Goal: Task Accomplishment & Management: Manage account settings

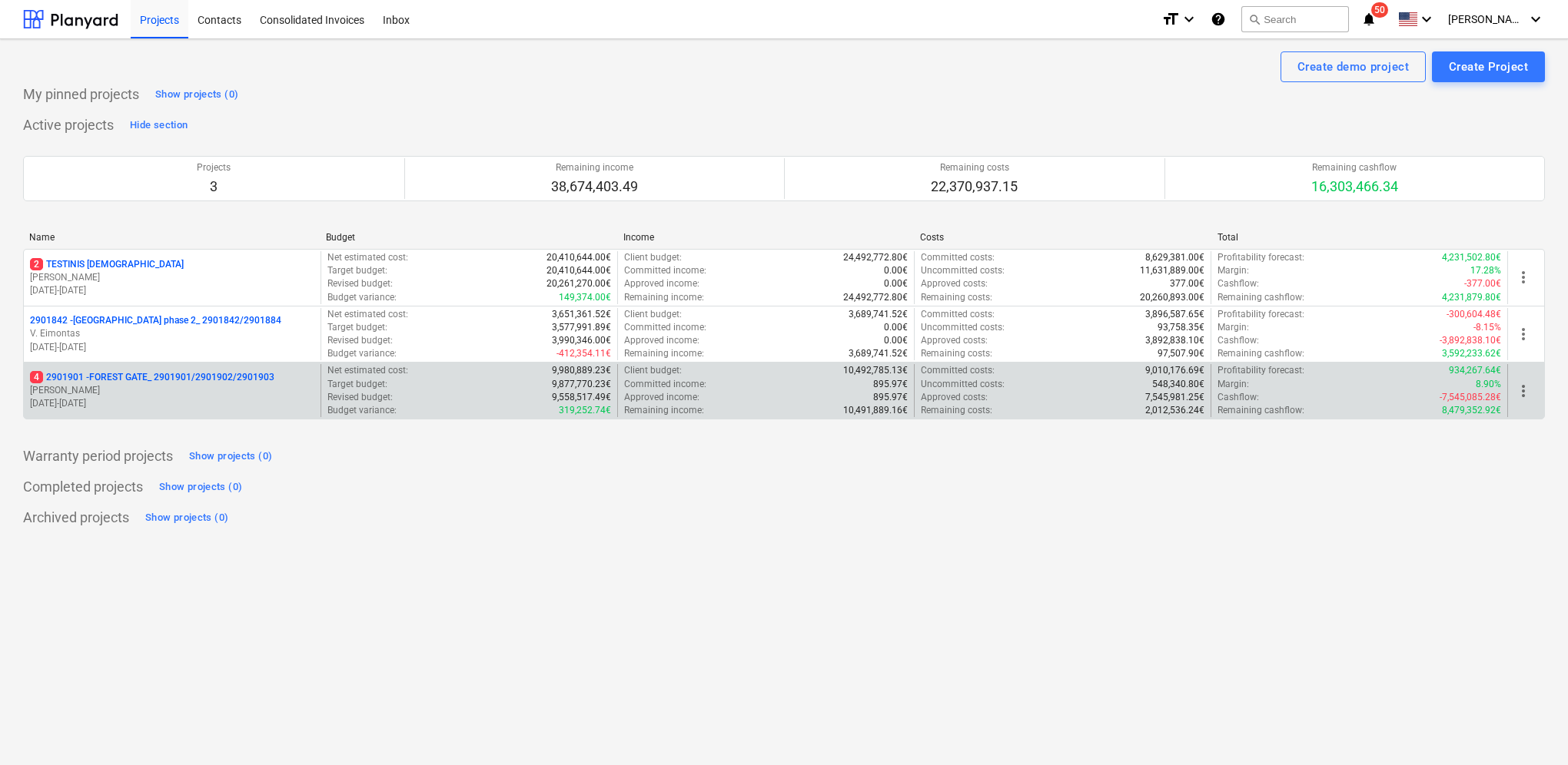
click at [212, 391] on p "[PERSON_NAME]" at bounding box center [171, 391] width 284 height 13
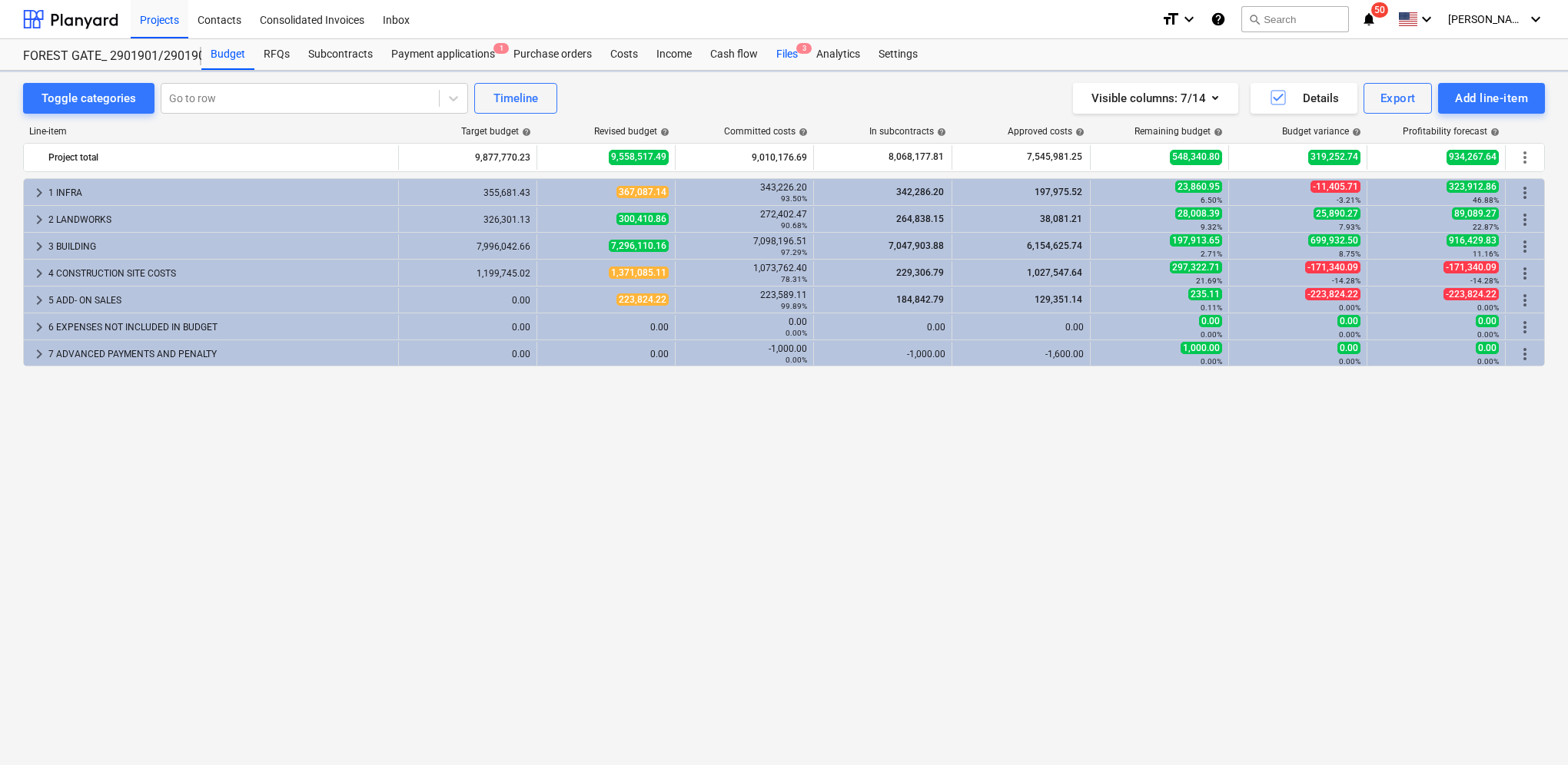
click at [787, 52] on div "Files 3" at bounding box center [786, 54] width 40 height 31
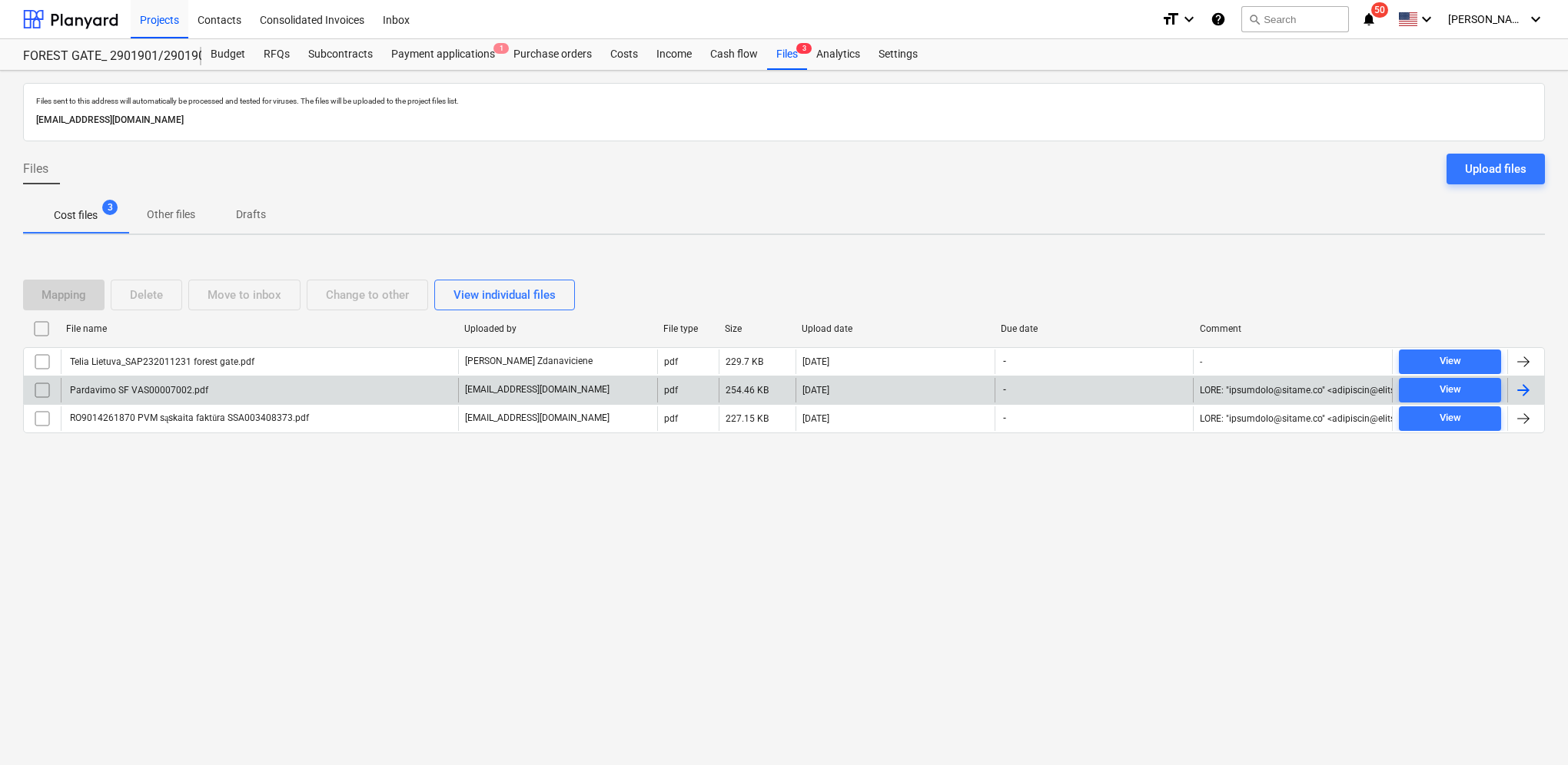
click at [1528, 395] on div at bounding box center [1524, 391] width 19 height 19
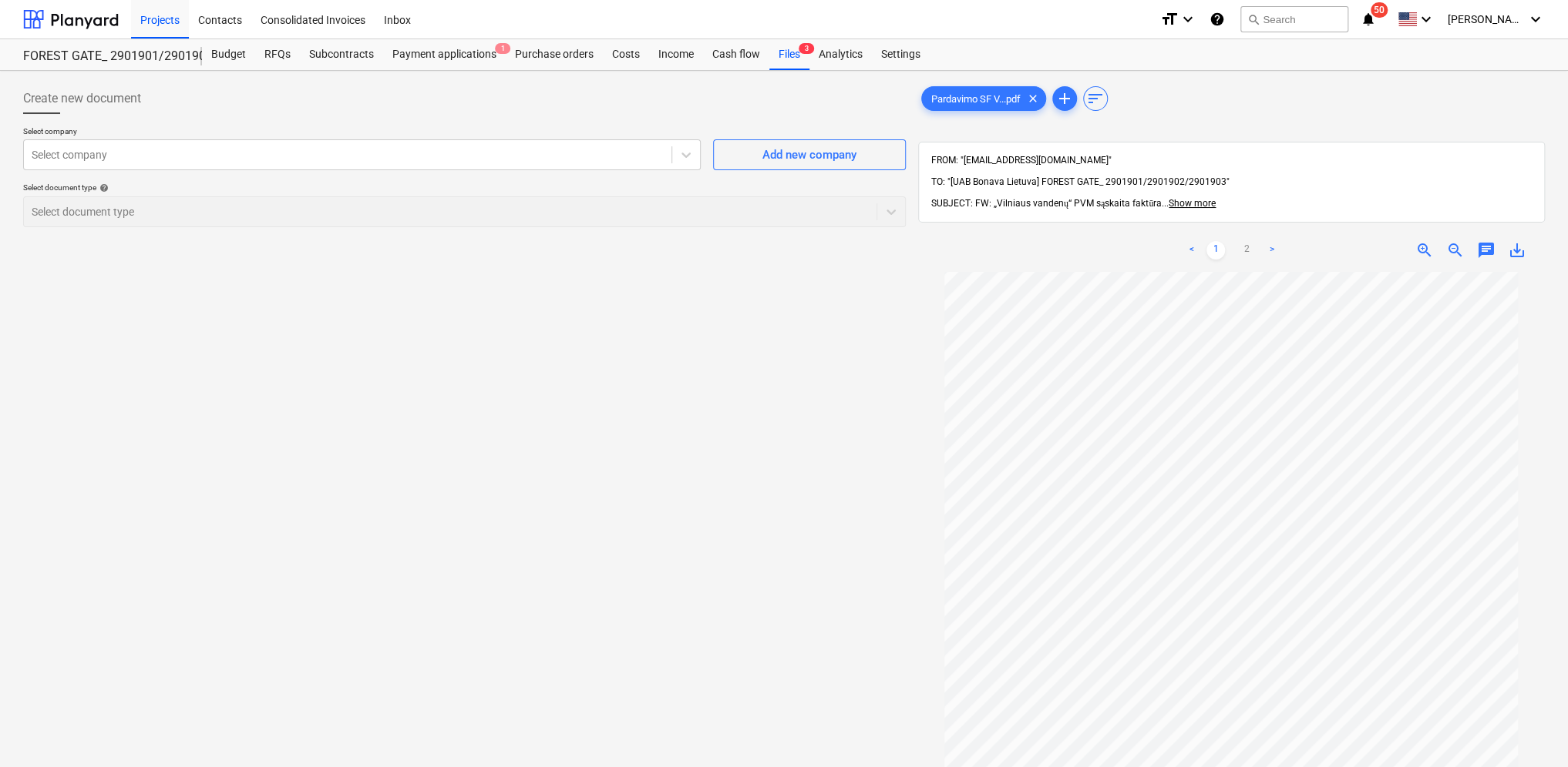
scroll to position [89, 0]
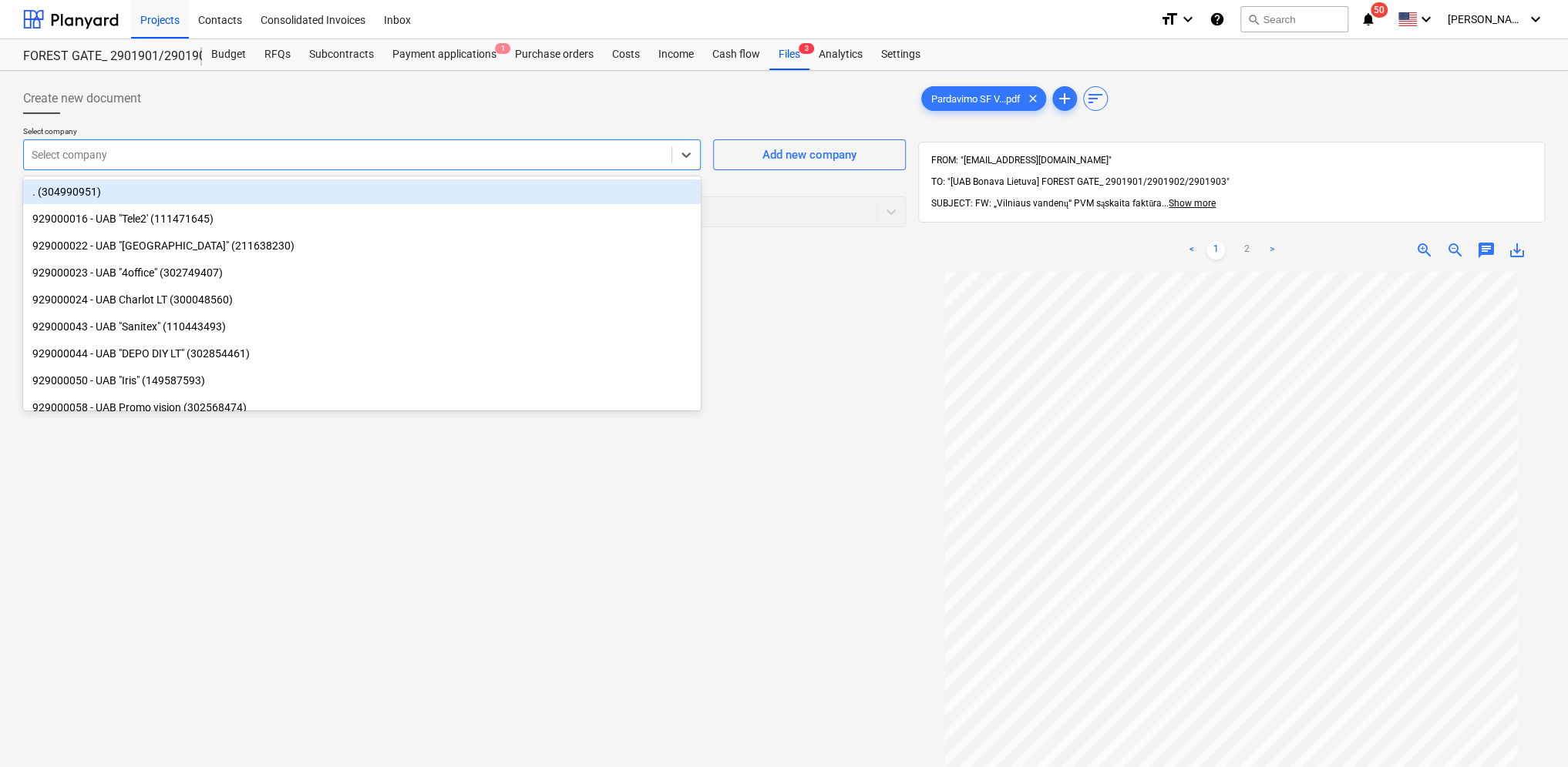
click at [131, 150] on div at bounding box center [347, 154] width 632 height 16
type input "vil"
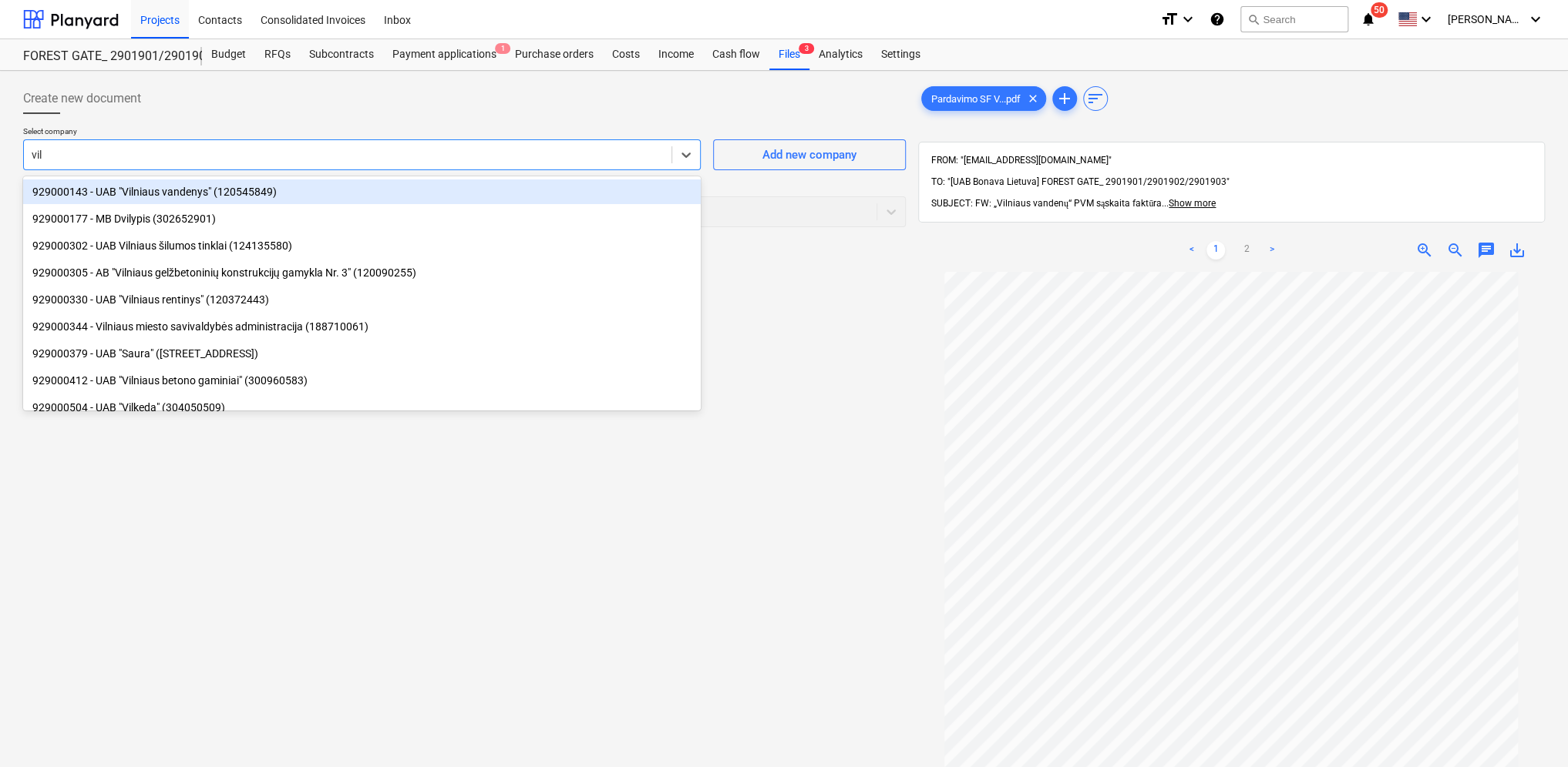
click at [138, 201] on div "929000143 - UAB "Vilniaus vandenys" (120545849)" at bounding box center [361, 191] width 677 height 25
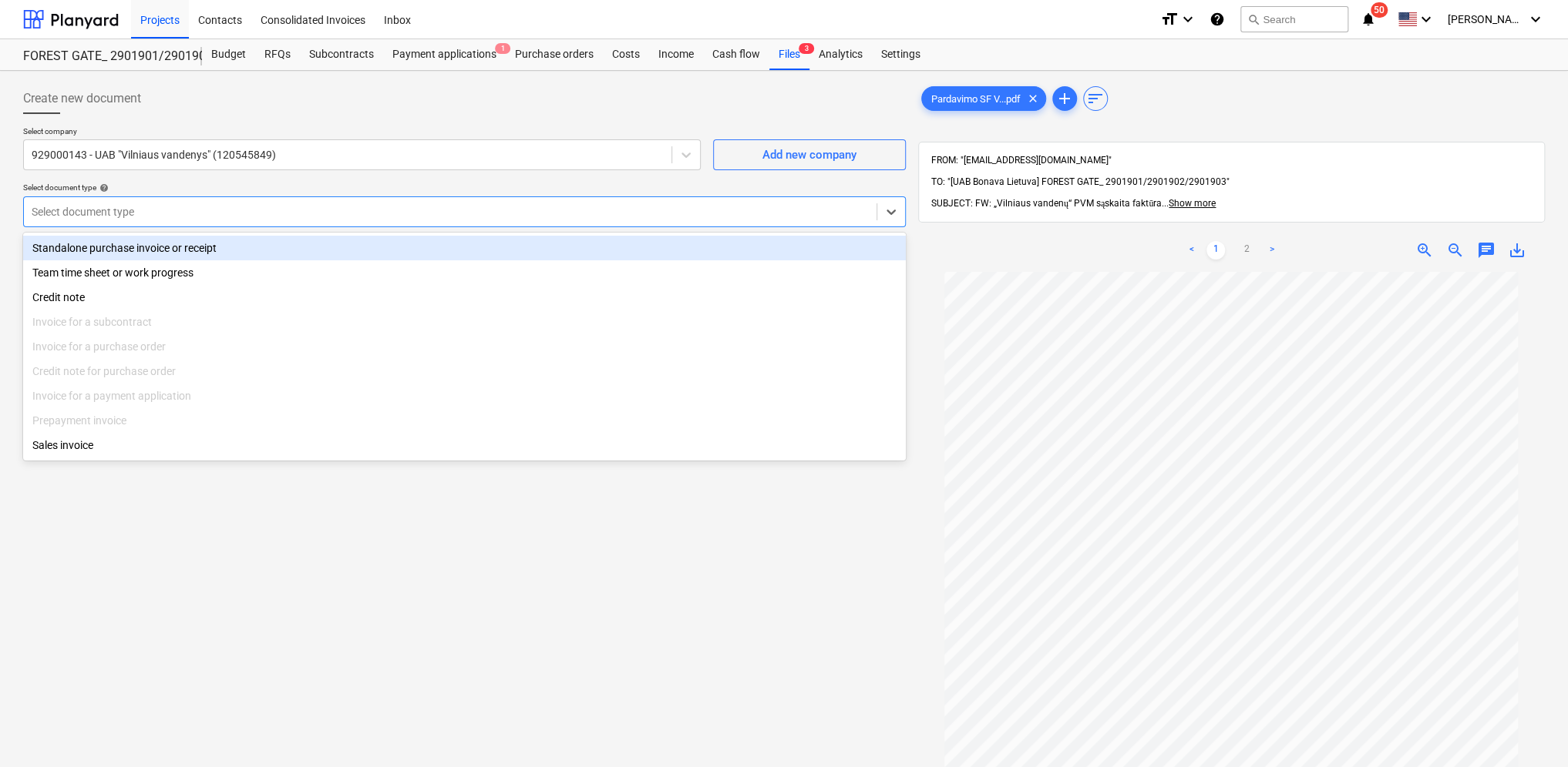
click at [245, 210] on div at bounding box center [450, 212] width 837 height 16
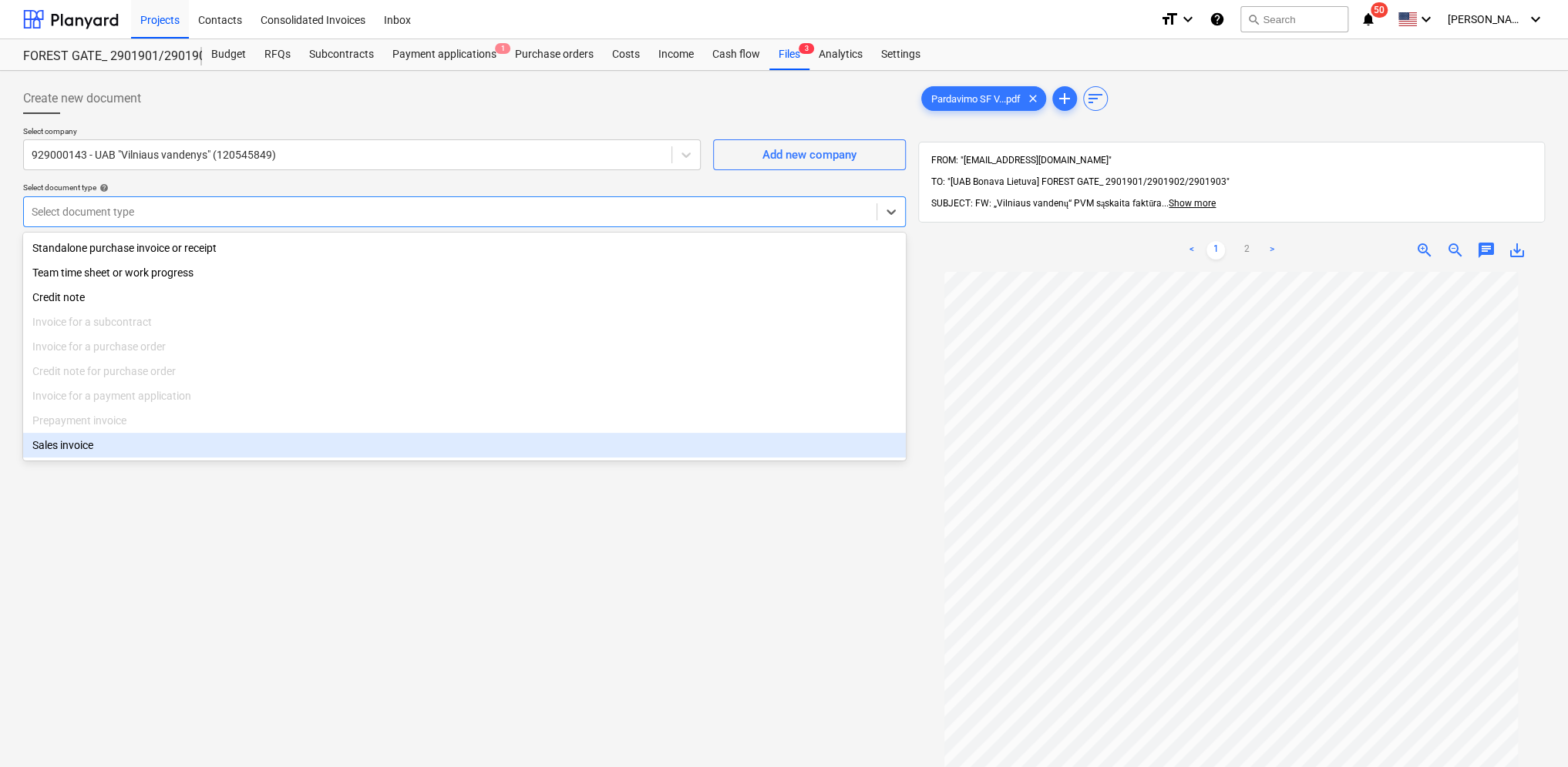
click at [101, 447] on div "Sales invoice" at bounding box center [464, 445] width 882 height 25
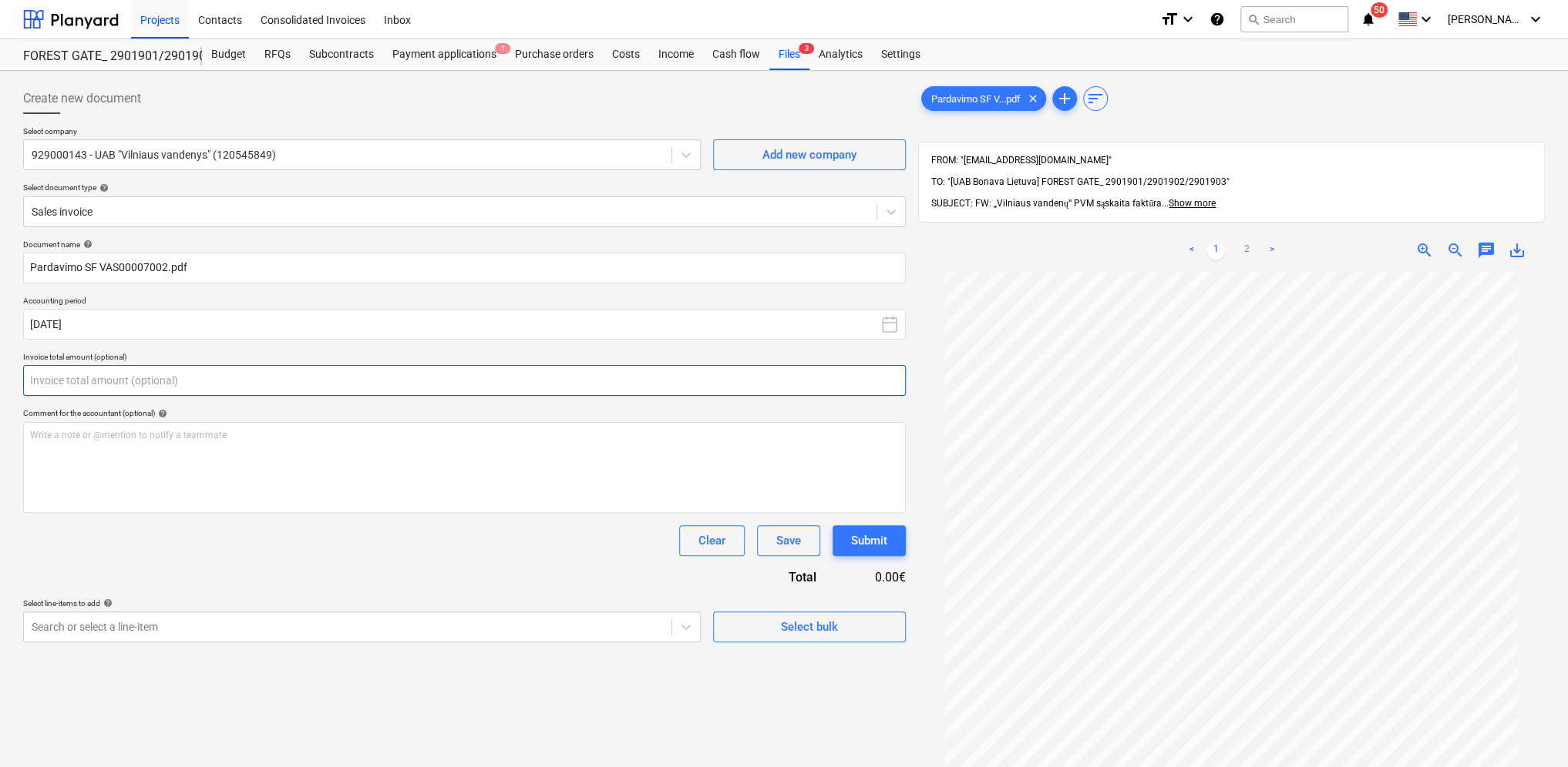
click at [86, 378] on input "text" at bounding box center [464, 380] width 882 height 31
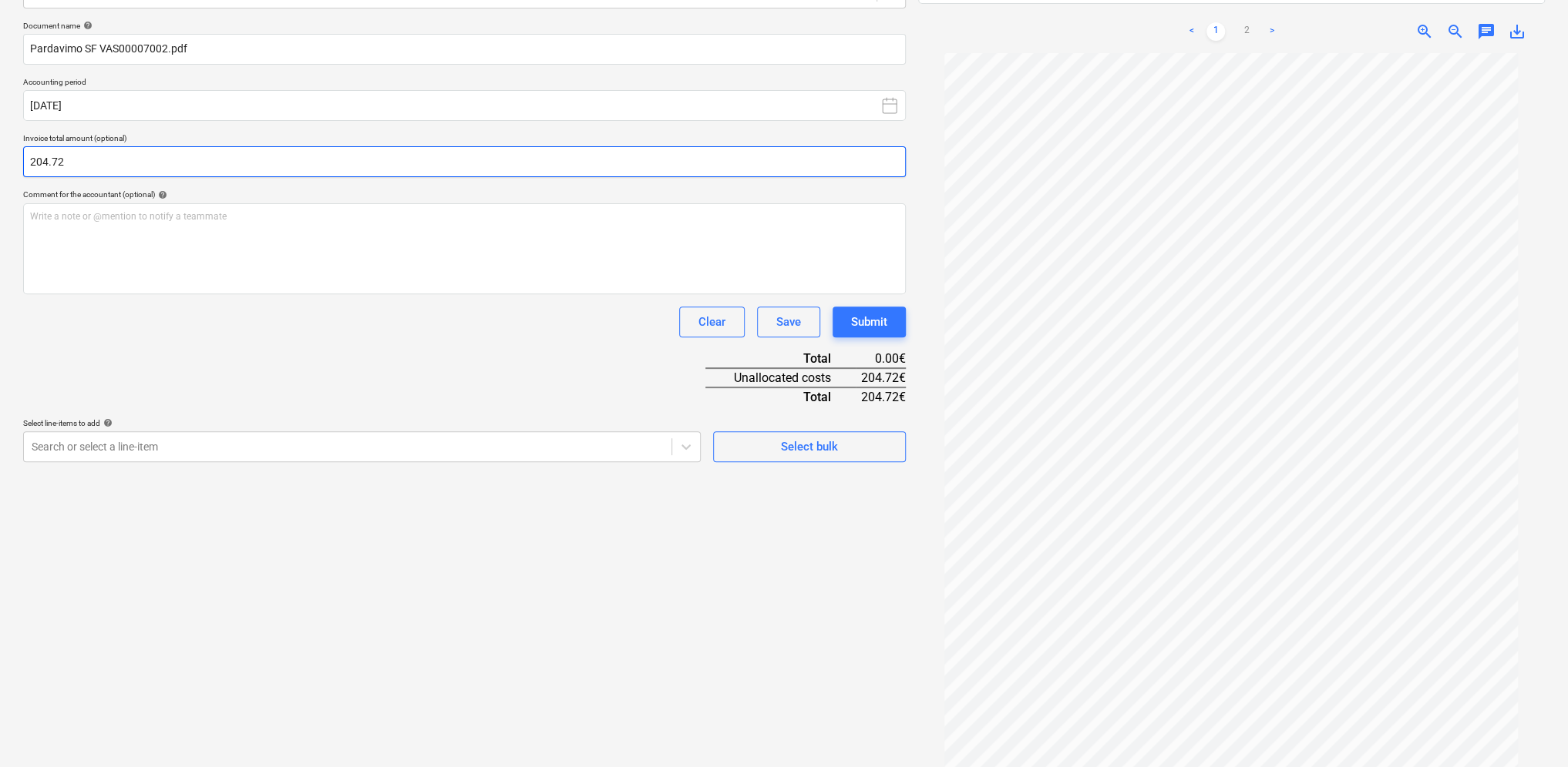
scroll to position [65, 0]
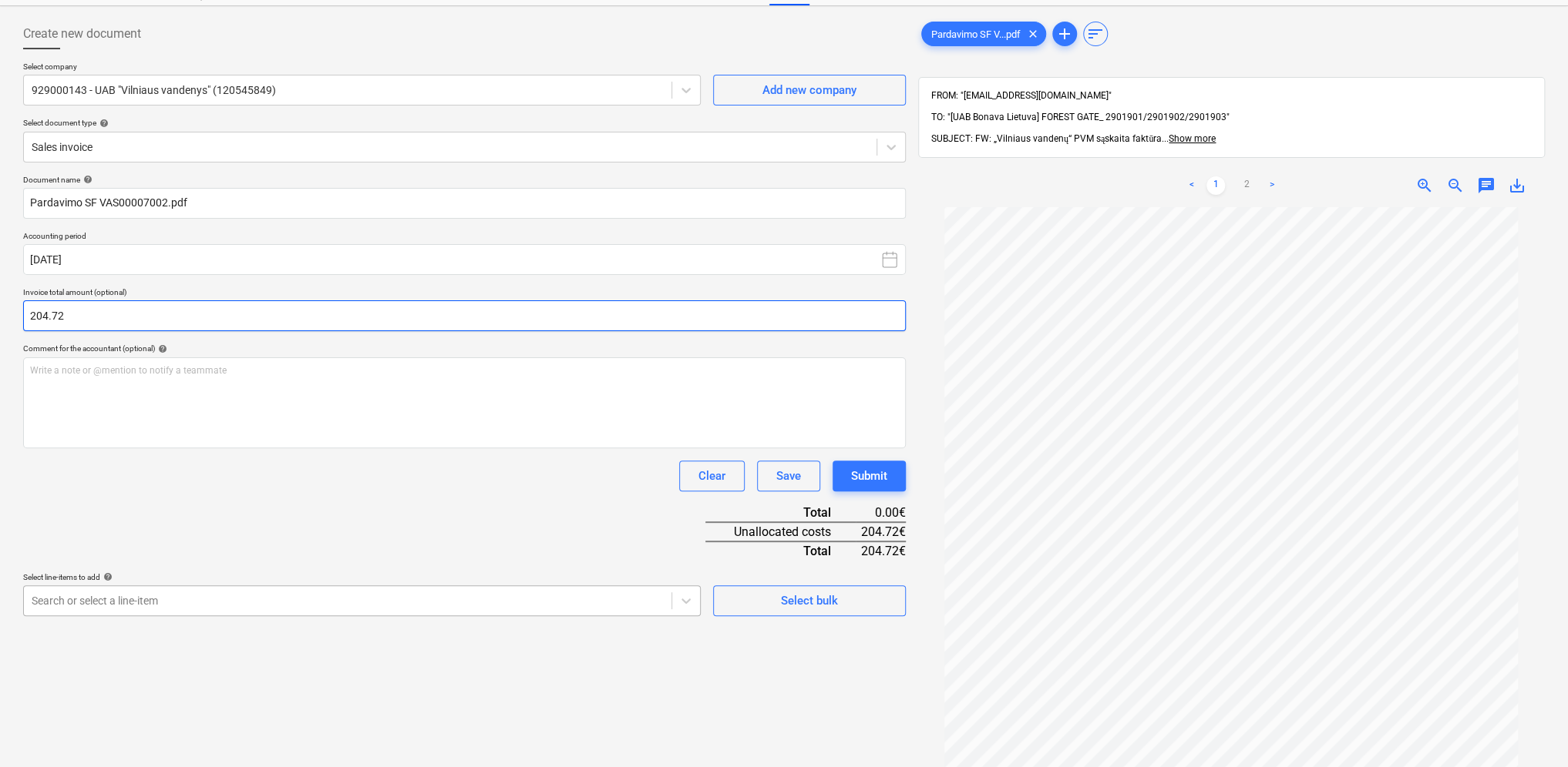
type input "204.72"
click at [96, 600] on body "Projects Contacts Consolidated Invoices Inbox format_size keyboard_arrow_down h…" at bounding box center [784, 318] width 1568 height 767
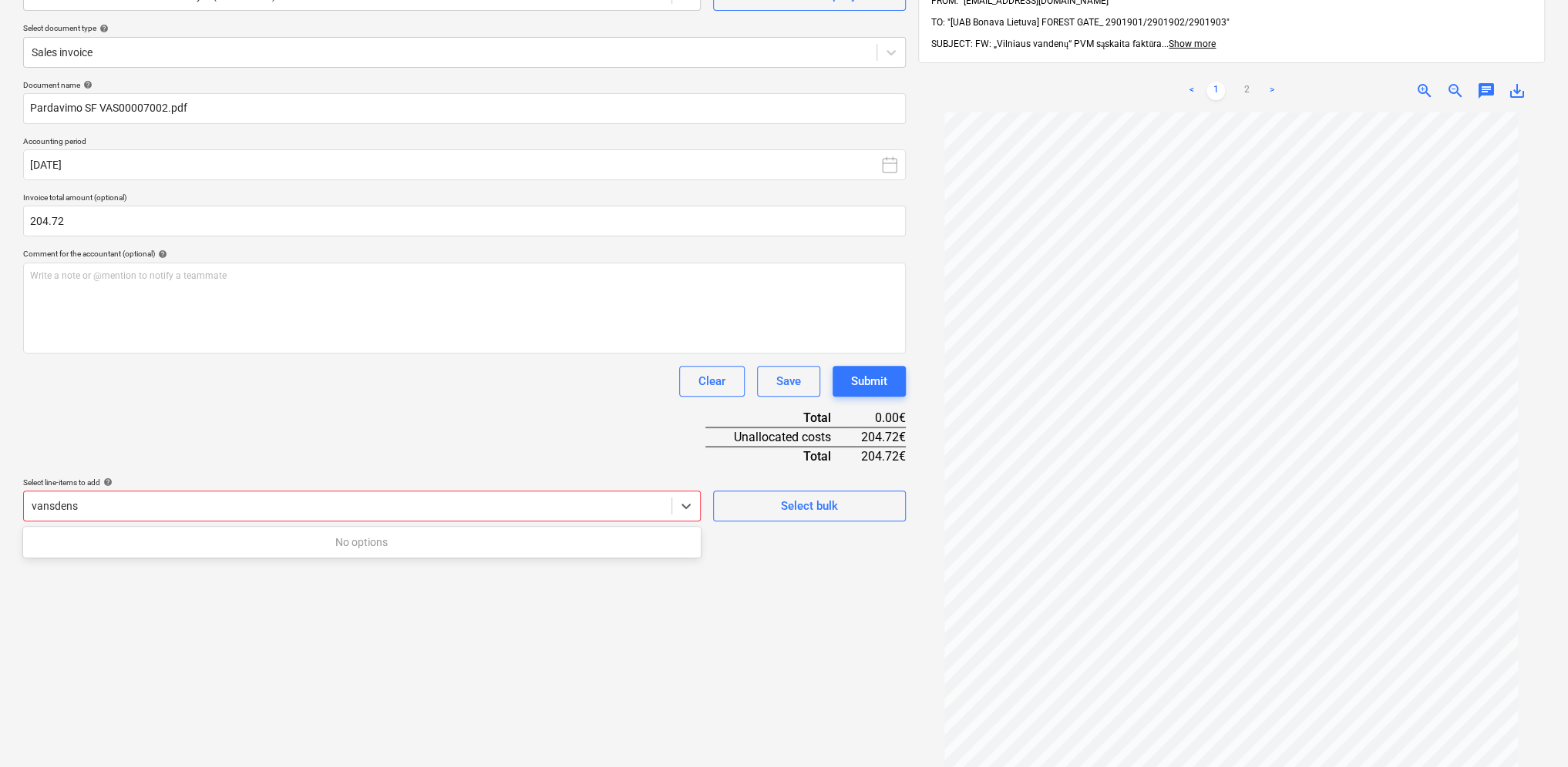
click at [56, 505] on input "vansdens" at bounding box center [56, 506] width 48 height 12
type input "vandens"
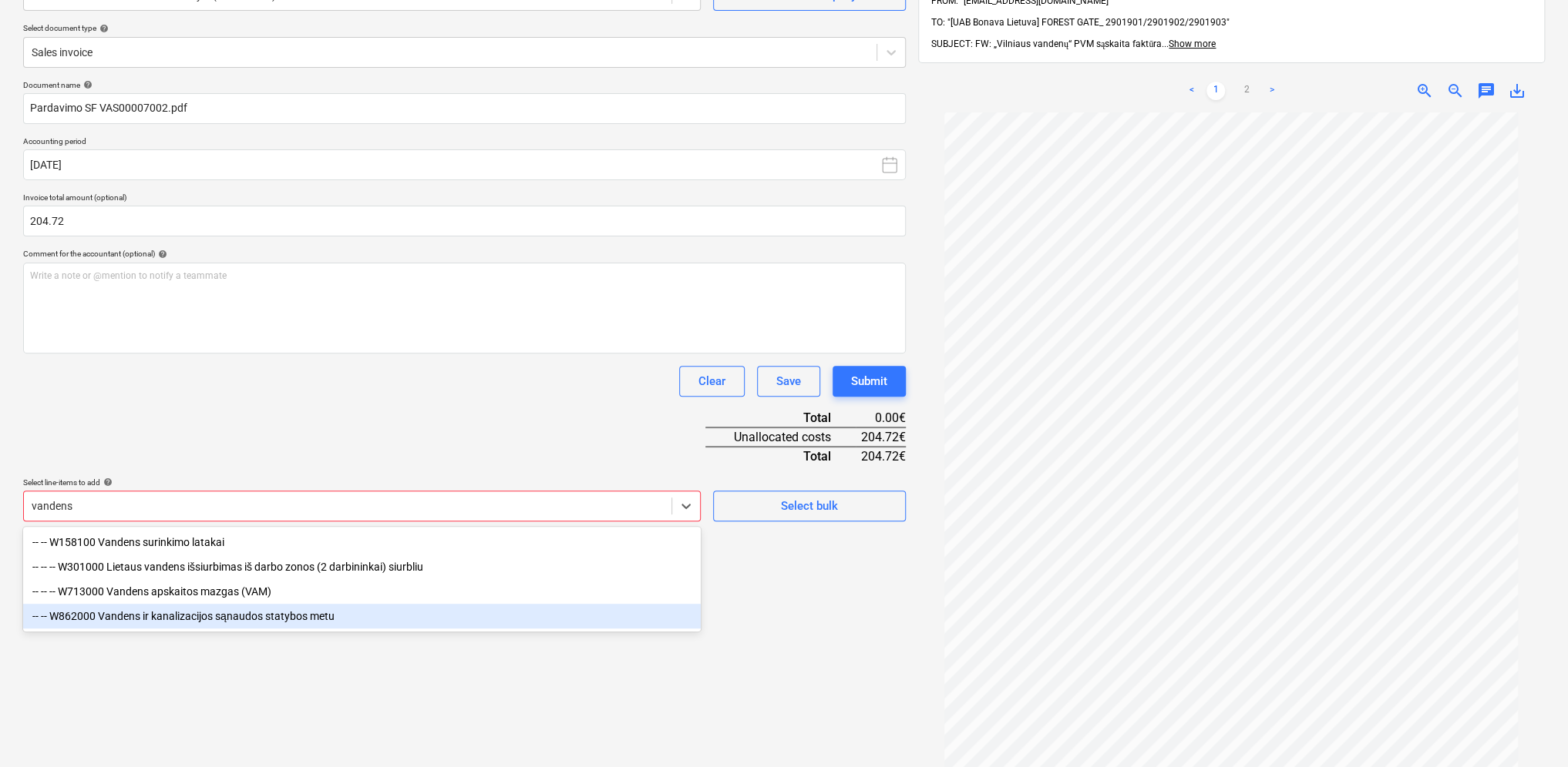
click at [161, 615] on div "-- -- W862000 Vandens ir kanalizacijos sąnaudos statybos metu" at bounding box center [361, 617] width 677 height 25
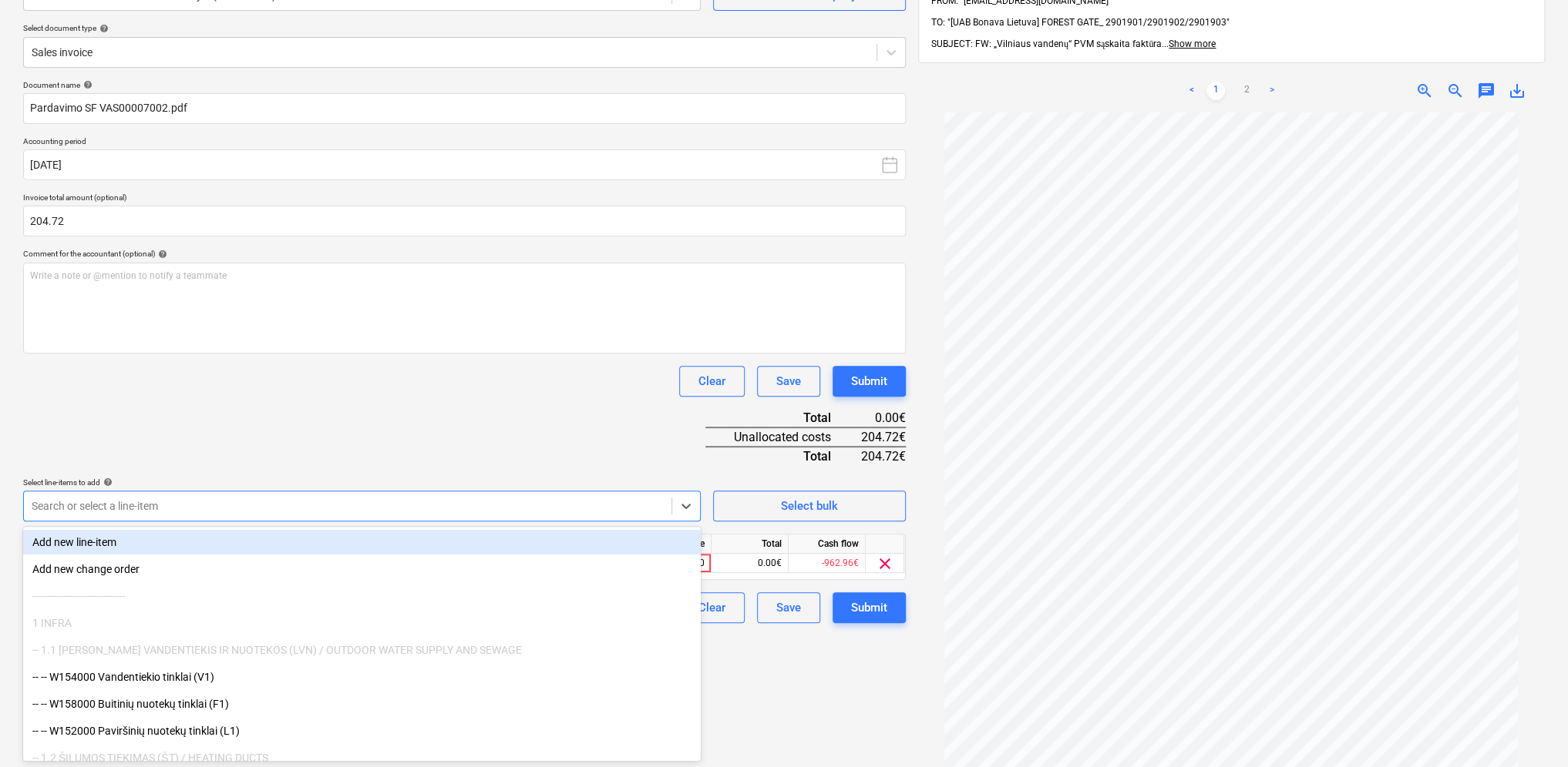
click at [266, 430] on div "Document name help Pardavimo SF VAS00007002.pdf Accounting period [DATE] Invoic…" at bounding box center [464, 351] width 882 height 543
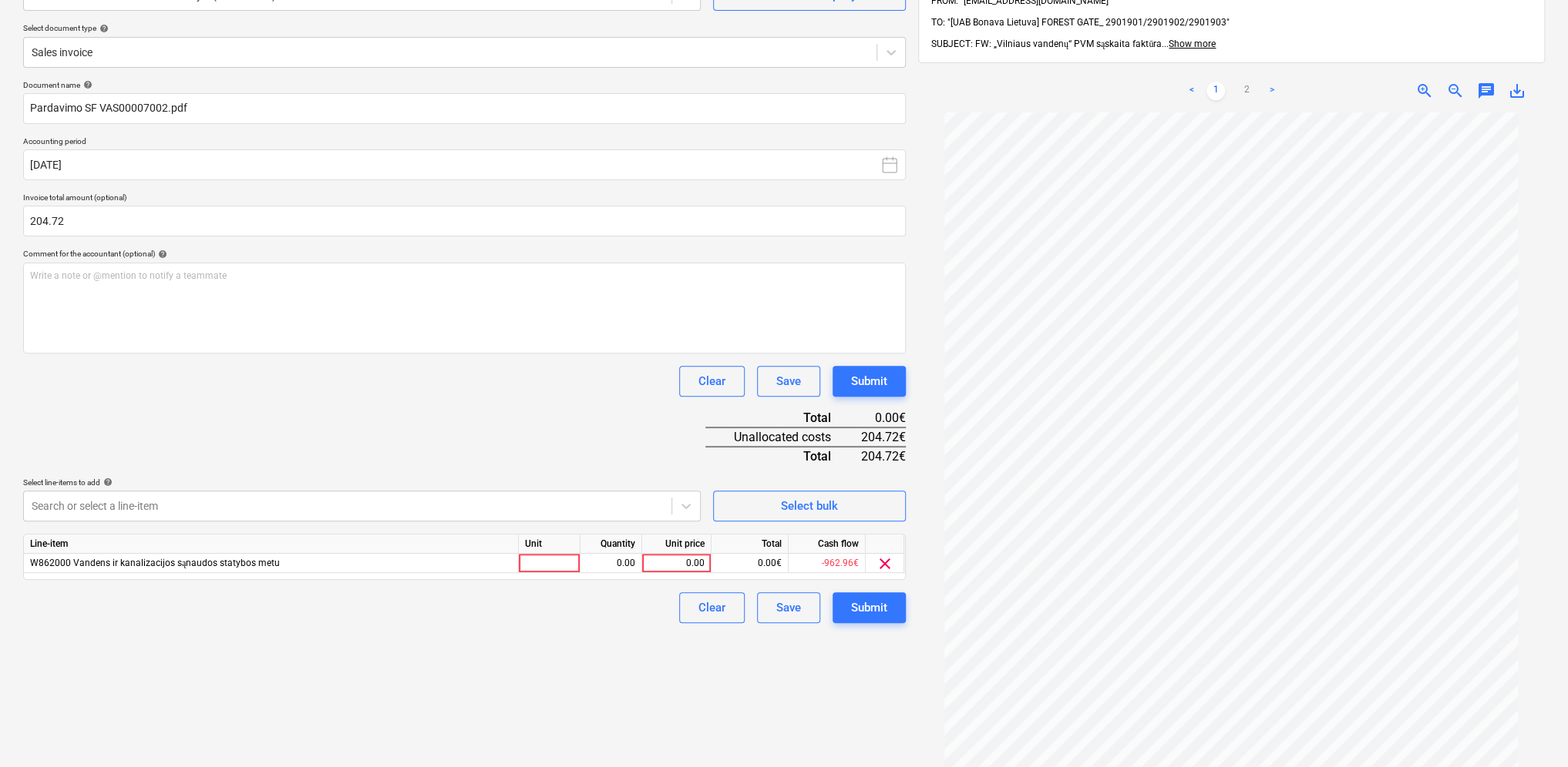
click at [537, 552] on div "Unit" at bounding box center [549, 544] width 61 height 20
click at [539, 562] on div at bounding box center [549, 564] width 61 height 20
type input "1"
click at [635, 560] on div "0.00" at bounding box center [610, 564] width 48 height 20
type input "1"
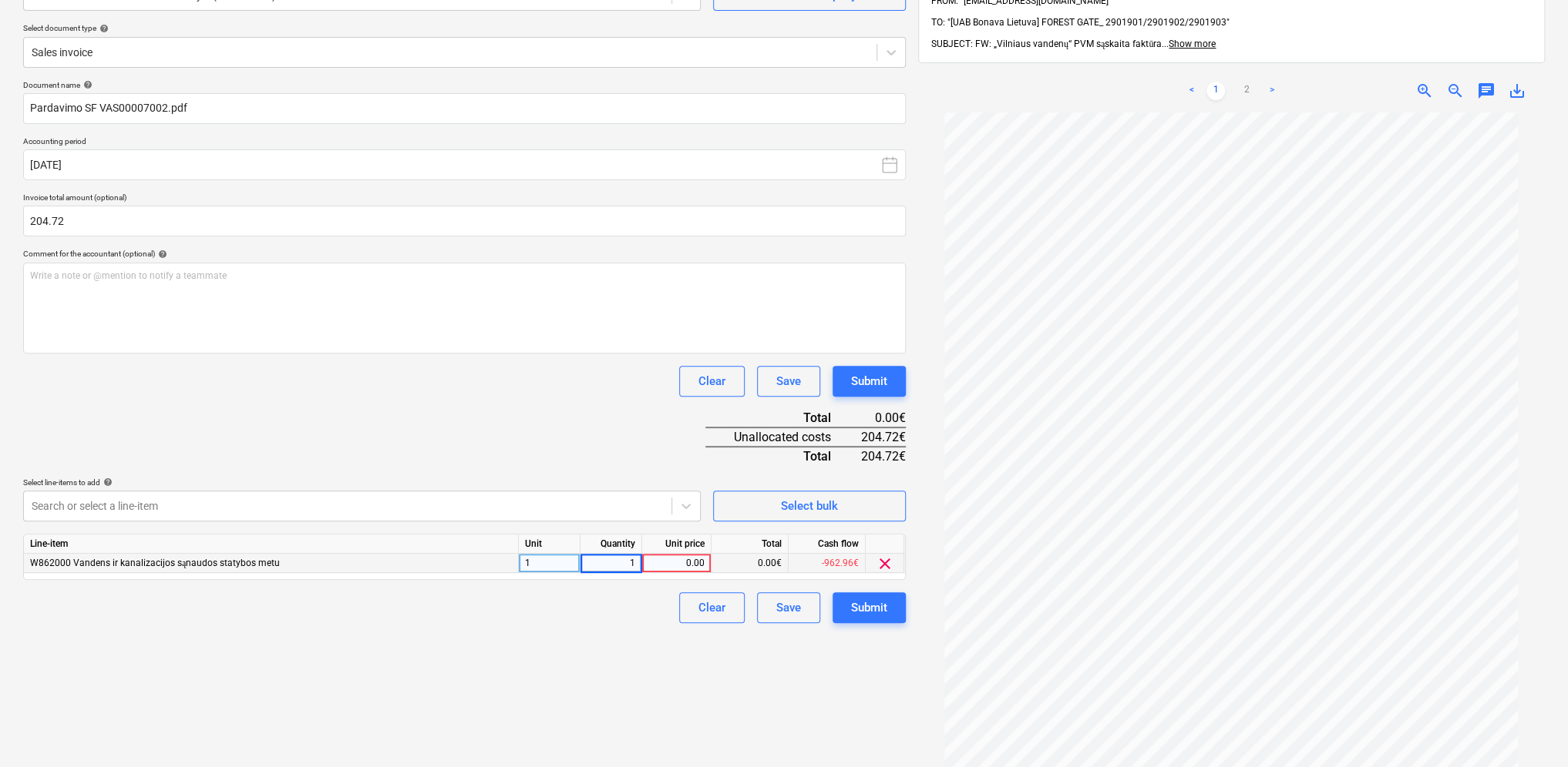
click at [665, 563] on div "0.00" at bounding box center [676, 564] width 57 height 20
type input "204.72"
click at [580, 663] on div "Create new document Select company 929000143 - UAB "Vilniaus vandenys" (1205458…" at bounding box center [464, 380] width 895 height 926
click at [518, 635] on div "Create new document Select company 929000143 - UAB "Vilniaus vandenys" (1205458…" at bounding box center [464, 380] width 895 height 926
click at [490, 586] on div "Document name help Pardavimo SF VAS00007002.pdf Accounting period [DATE] Invoic…" at bounding box center [464, 351] width 882 height 543
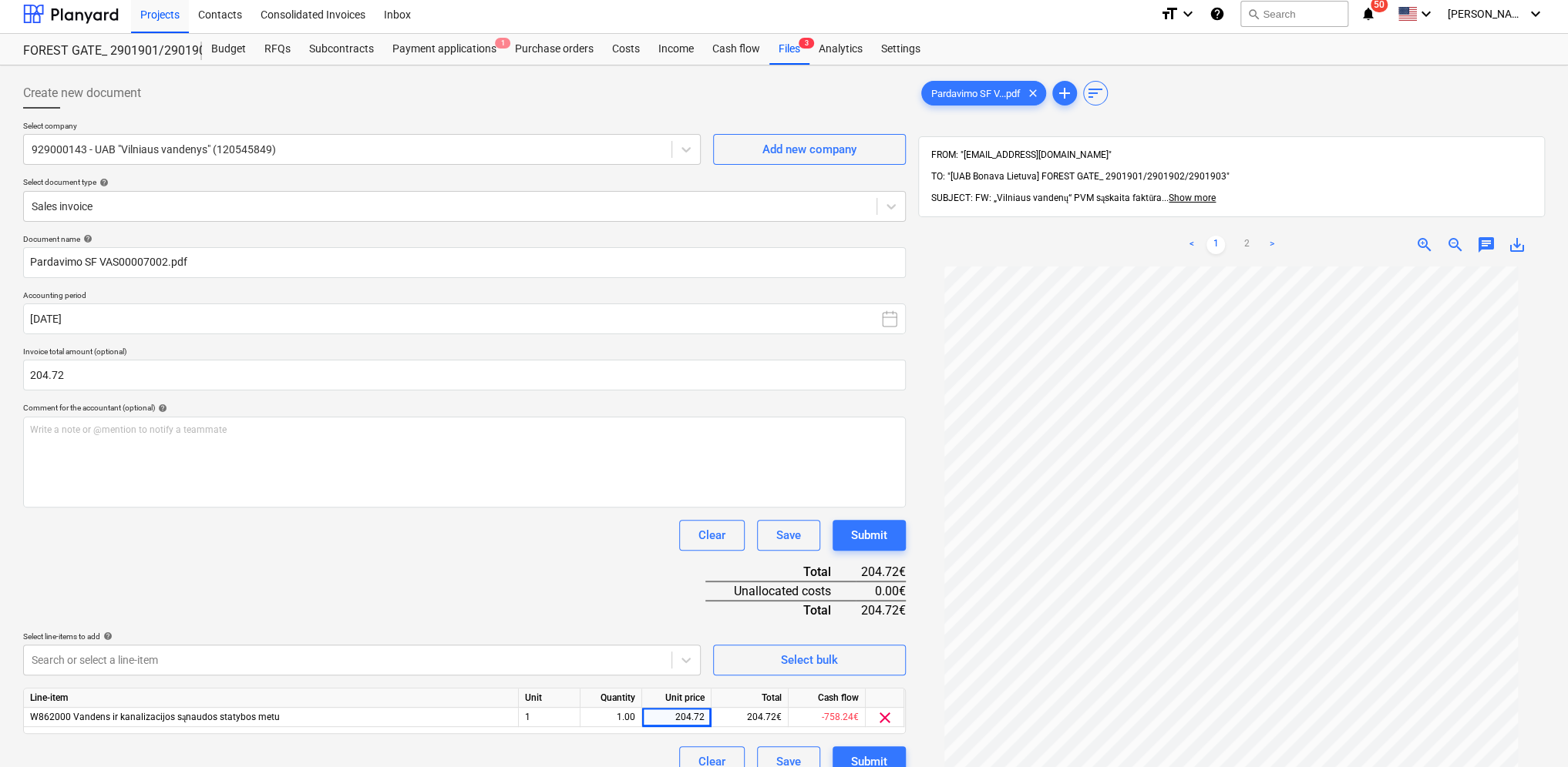
scroll to position [0, 0]
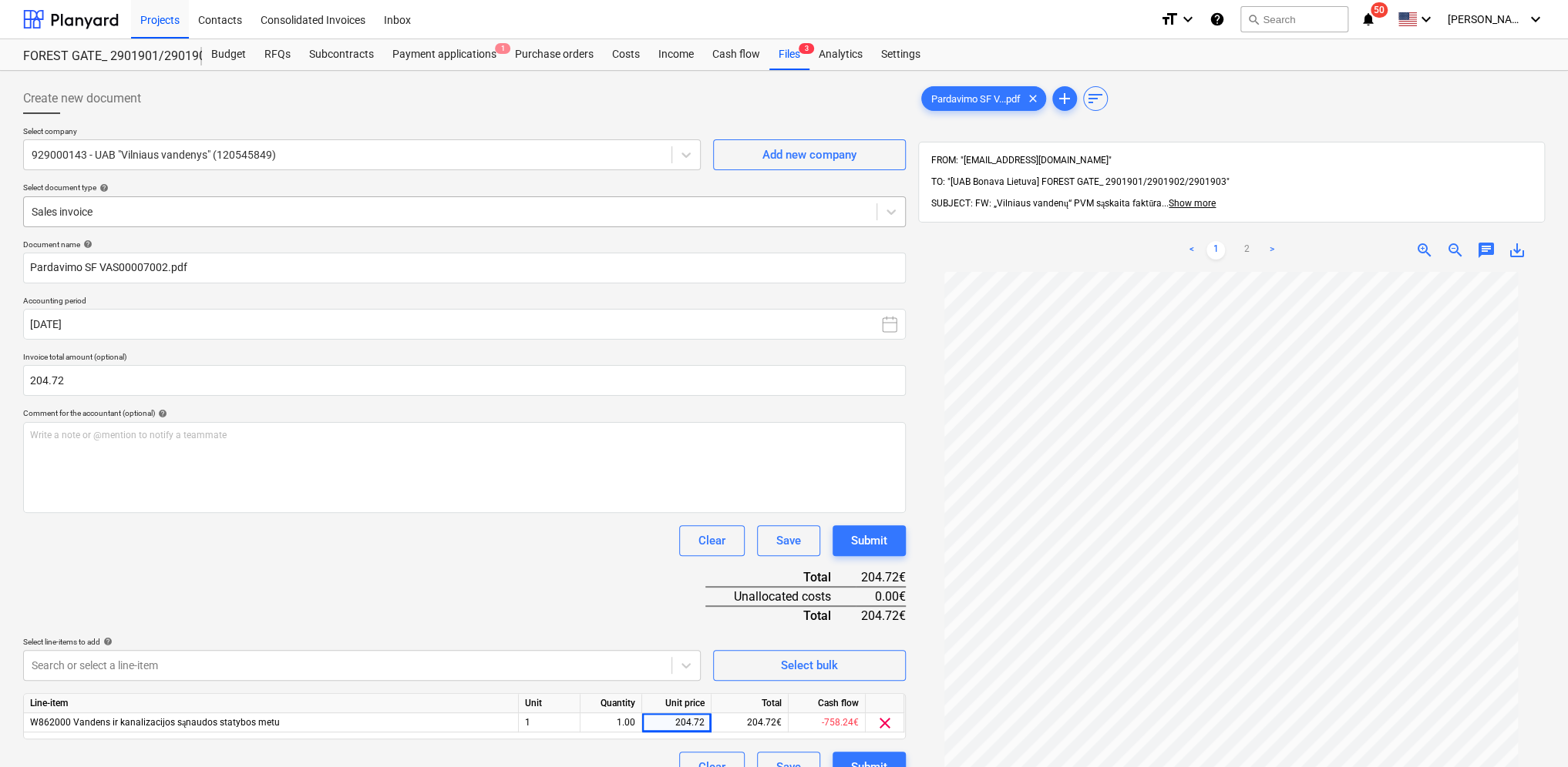
click at [133, 208] on div at bounding box center [450, 212] width 837 height 16
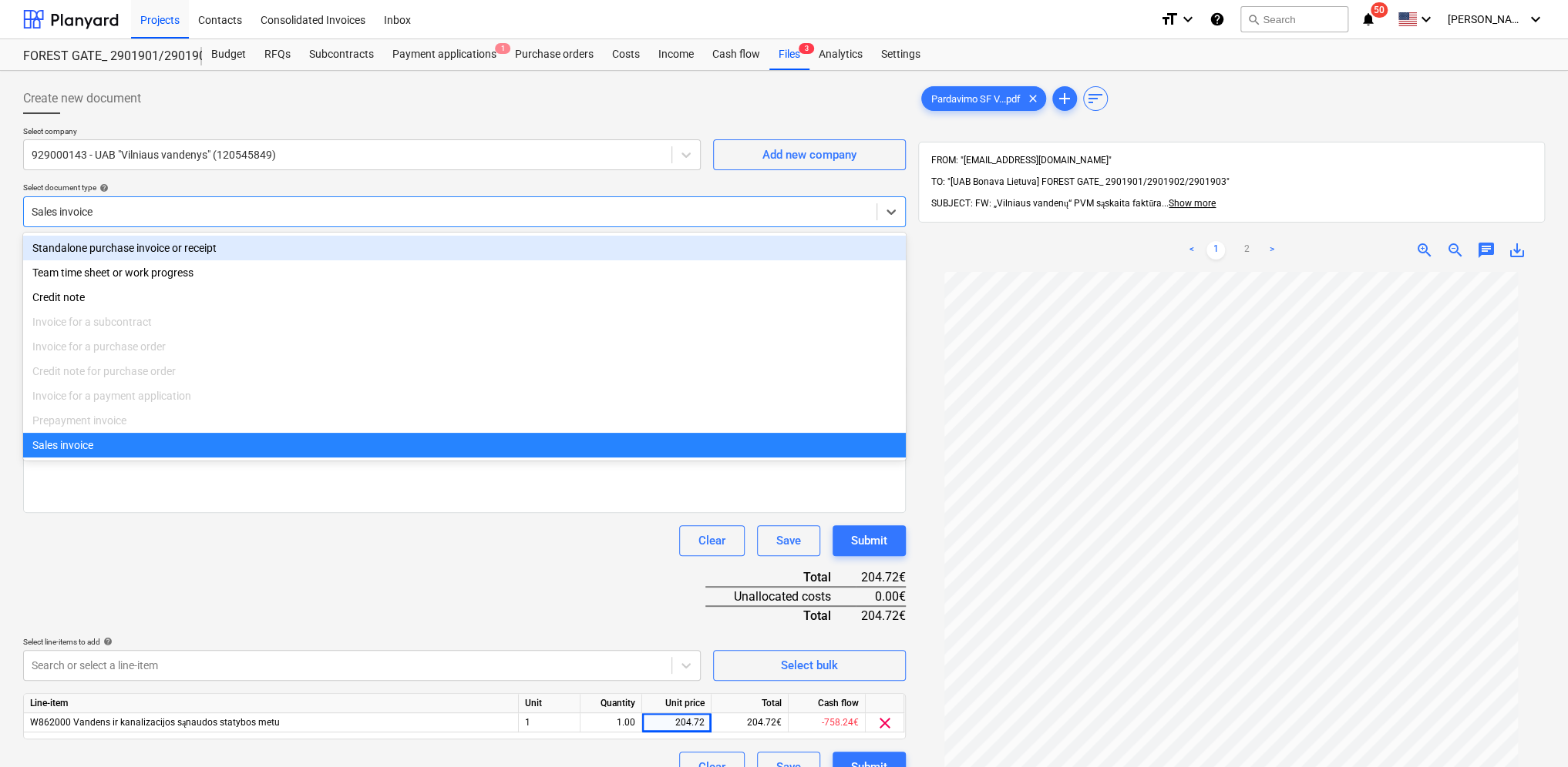
click at [124, 249] on div "Standalone purchase invoice or receipt" at bounding box center [464, 248] width 882 height 25
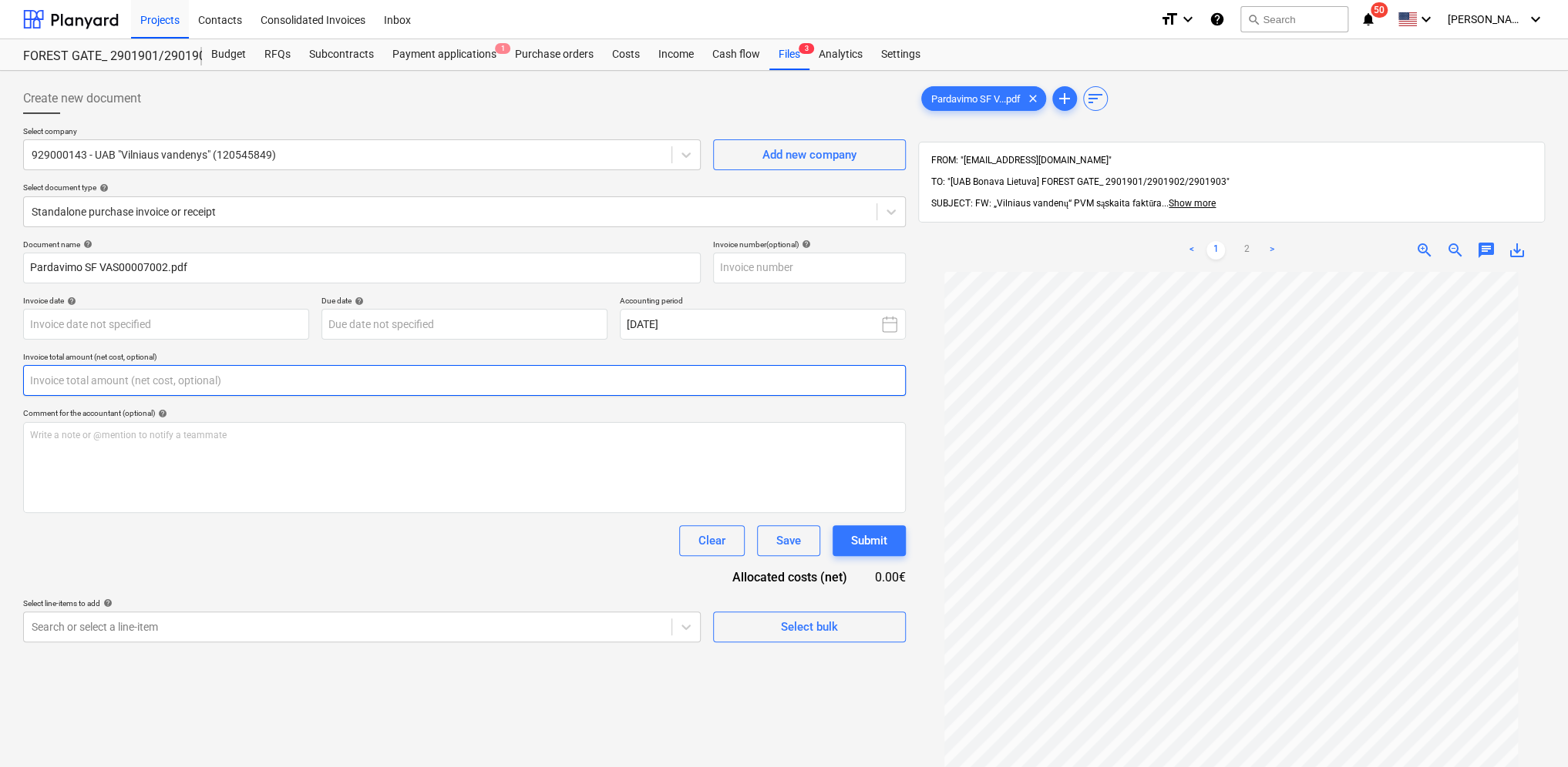
click at [124, 386] on input "text" at bounding box center [464, 380] width 882 height 31
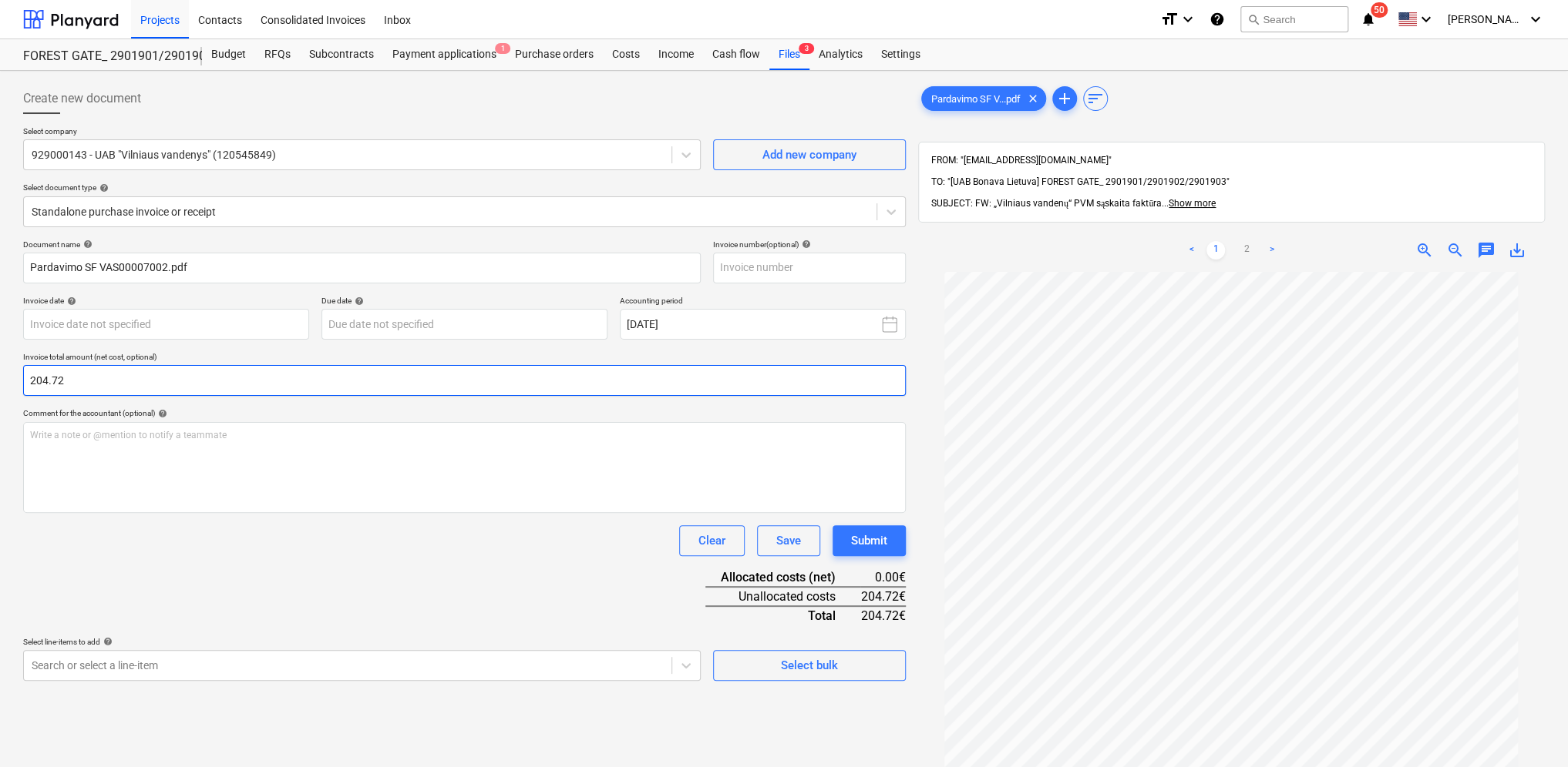
type input "204.72"
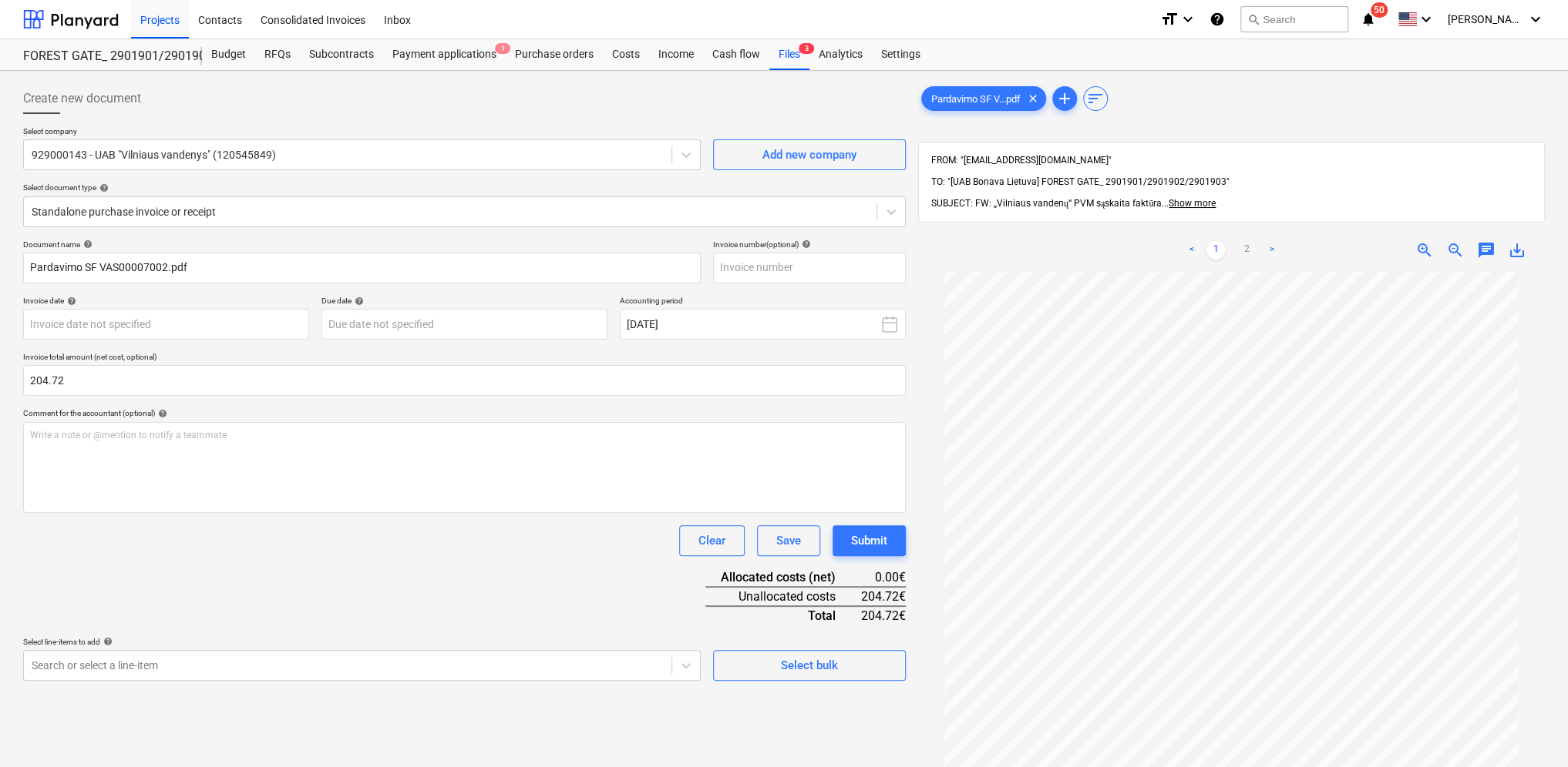
click at [98, 554] on div "Clear Save Submit" at bounding box center [464, 540] width 882 height 31
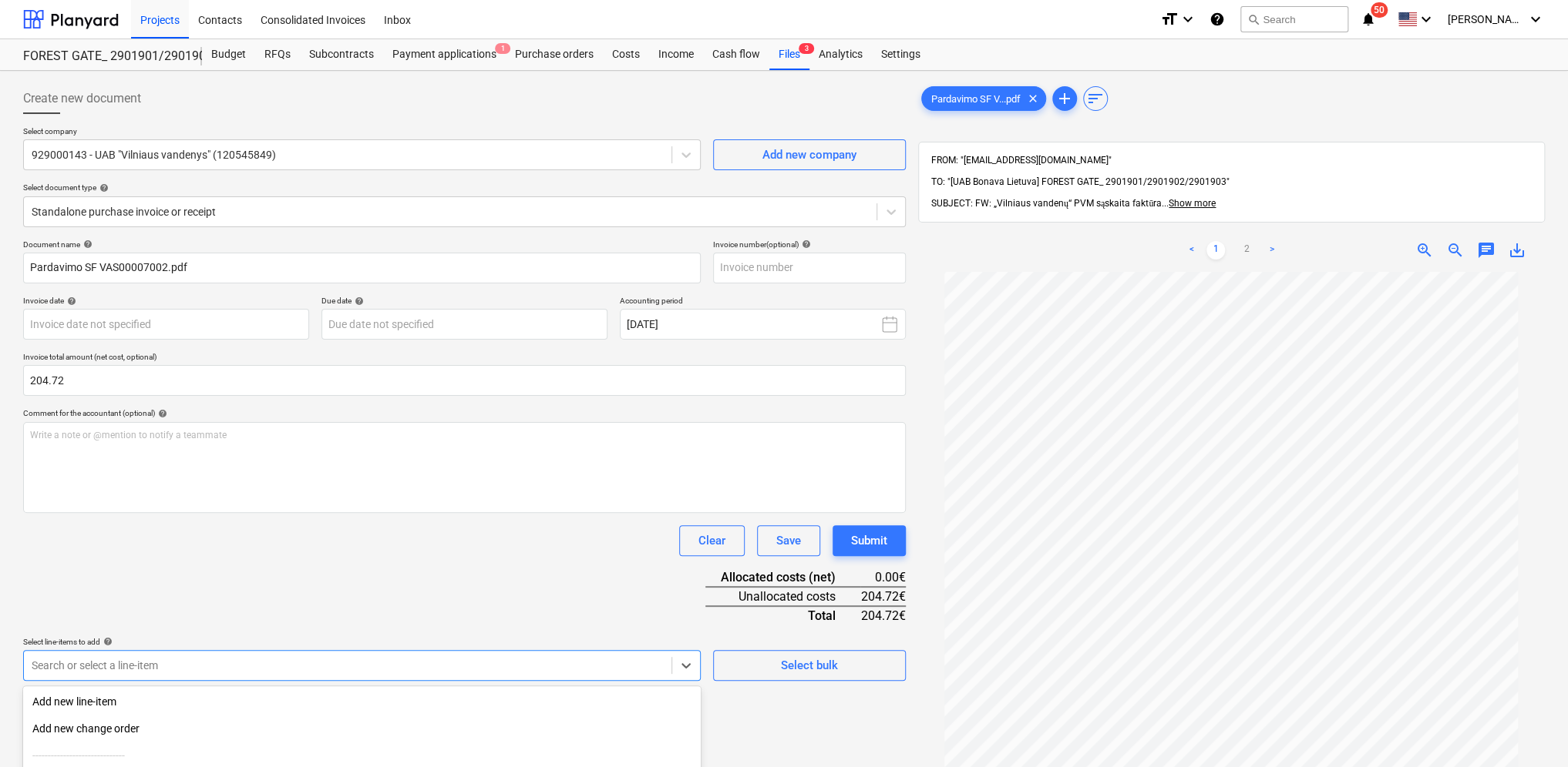
scroll to position [160, 0]
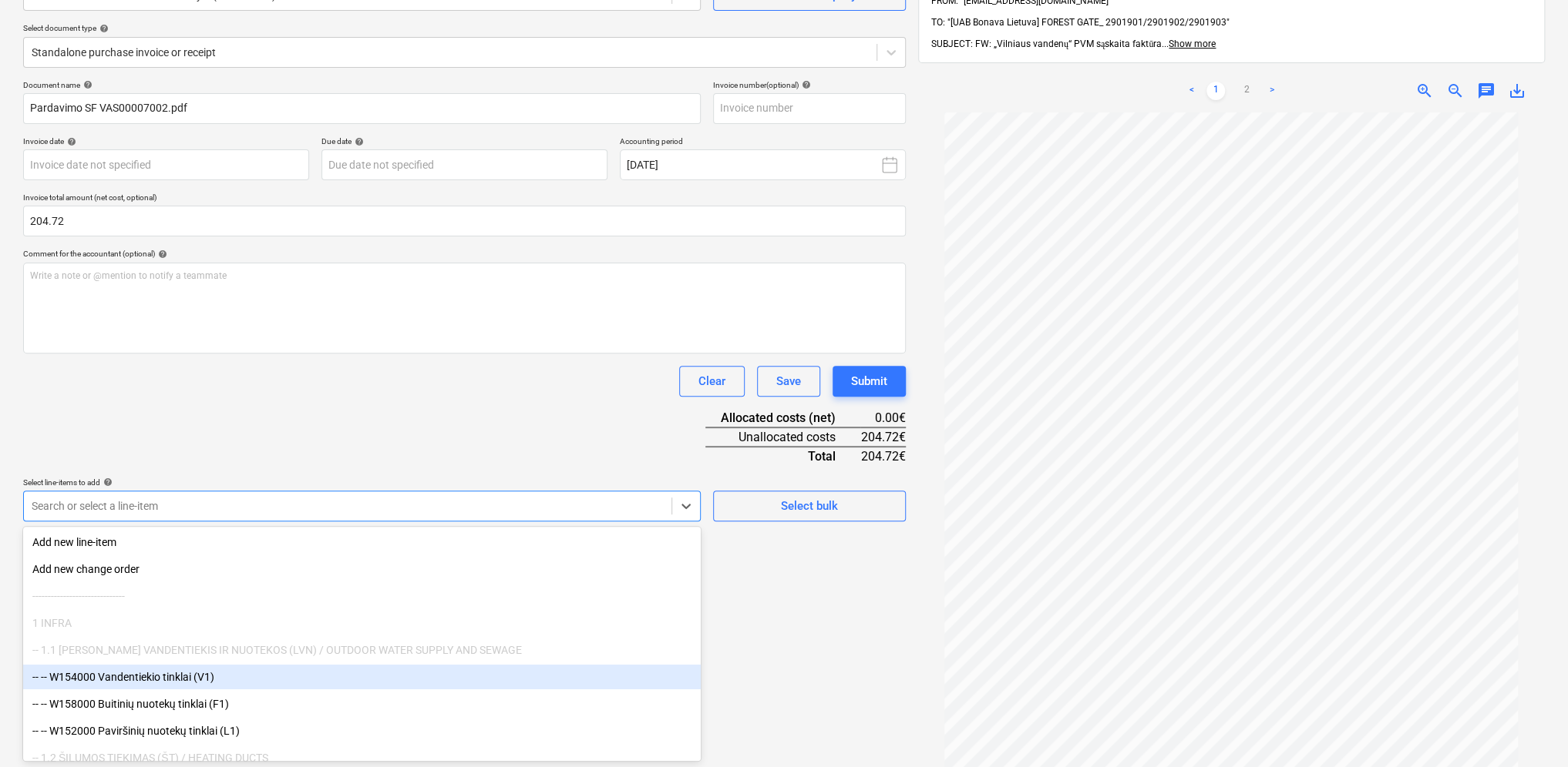
click at [91, 608] on body "Projects Contacts Consolidated Invoices Inbox format_size keyboard_arrow_down h…" at bounding box center [784, 224] width 1568 height 767
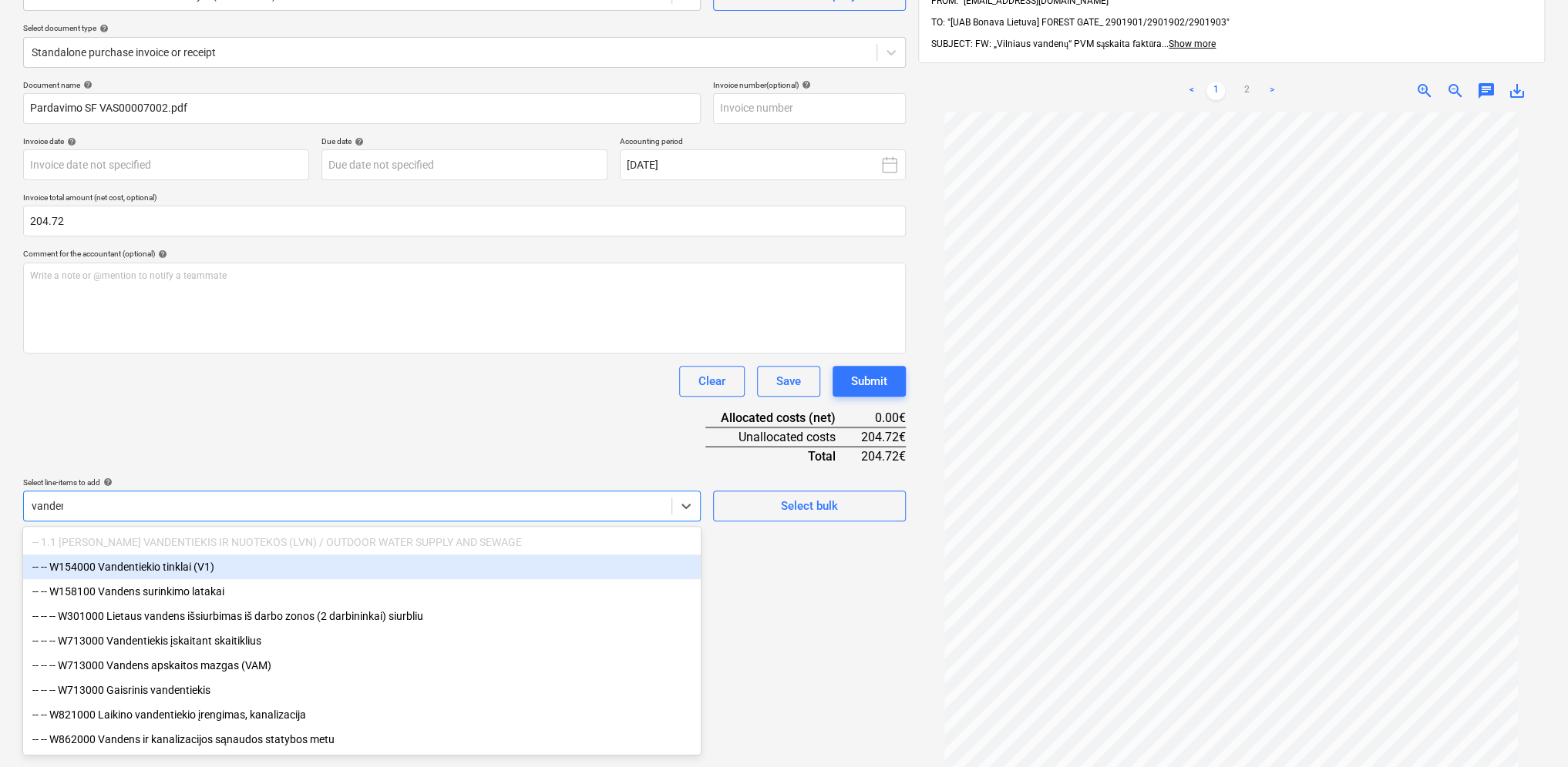
type input "vandens"
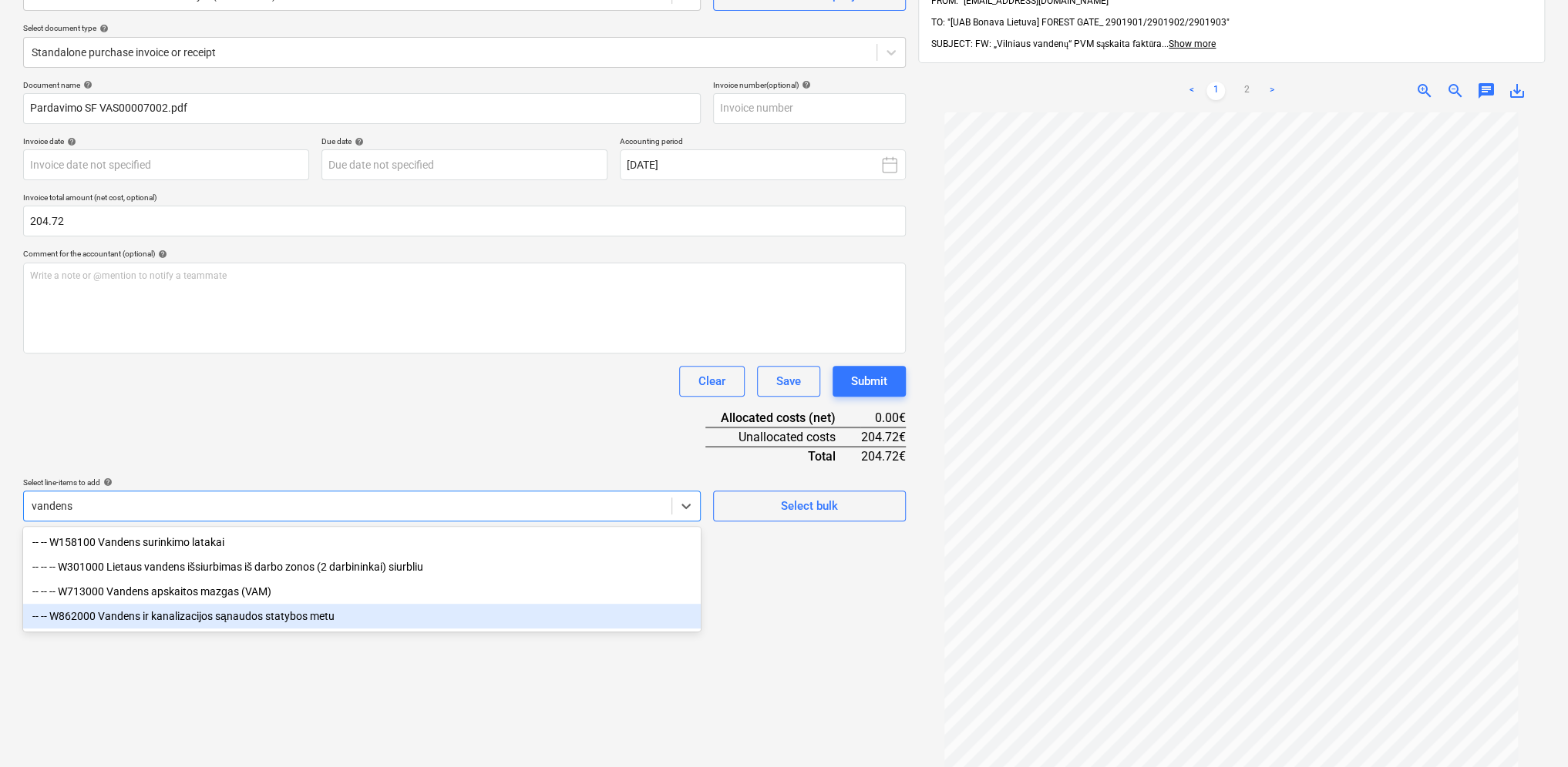
click at [142, 614] on div "-- -- W862000 Vandens ir kanalizacijos sąnaudos statybos metu" at bounding box center [361, 617] width 677 height 25
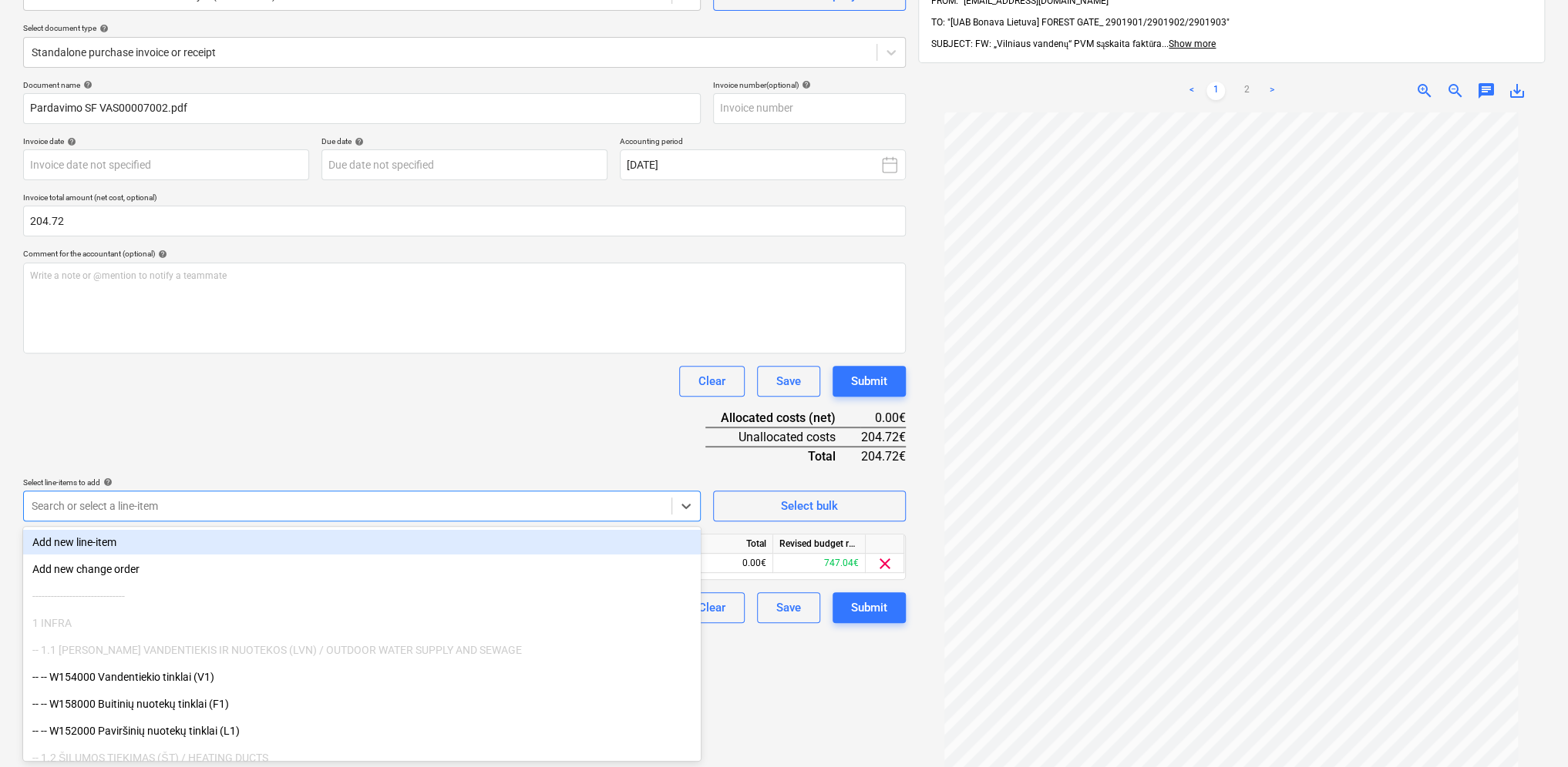
click at [339, 419] on div "Document name help Pardavimo SF VAS00007002.pdf Invoice number (optional) help …" at bounding box center [464, 351] width 882 height 543
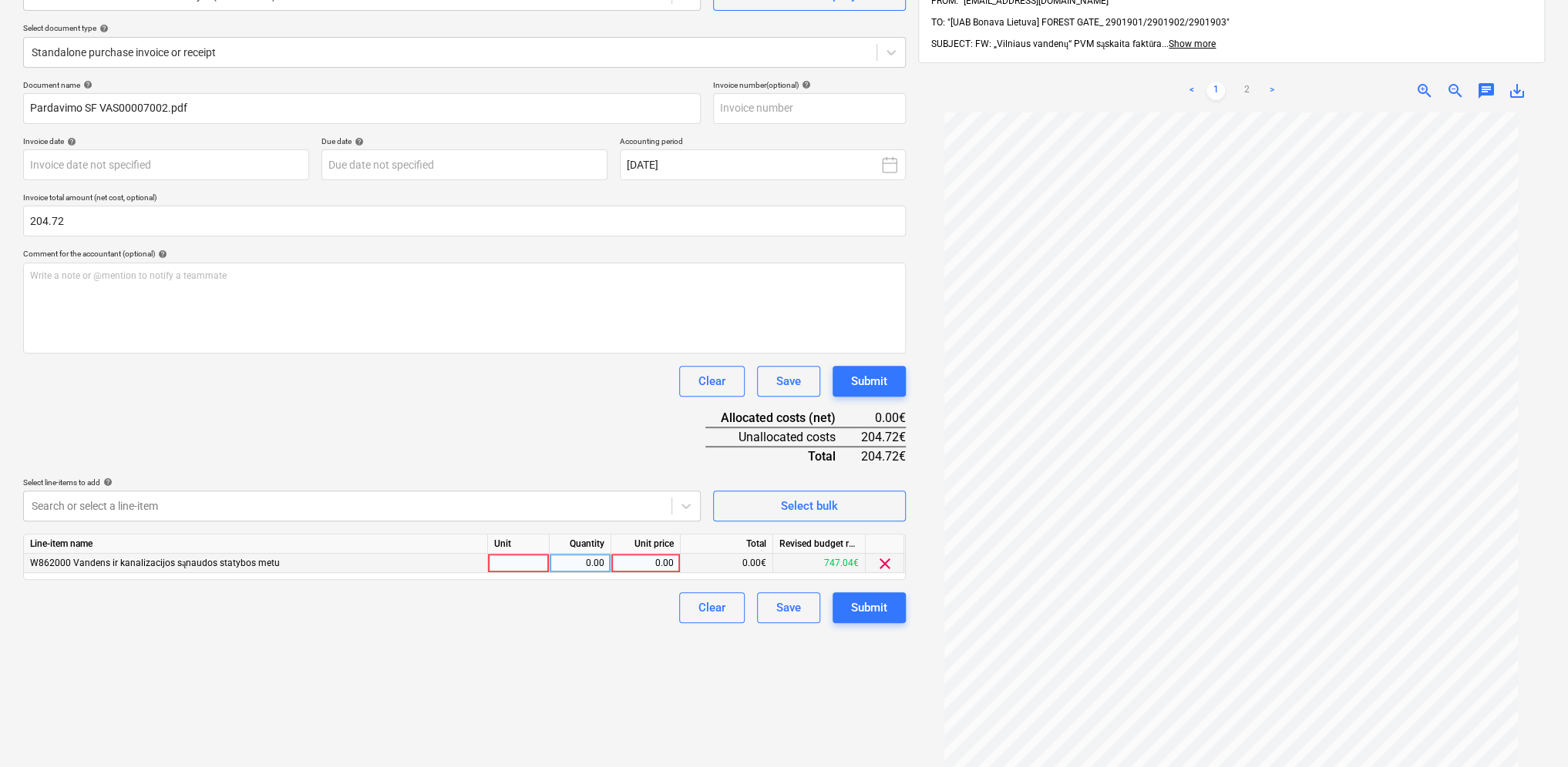
click at [504, 559] on div at bounding box center [518, 564] width 61 height 20
type input "1"
click at [558, 558] on div "0.00" at bounding box center [580, 564] width 48 height 20
type input "1"
click at [641, 555] on div "0.00" at bounding box center [646, 564] width 57 height 20
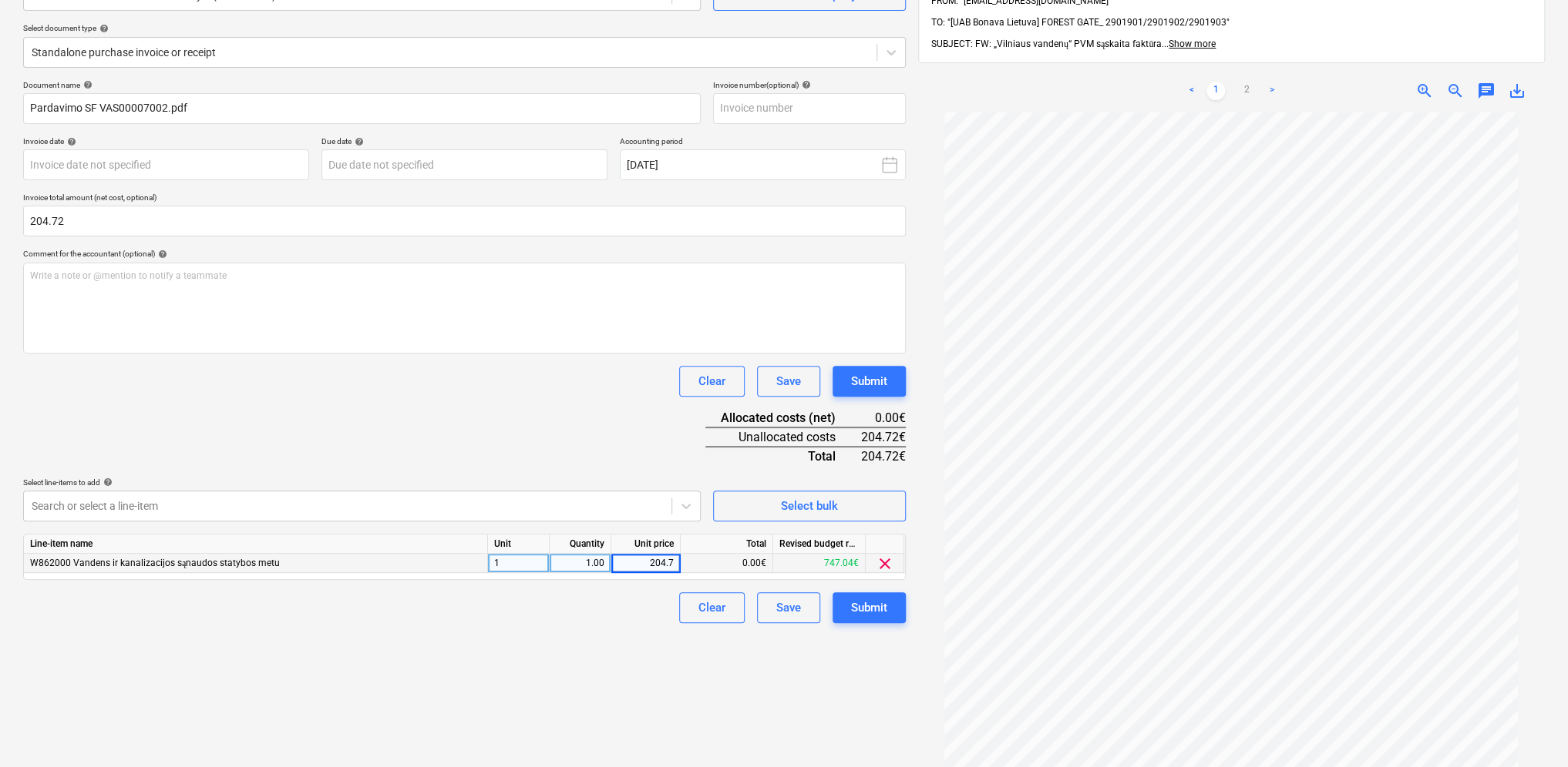
type input "204.72"
click at [588, 660] on div "Create new document Select company 929000143 - UAB "Vilniaus vandenys" (1205458…" at bounding box center [464, 380] width 895 height 926
click at [1424, 82] on span "zoom_in" at bounding box center [1424, 91] width 19 height 19
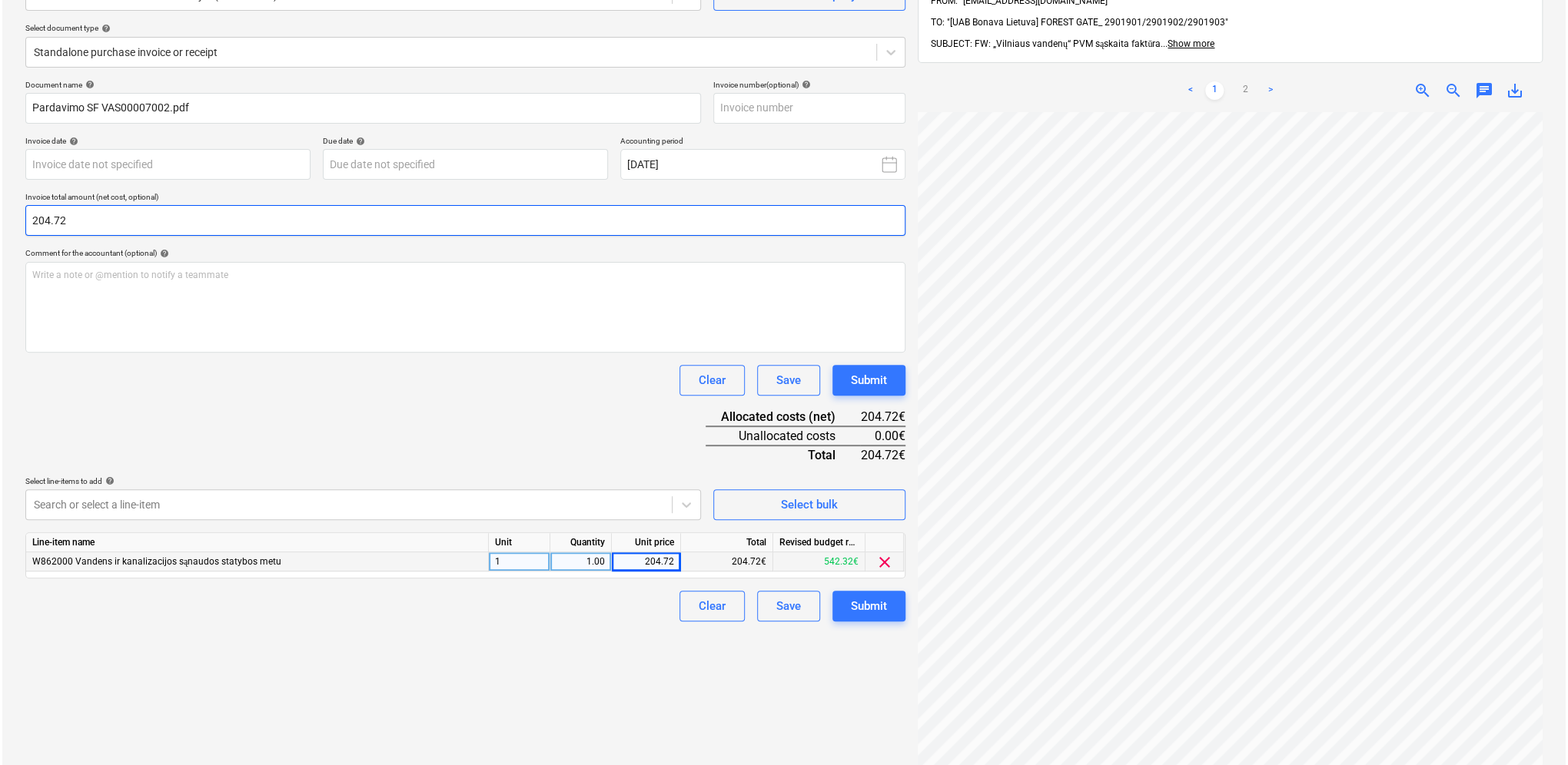
scroll to position [102, 69]
drag, startPoint x: 138, startPoint y: 213, endPoint x: 21, endPoint y: 221, distance: 117.3
click at [21, 221] on div "Create new document Select company 929000143 - UAB "Vilniaus vandenys" (1205458…" at bounding box center [462, 379] width 892 height 923
type input "112.14"
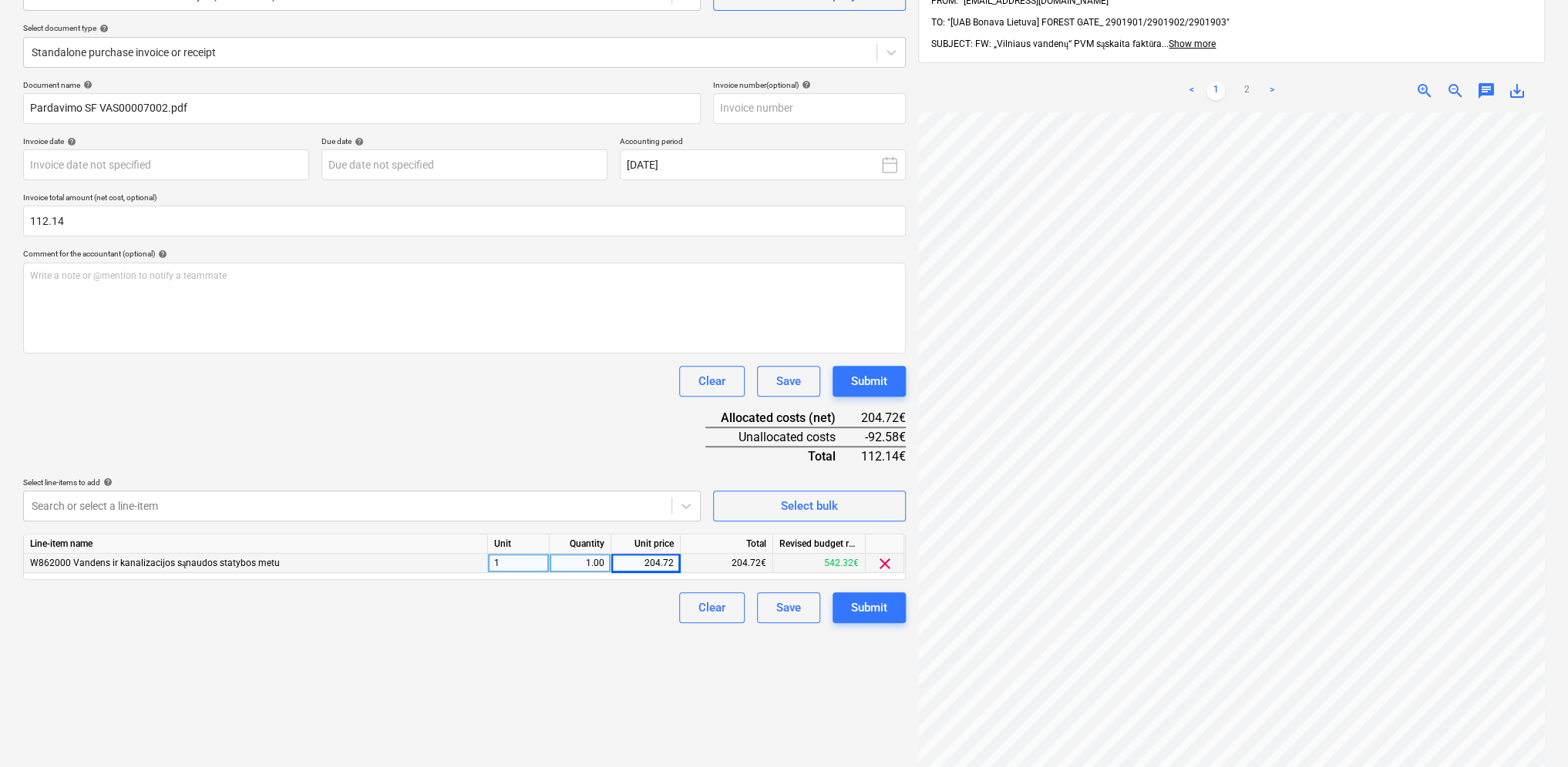
click at [668, 563] on div "204.72" at bounding box center [646, 564] width 57 height 20
type input "112.14"
click at [595, 689] on div "Create new document Select company 929000143 - UAB "Vilniaus vandenys" (1205458…" at bounding box center [464, 380] width 895 height 926
click at [638, 726] on div "Create new document Select company 929000143 - UAB "Vilniaus vandenys" (1205458…" at bounding box center [464, 380] width 895 height 926
click at [857, 605] on div "Submit" at bounding box center [869, 608] width 36 height 20
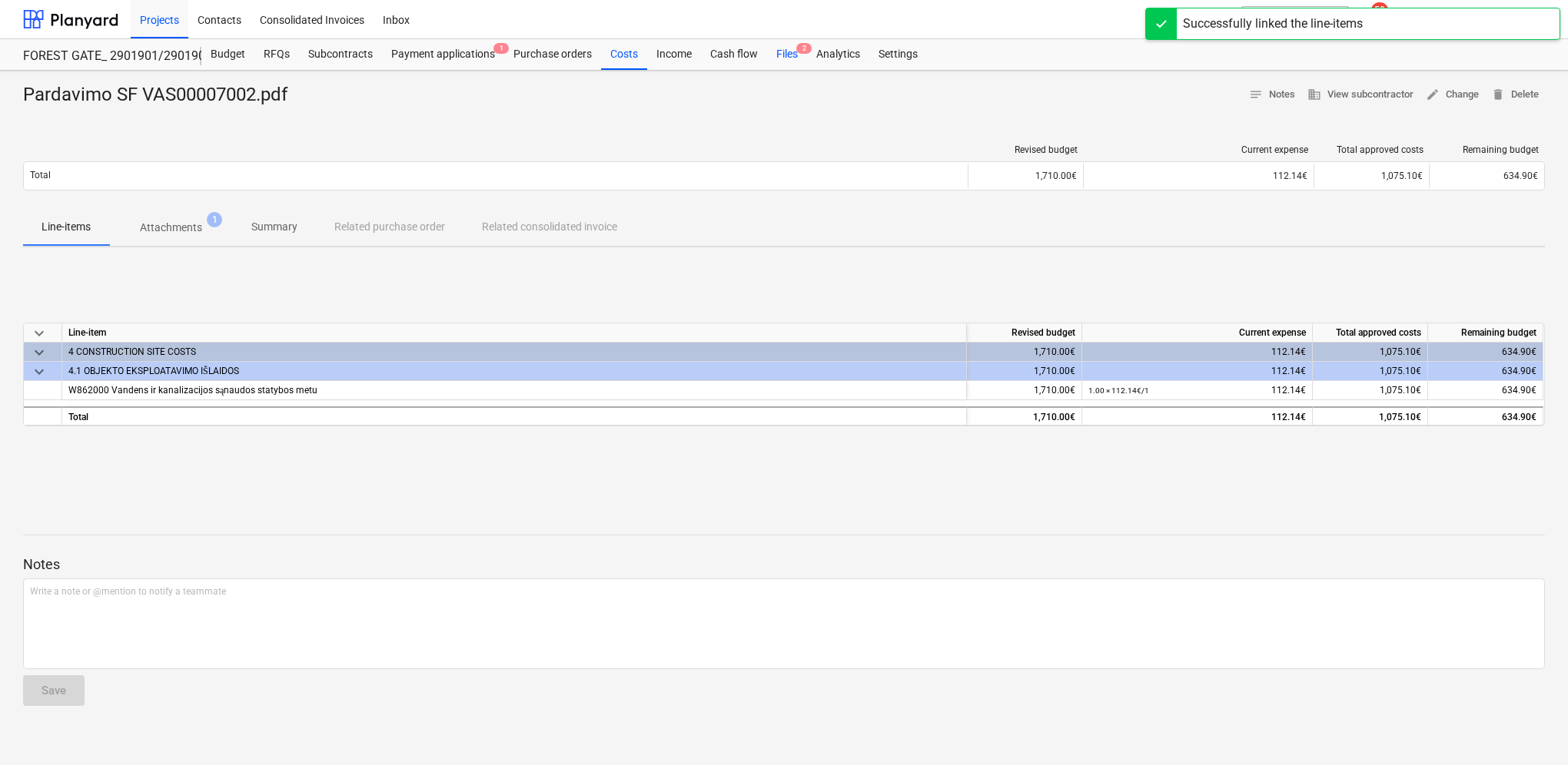
click at [793, 54] on div "Files 2" at bounding box center [786, 54] width 40 height 31
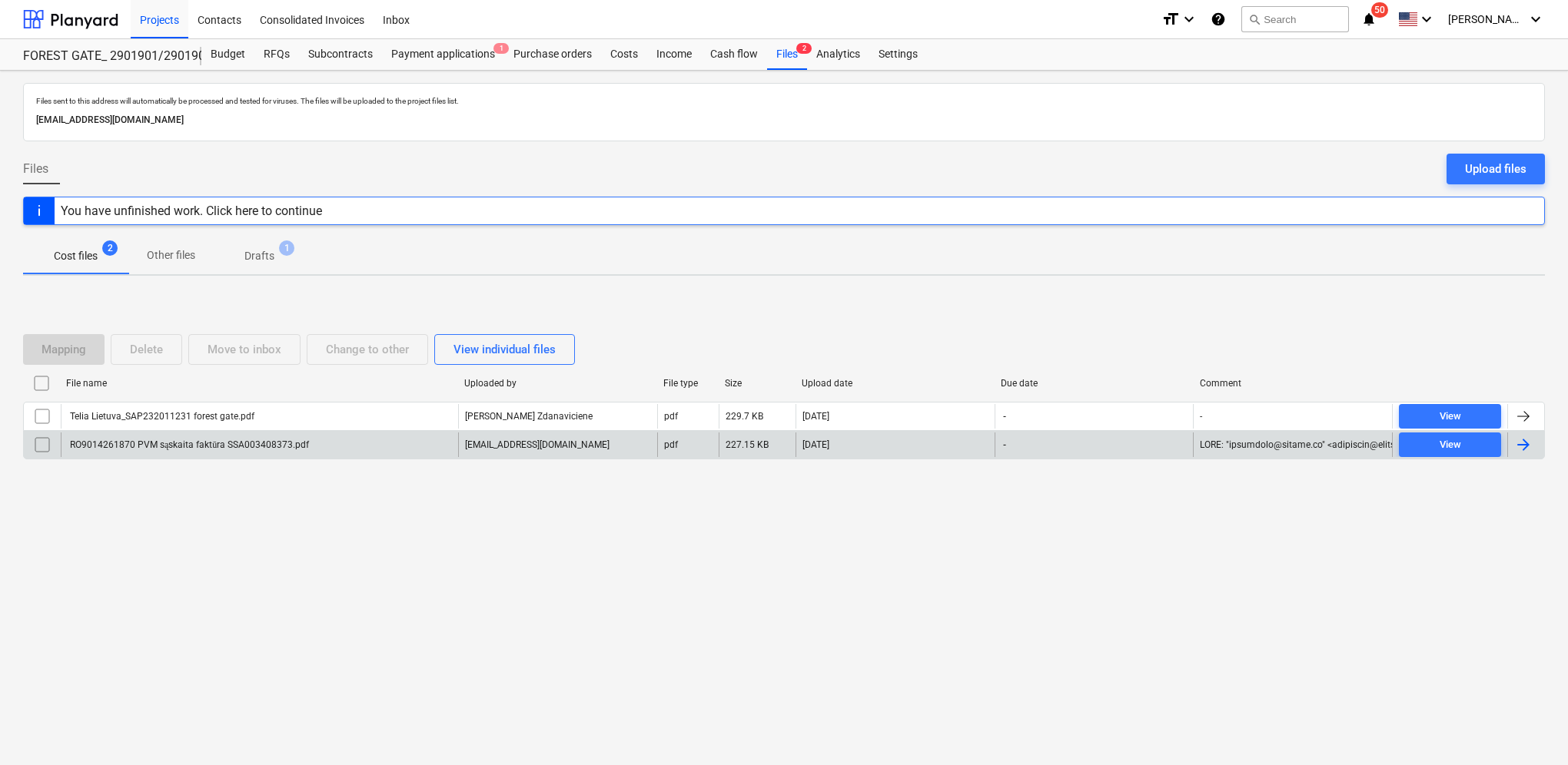
click at [1528, 445] on div at bounding box center [1524, 445] width 19 height 19
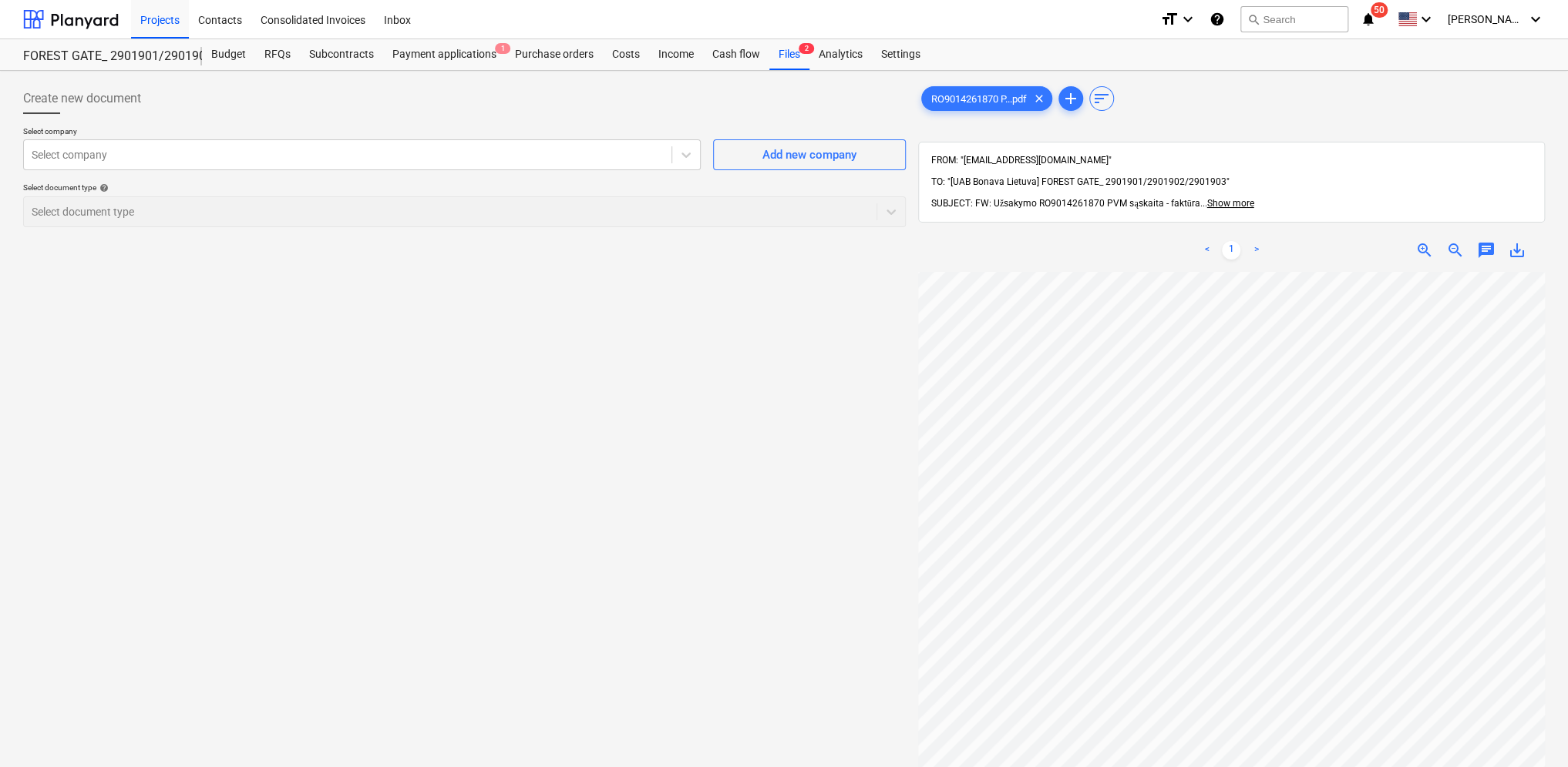
scroll to position [260, 0]
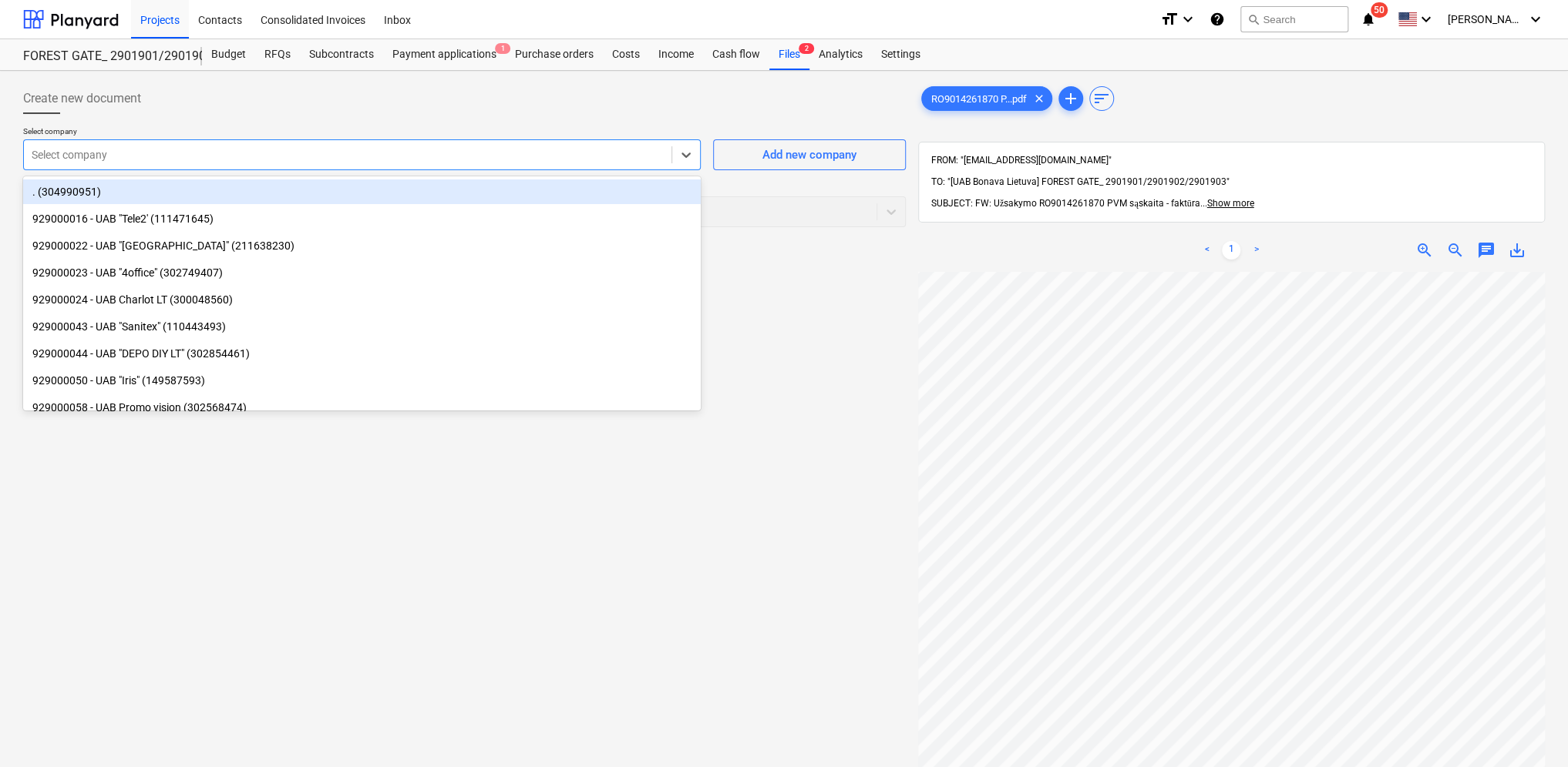
click at [140, 161] on div at bounding box center [347, 154] width 632 height 16
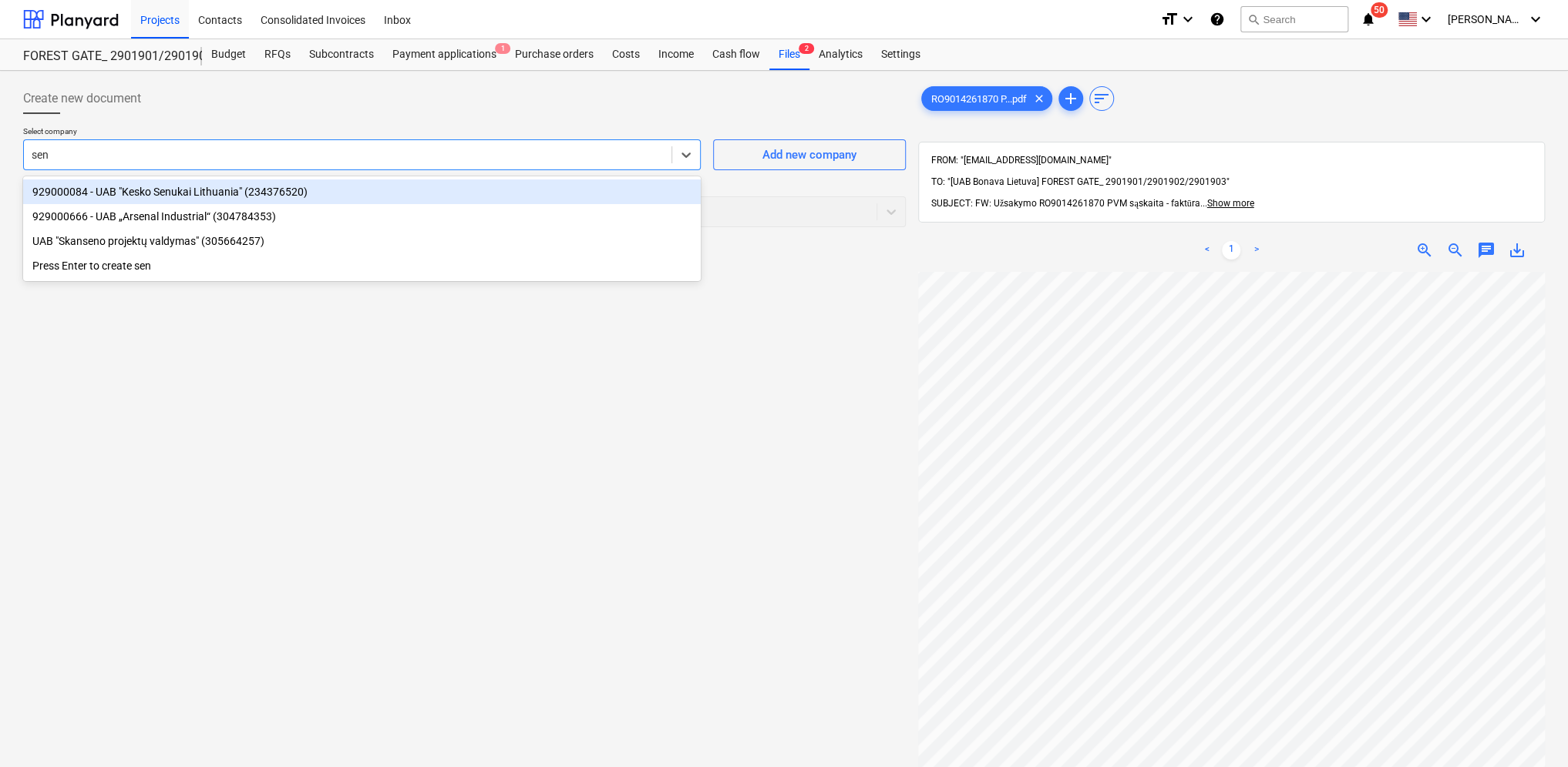
type input "senu"
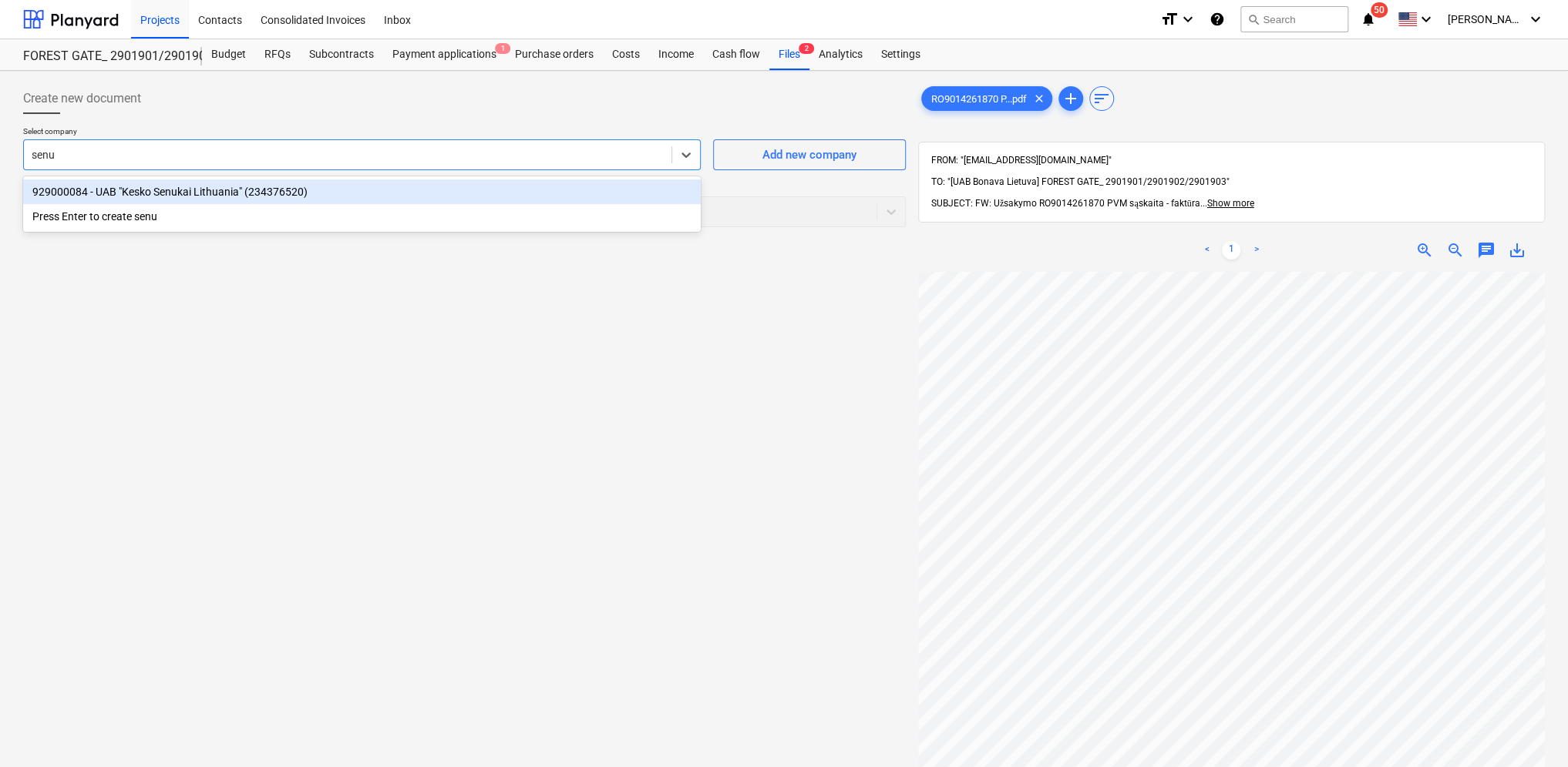
click at [145, 188] on div "929000084 - UAB "Kesko Senukai Lithuania" (234376520)" at bounding box center [361, 191] width 677 height 25
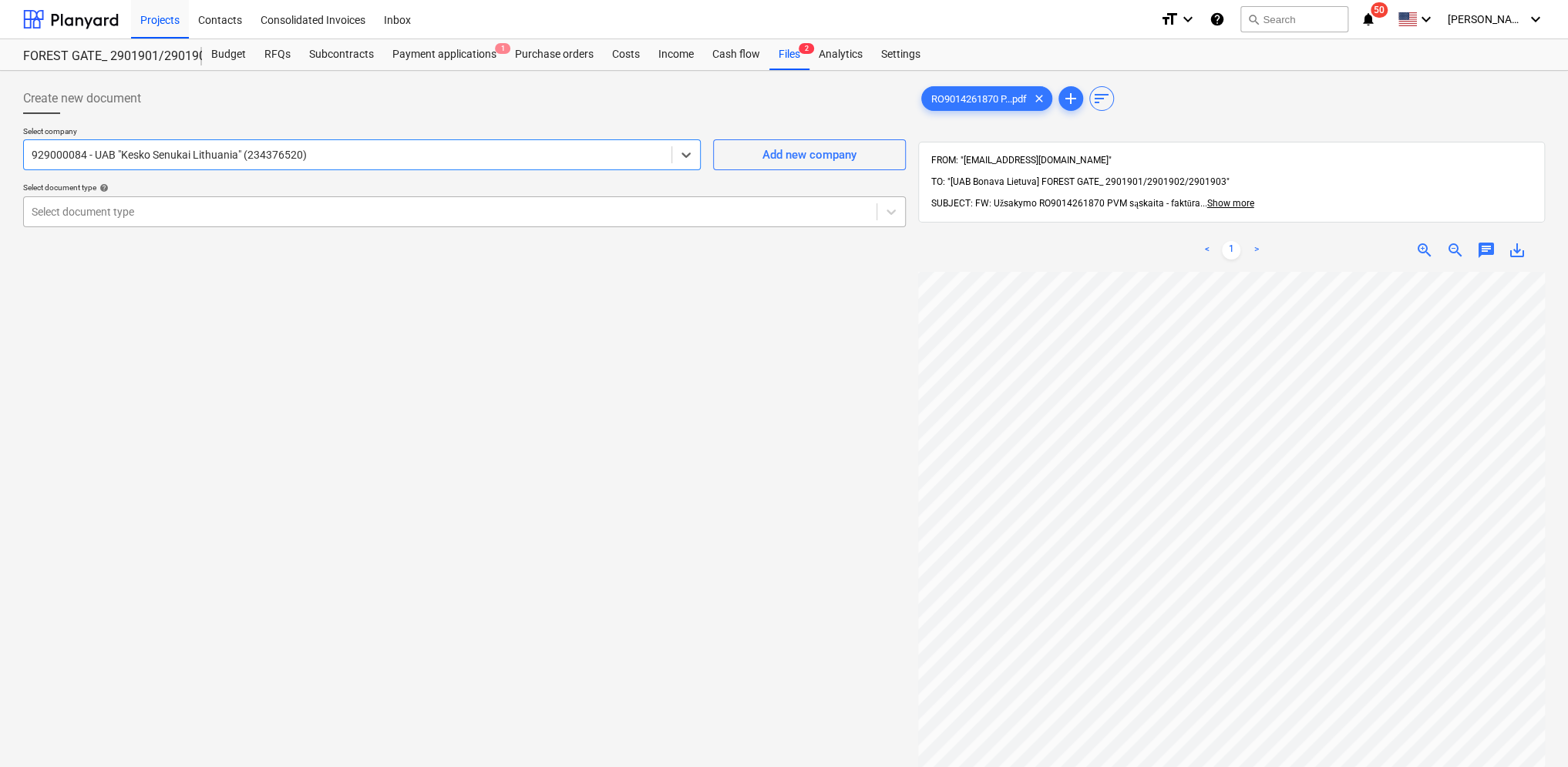
click at [126, 213] on div at bounding box center [450, 212] width 837 height 16
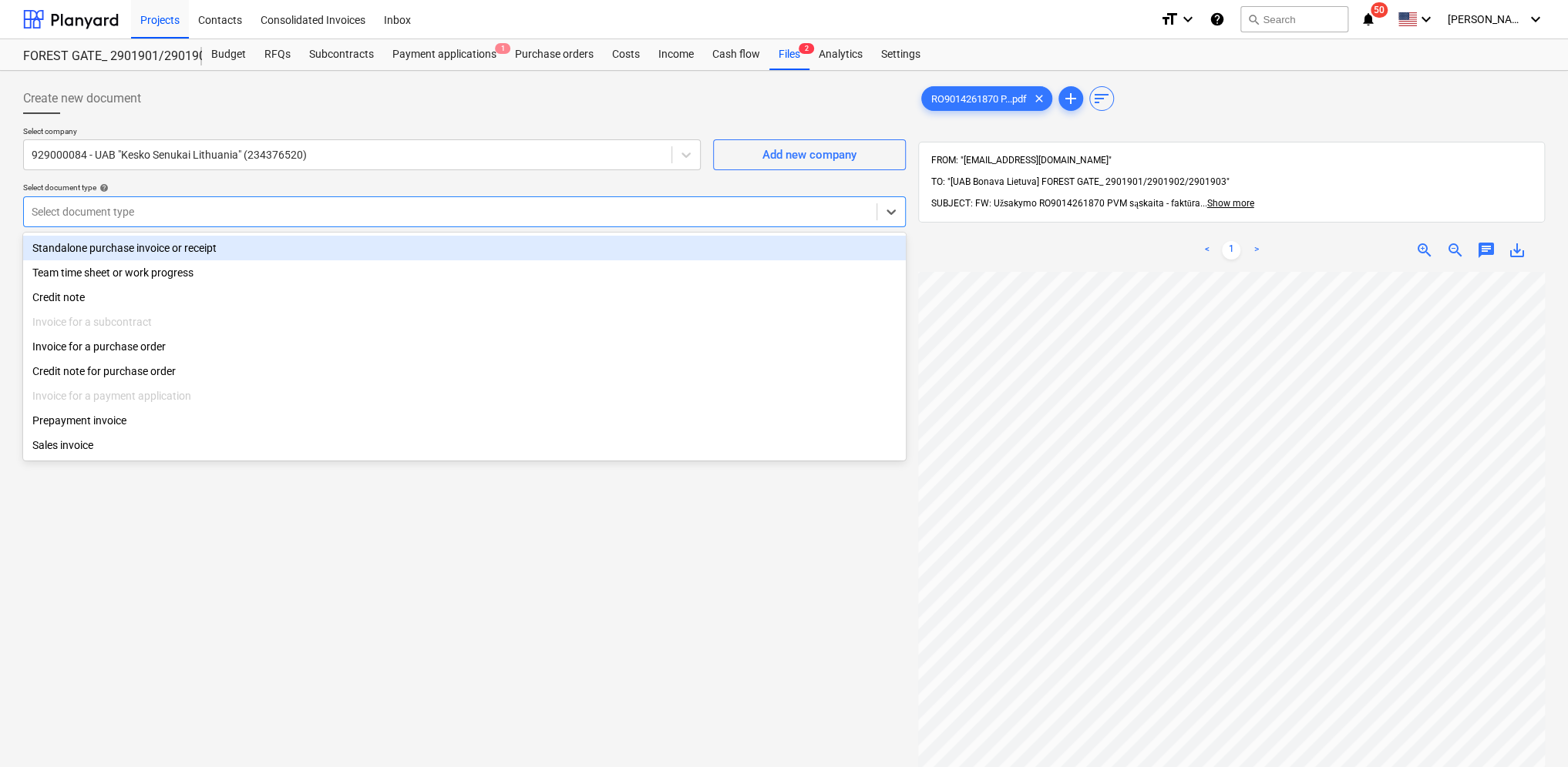
click at [115, 250] on div "Standalone purchase invoice or receipt" at bounding box center [464, 248] width 882 height 25
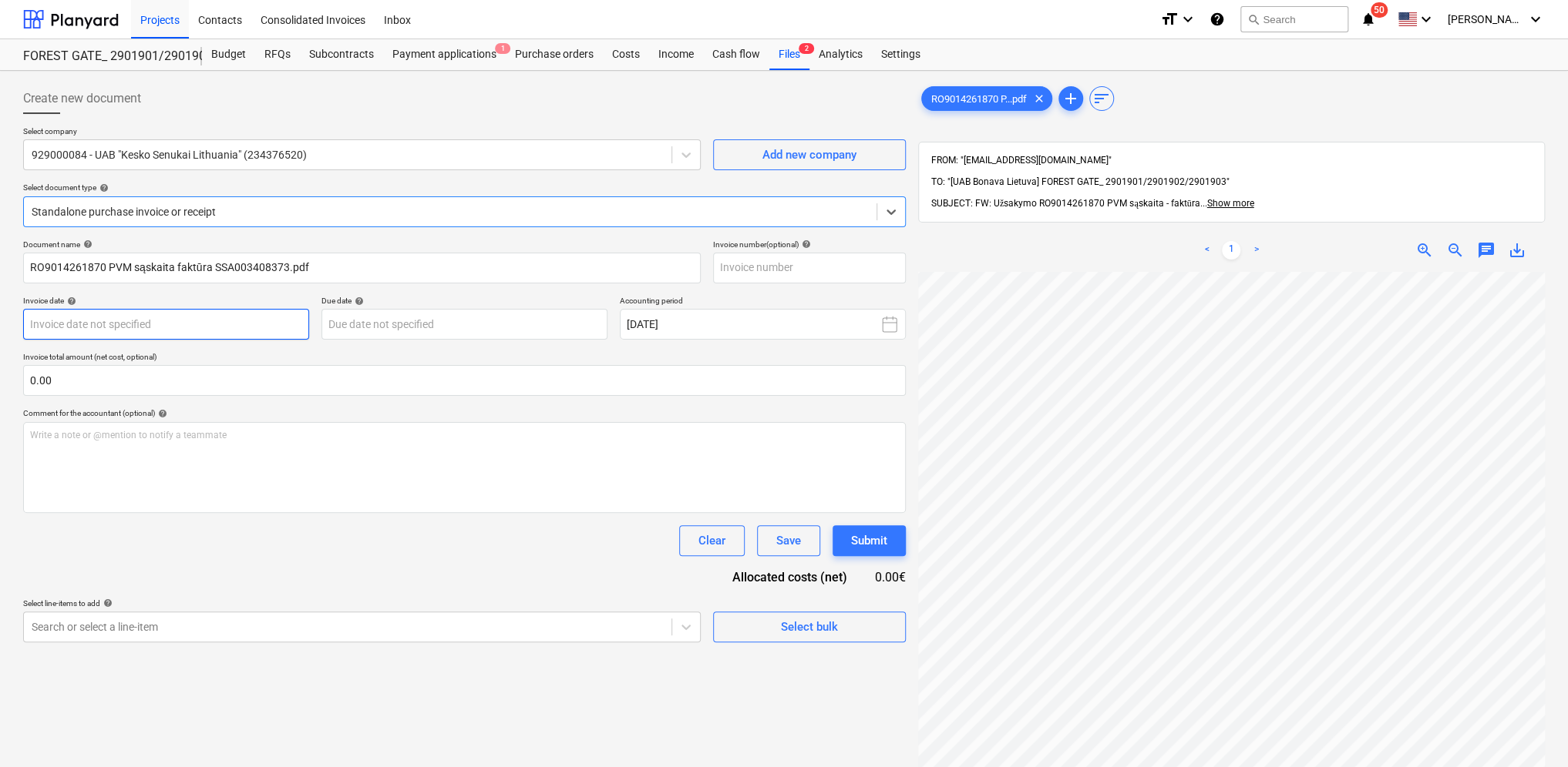
click at [119, 319] on body "Projects Contacts Consolidated Invoices Inbox format_size keyboard_arrow_down h…" at bounding box center [784, 384] width 1568 height 767
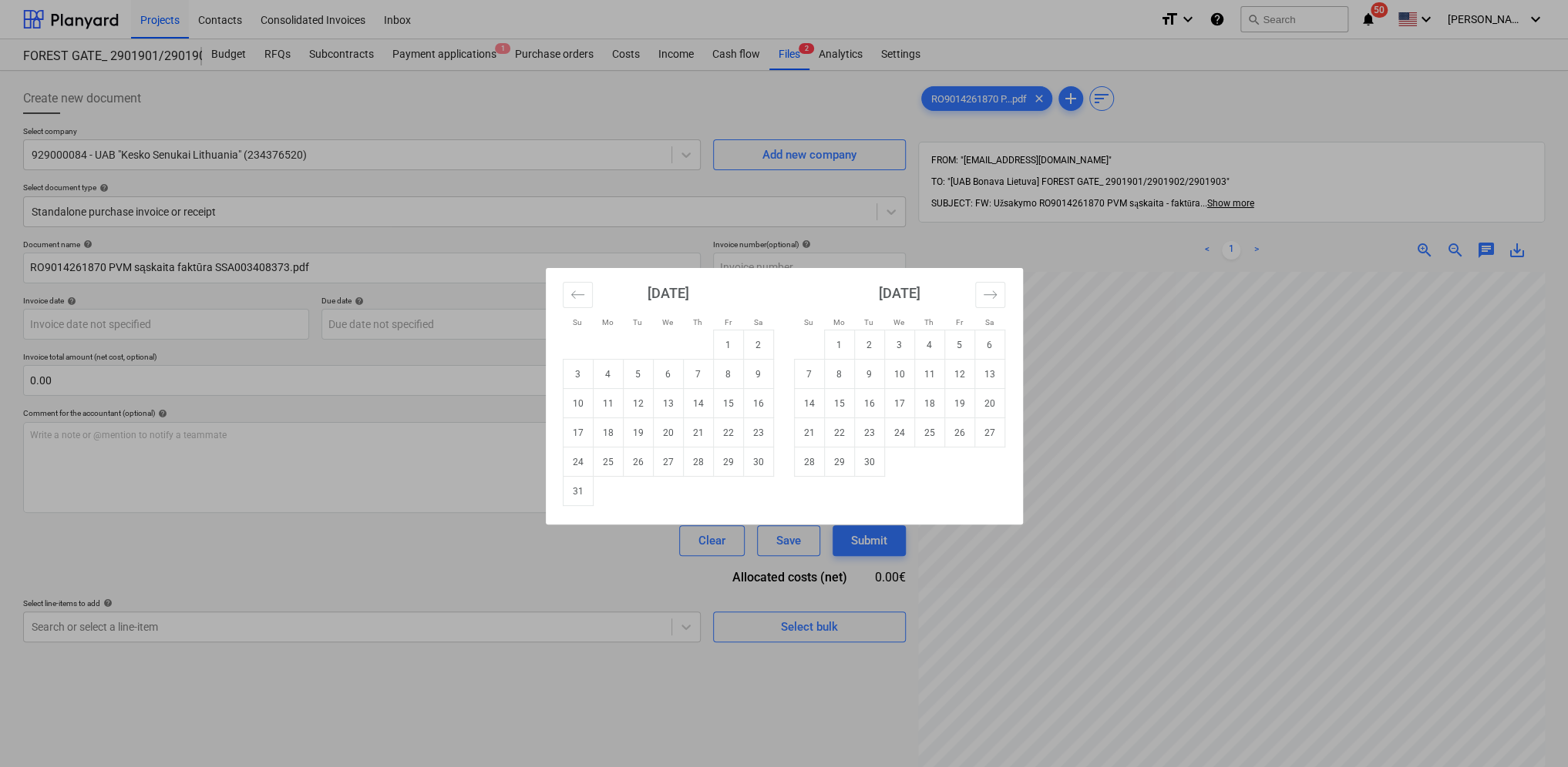
click at [346, 445] on div "Su Mo Tu We Th Fr Sa Su Mo Tu We Th Fr Sa [DATE] 1 2 3 4 5 6 7 8 9 10 11 12 13 …" at bounding box center [784, 384] width 1568 height 767
click at [111, 328] on body "Projects Contacts Consolidated Invoices Inbox format_size keyboard_arrow_down h…" at bounding box center [784, 384] width 1568 height 767
click at [584, 398] on td "10" at bounding box center [578, 404] width 30 height 30
type input "[DATE]"
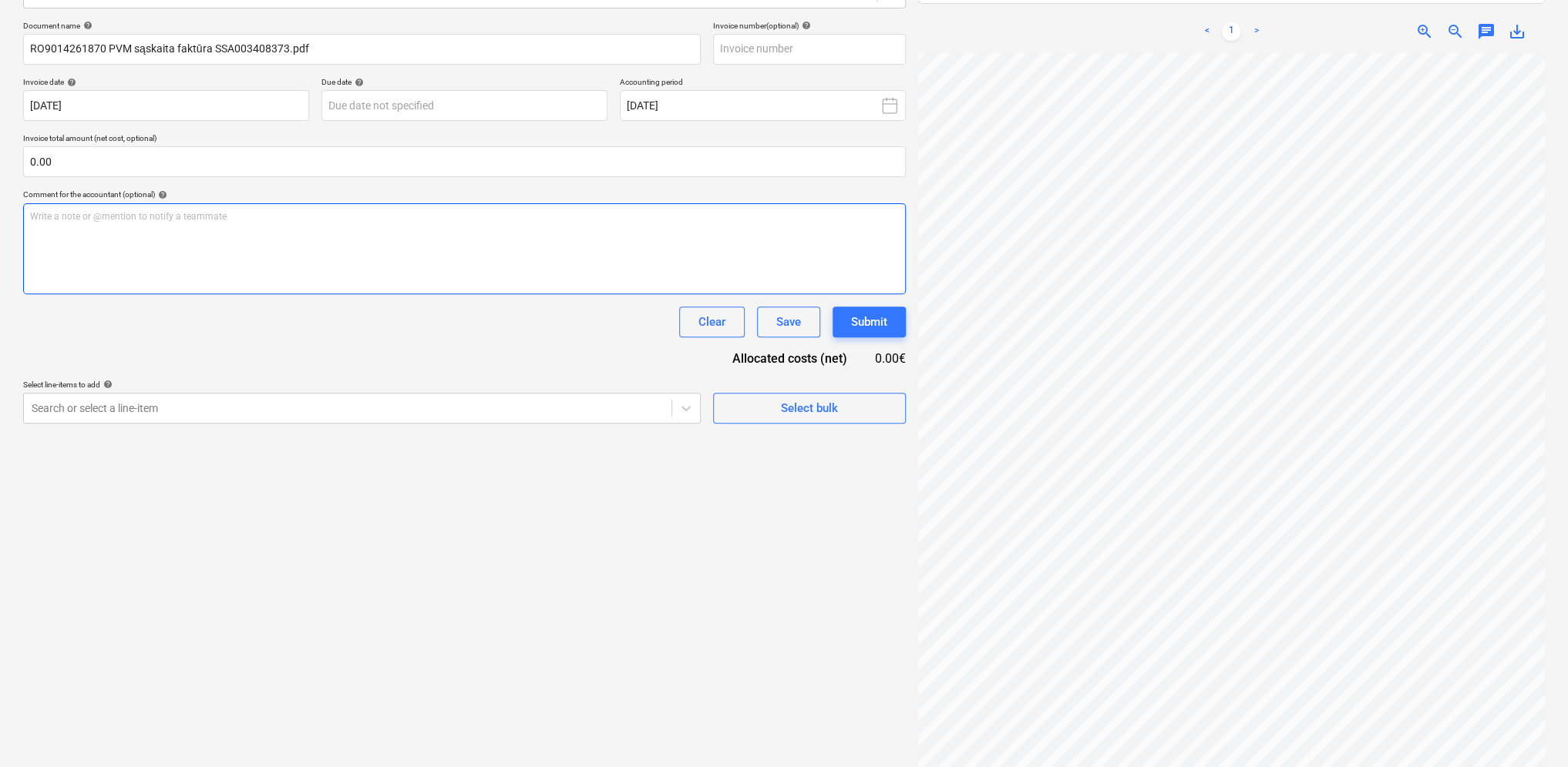
scroll to position [43, 3]
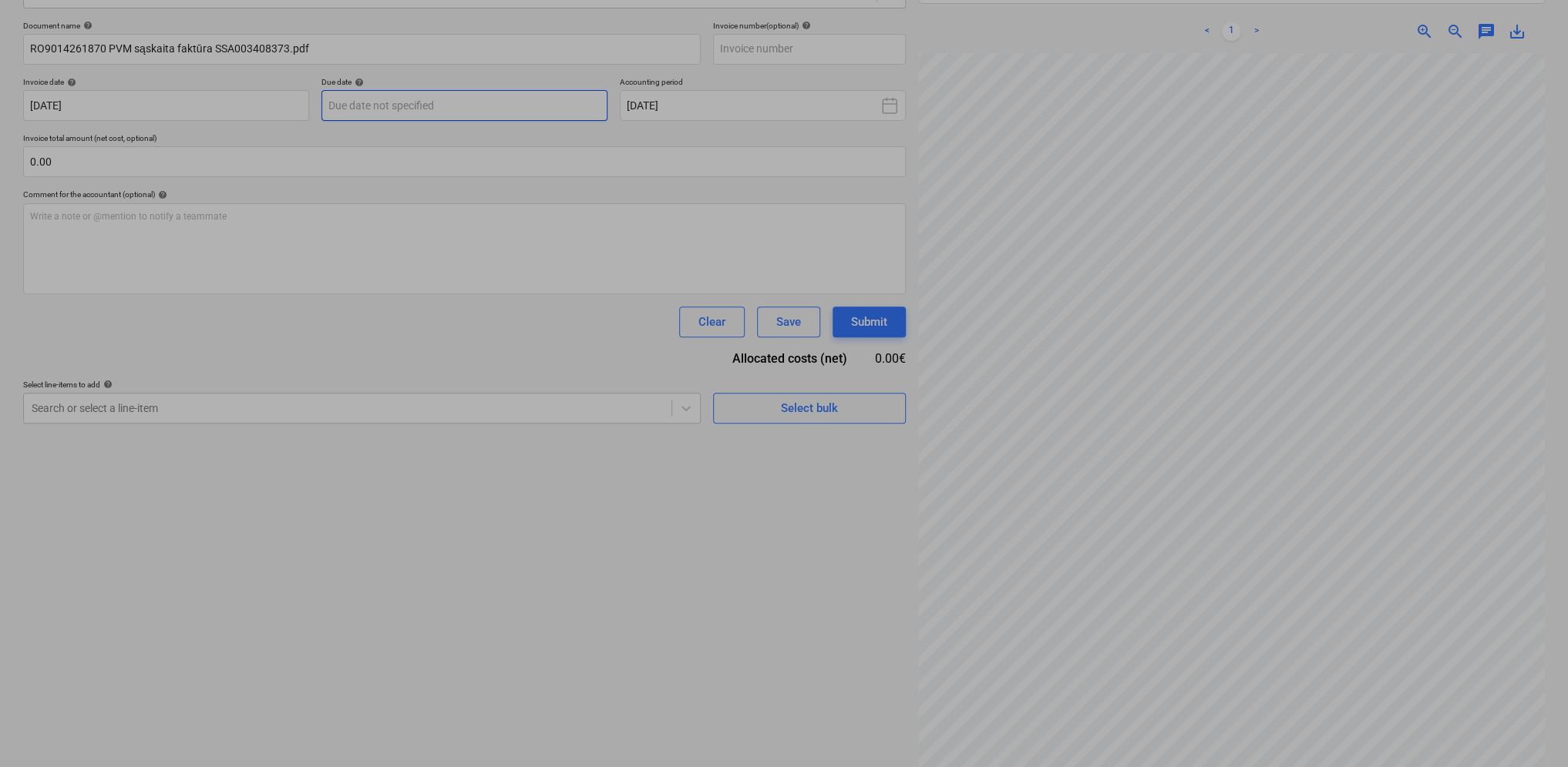
click at [405, 102] on body "Projects Contacts Consolidated Invoices Inbox format_size keyboard_arrow_down h…" at bounding box center [784, 164] width 1568 height 767
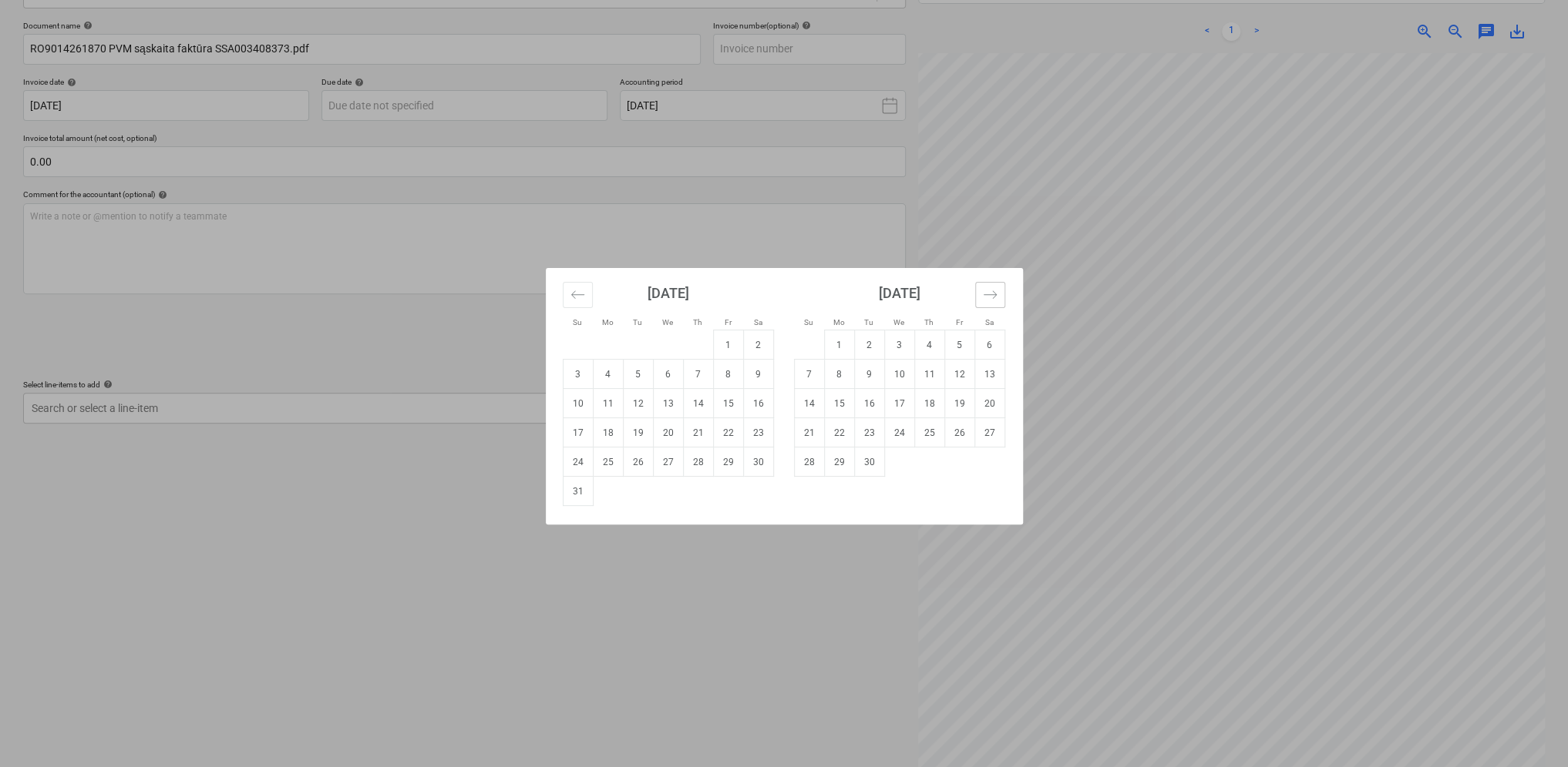
click at [987, 296] on icon "Move forward to switch to the next month." at bounding box center [990, 294] width 15 height 15
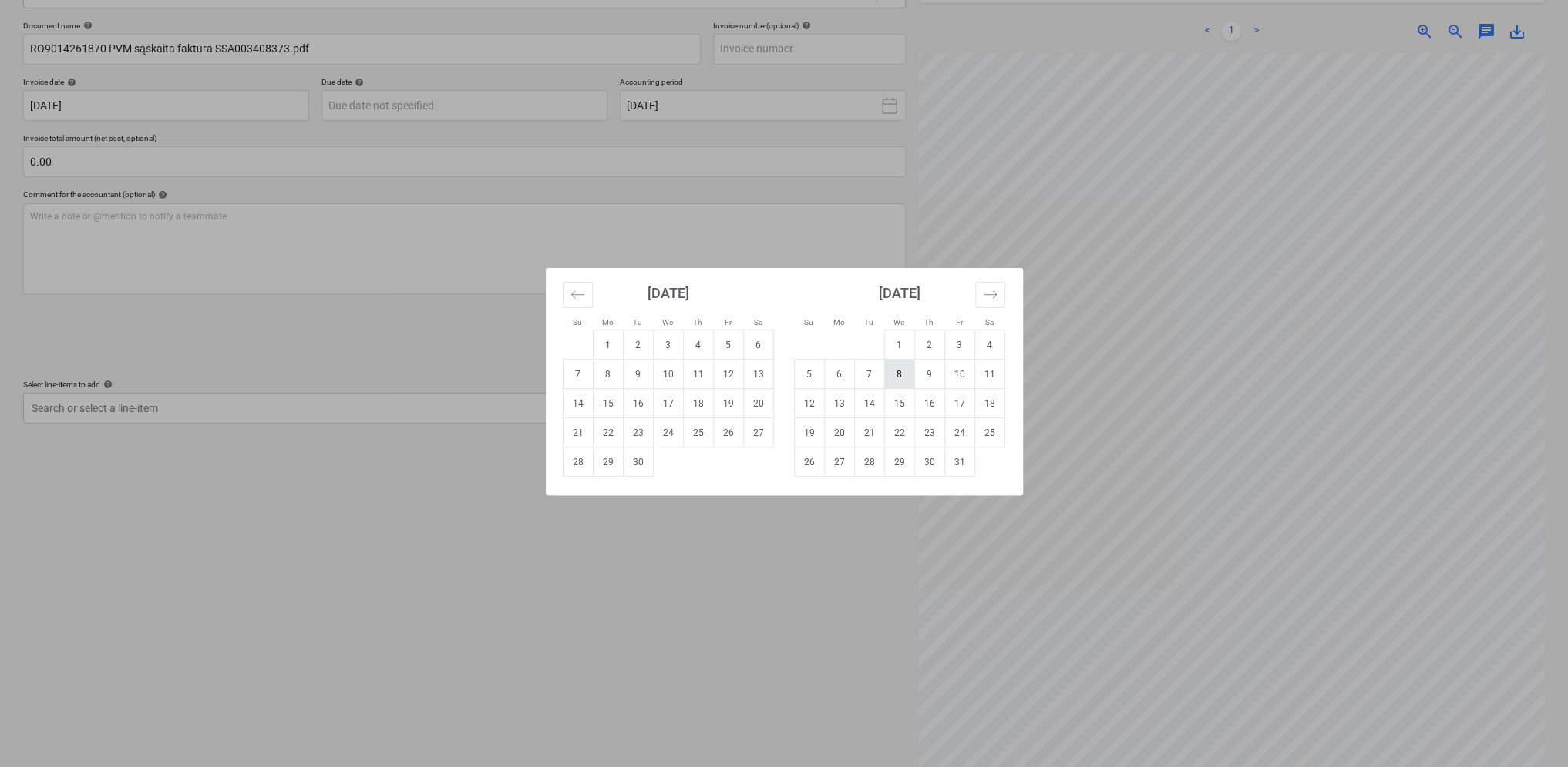
click at [902, 372] on td "8" at bounding box center [899, 374] width 30 height 30
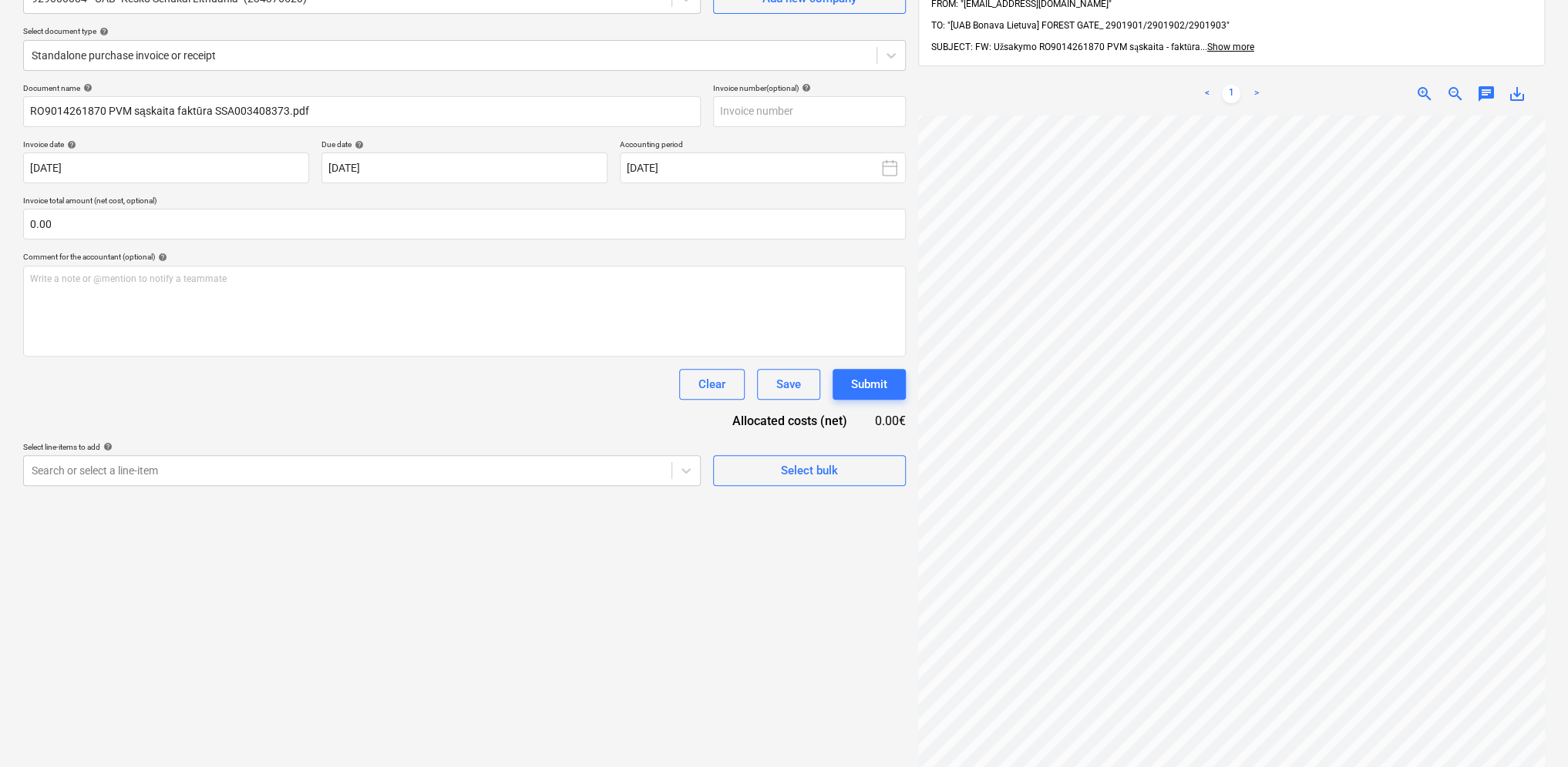
scroll to position [65, 0]
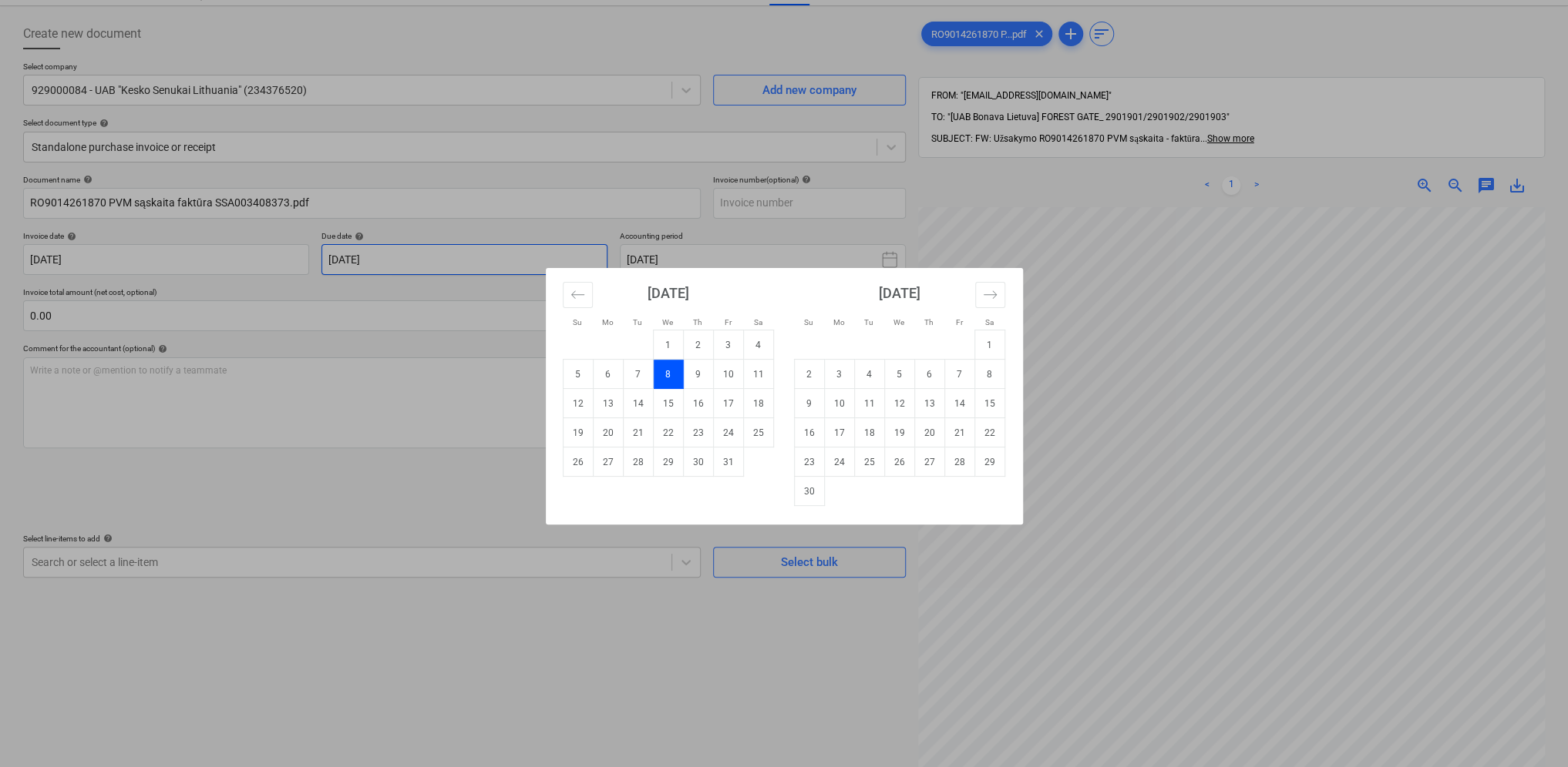
click at [464, 258] on body "Projects Contacts Consolidated Invoices Inbox format_size keyboard_arrow_down h…" at bounding box center [784, 318] width 1568 height 767
click at [994, 295] on icon "Move forward to switch to the next month." at bounding box center [990, 294] width 15 height 15
click at [752, 382] on td "8" at bounding box center [758, 374] width 30 height 30
type input "[DATE]"
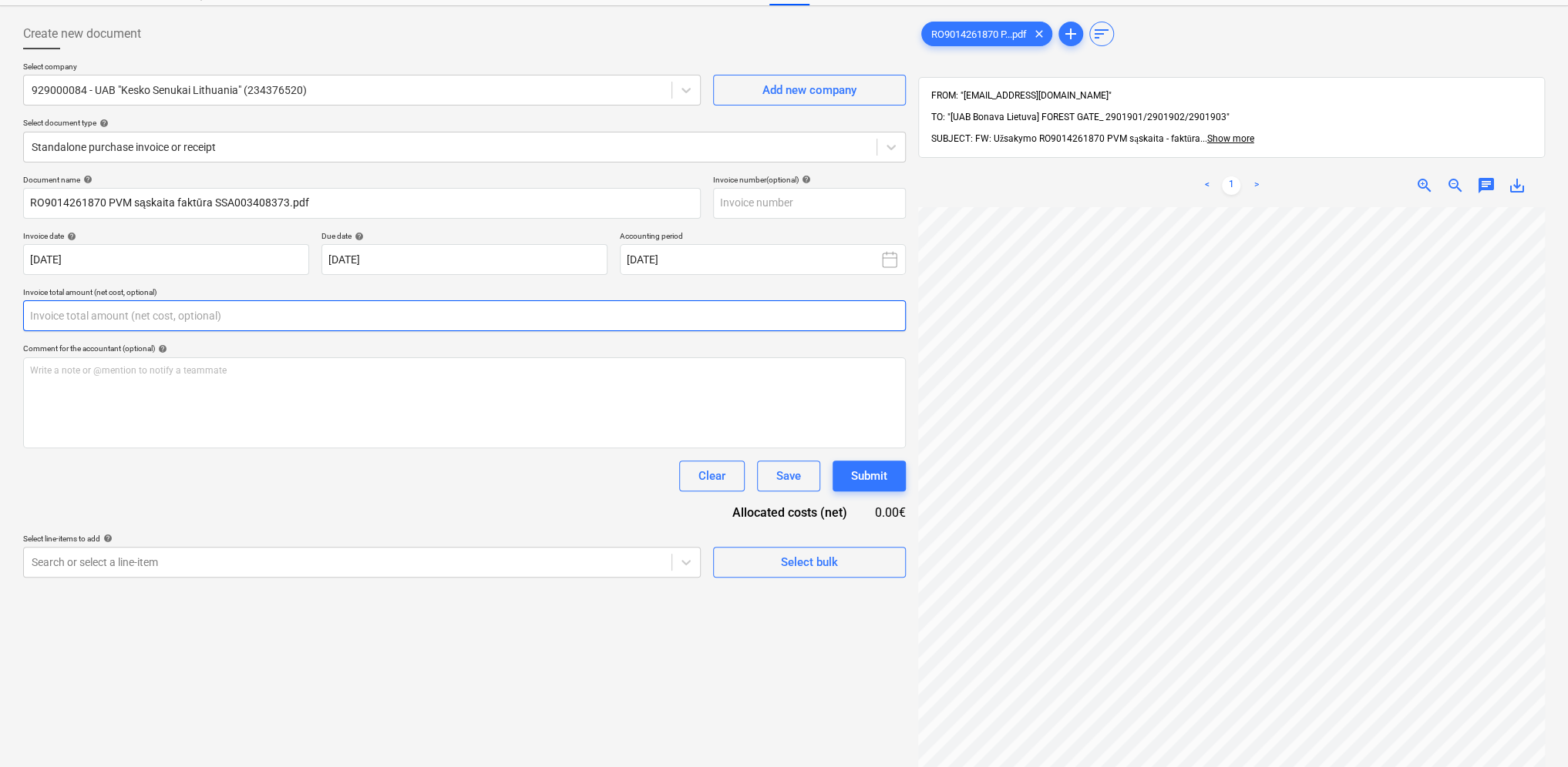
drag, startPoint x: 120, startPoint y: 318, endPoint x: 46, endPoint y: 315, distance: 74.1
click at [46, 315] on input "text" at bounding box center [464, 316] width 882 height 31
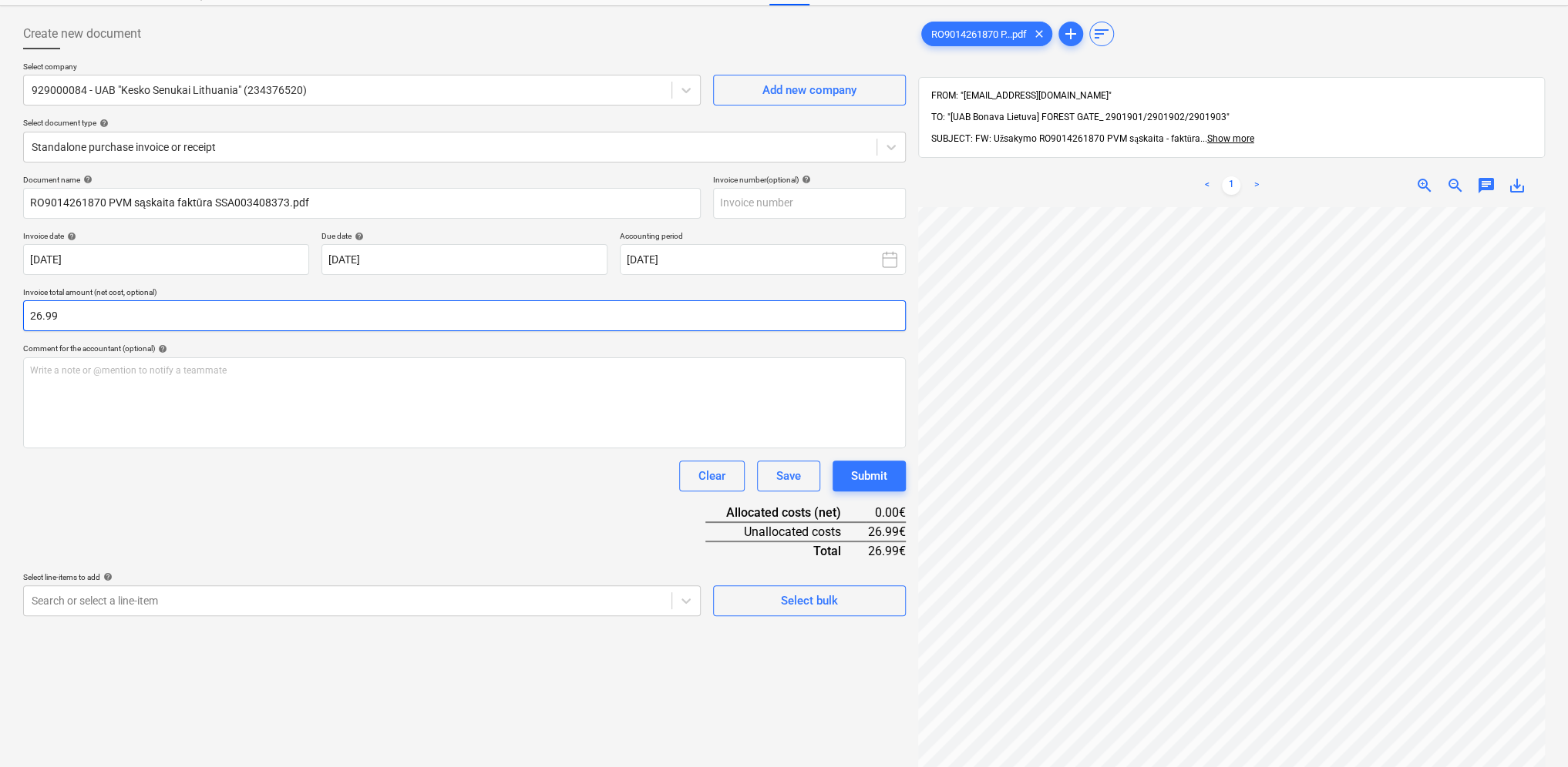
type input "26.99"
click at [165, 482] on div "Clear Save Submit" at bounding box center [464, 475] width 882 height 31
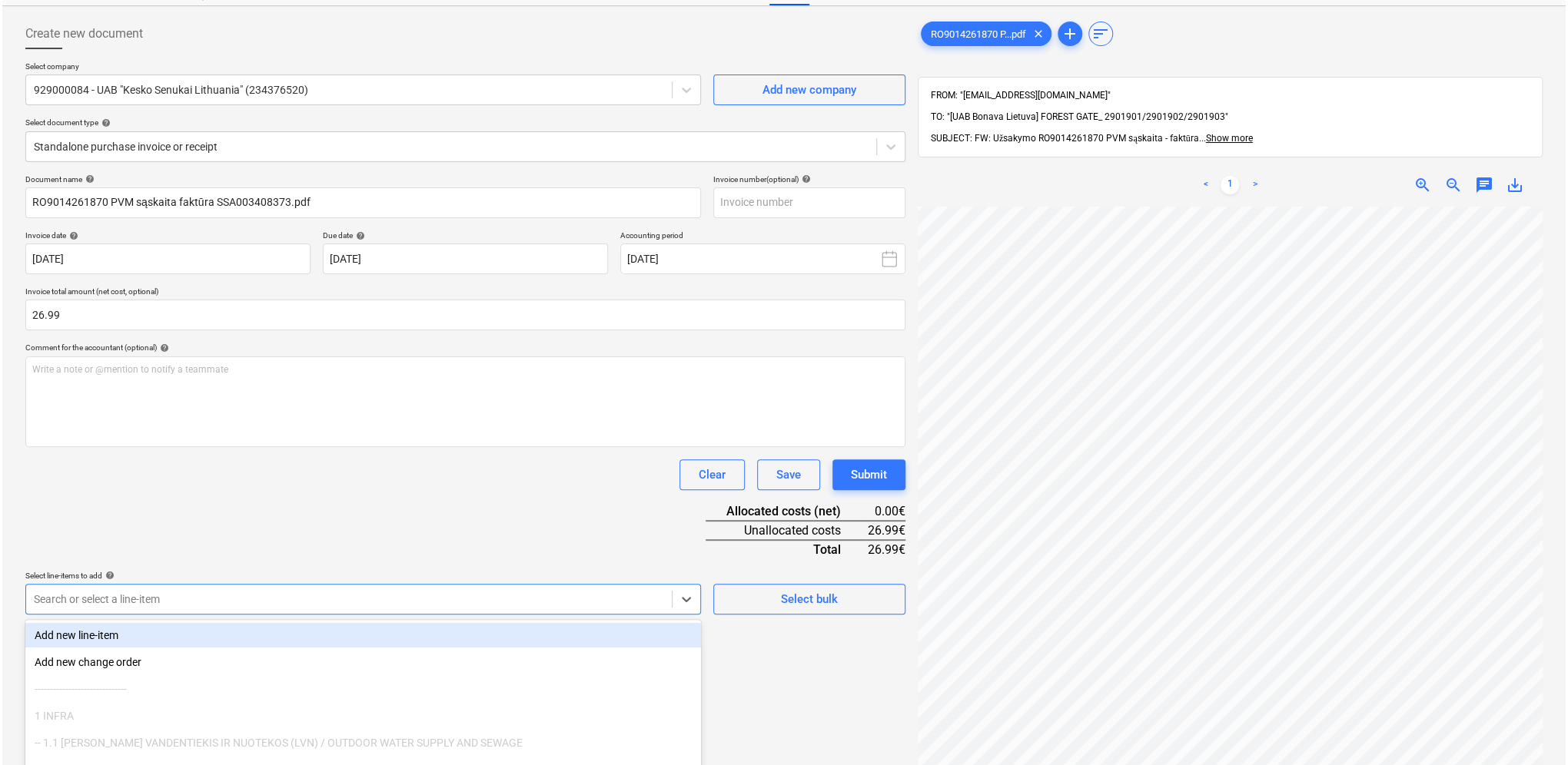
scroll to position [159, 0]
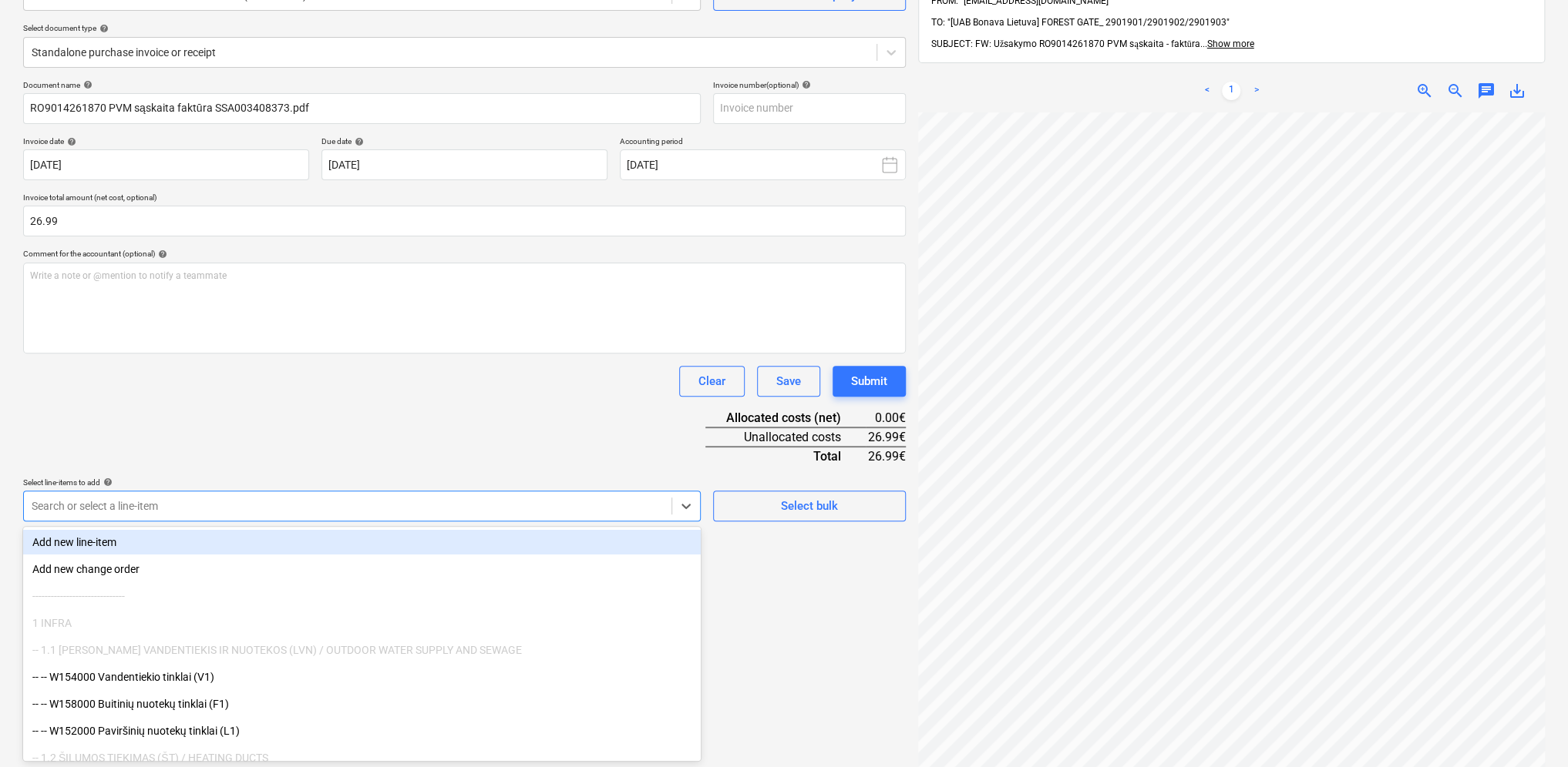
click at [115, 604] on body "Projects Contacts Consolidated Invoices Inbox format_size keyboard_arrow_down h…" at bounding box center [784, 224] width 1568 height 767
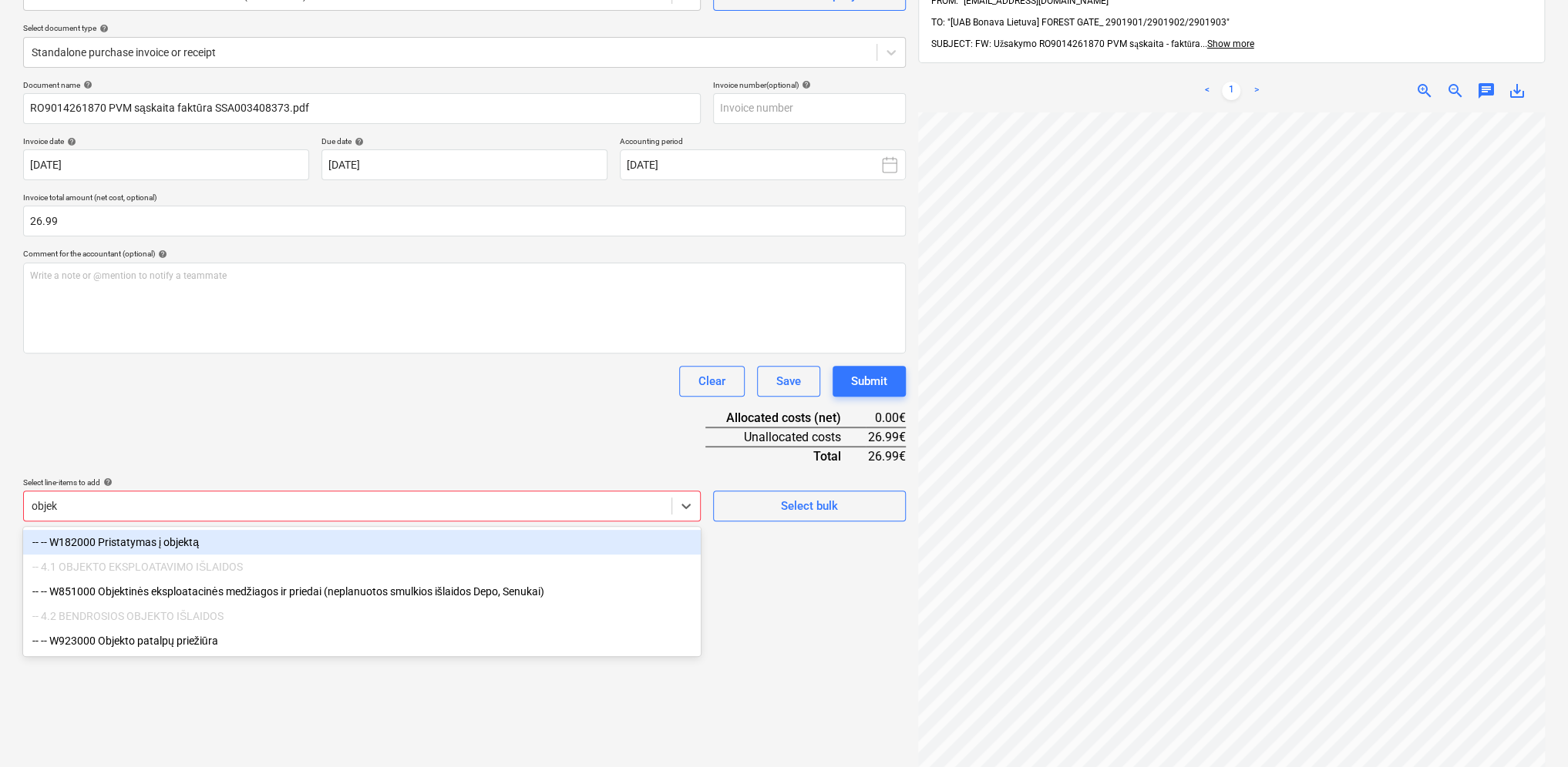
type input "objekt"
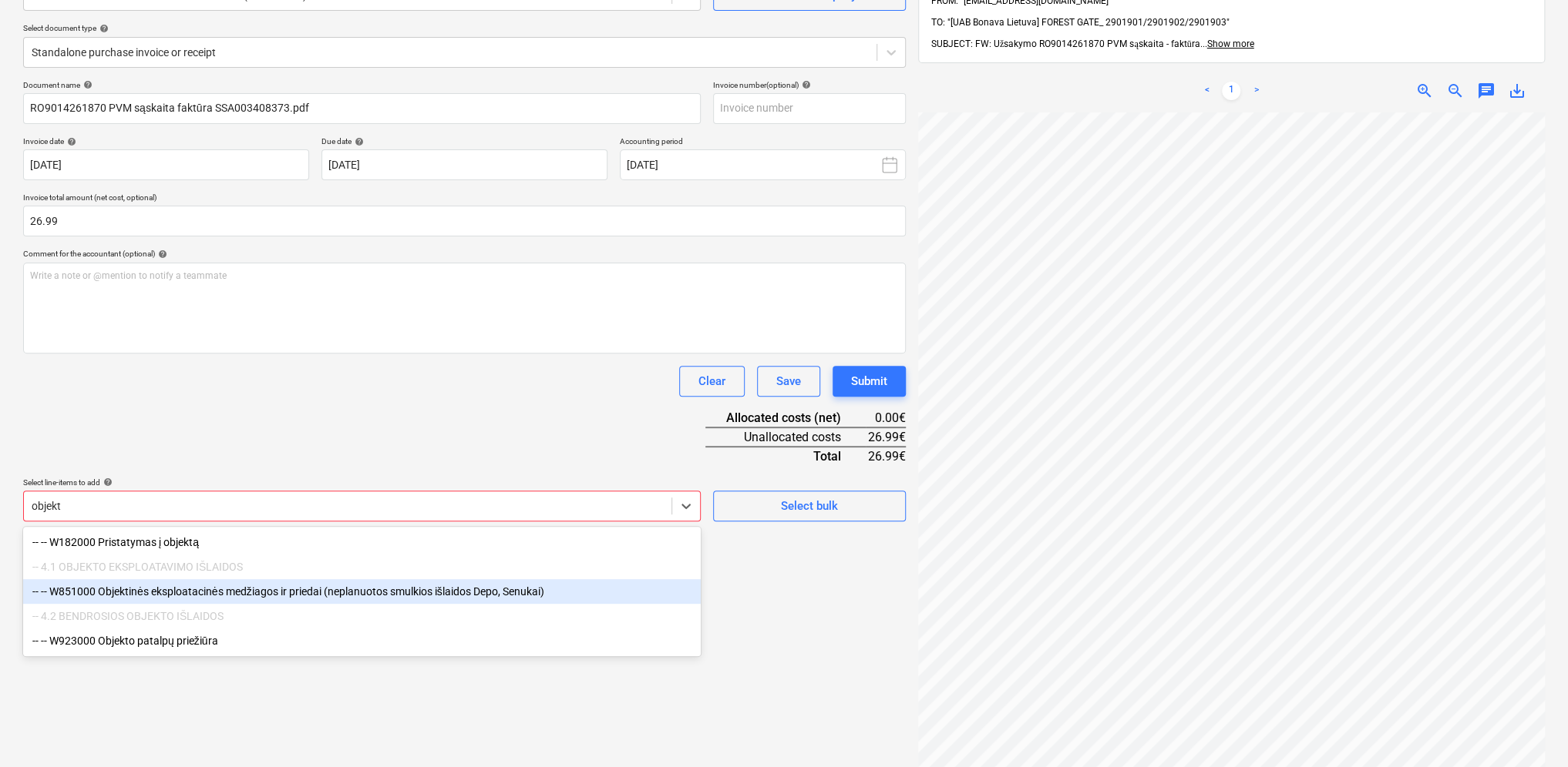
click at [194, 592] on div "-- -- W851000 Objektinės eksploatacinės medžiagos ir priedai (neplanuotos smulk…" at bounding box center [361, 592] width 677 height 25
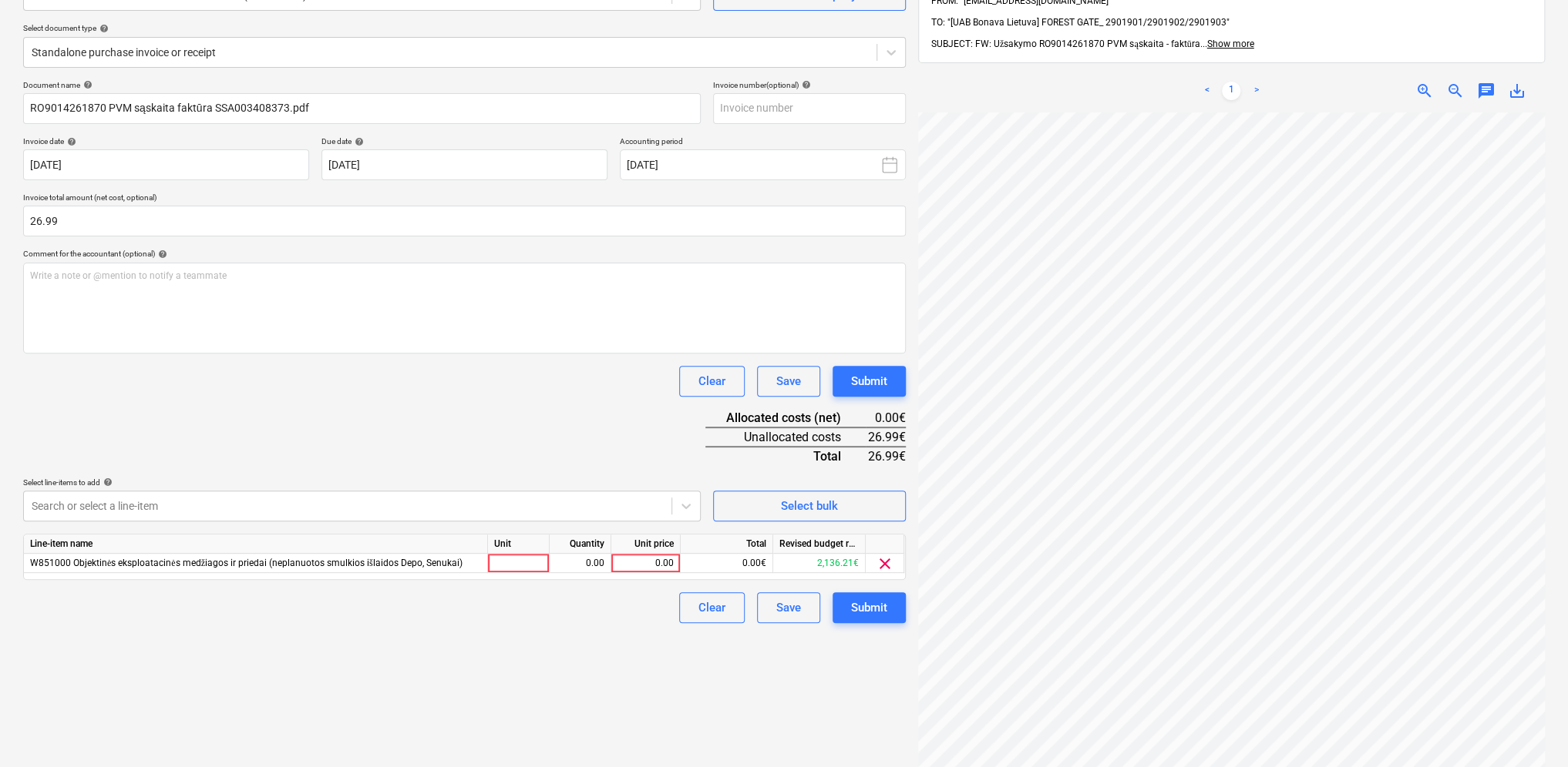
click at [316, 463] on div "Document name help RO9014261870 PVM sąskaita faktūra SSA003408373.pdf Invoice n…" at bounding box center [464, 351] width 882 height 543
click at [524, 558] on div at bounding box center [518, 564] width 61 height 20
type input "1"
click at [579, 561] on div "0.00" at bounding box center [580, 564] width 48 height 20
click at [644, 556] on div "0.00" at bounding box center [646, 564] width 57 height 20
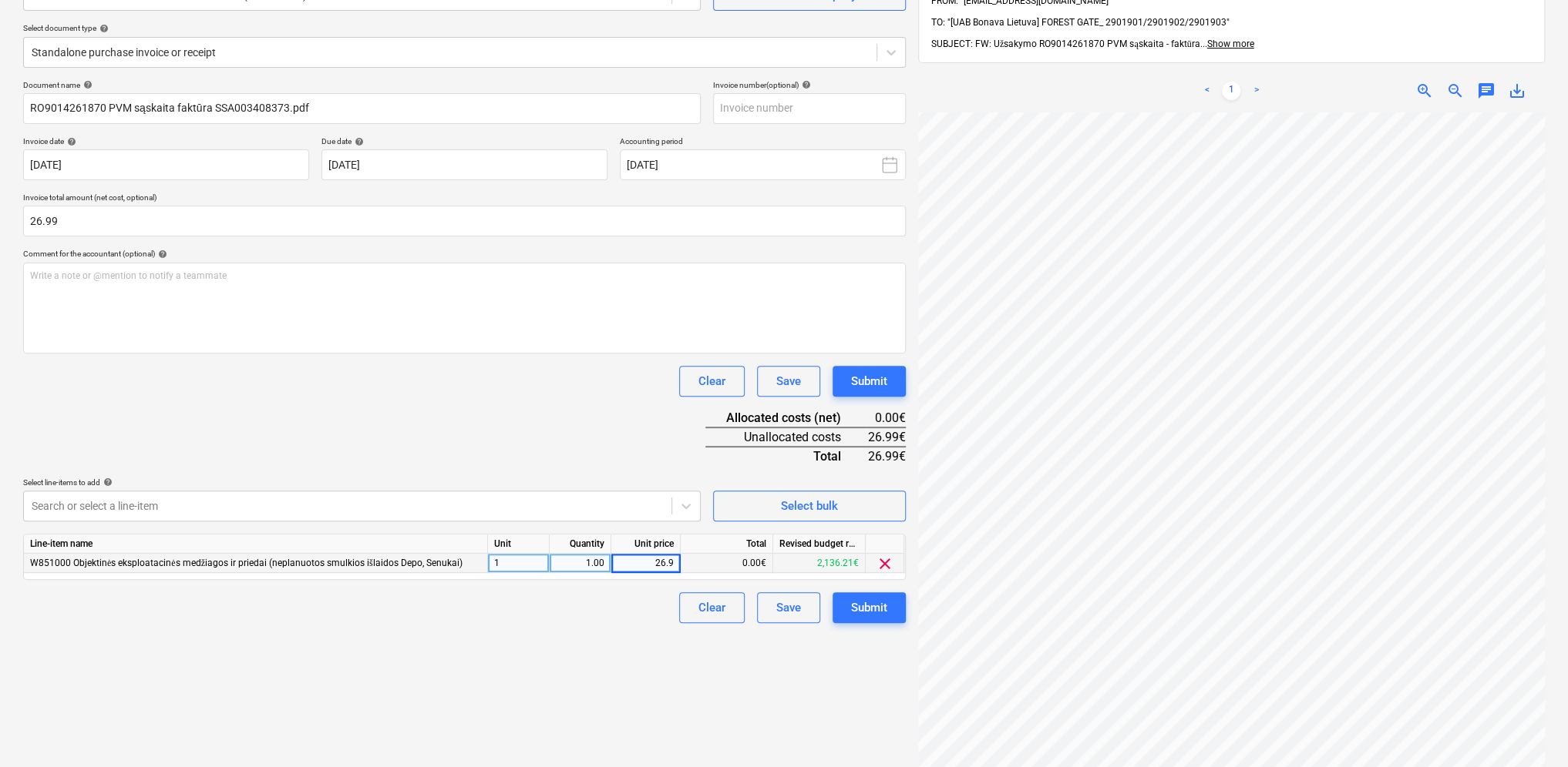
type input "26.99"
click at [521, 663] on div "Create new document Select company 929000084 - UAB "Kesko Senukai [GEOGRAPHIC_D…" at bounding box center [464, 380] width 895 height 926
click at [871, 379] on div "Submit" at bounding box center [869, 382] width 36 height 20
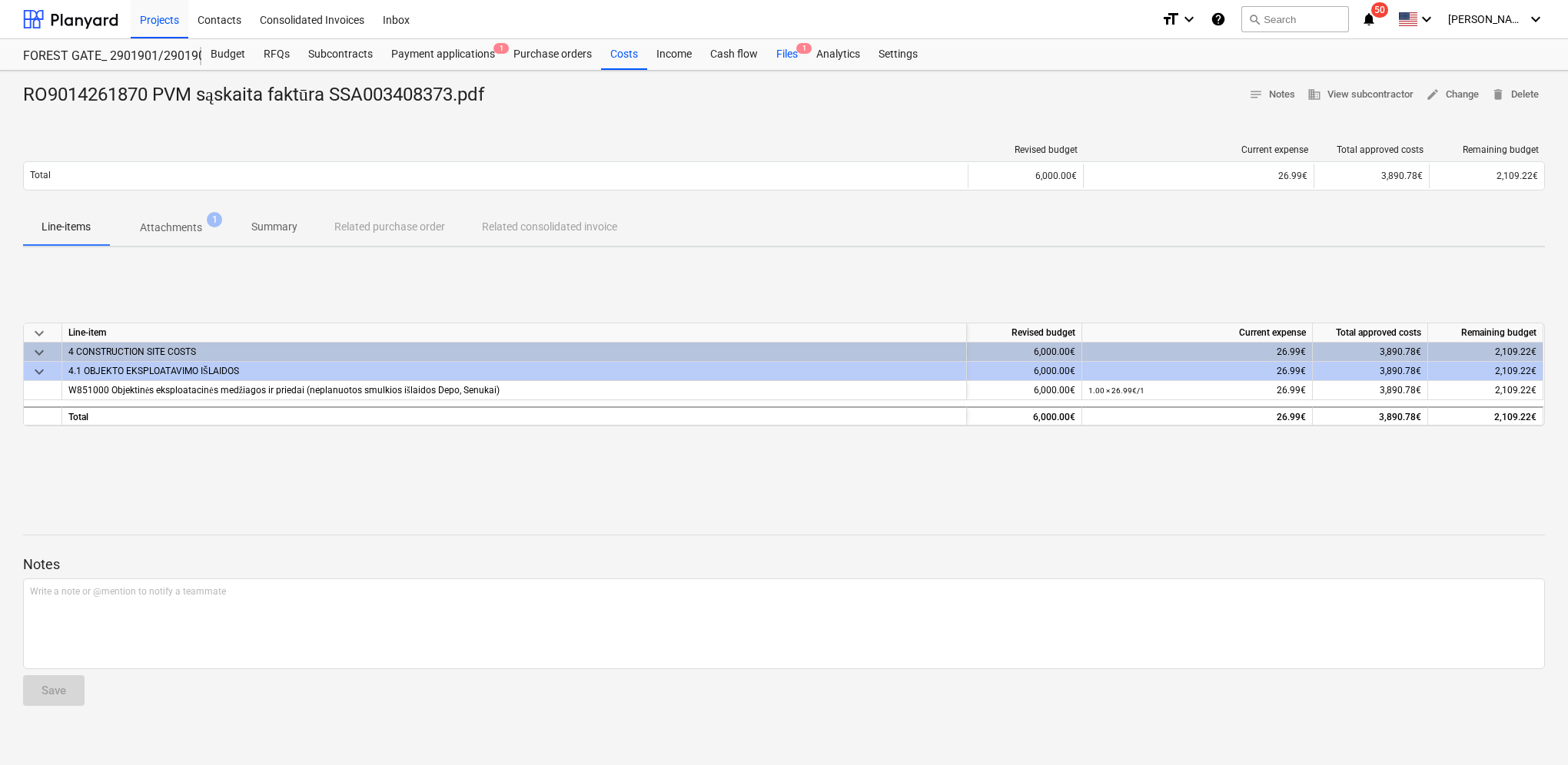
click at [774, 54] on div "Files 1" at bounding box center [786, 54] width 40 height 31
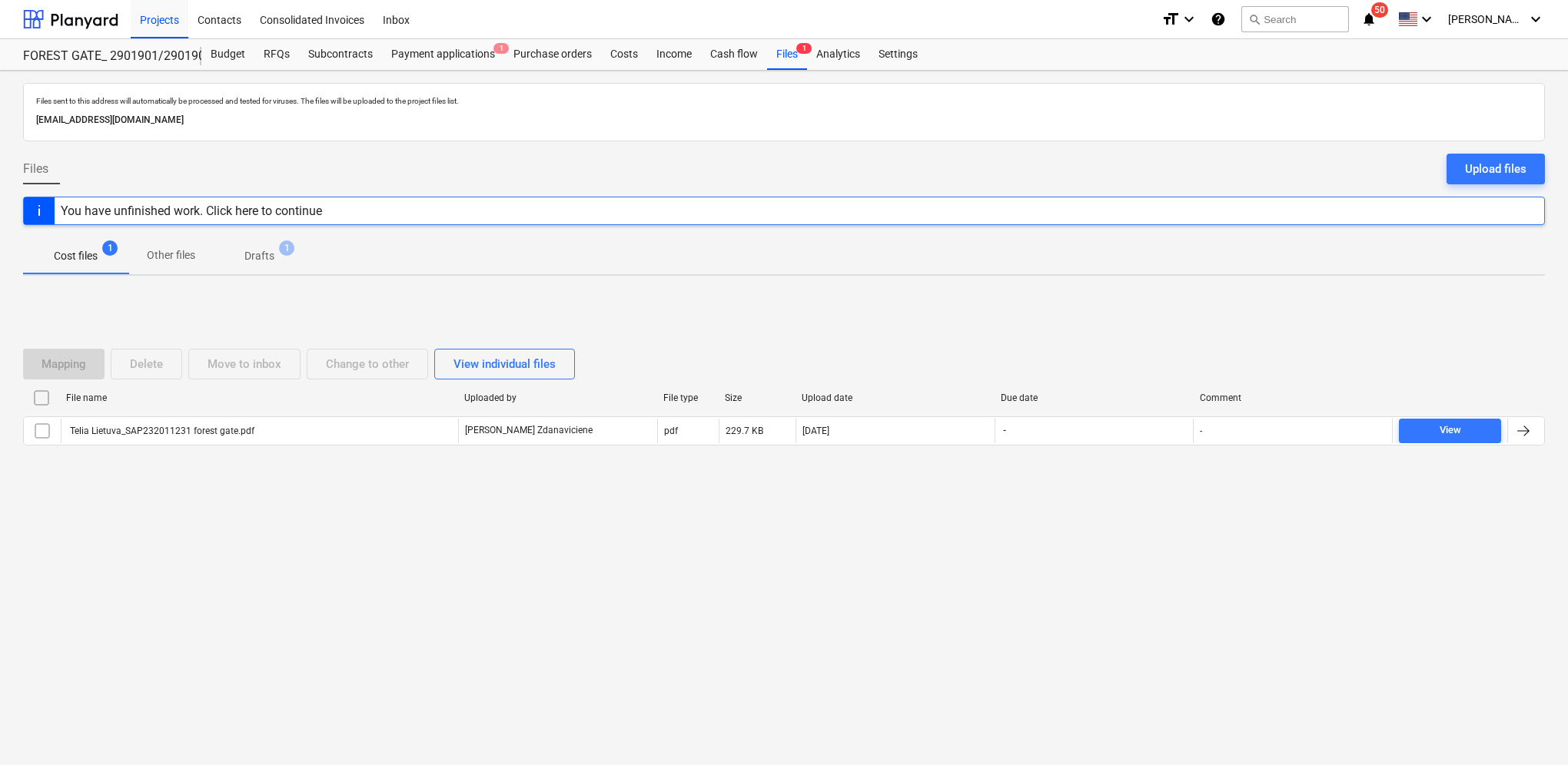
click at [255, 260] on p "Drafts" at bounding box center [259, 256] width 30 height 16
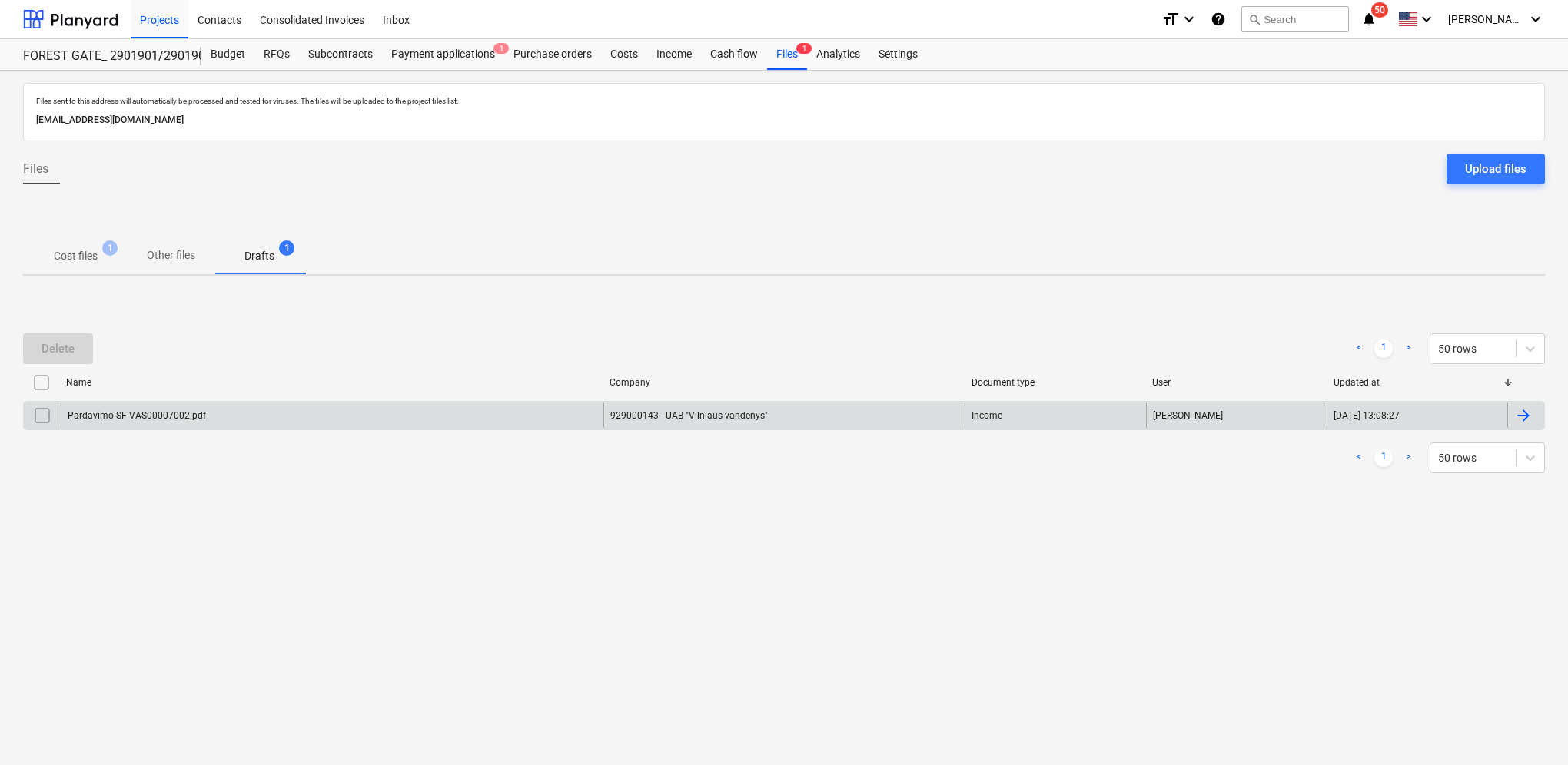
click at [1524, 412] on div at bounding box center [1524, 416] width 19 height 19
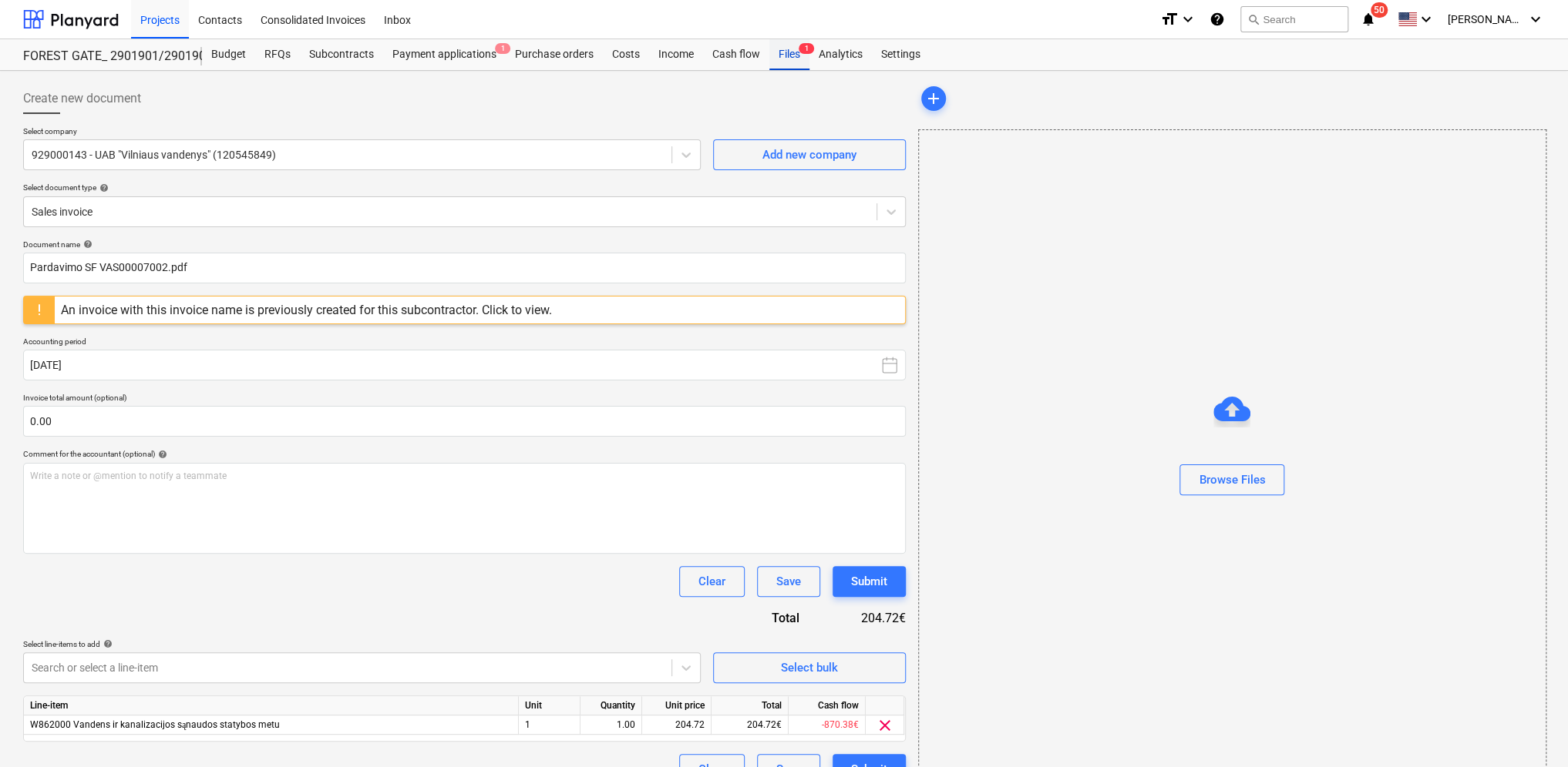
click at [780, 57] on div "Files 1" at bounding box center [789, 54] width 40 height 31
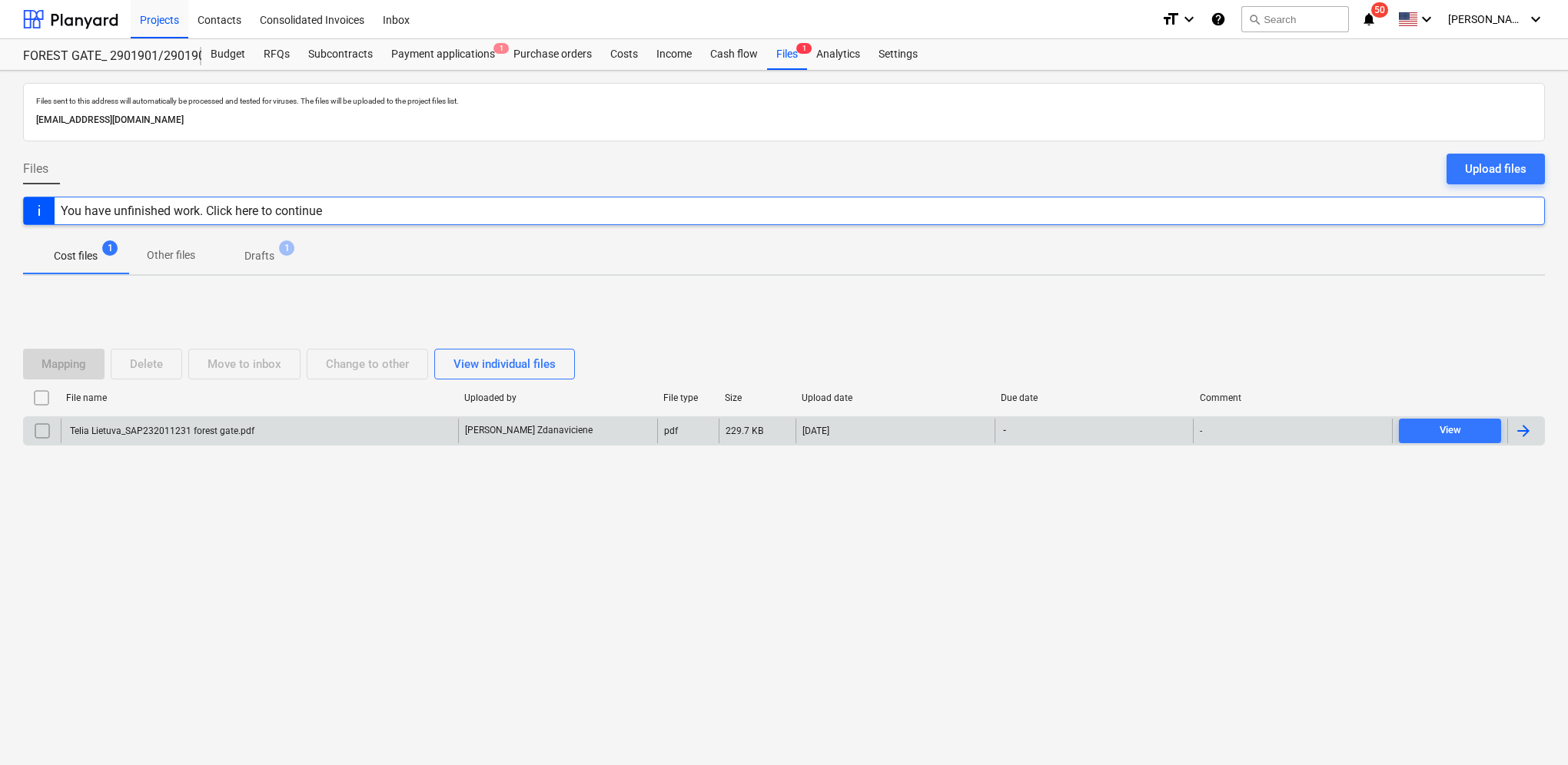
click at [43, 429] on input "checkbox" at bounding box center [42, 431] width 25 height 25
click at [160, 364] on div "Delete" at bounding box center [146, 365] width 33 height 20
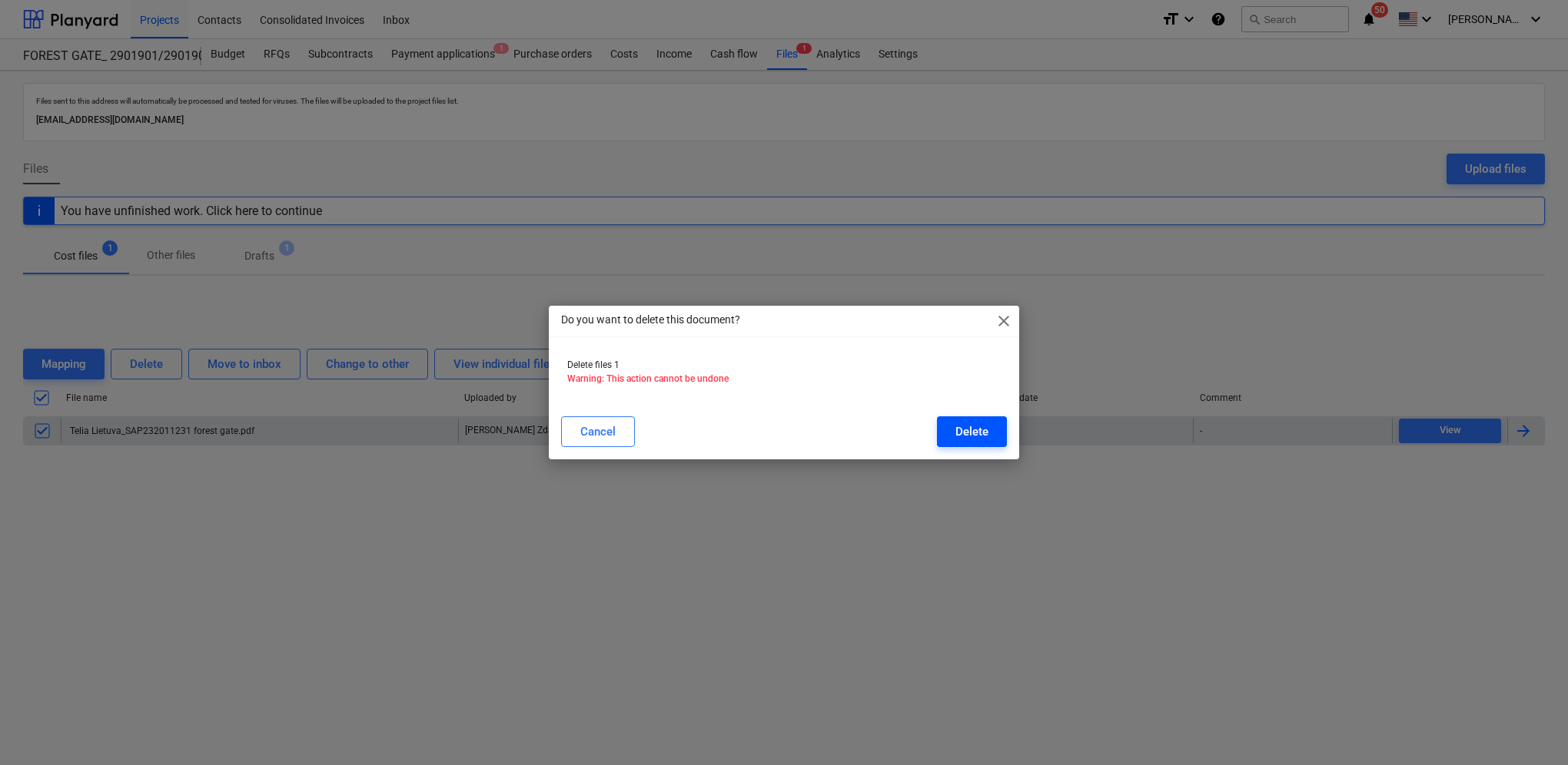
click at [983, 427] on div "Delete" at bounding box center [972, 433] width 33 height 20
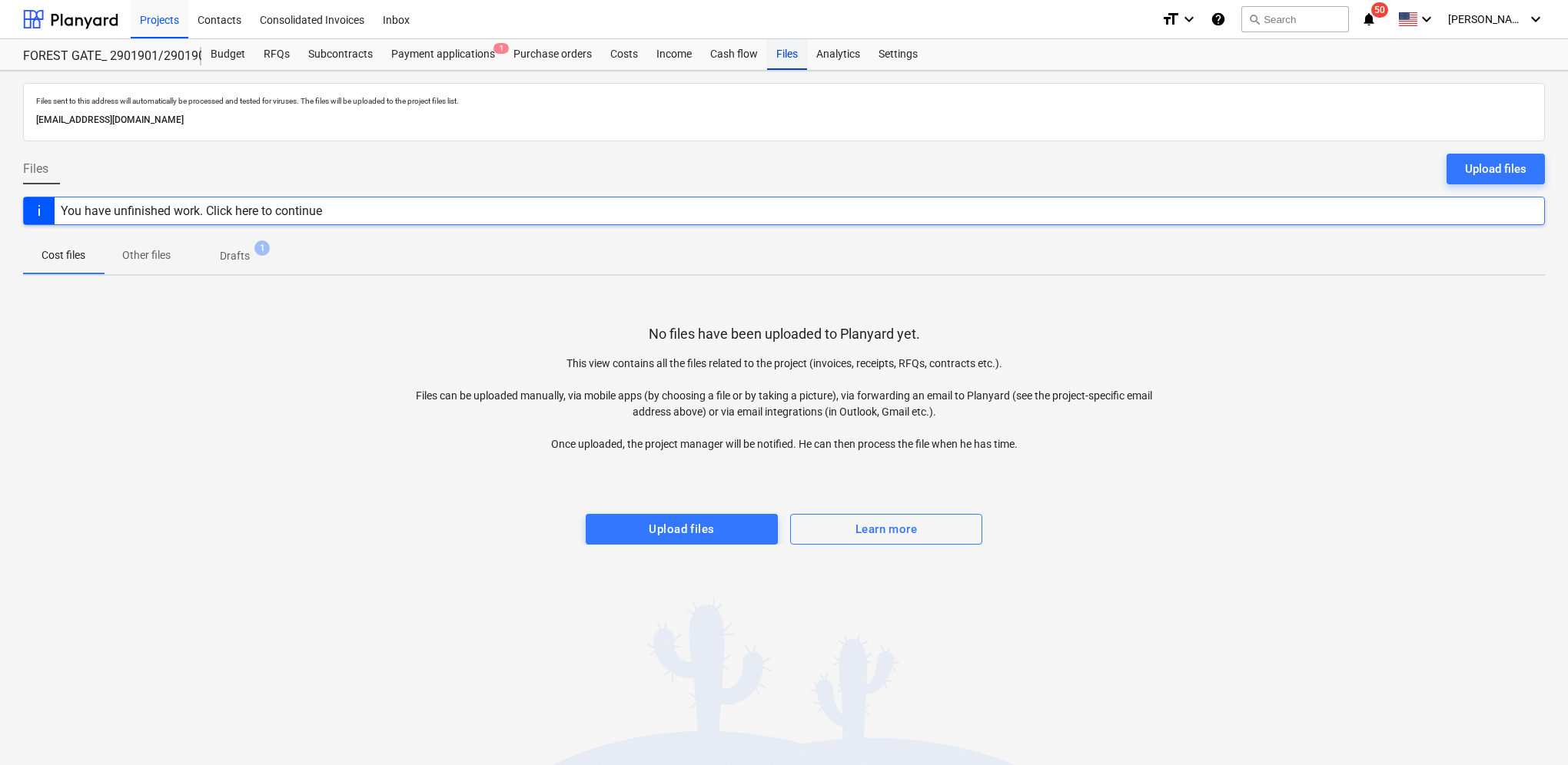
click at [789, 52] on div "Files" at bounding box center [786, 54] width 40 height 31
click at [788, 57] on div "Files" at bounding box center [786, 54] width 40 height 31
click at [237, 258] on p "Drafts" at bounding box center [234, 256] width 30 height 16
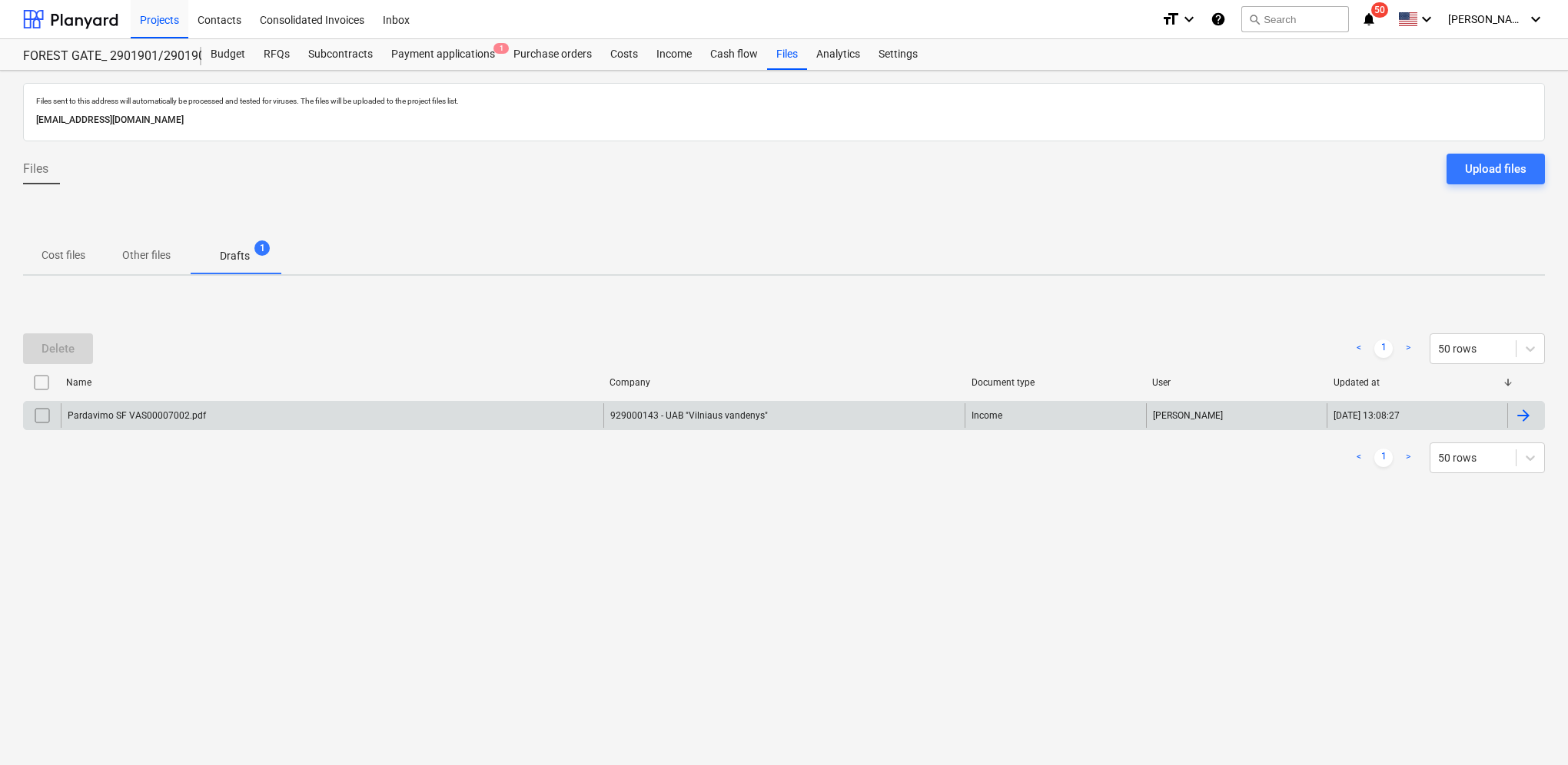
click at [37, 418] on input "checkbox" at bounding box center [42, 416] width 25 height 25
click at [57, 346] on div "Delete" at bounding box center [58, 349] width 33 height 20
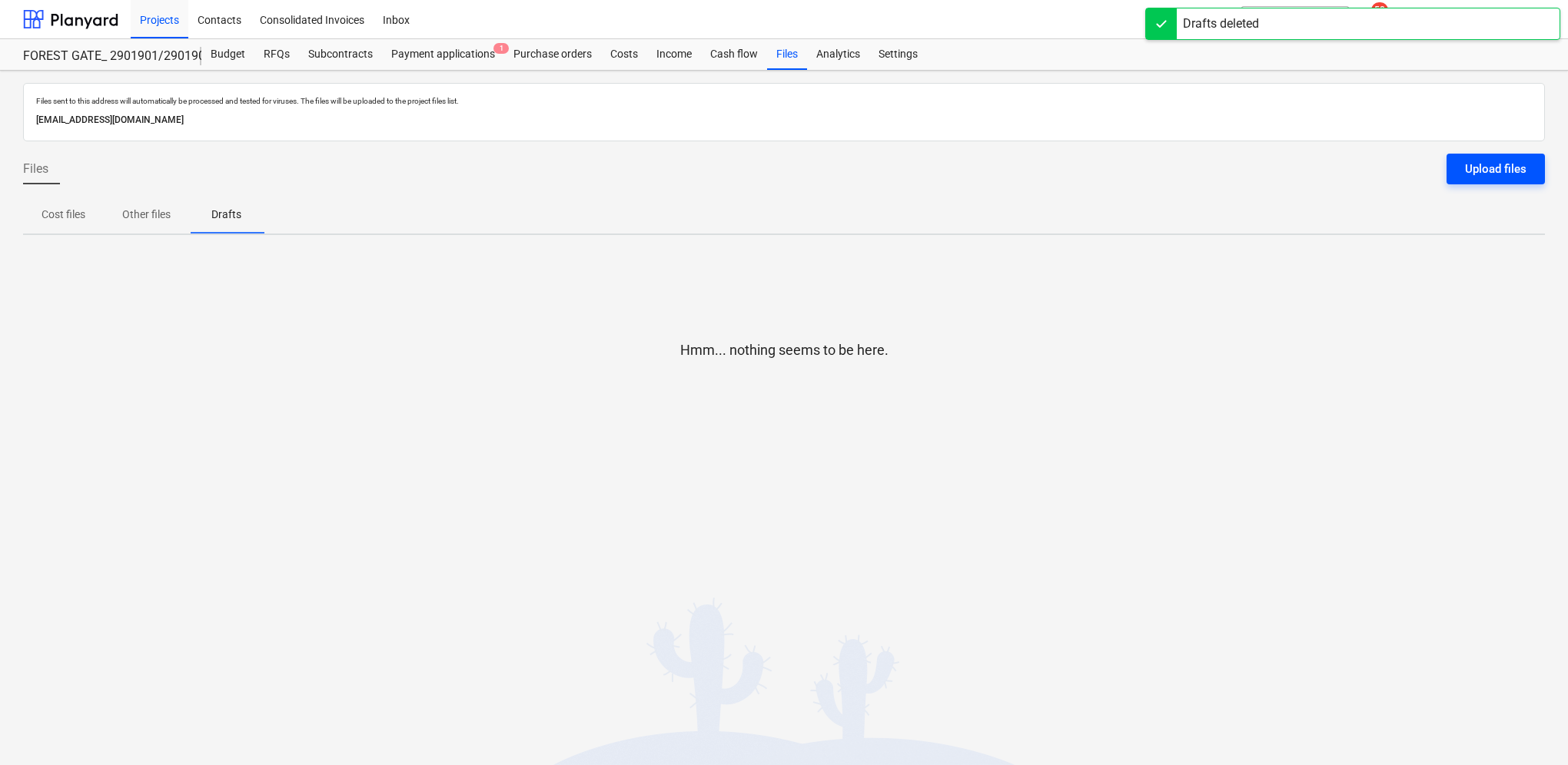
click at [1513, 171] on div "Upload files" at bounding box center [1495, 169] width 61 height 20
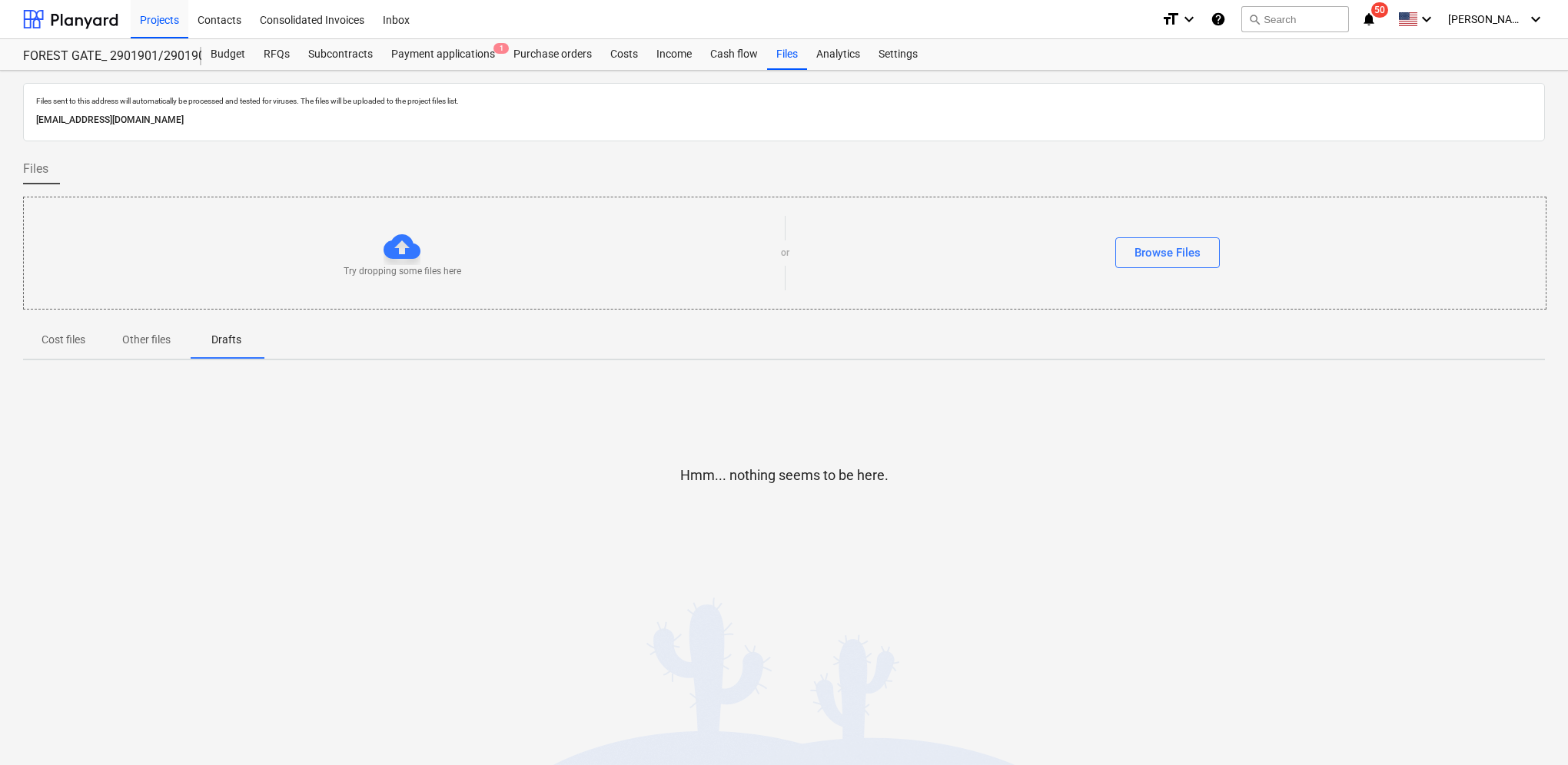
click at [408, 250] on div at bounding box center [402, 246] width 37 height 37
click at [1149, 255] on div "Browse Files" at bounding box center [1167, 253] width 66 height 20
click at [784, 65] on div "Files" at bounding box center [786, 54] width 40 height 31
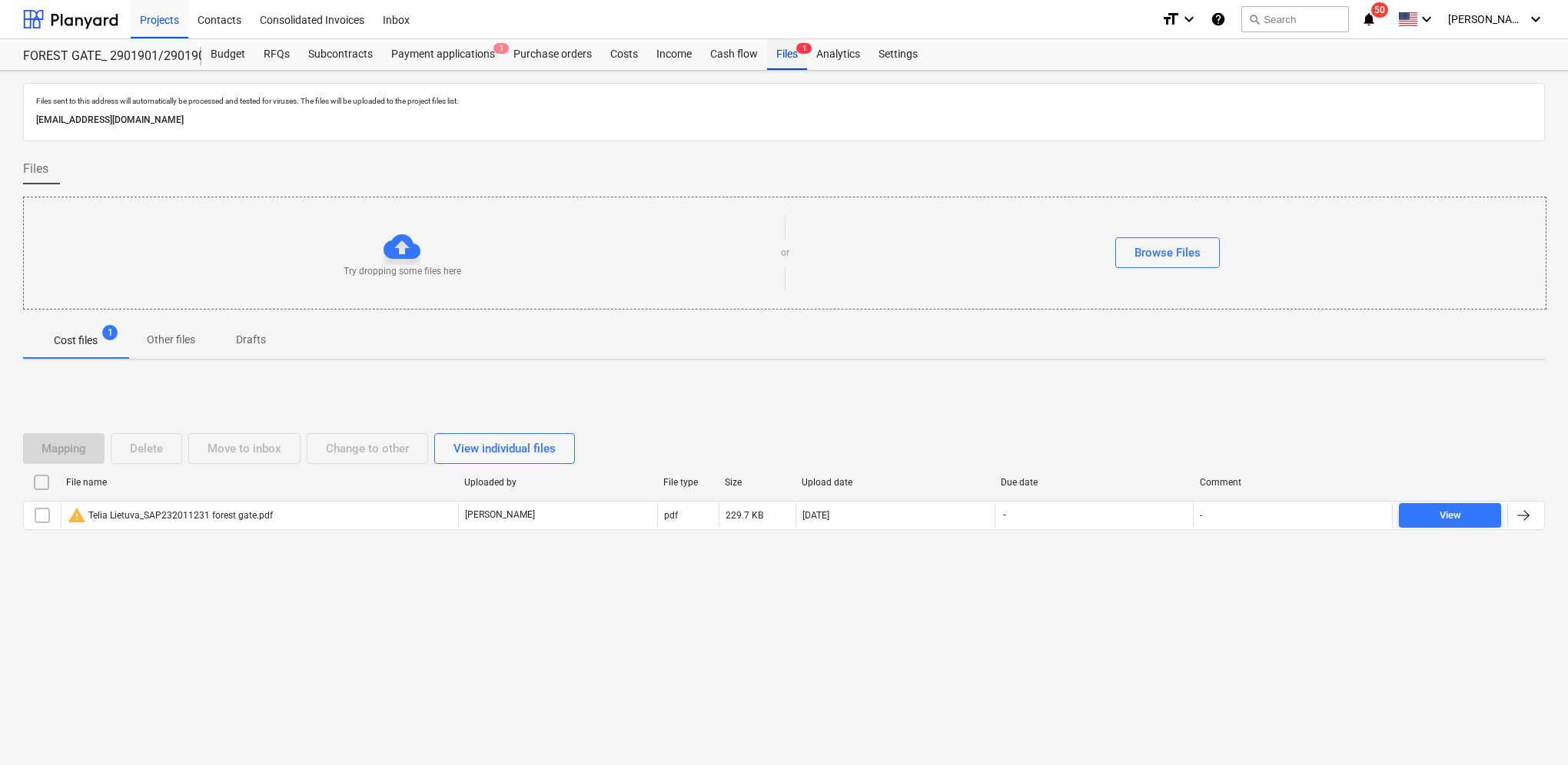
click at [787, 52] on div "Files 1" at bounding box center [786, 54] width 40 height 31
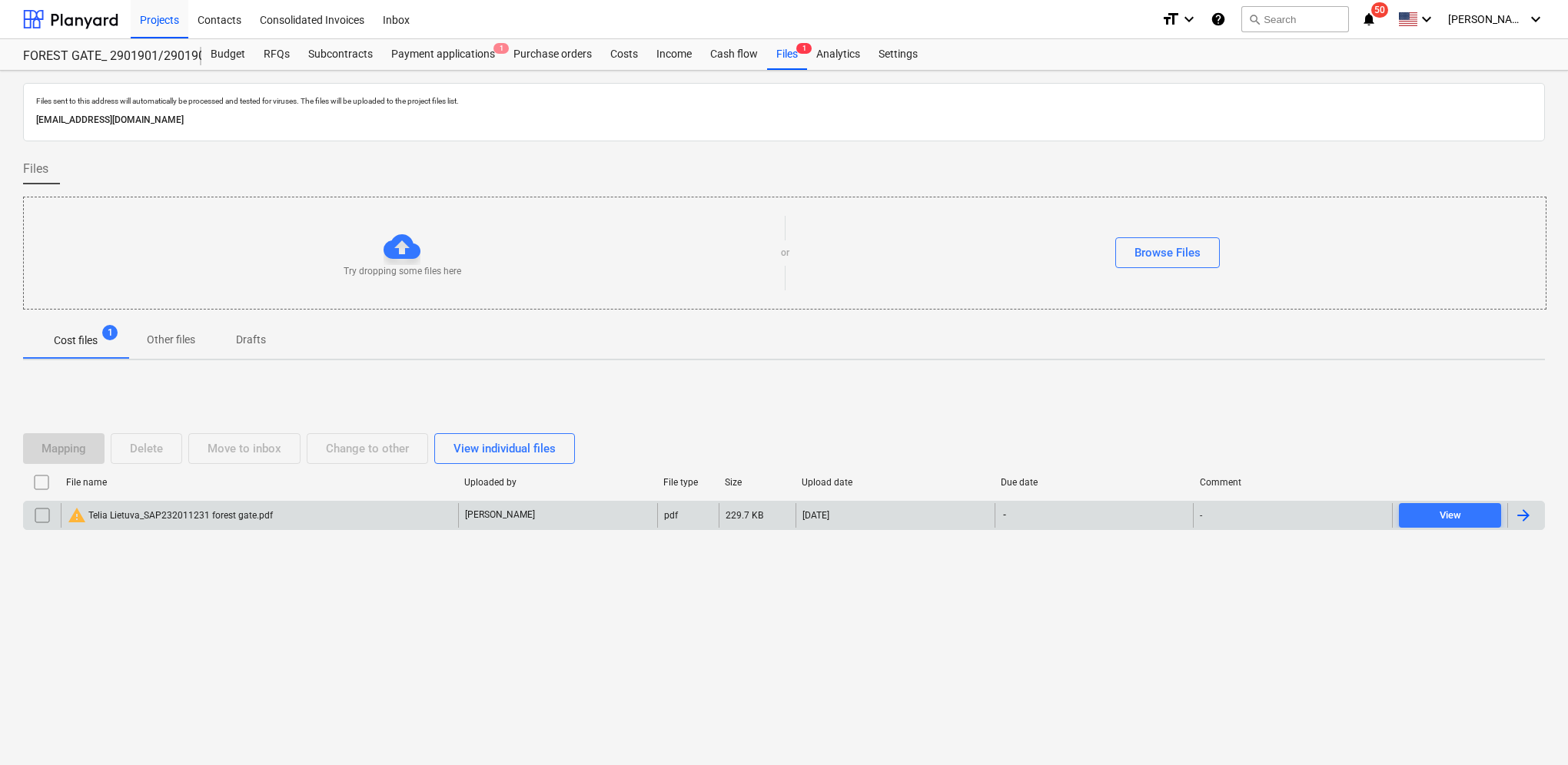
click at [1521, 515] on div at bounding box center [1524, 516] width 19 height 19
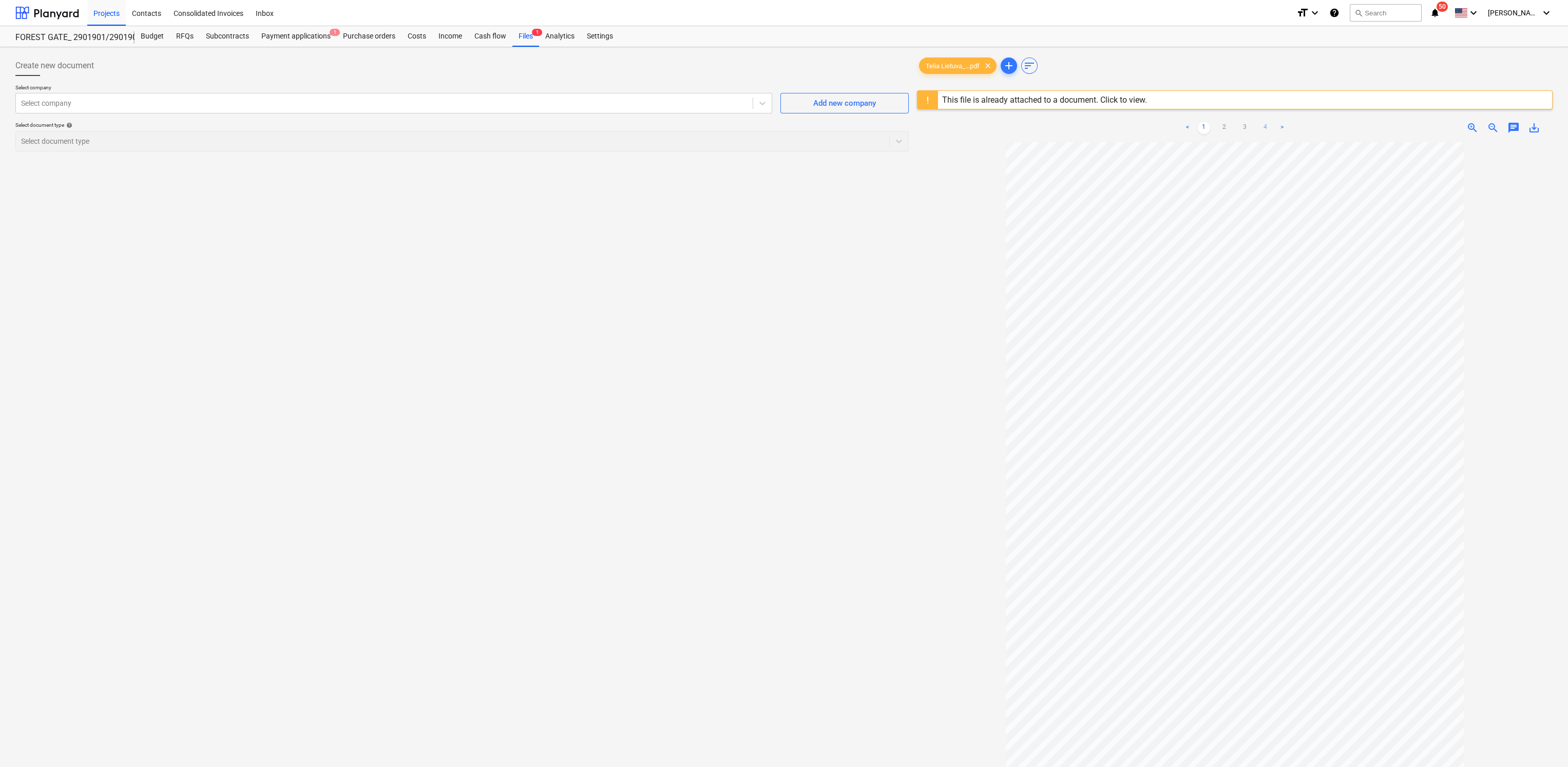
click at [1047, 127] on link "4" at bounding box center [1265, 128] width 12 height 12
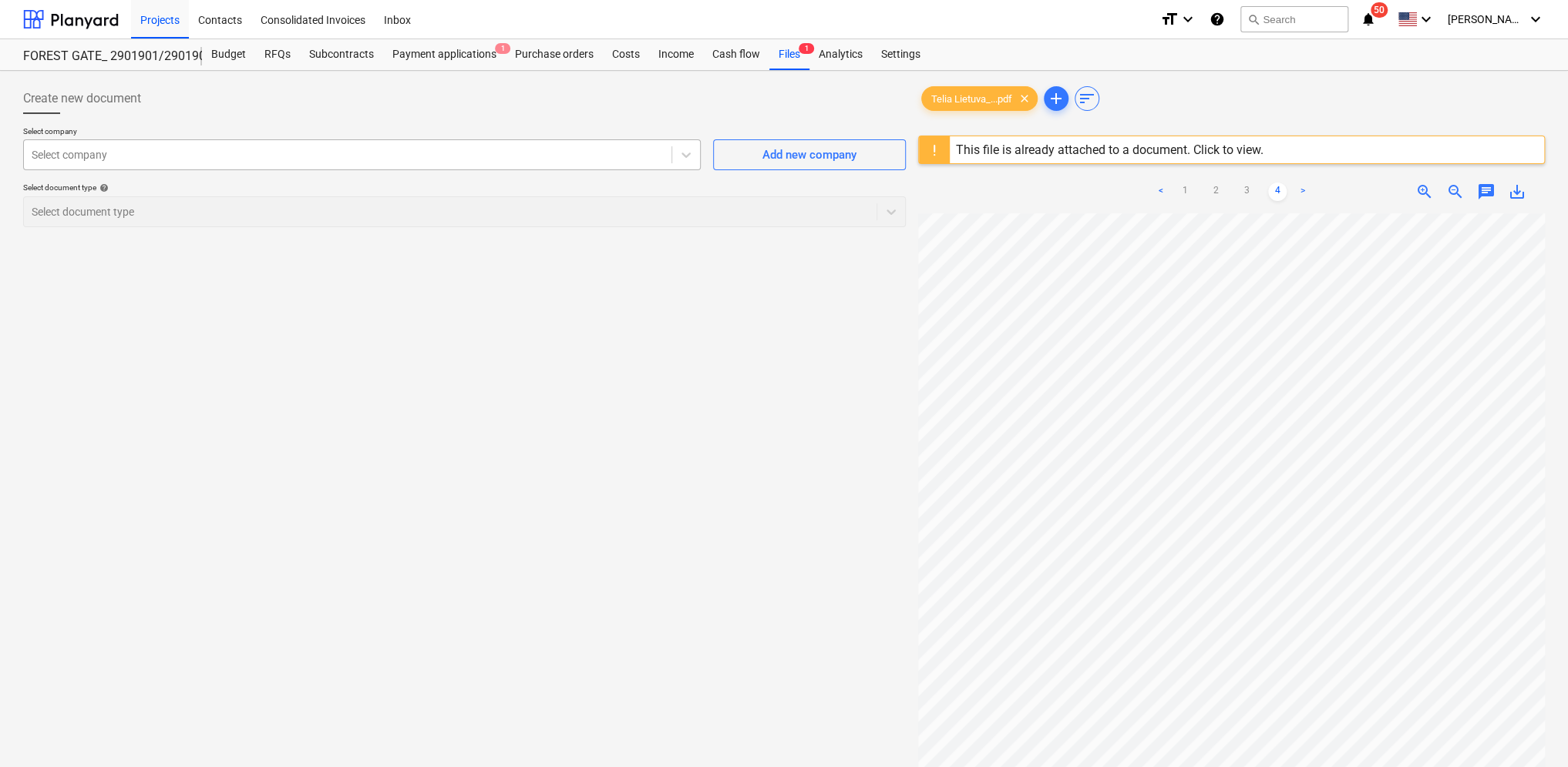
click at [272, 155] on div at bounding box center [347, 154] width 632 height 16
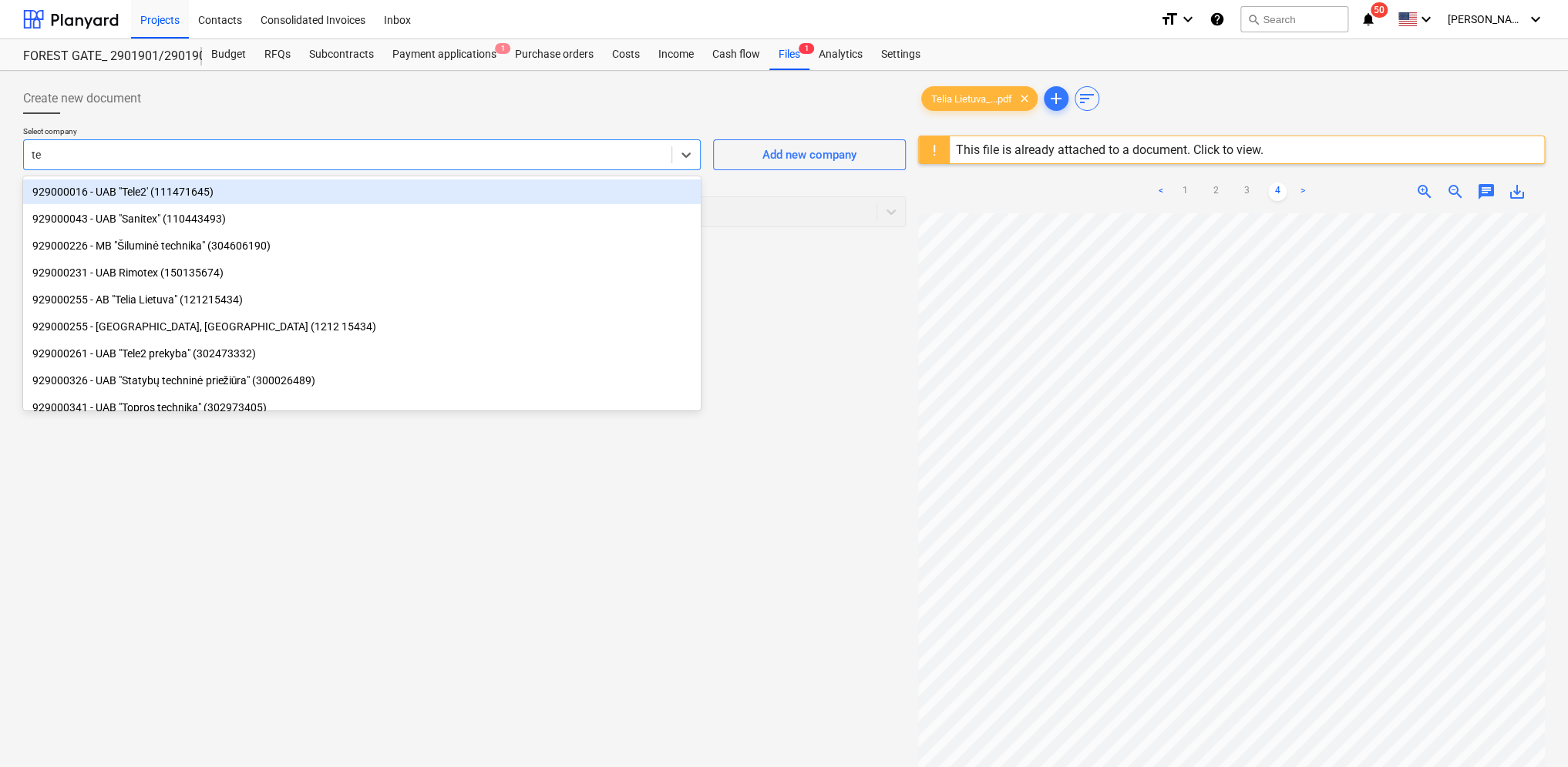
type input "tel"
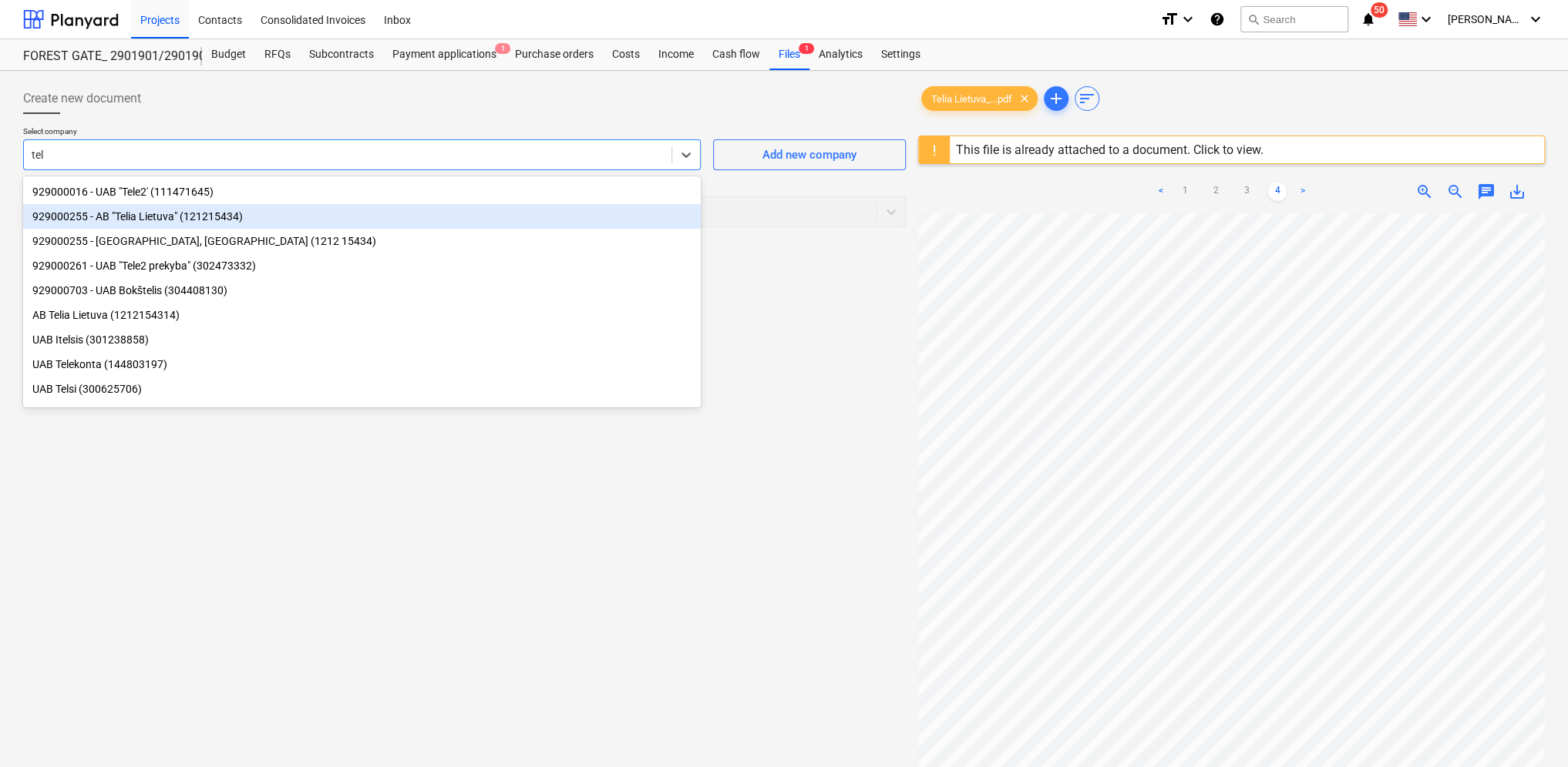
click at [228, 215] on div "929000255 - AB "Telia Lietuva" (121215434)" at bounding box center [361, 216] width 677 height 25
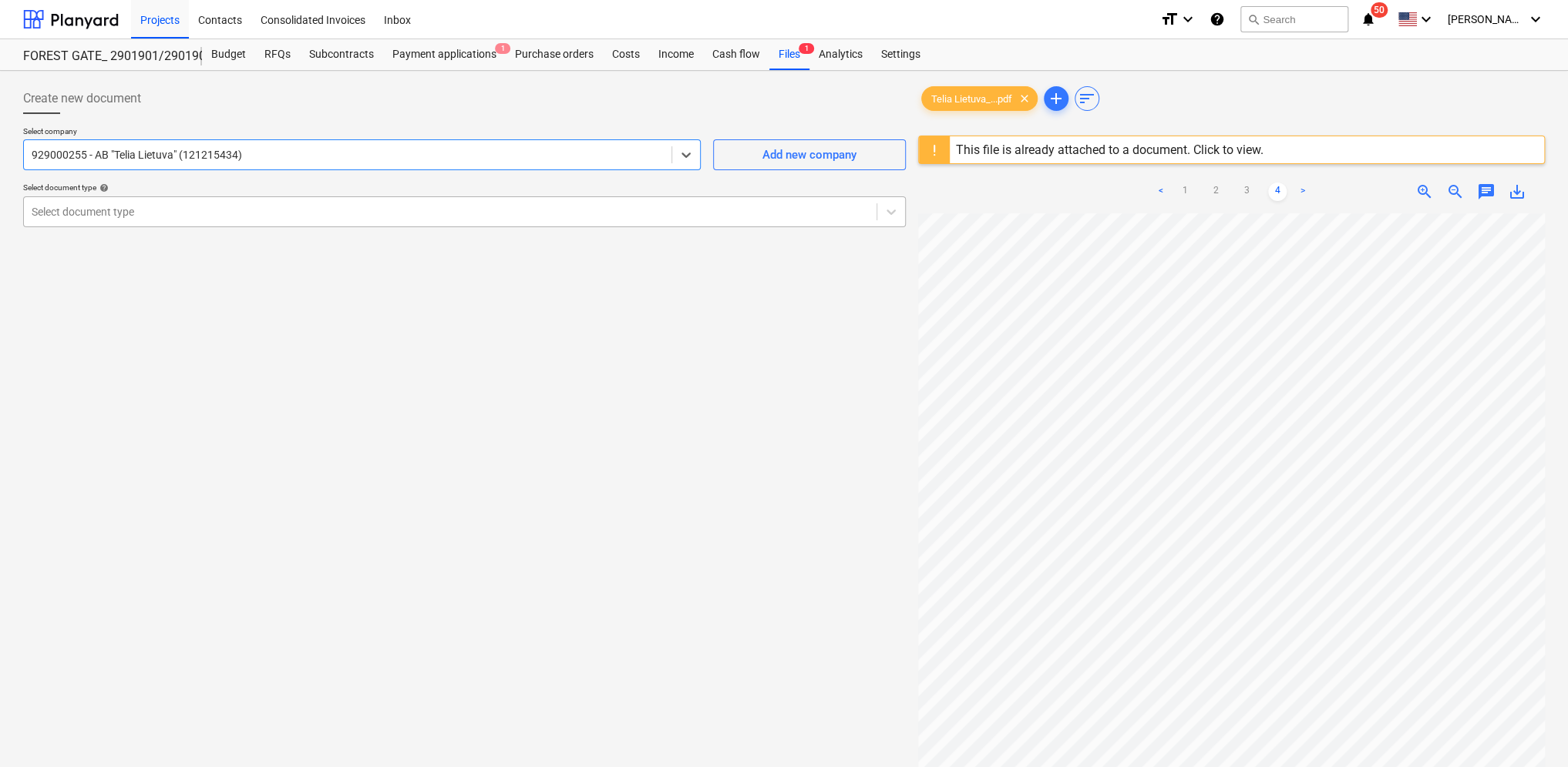
click at [141, 211] on div at bounding box center [450, 212] width 837 height 16
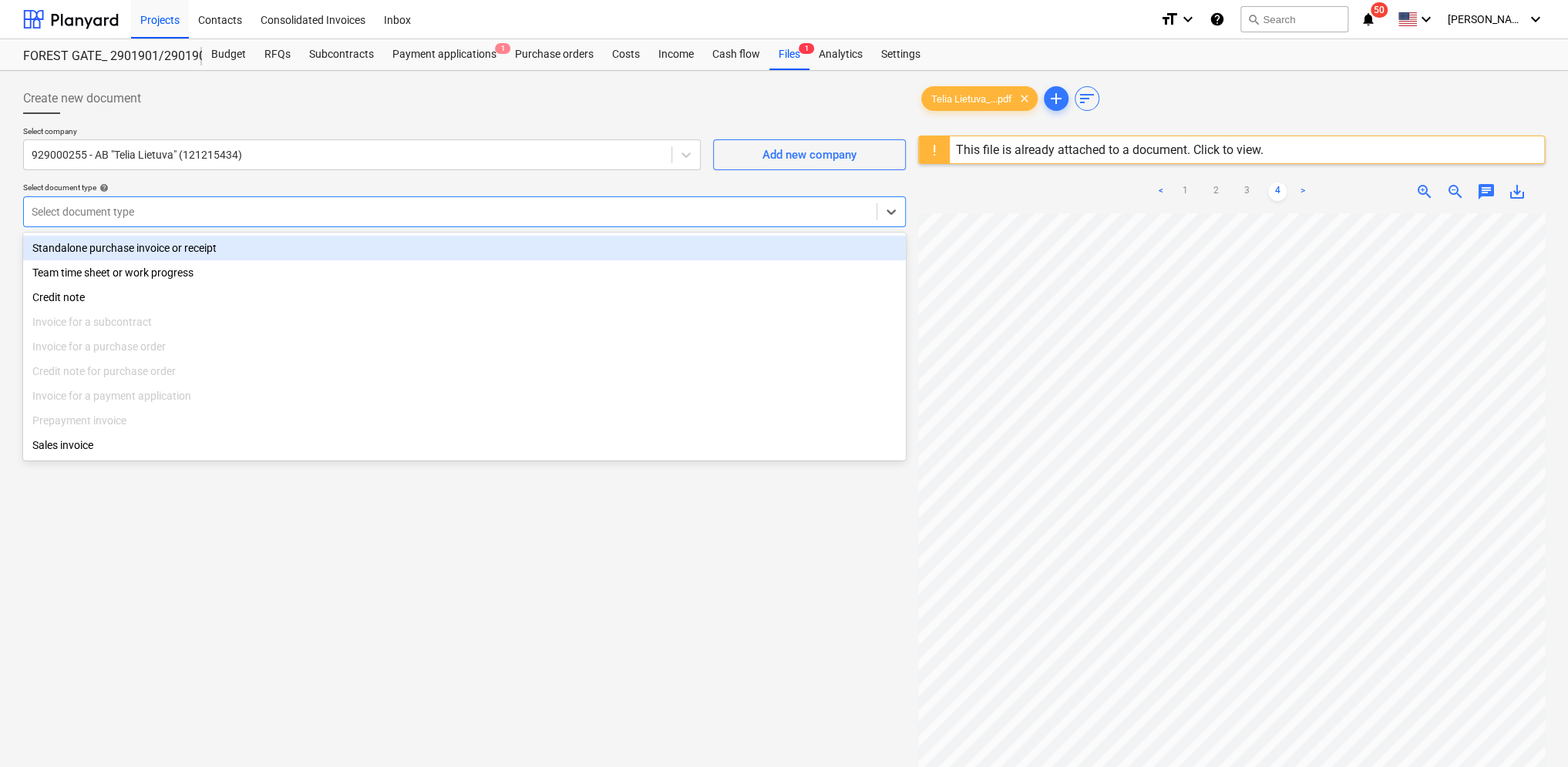
click at [109, 247] on div "Standalone purchase invoice or receipt" at bounding box center [464, 248] width 882 height 25
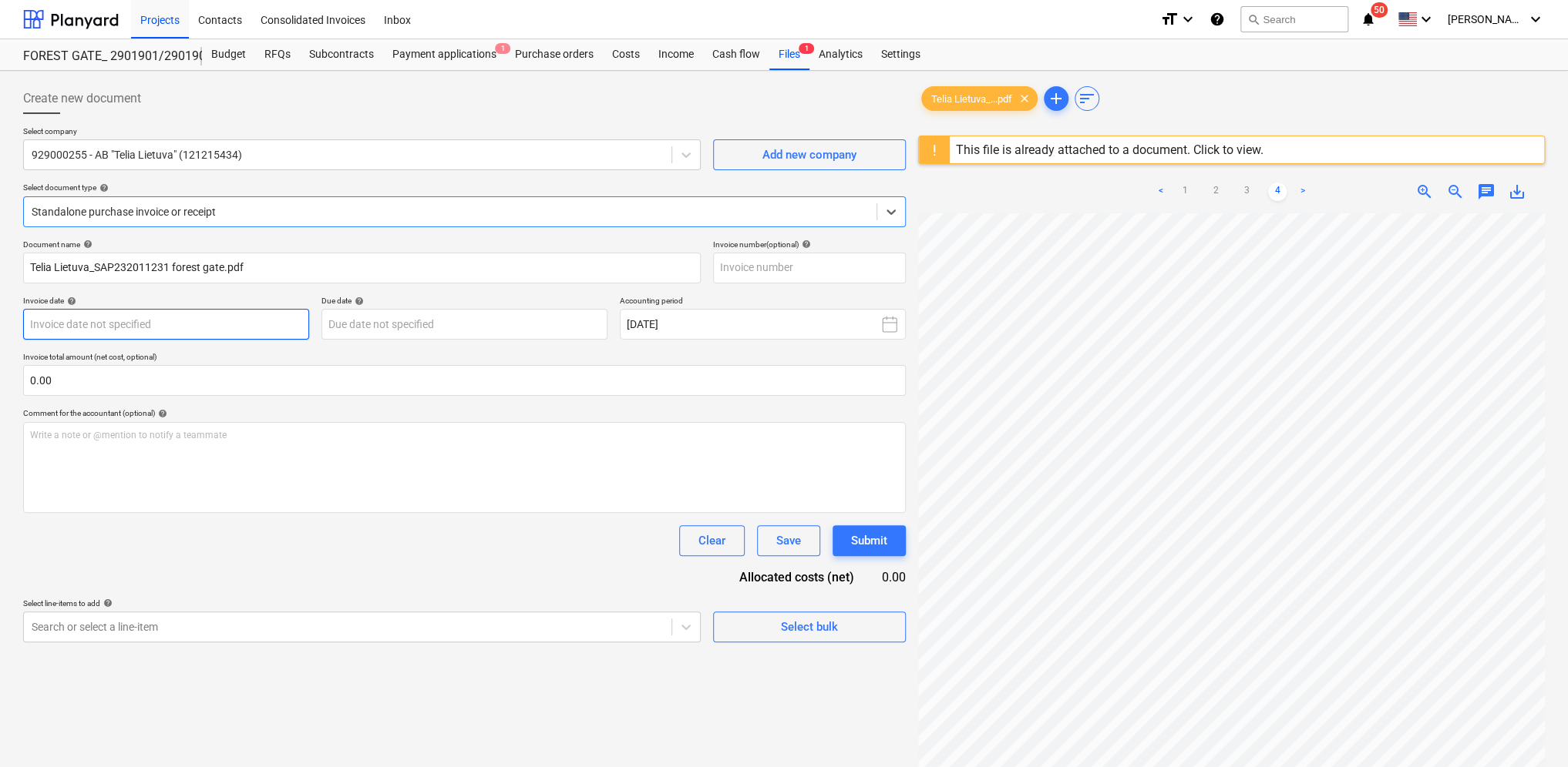
click at [129, 328] on body "Projects Contacts Consolidated Invoices Inbox format_size keyboard_arrow_down h…" at bounding box center [784, 384] width 1568 height 767
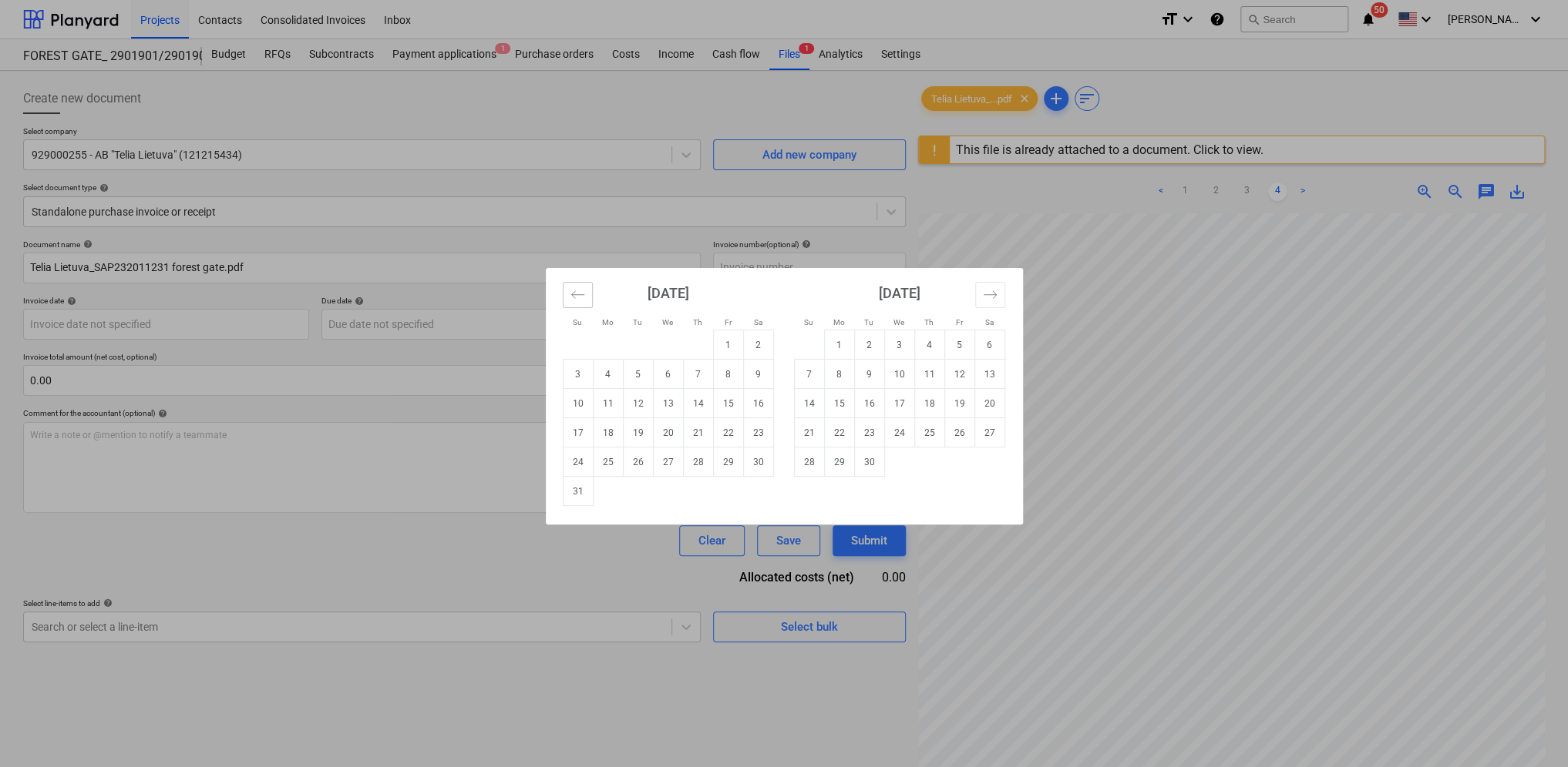
click at [573, 291] on icon "Move backward to switch to the previous month." at bounding box center [578, 294] width 15 height 15
click at [570, 292] on icon "Move backward to switch to the previous month." at bounding box center [578, 294] width 15 height 15
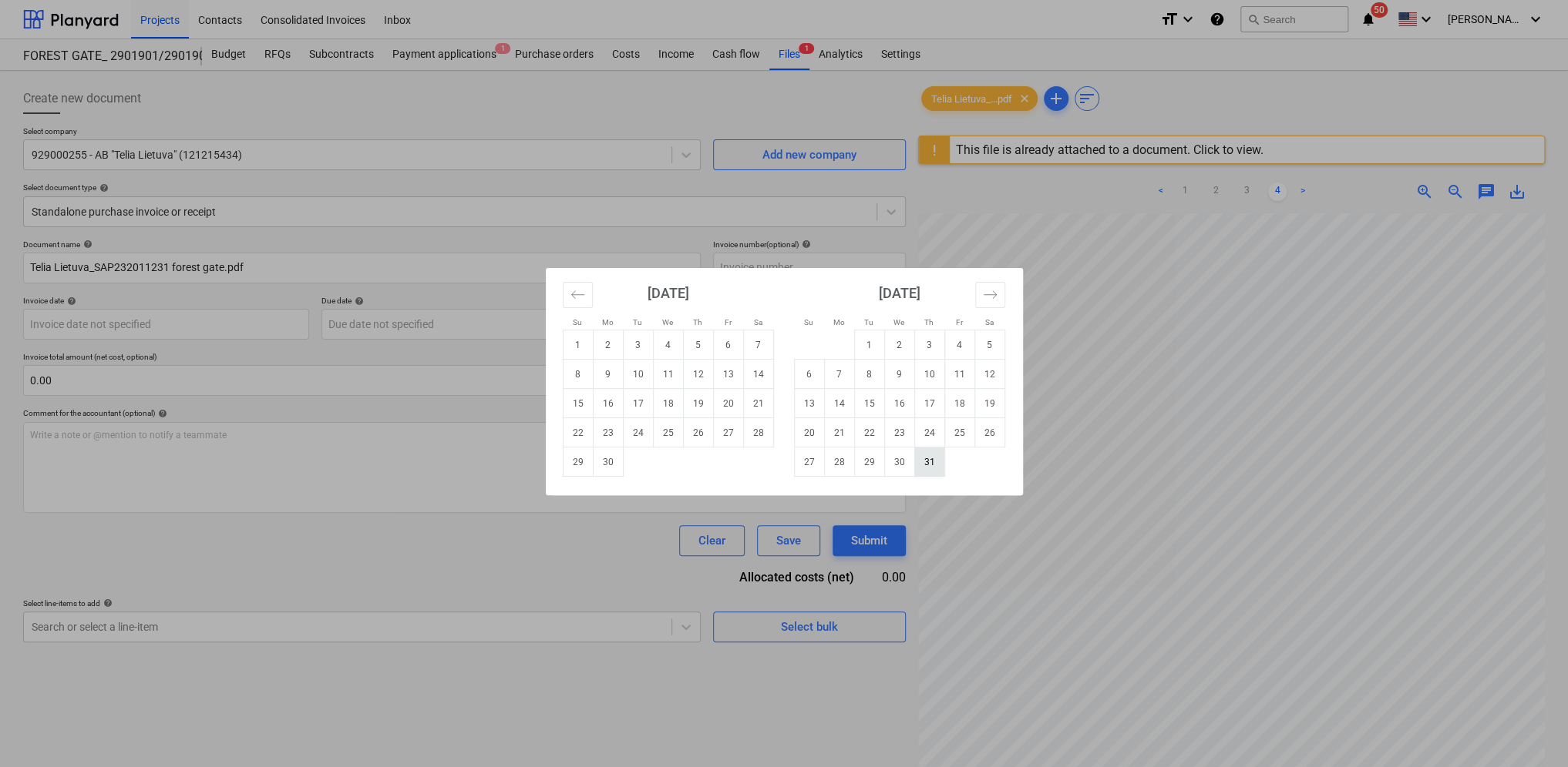
click at [934, 466] on td "31" at bounding box center [929, 462] width 30 height 30
type input "[DATE]"
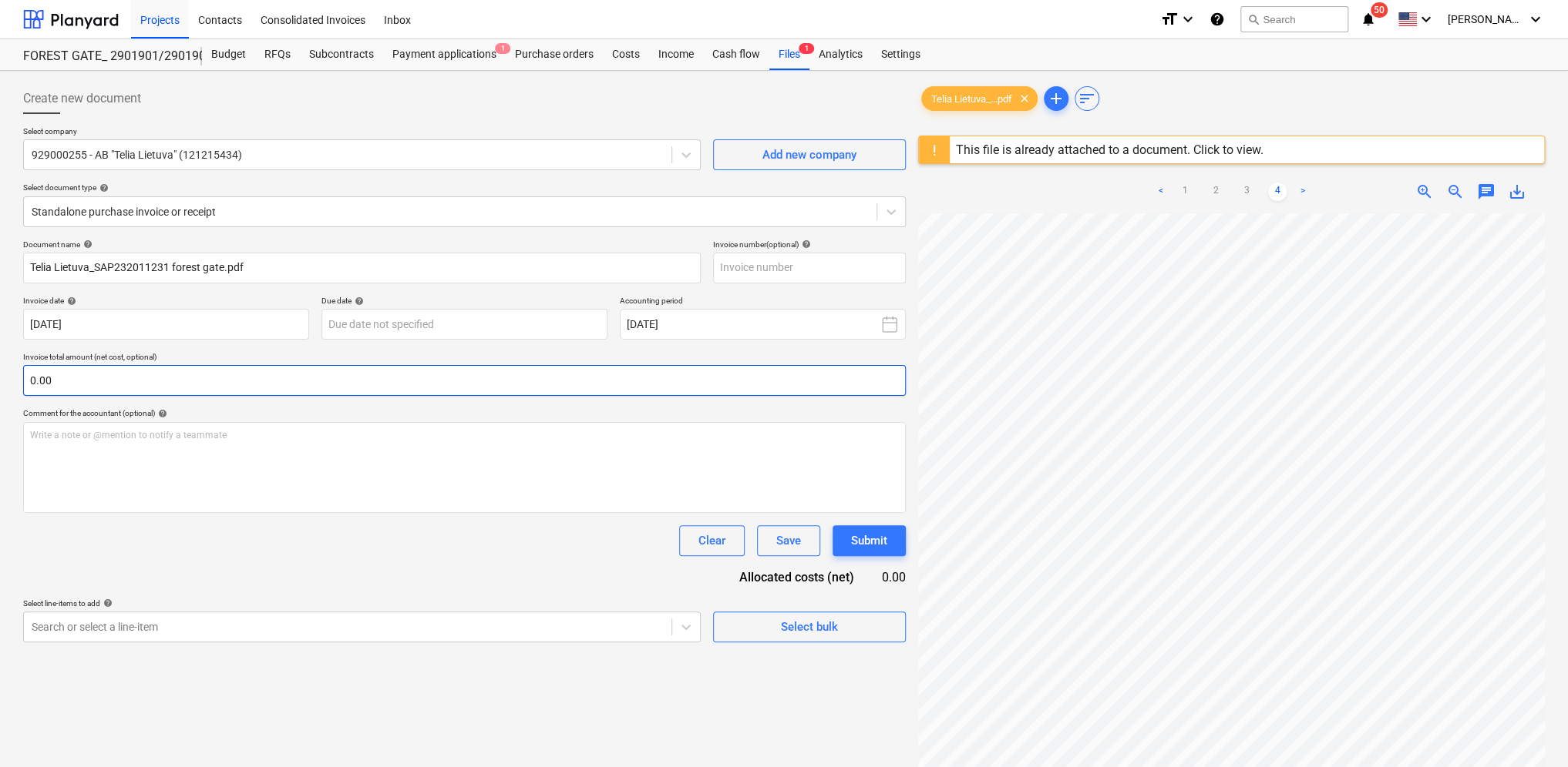
scroll to position [0, 27]
click at [205, 381] on input "text" at bounding box center [464, 380] width 882 height 31
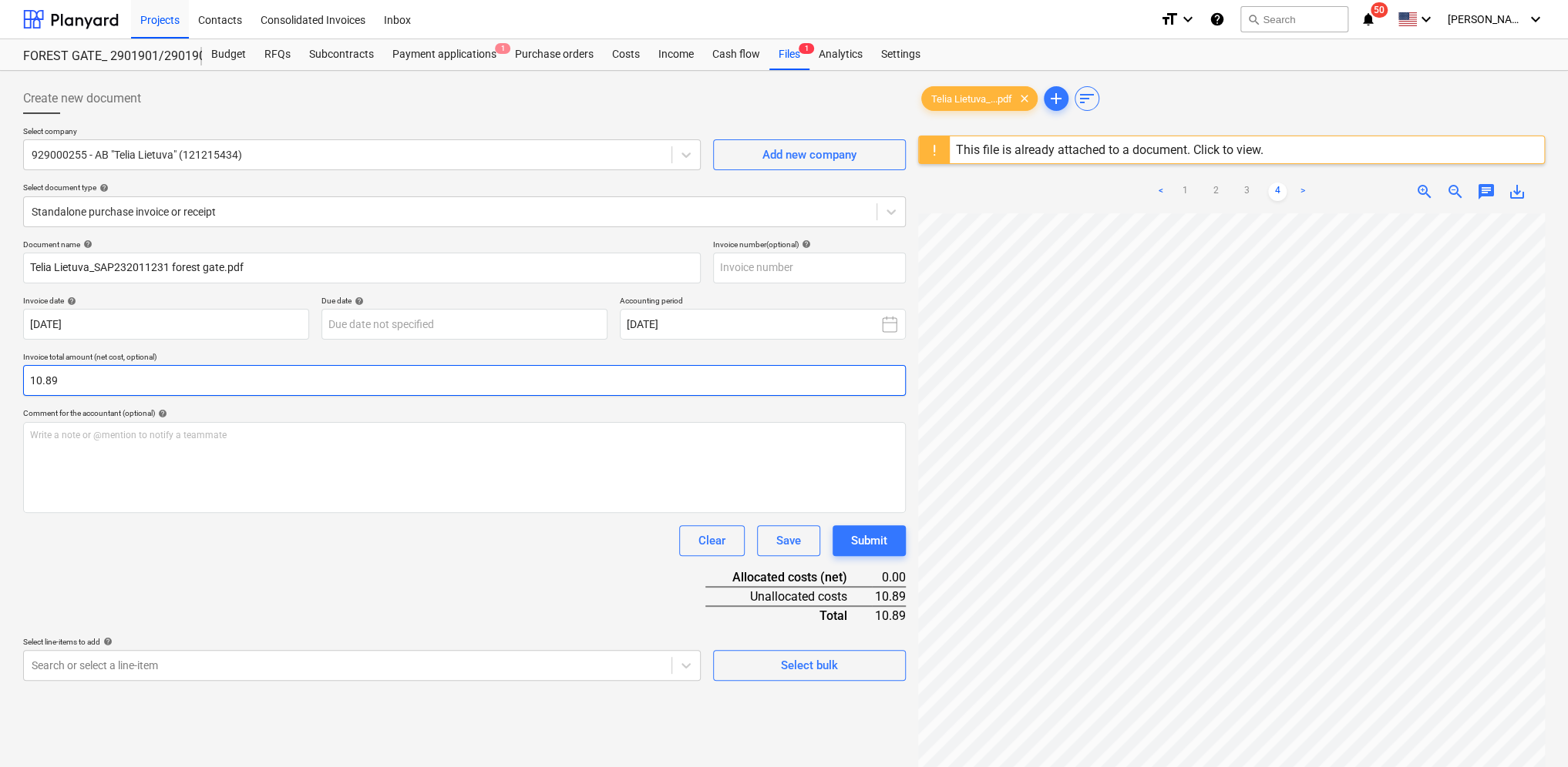
type input "10.89"
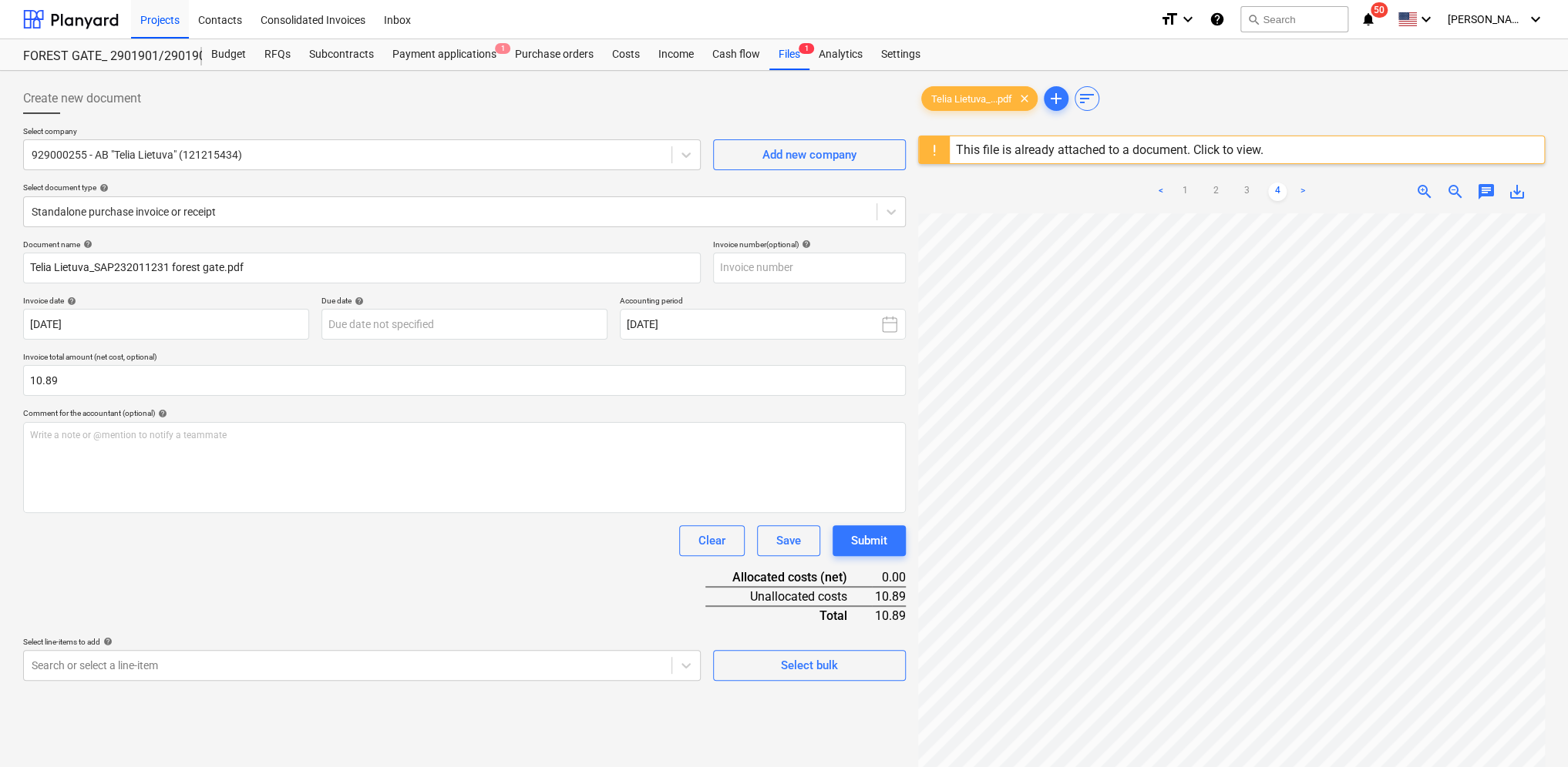
click at [231, 545] on div "Clear Save Submit" at bounding box center [464, 540] width 882 height 31
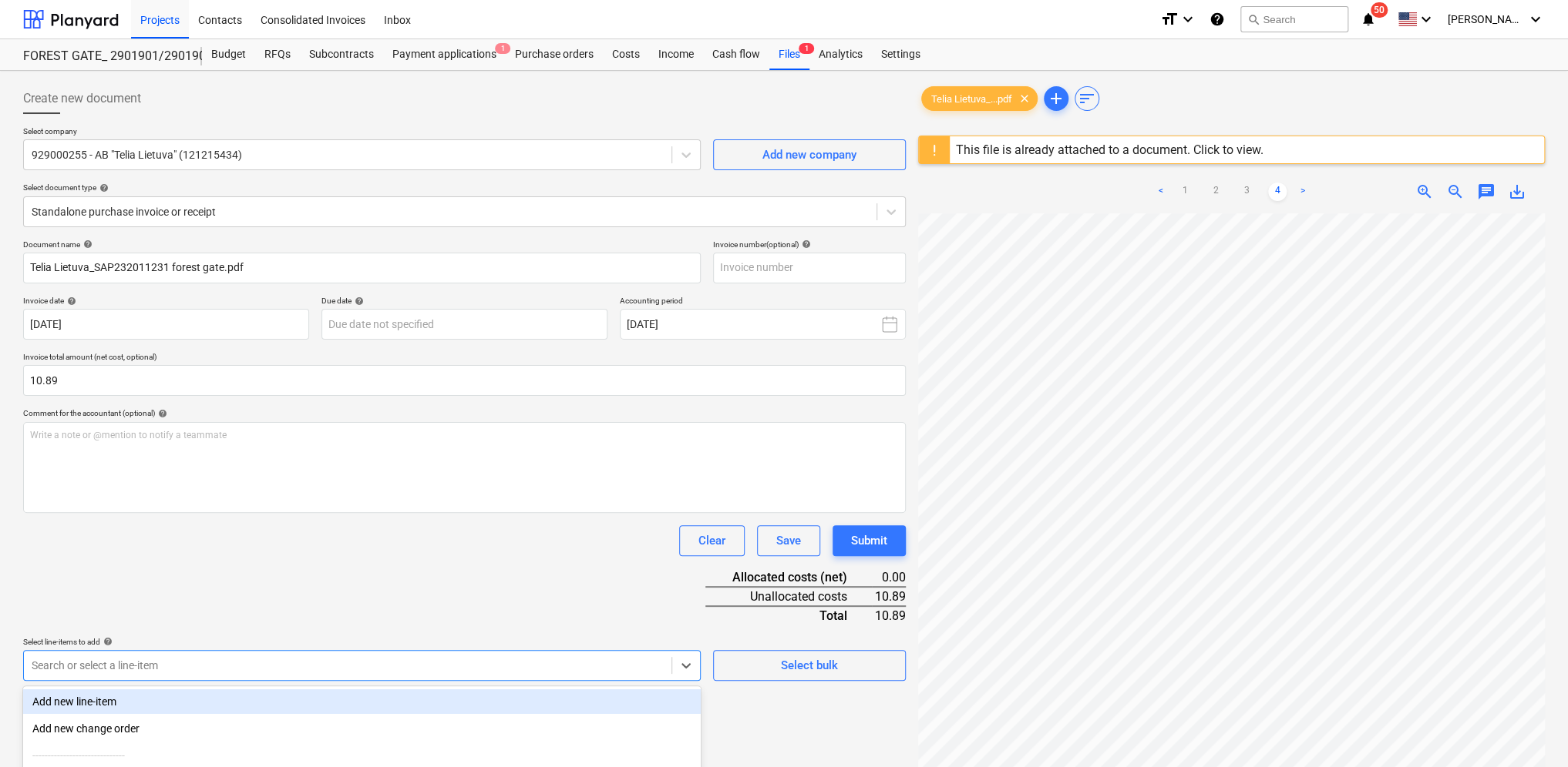
click at [205, 661] on body "Projects Contacts Consolidated Invoices Inbox format_size keyboard_arrow_down h…" at bounding box center [784, 384] width 1568 height 767
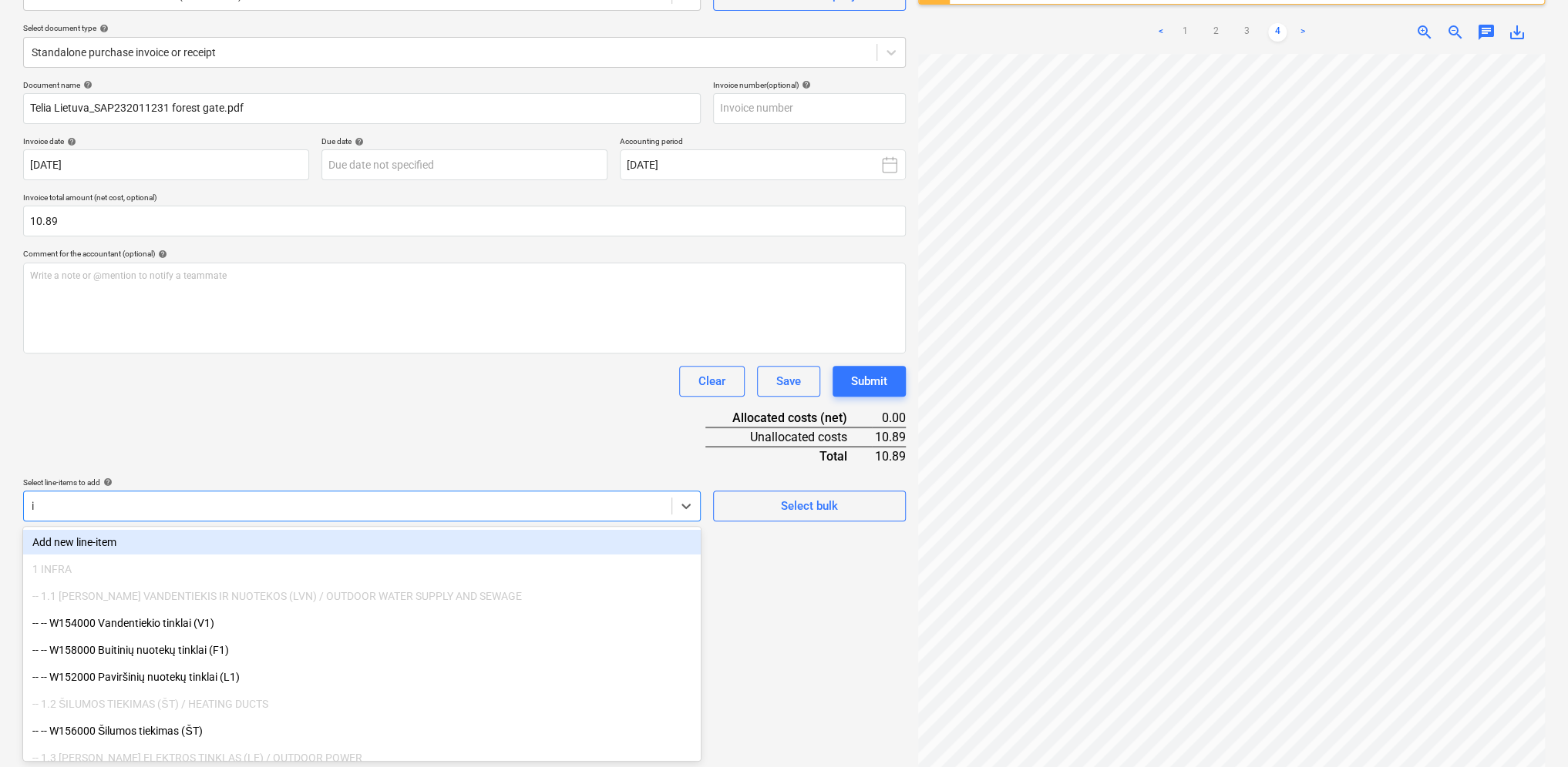
type input "it"
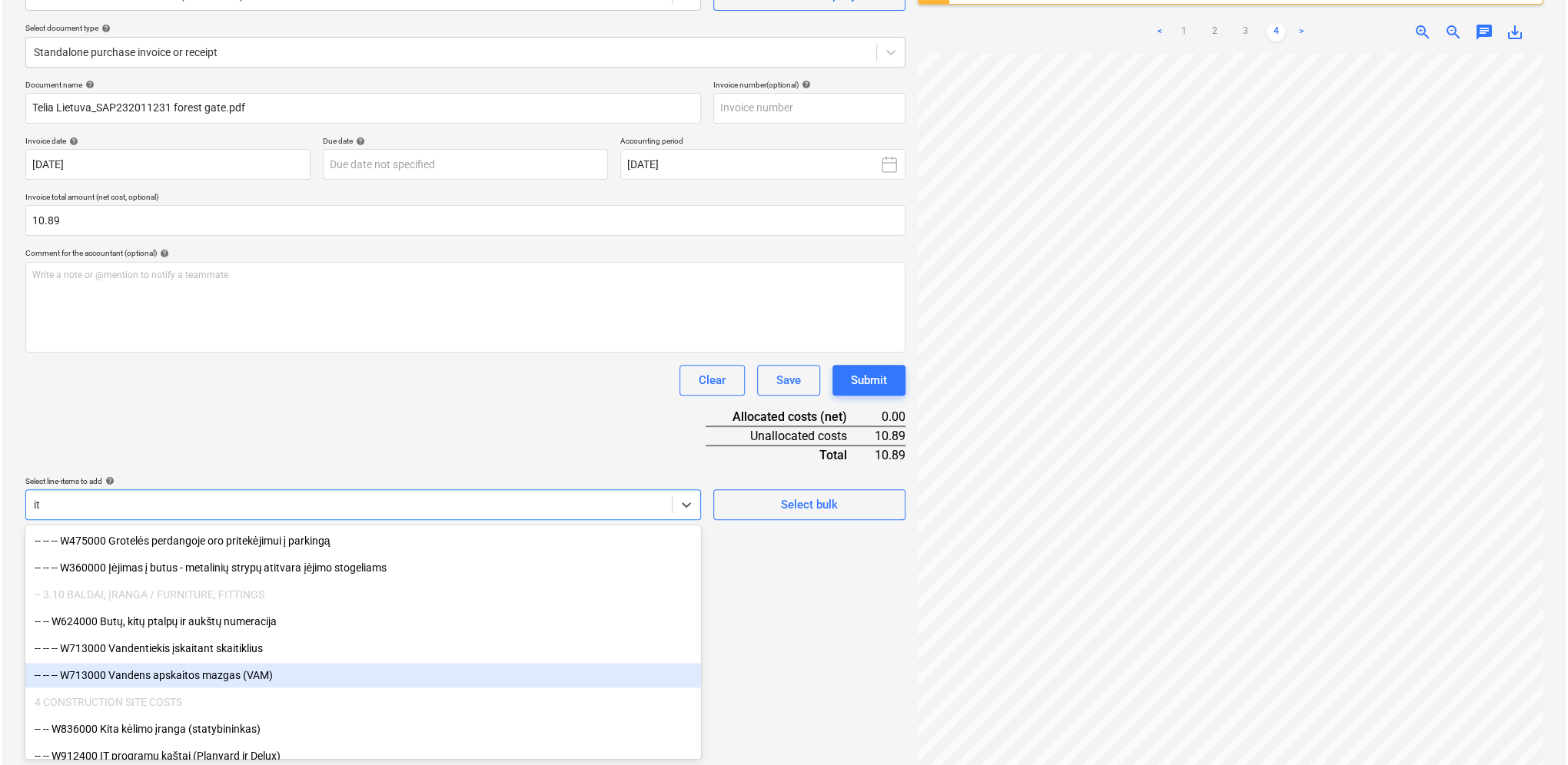
scroll to position [1153, 0]
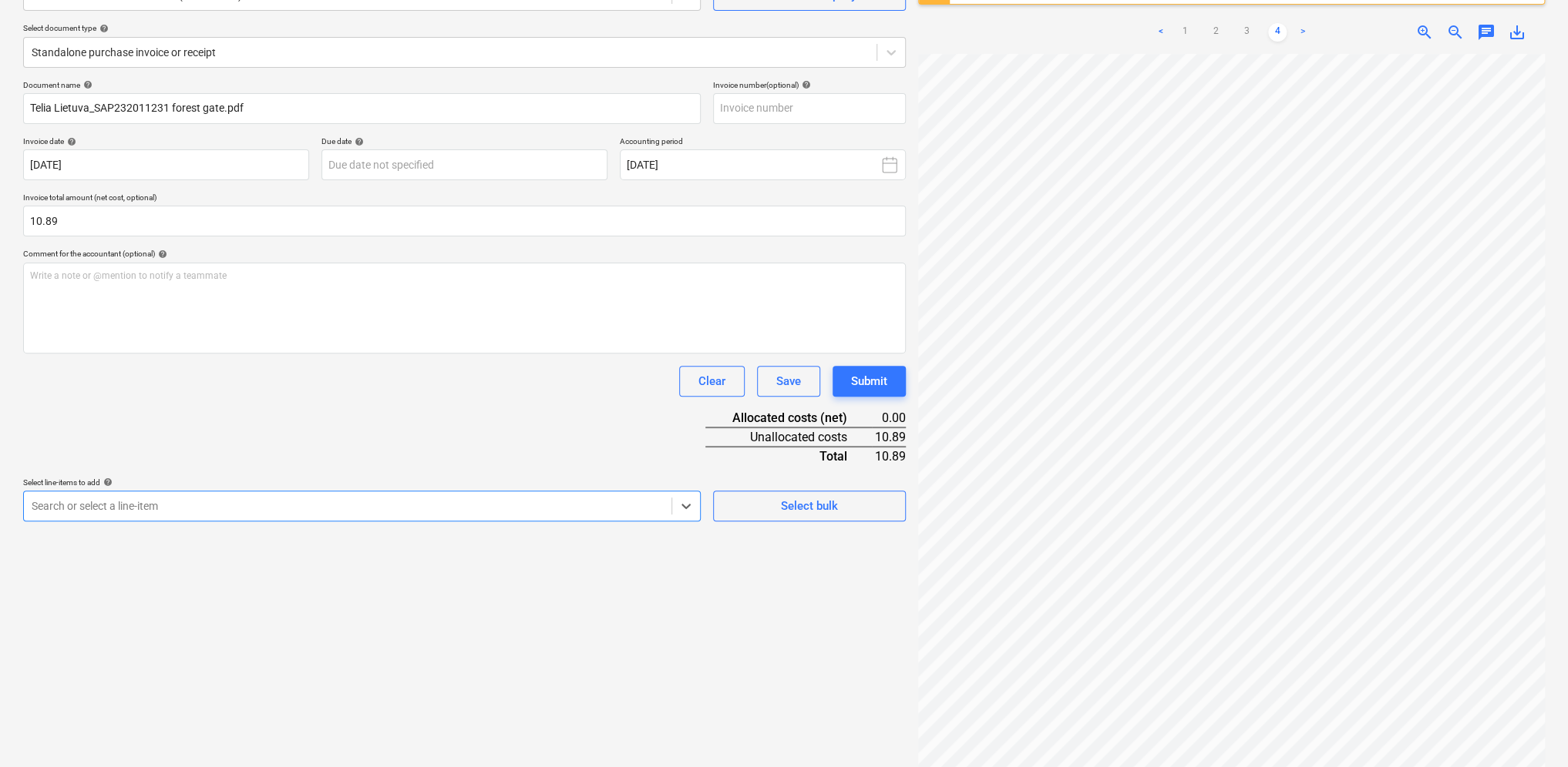
click at [110, 510] on div at bounding box center [347, 506] width 632 height 16
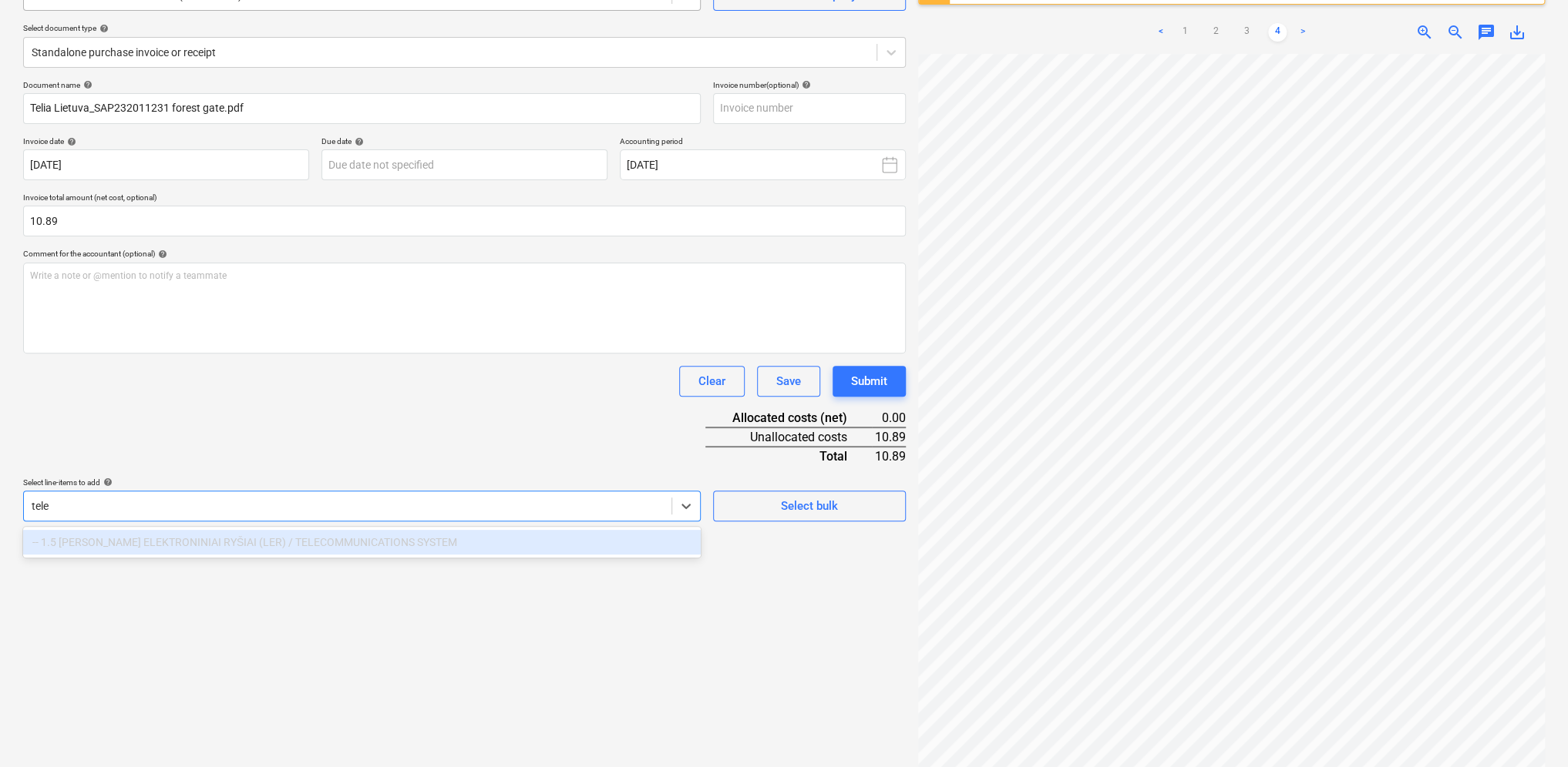
type input "tele"
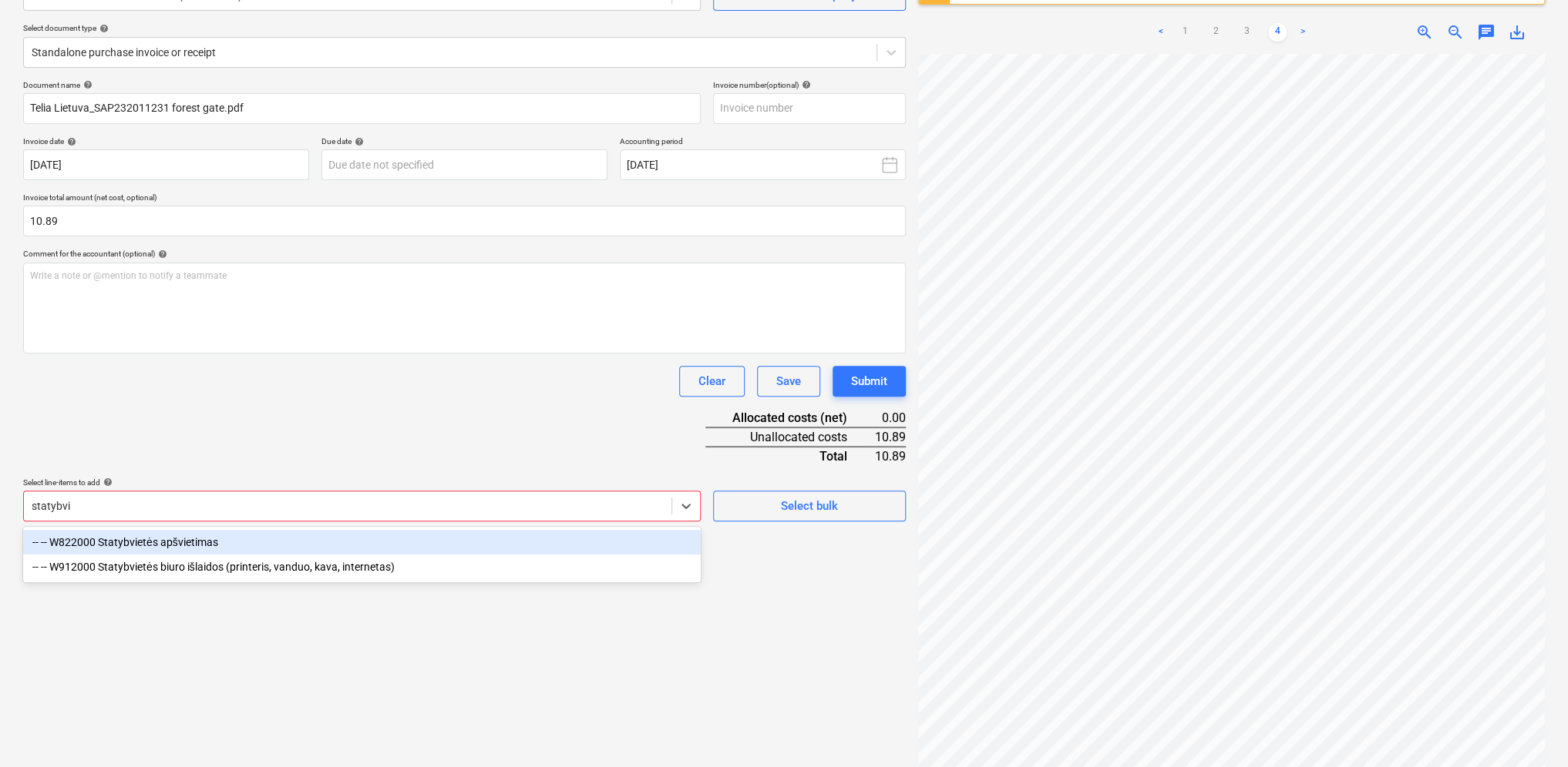
type input "statybvie"
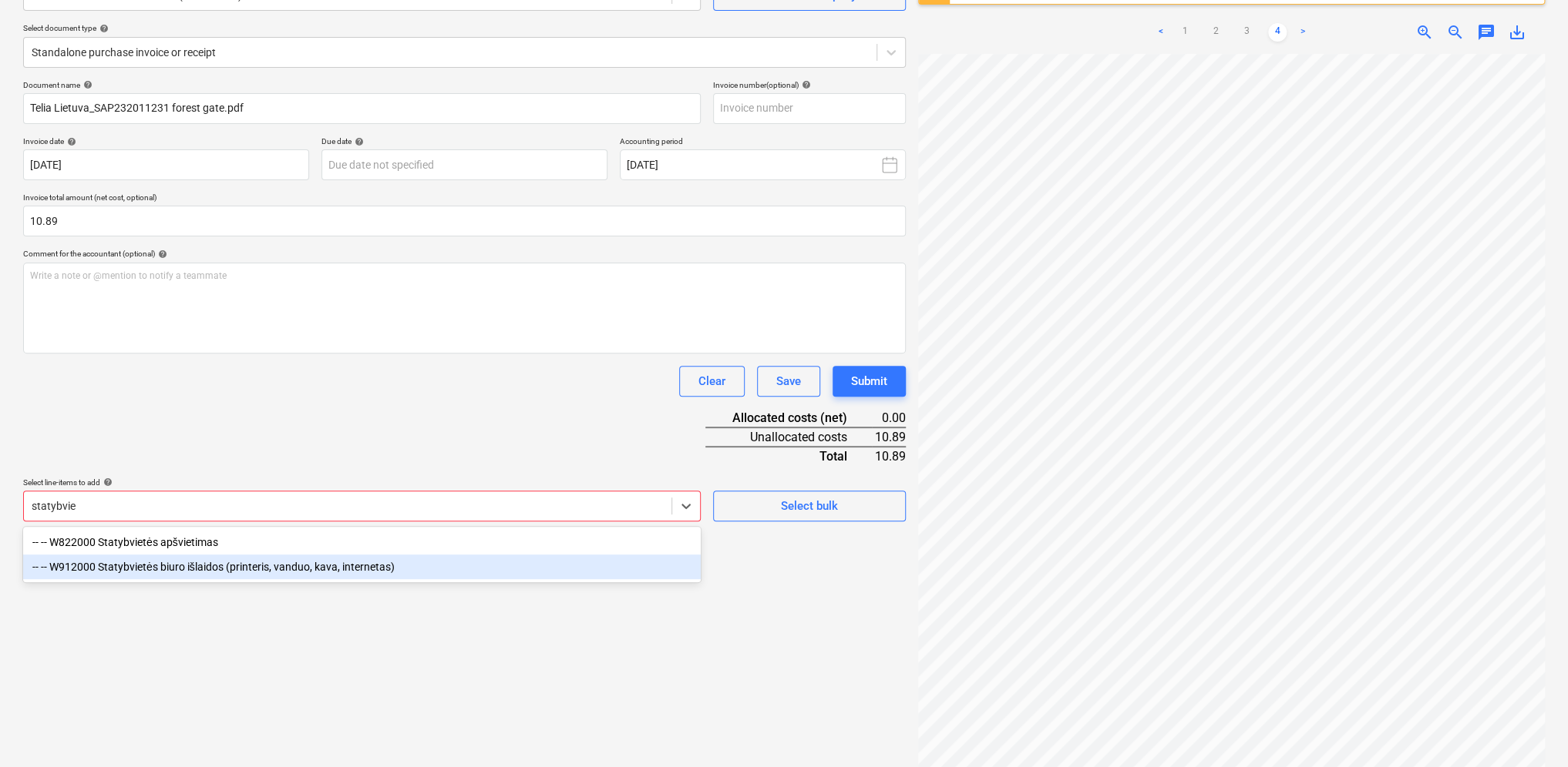
click at [151, 572] on div "-- -- W912000 Statybvietės biuro išlaidos (printeris, vanduo, kava, internetas)" at bounding box center [361, 566] width 677 height 25
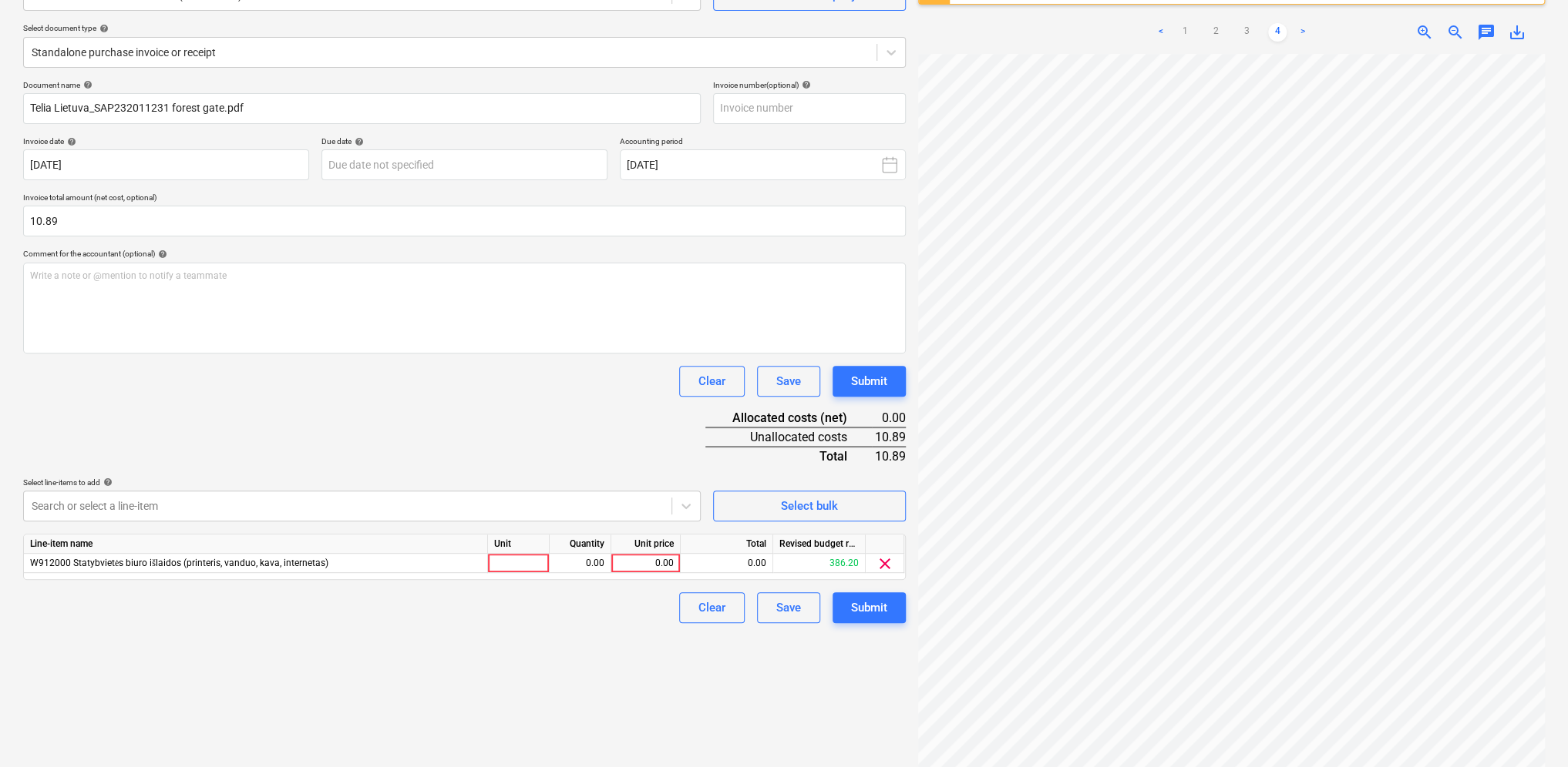
click at [341, 467] on div "Document name help Telia Lietuva_SAP232011231 forest gate.pdf Invoice number (o…" at bounding box center [464, 351] width 882 height 543
click at [509, 568] on div at bounding box center [518, 564] width 61 height 20
type input "1"
click at [589, 566] on div "0.00" at bounding box center [580, 564] width 48 height 20
type input "1"
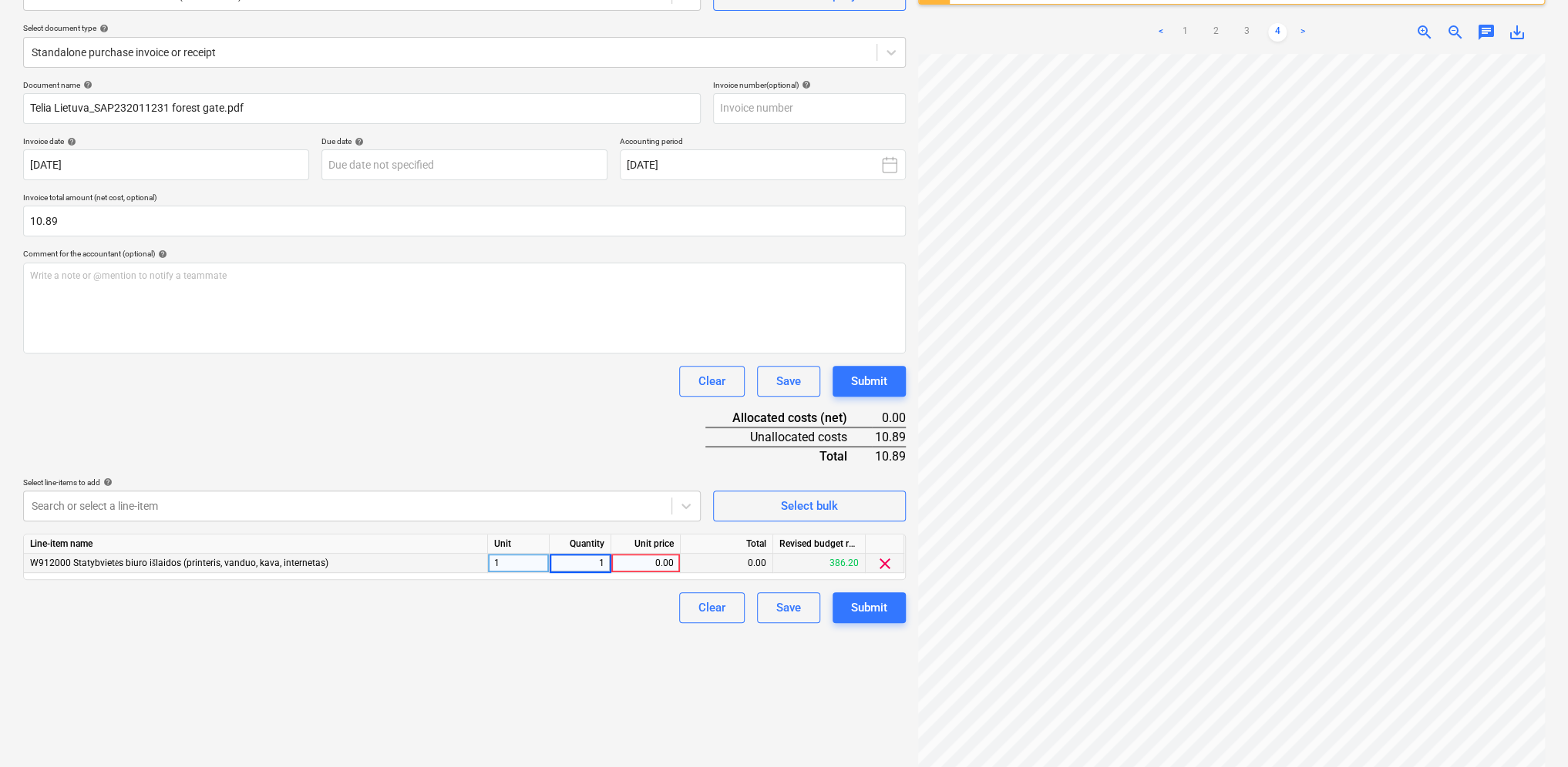
click at [660, 564] on div "0.00" at bounding box center [646, 564] width 57 height 20
type input "10.89"
click at [544, 614] on div "Clear Save Submit" at bounding box center [464, 607] width 882 height 31
click at [891, 606] on button "Submit" at bounding box center [869, 607] width 73 height 31
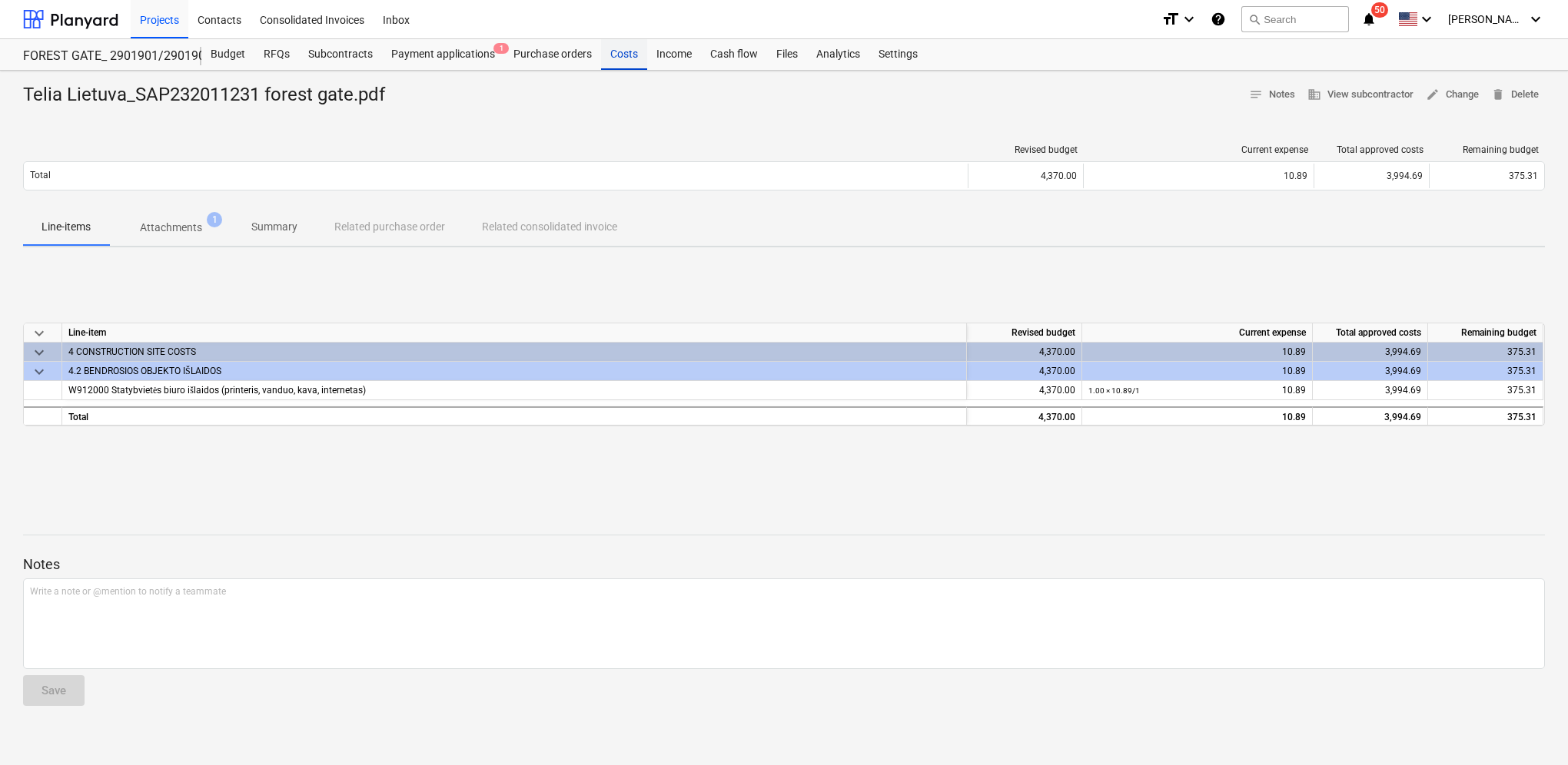
click at [625, 57] on div "Costs" at bounding box center [624, 54] width 46 height 31
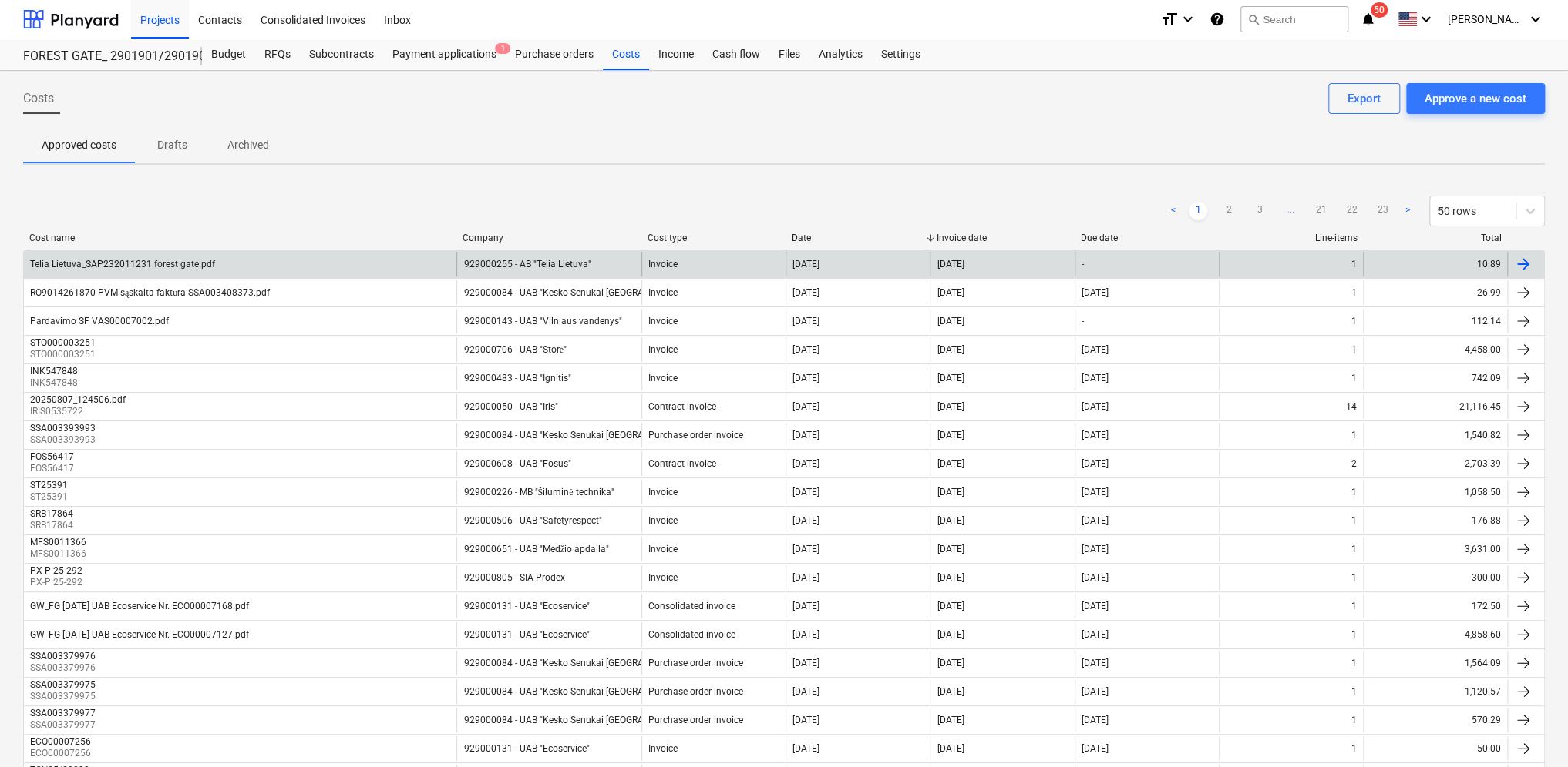
click at [593, 267] on div "929000255 - AB "Telia Lietuva"" at bounding box center [548, 264] width 185 height 25
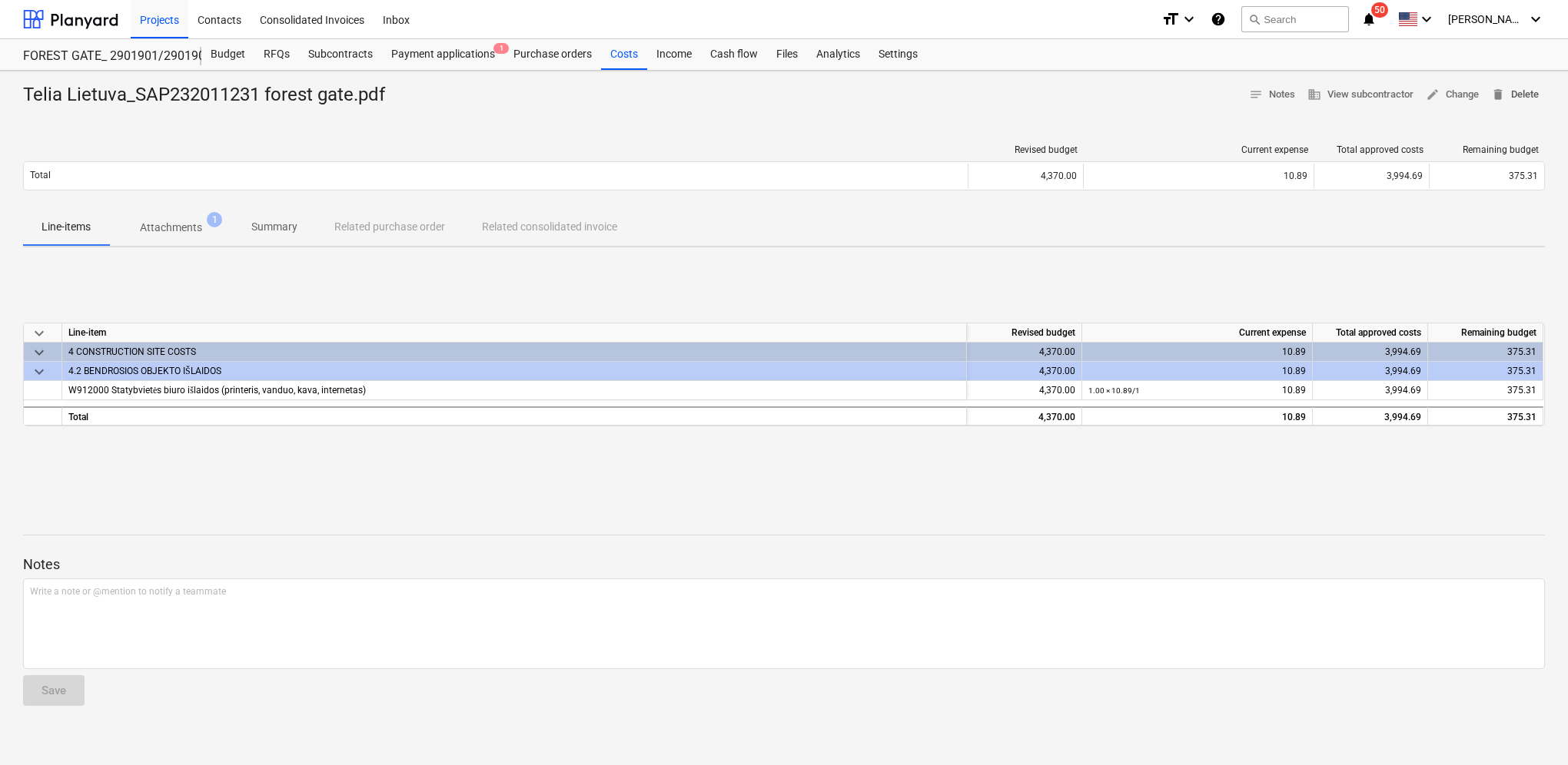
click at [1534, 93] on span "delete Delete" at bounding box center [1514, 94] width 47 height 18
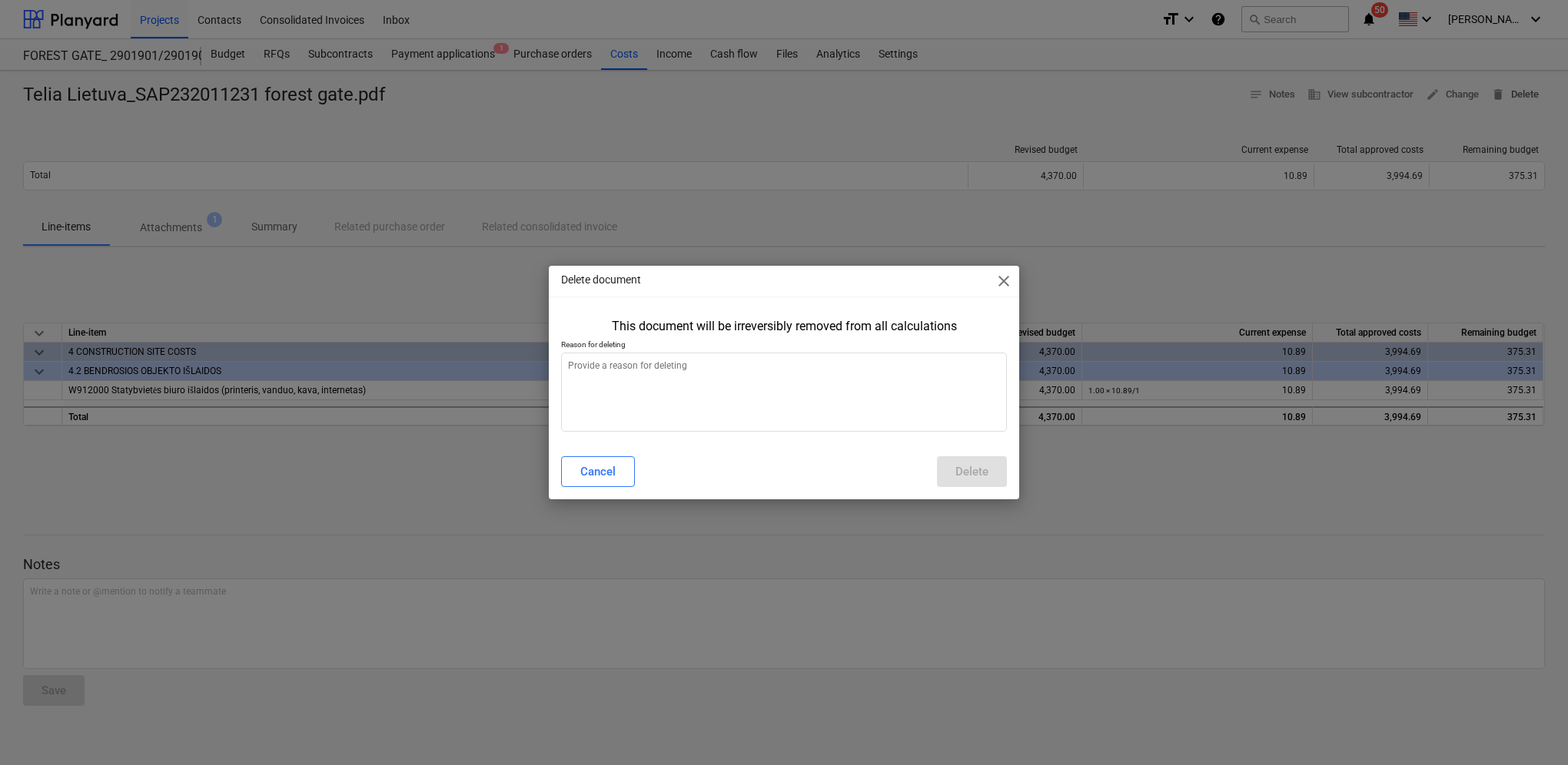
type textarea "x"
click at [724, 378] on textarea at bounding box center [784, 392] width 445 height 79
type textarea "B"
type textarea "x"
type textarea "Bl"
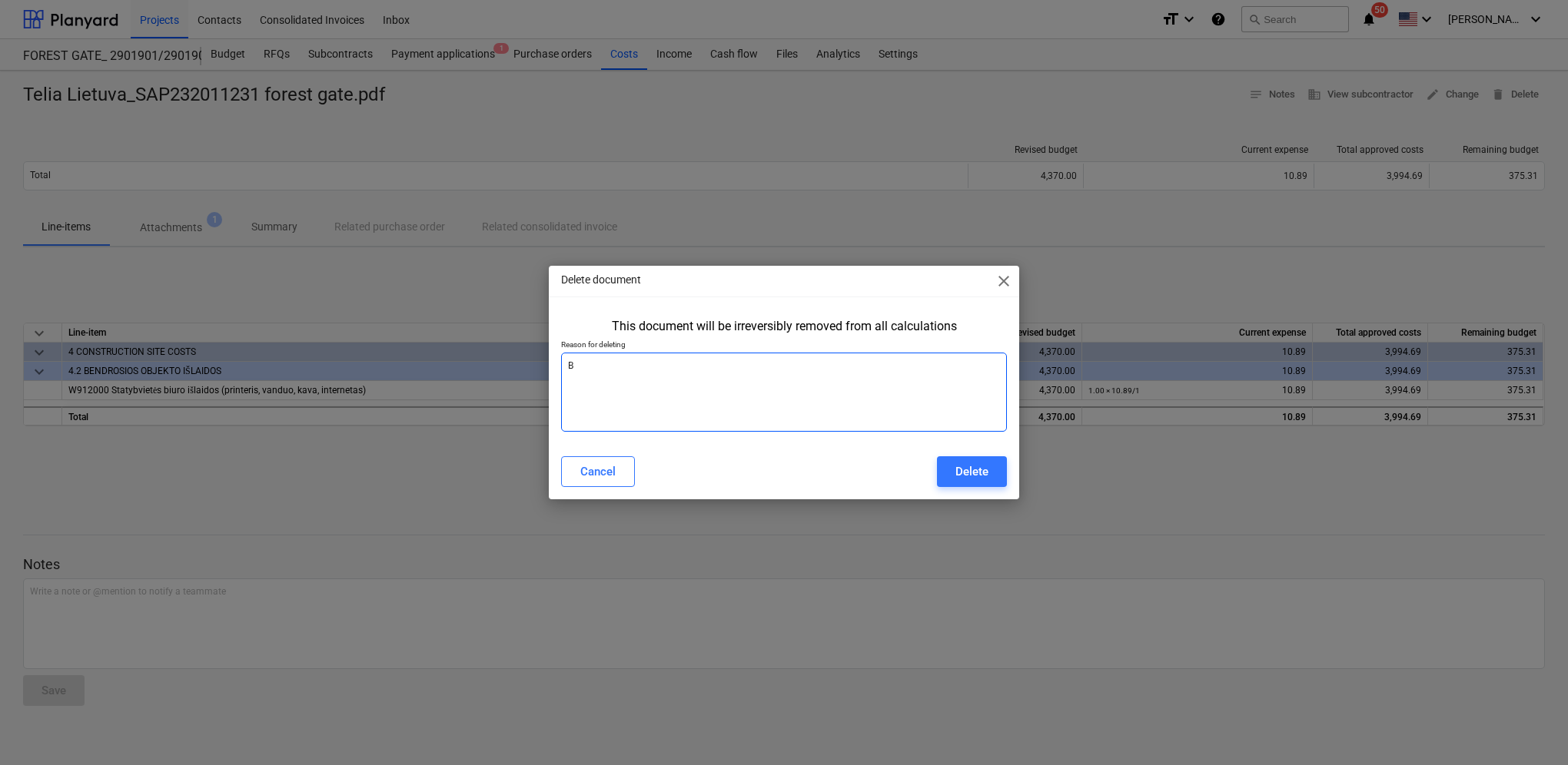
type textarea "x"
type textarea "Blo"
type textarea "x"
type textarea "Blog"
type textarea "x"
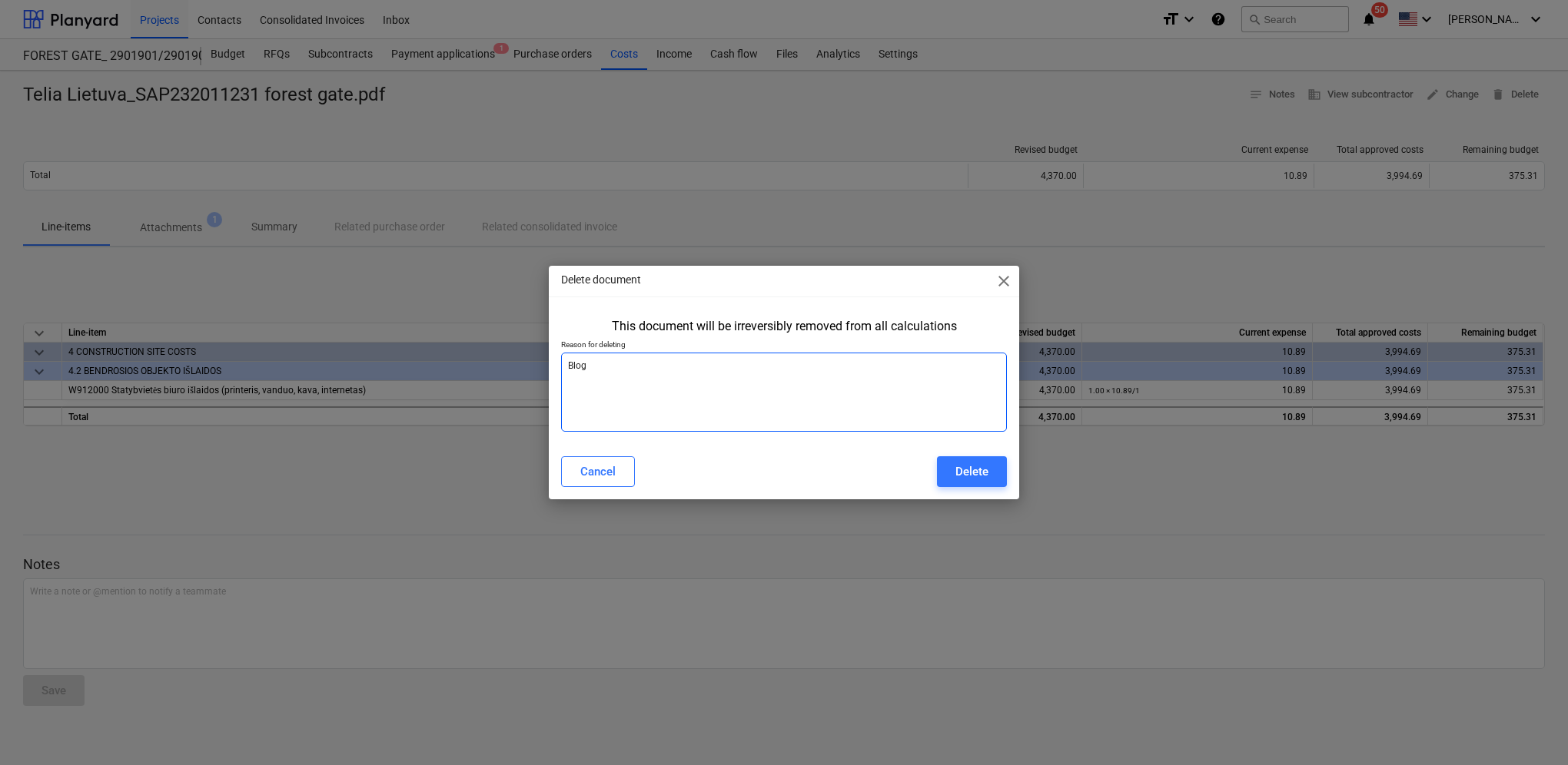
type textarea "Bloga"
type textarea "x"
type textarea "Blogai"
type textarea "x"
type textarea "Blogai"
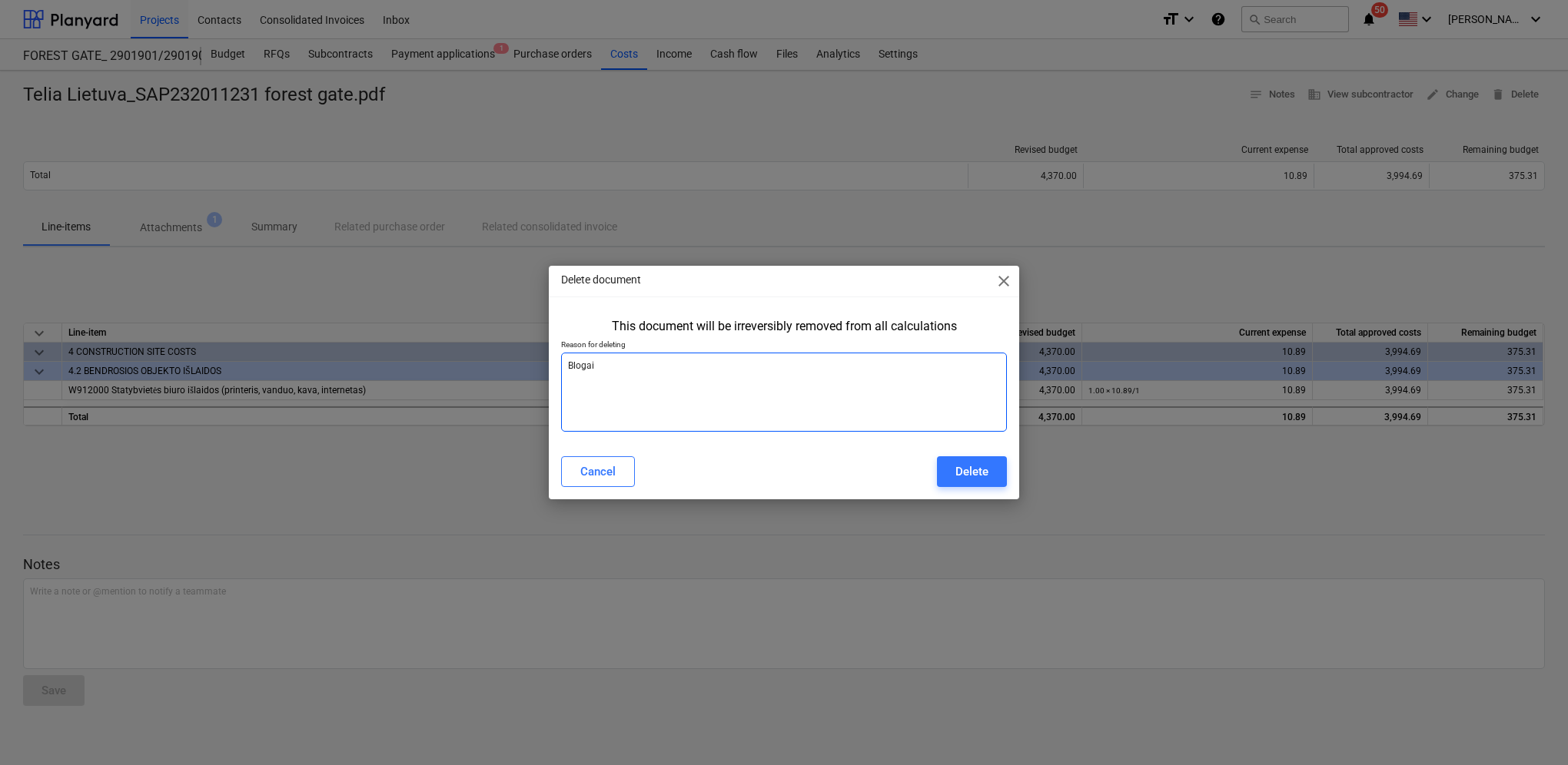
type textarea "x"
type textarea "Blogai s"
type textarea "x"
type textarea "Blogai su"
type textarea "x"
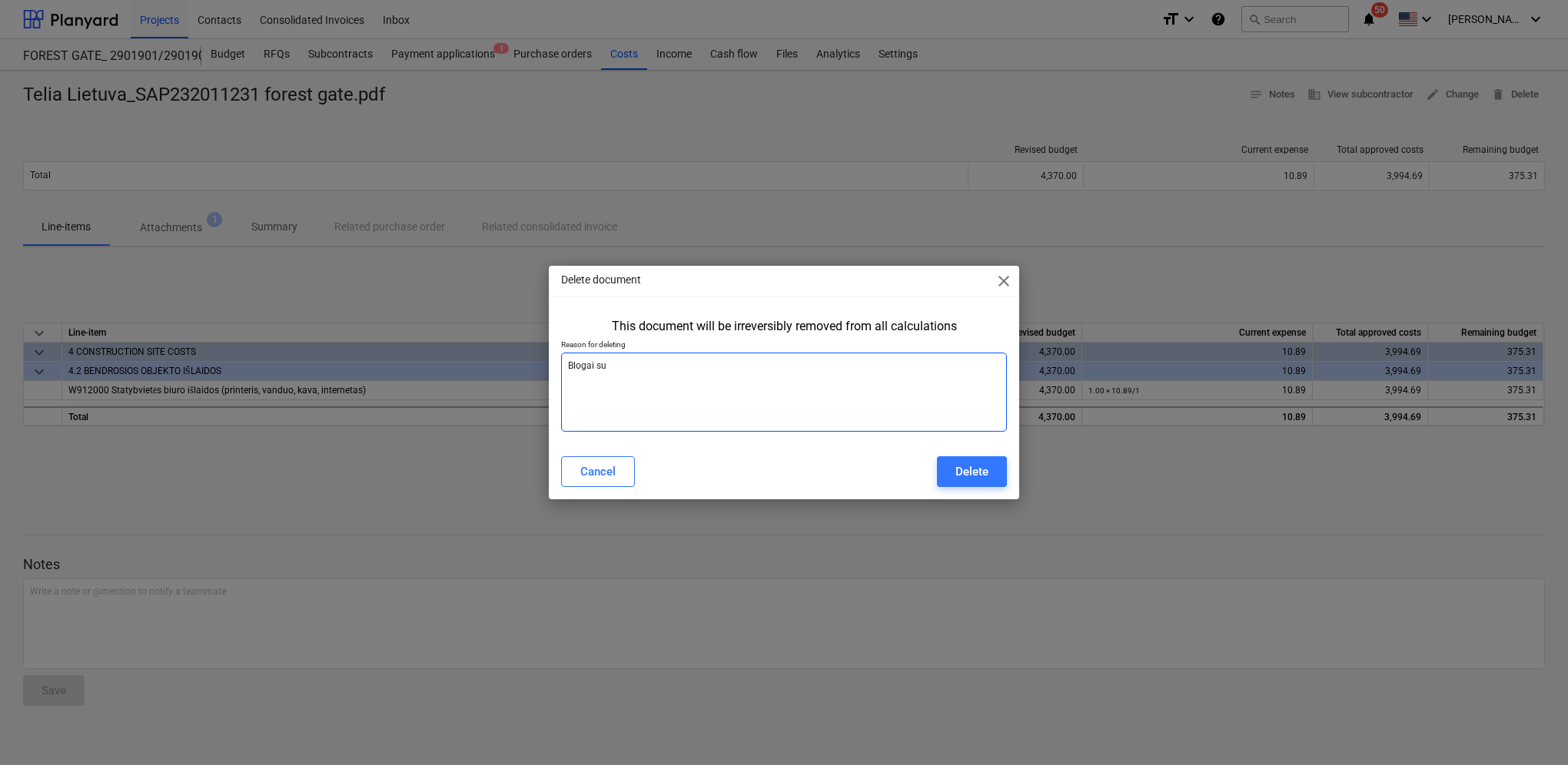
type textarea "Blogai suv"
type textarea "x"
type textarea "Blogai suve"
type textarea "x"
type textarea "Blogai suves"
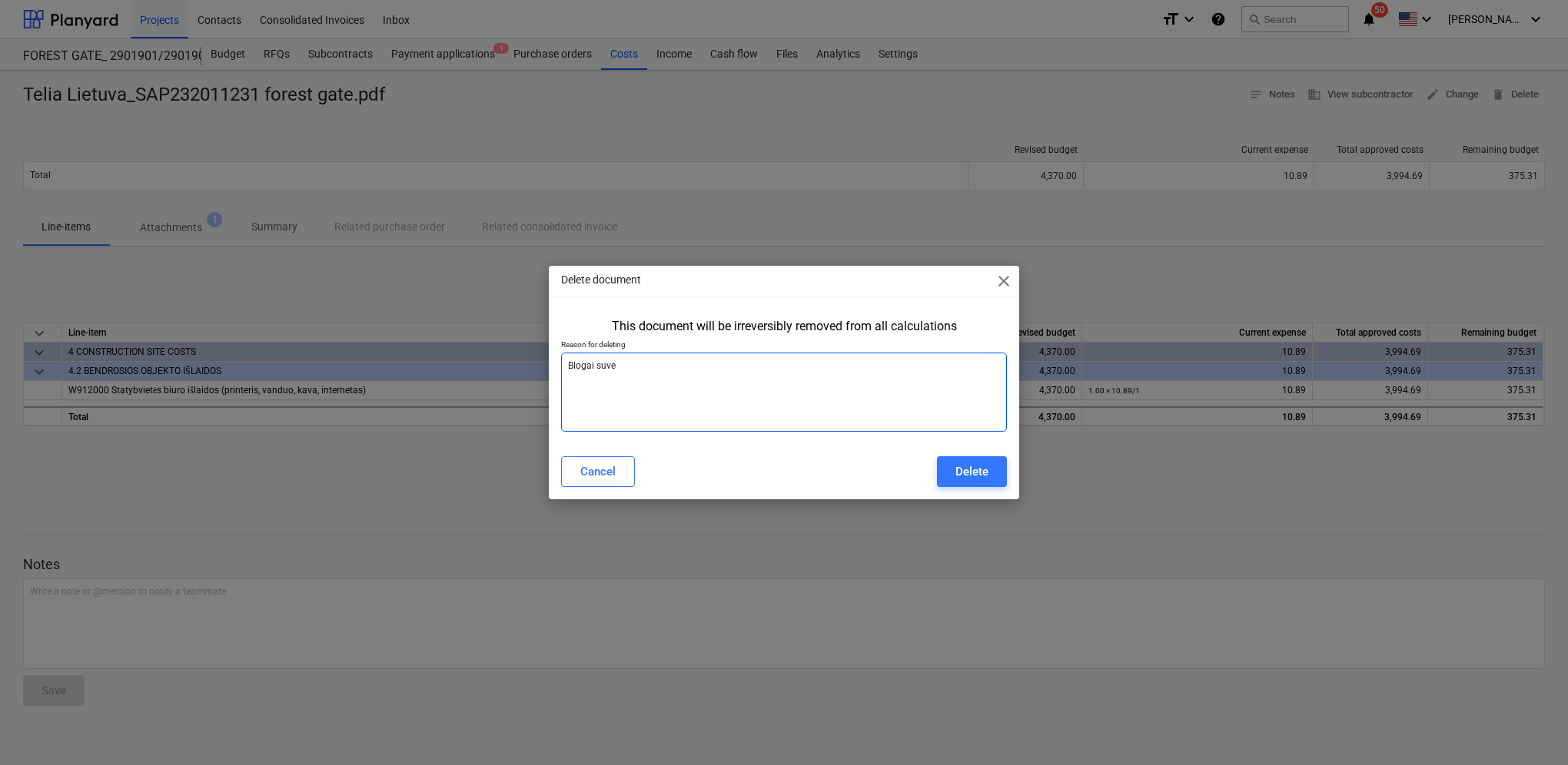
type textarea "x"
type textarea "Blogai suvest"
type textarea "x"
type textarea "Blogai suvesta"
type textarea "x"
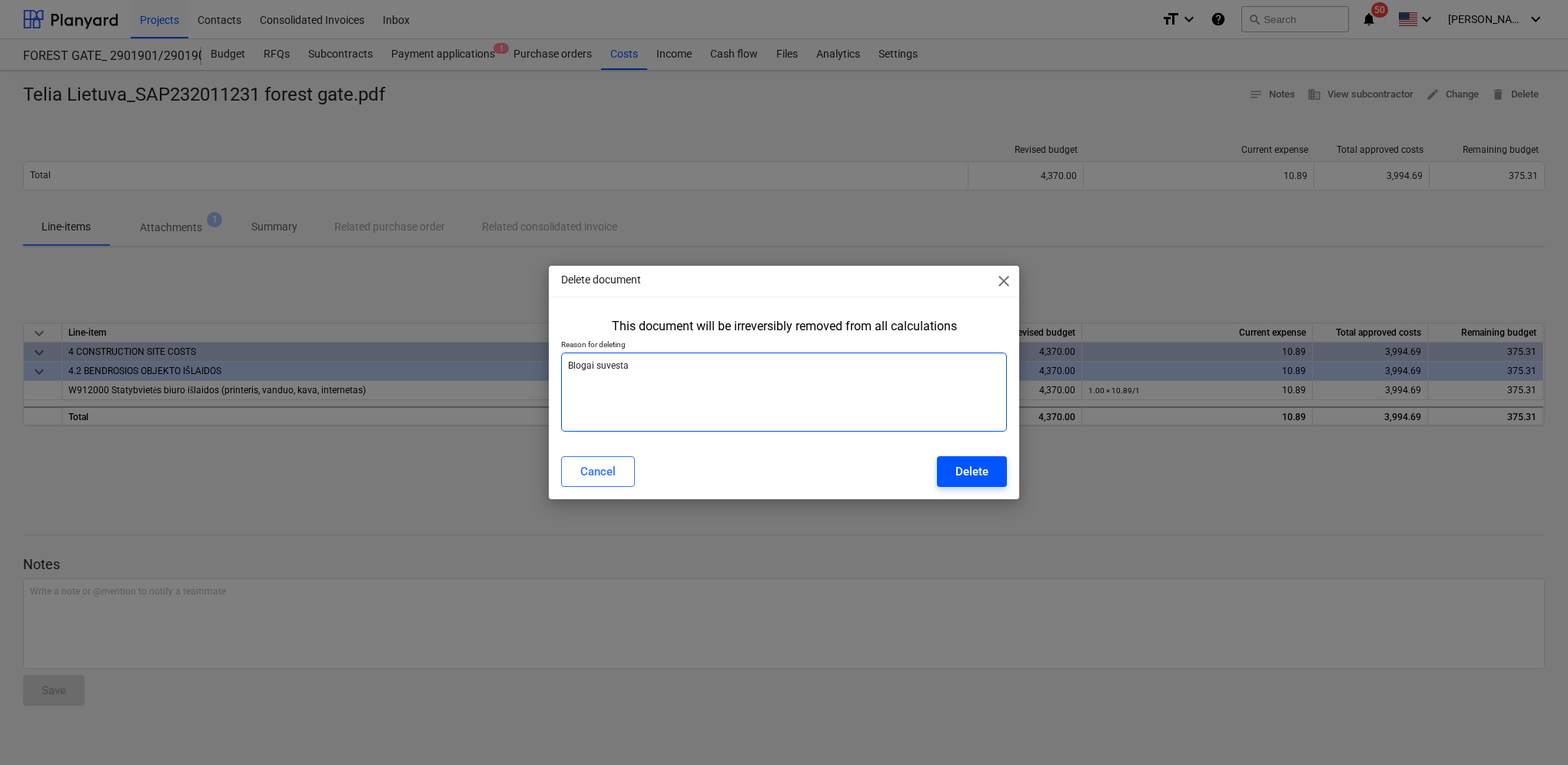
type textarea "Blogai suvesta"
click at [985, 467] on div "Delete" at bounding box center [972, 472] width 33 height 20
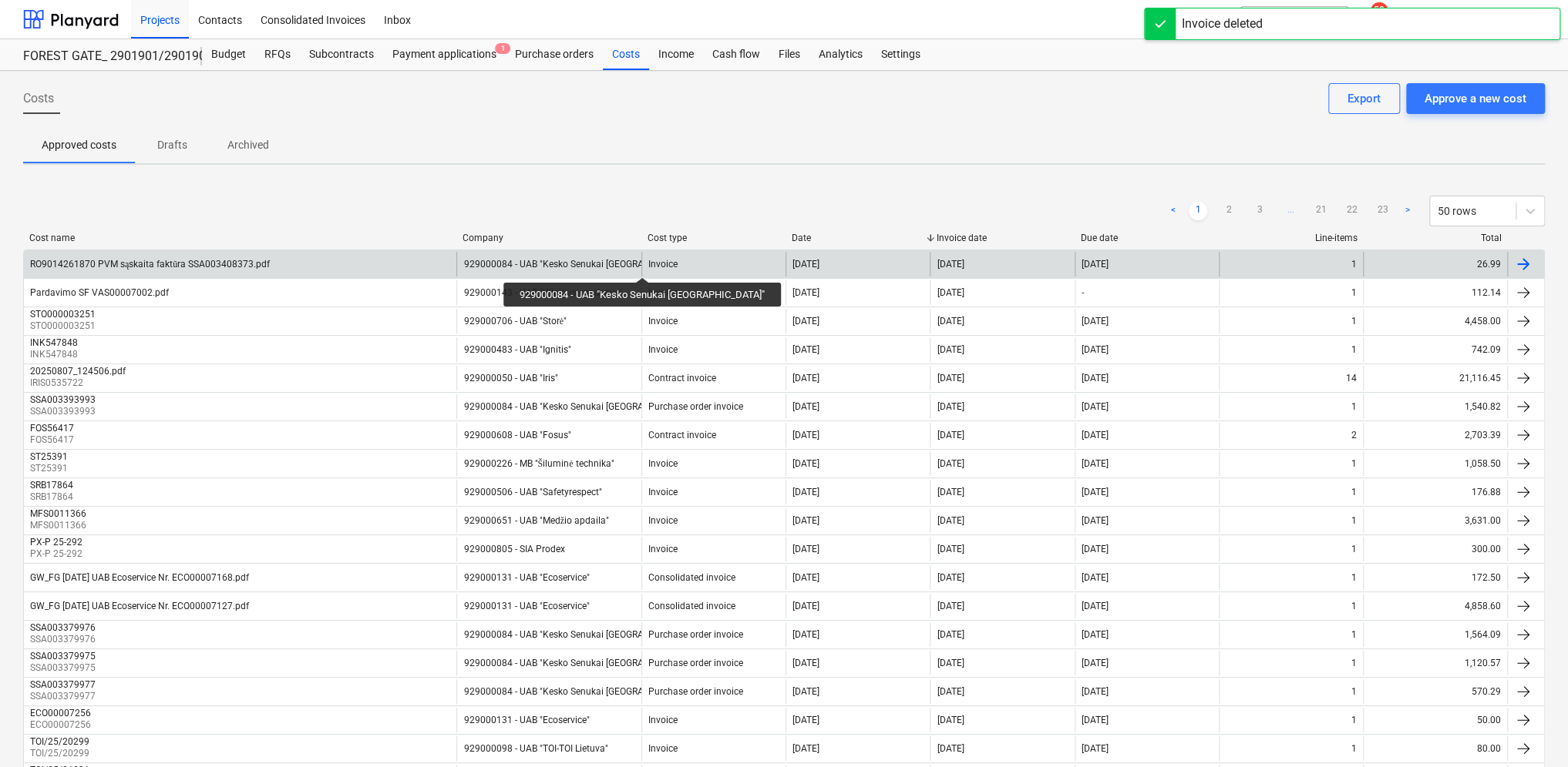
click at [617, 264] on div "929000084 - UAB "Kesko Senukai [GEOGRAPHIC_DATA]"" at bounding box center [580, 265] width 233 height 11
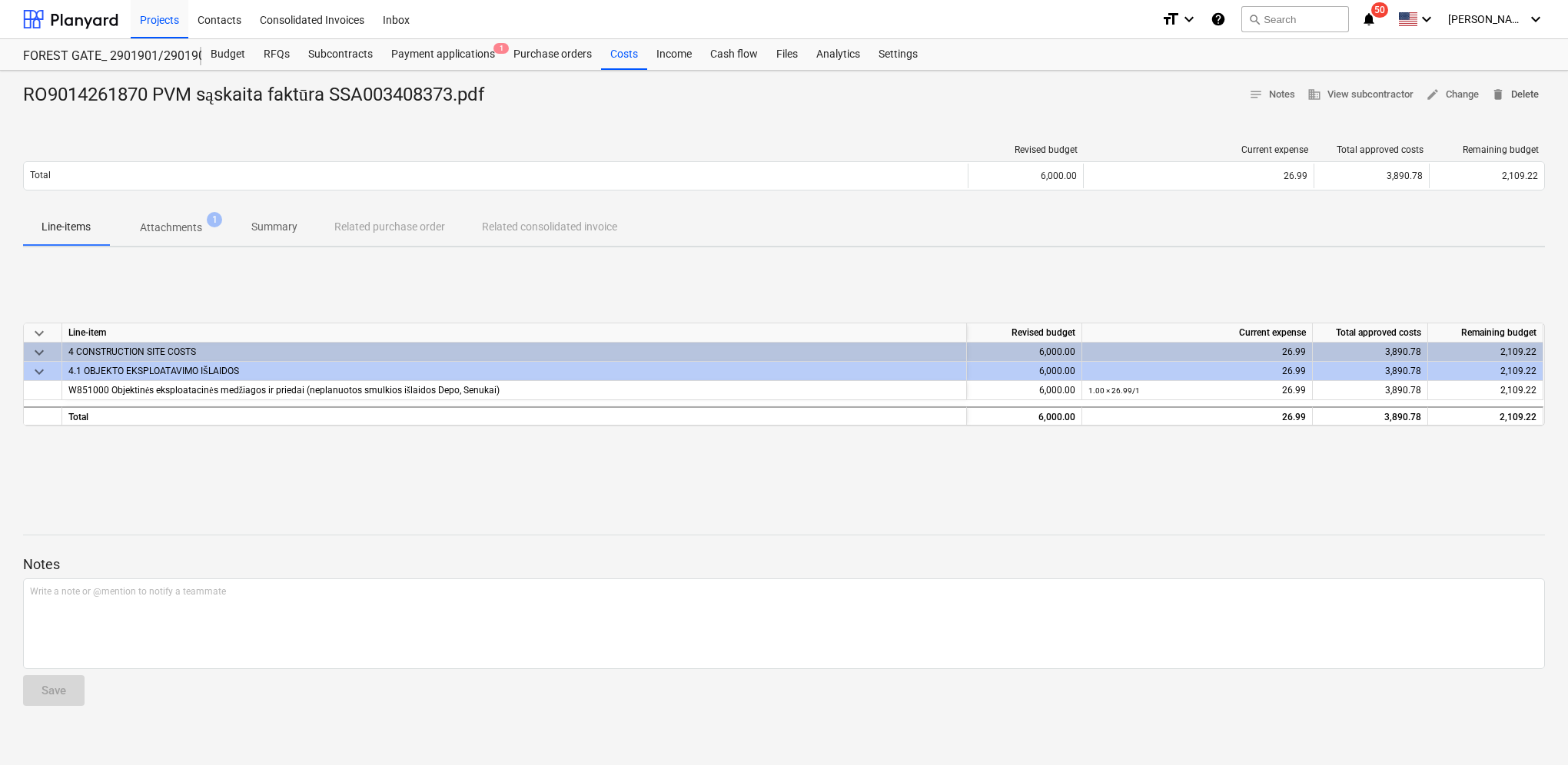
click at [1534, 95] on span "delete Delete" at bounding box center [1514, 94] width 47 height 18
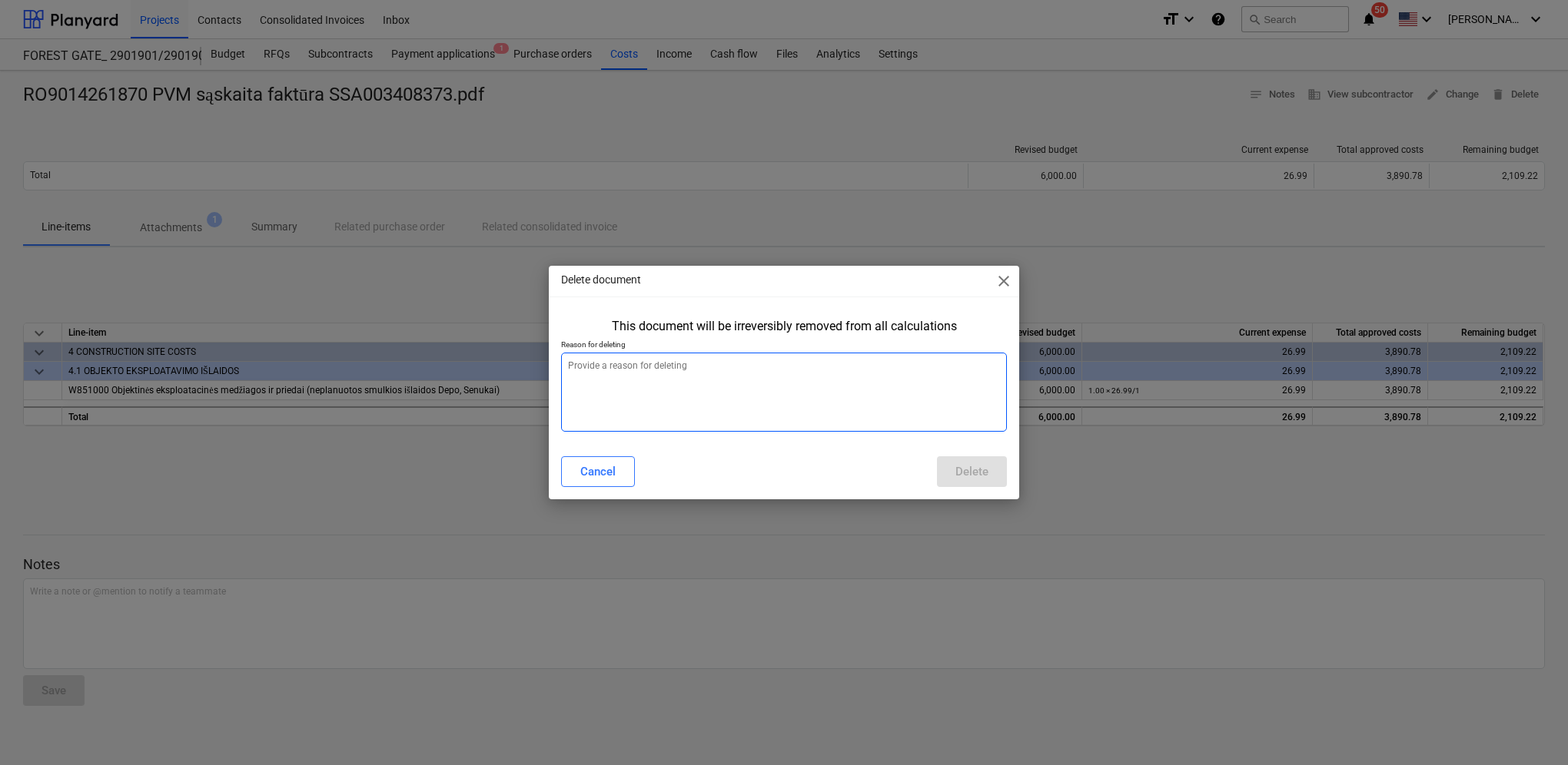
click at [719, 363] on textarea at bounding box center [784, 392] width 445 height 79
type textarea "x"
type textarea "b"
type textarea "x"
type textarea "bl"
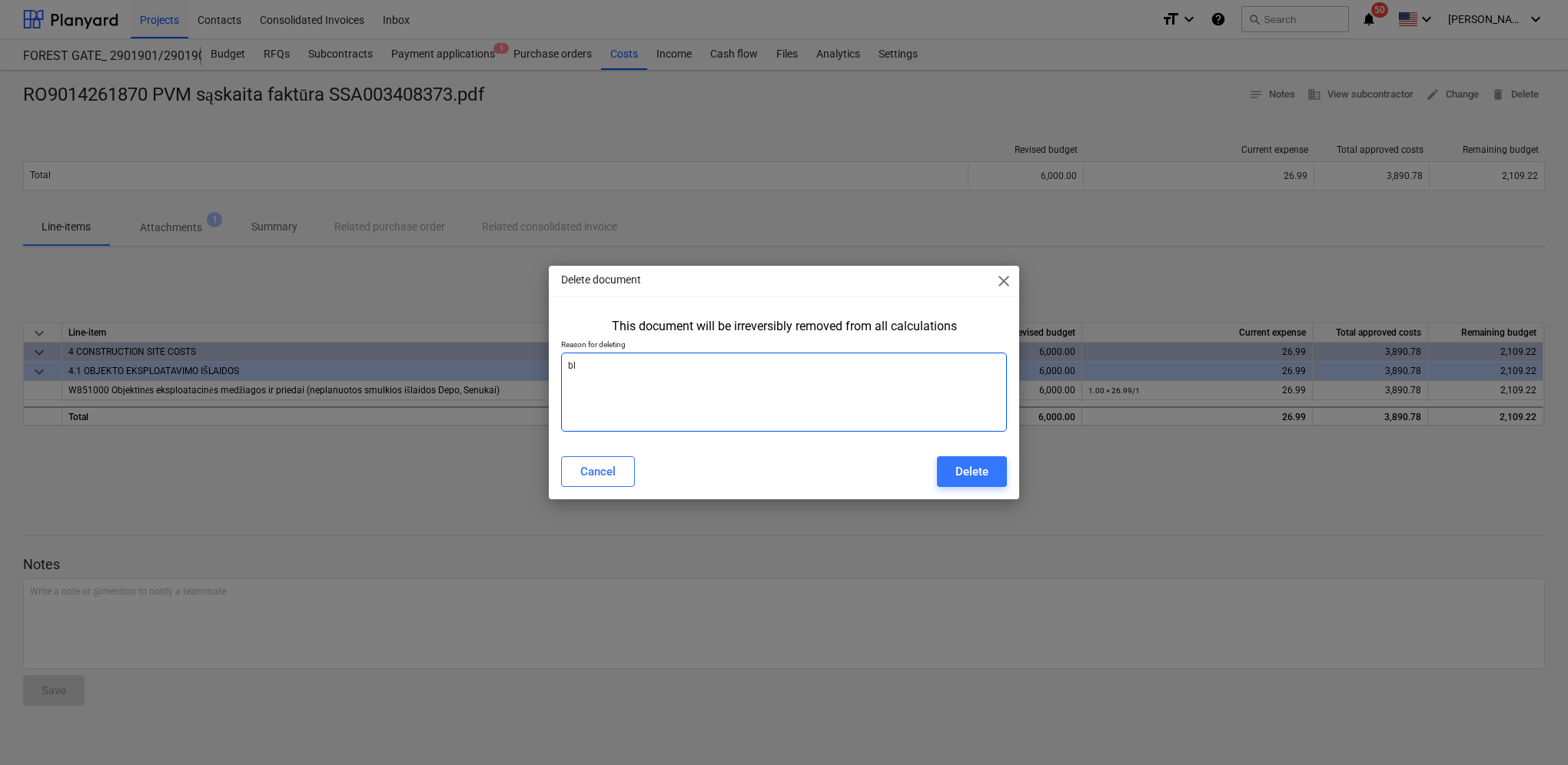
type textarea "x"
type textarea "blo"
type textarea "x"
type textarea "blog"
type textarea "x"
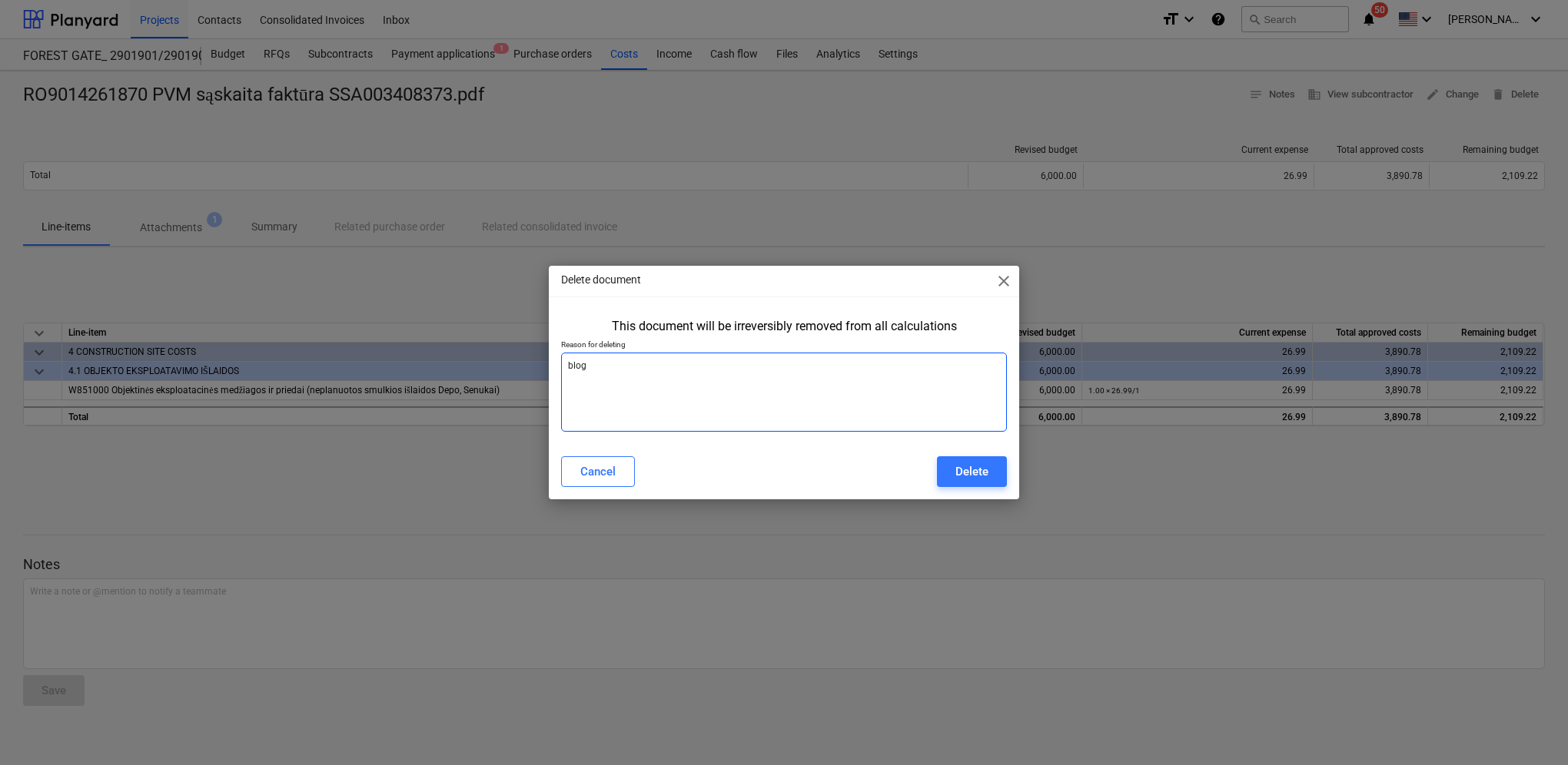
type textarea "bloga"
type textarea "x"
type textarea "blogai"
type textarea "x"
type textarea "blogais"
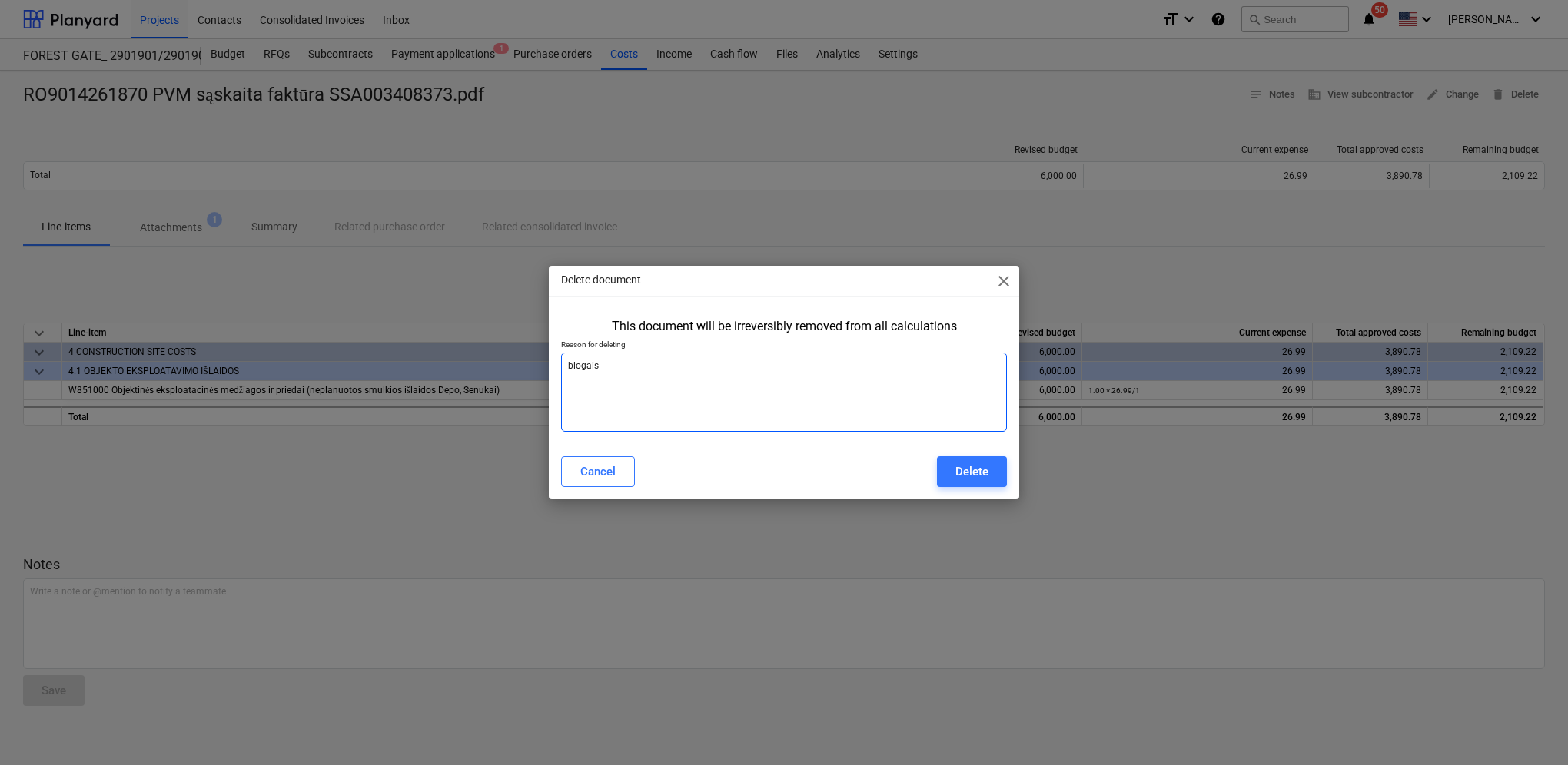
type textarea "x"
type textarea "blogai"
type textarea "x"
type textarea "blogai"
type textarea "x"
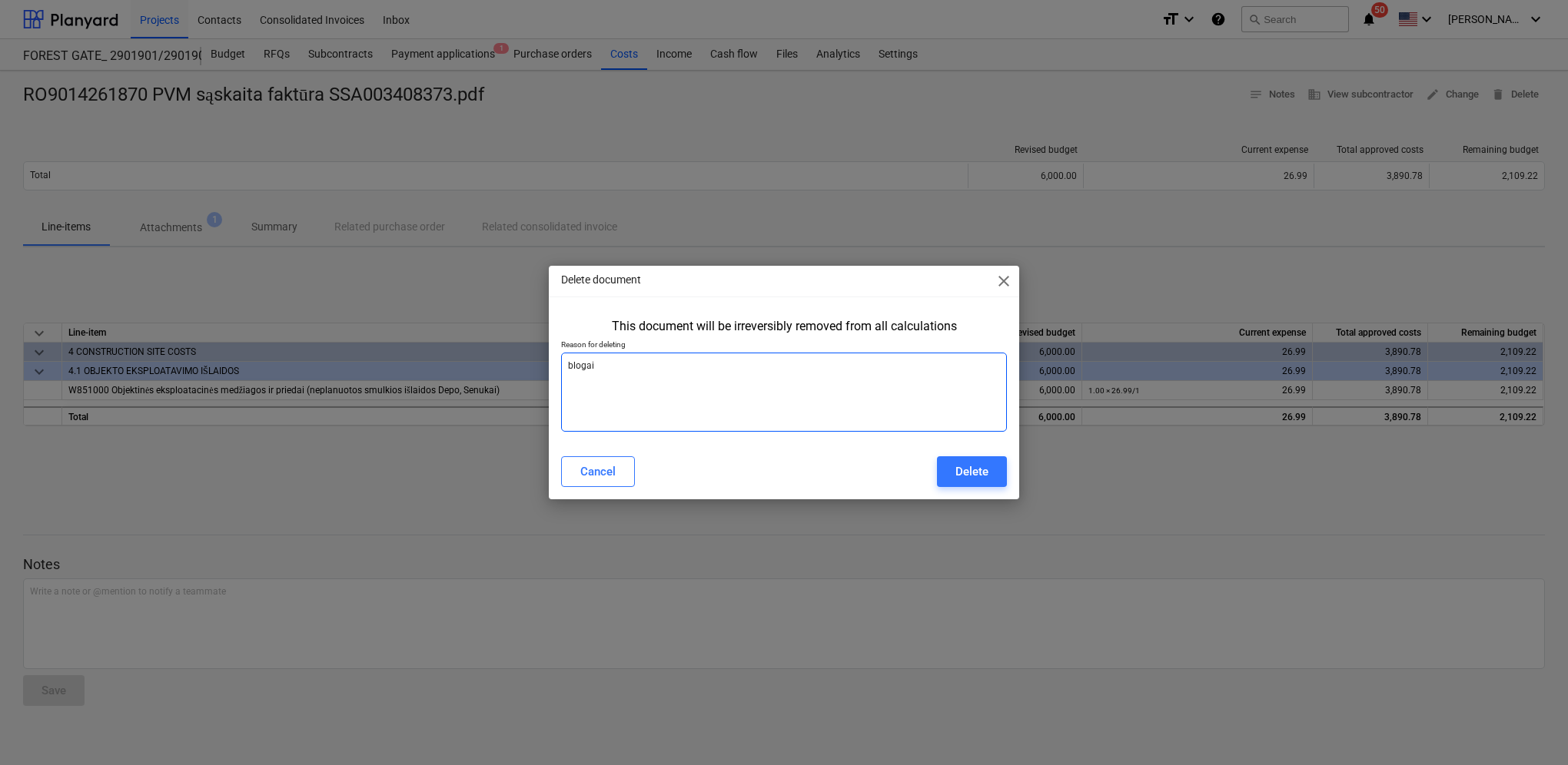
type textarea "blogai s"
type textarea "x"
type textarea "blogai su"
type textarea "x"
type textarea "blogai suv"
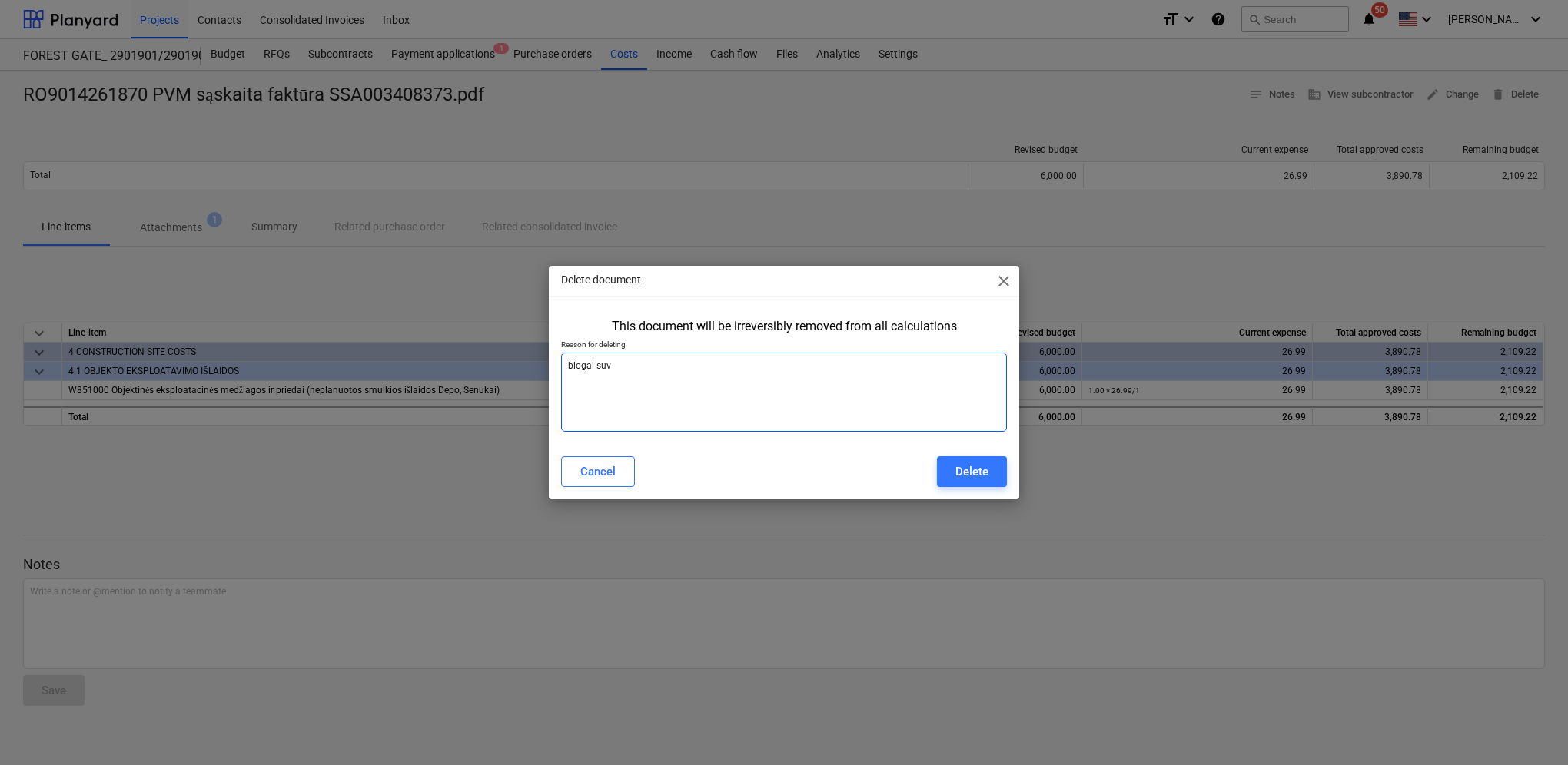
type textarea "x"
type textarea "blogai suve"
type textarea "x"
type textarea "blogai suves"
type textarea "x"
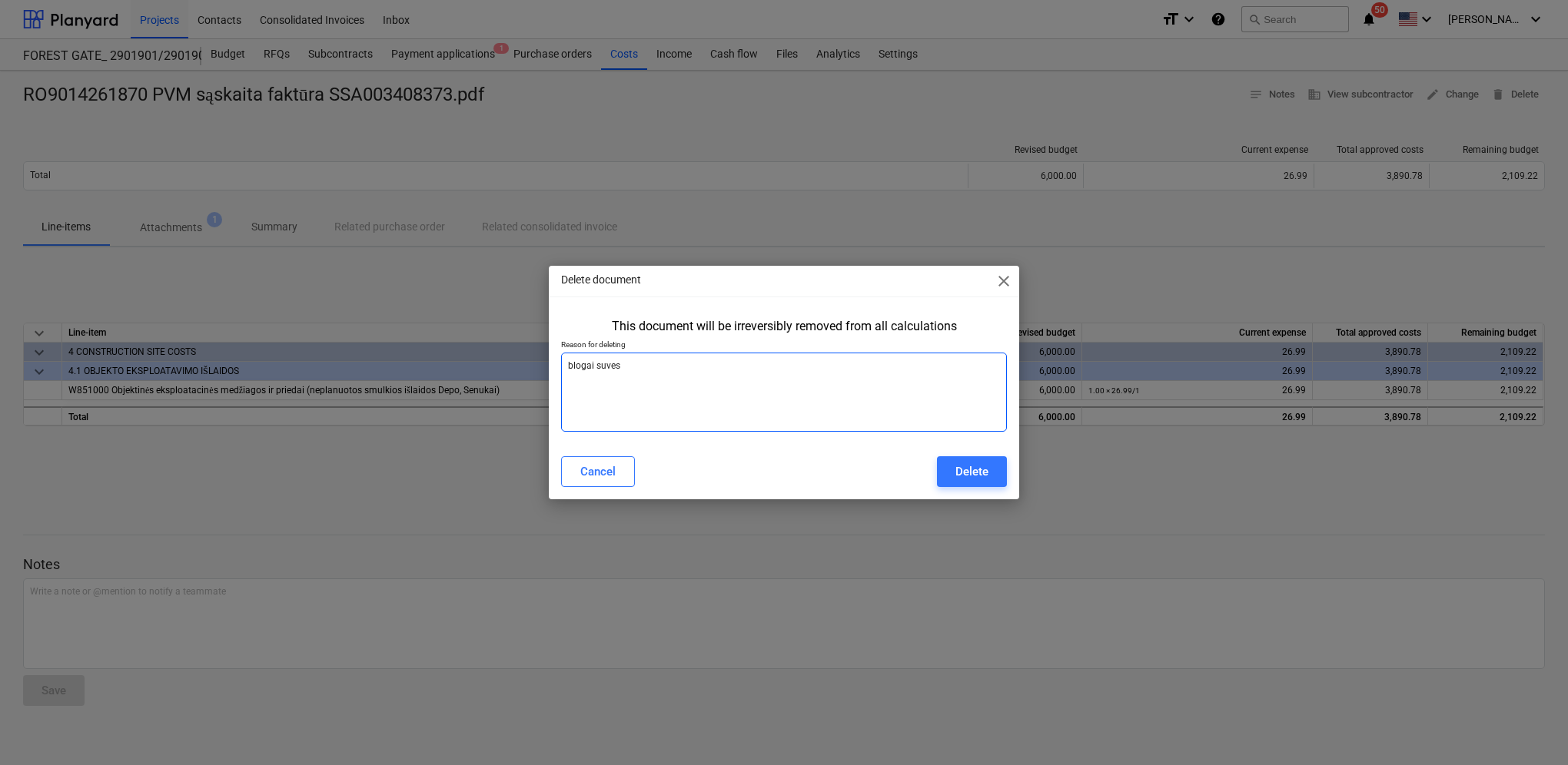
type textarea "blogai suvest"
type textarea "x"
type textarea "blogai suvesta"
click at [1004, 483] on button "Delete" at bounding box center [972, 471] width 70 height 31
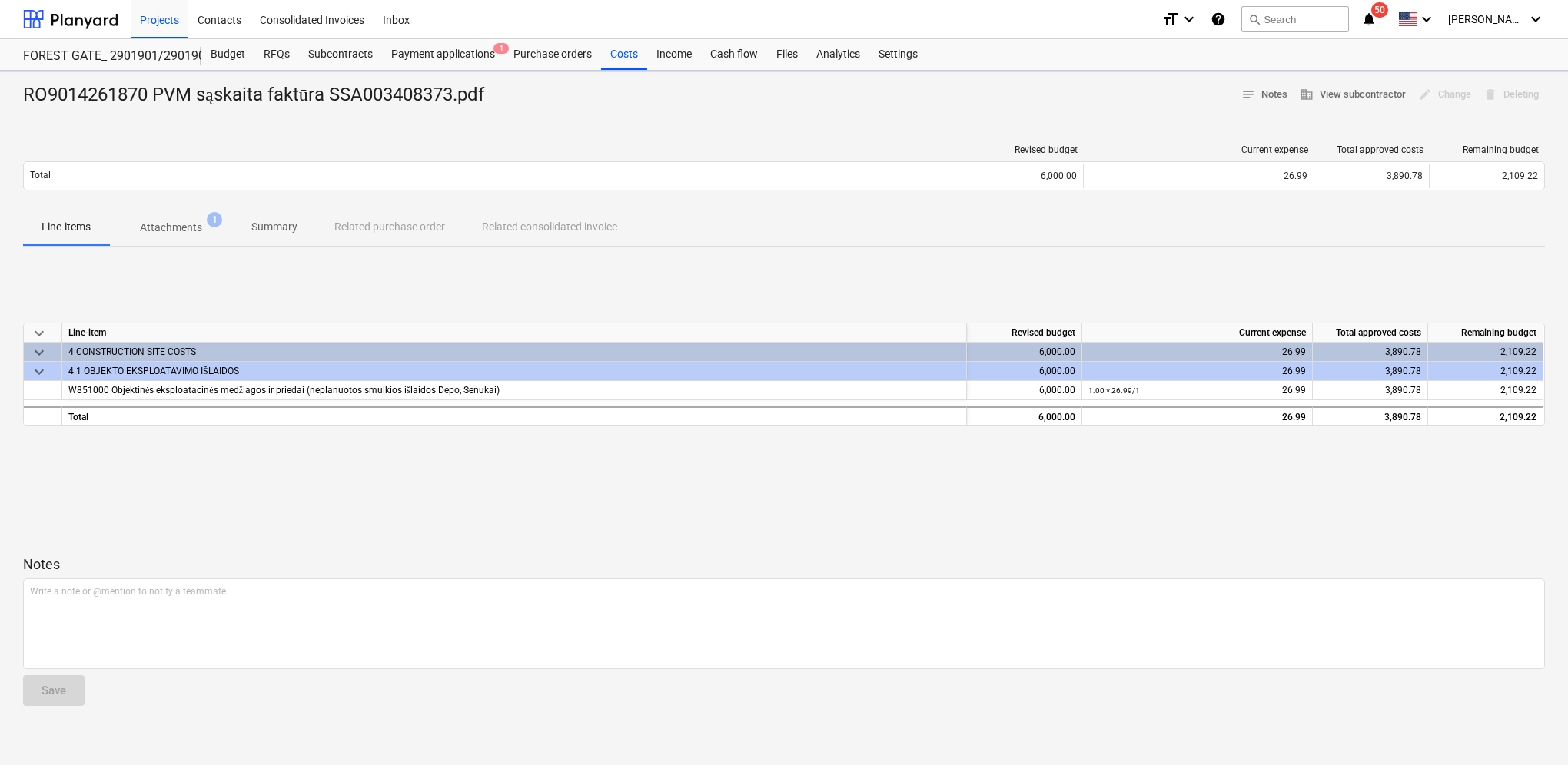
type textarea "x"
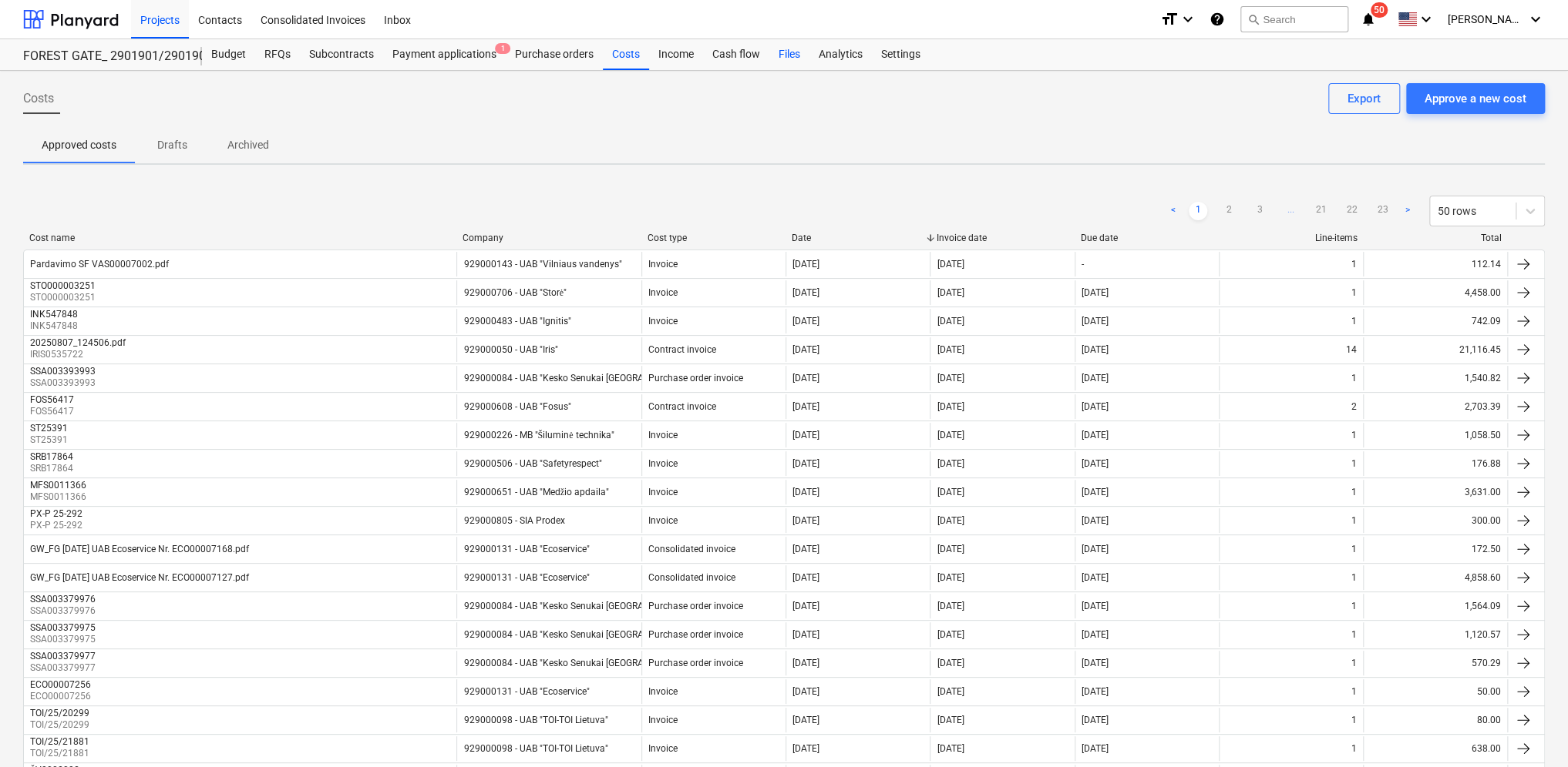
click at [778, 56] on div "Files" at bounding box center [789, 54] width 40 height 31
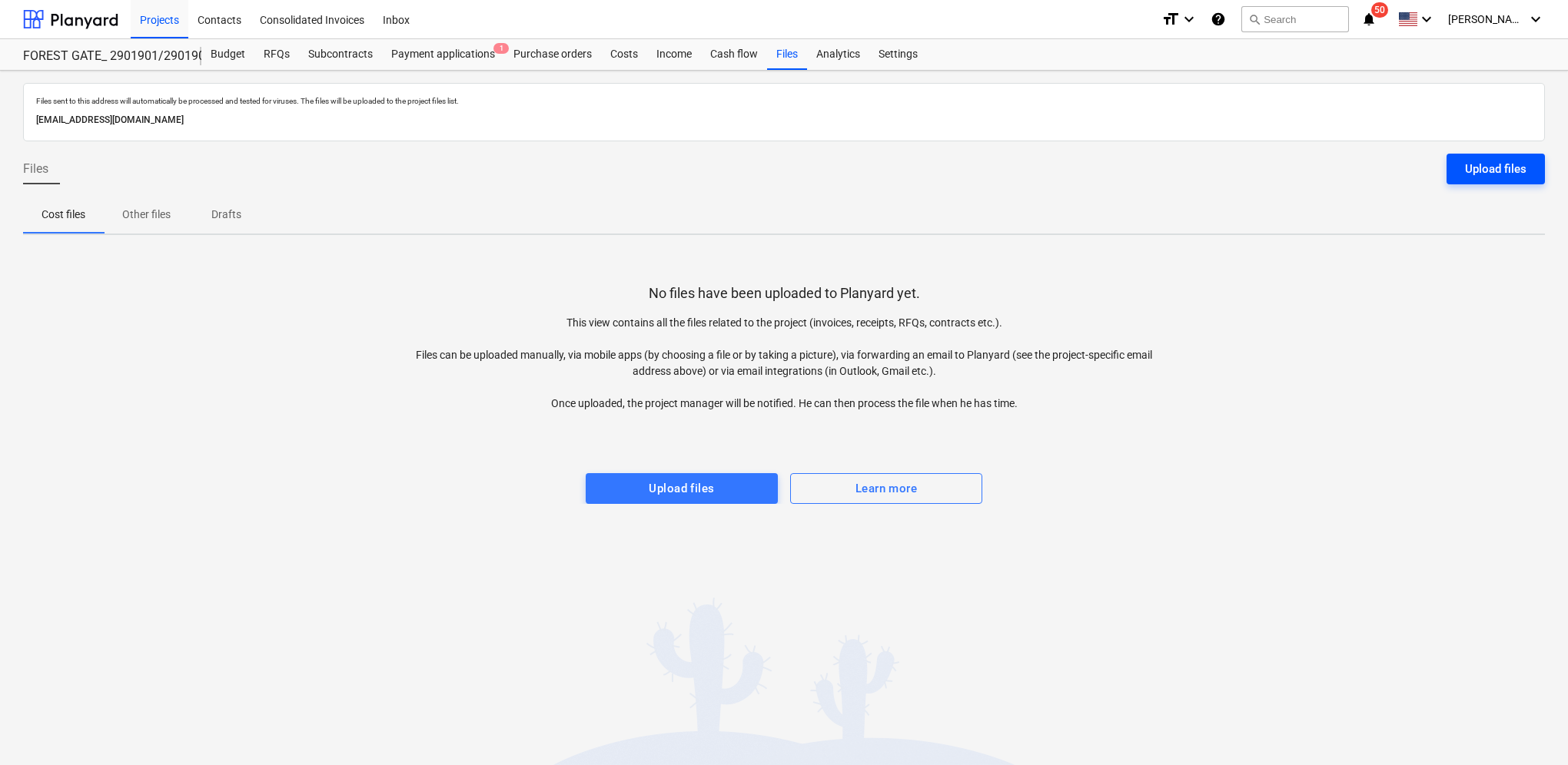
click at [1490, 164] on div "Upload files" at bounding box center [1495, 169] width 61 height 20
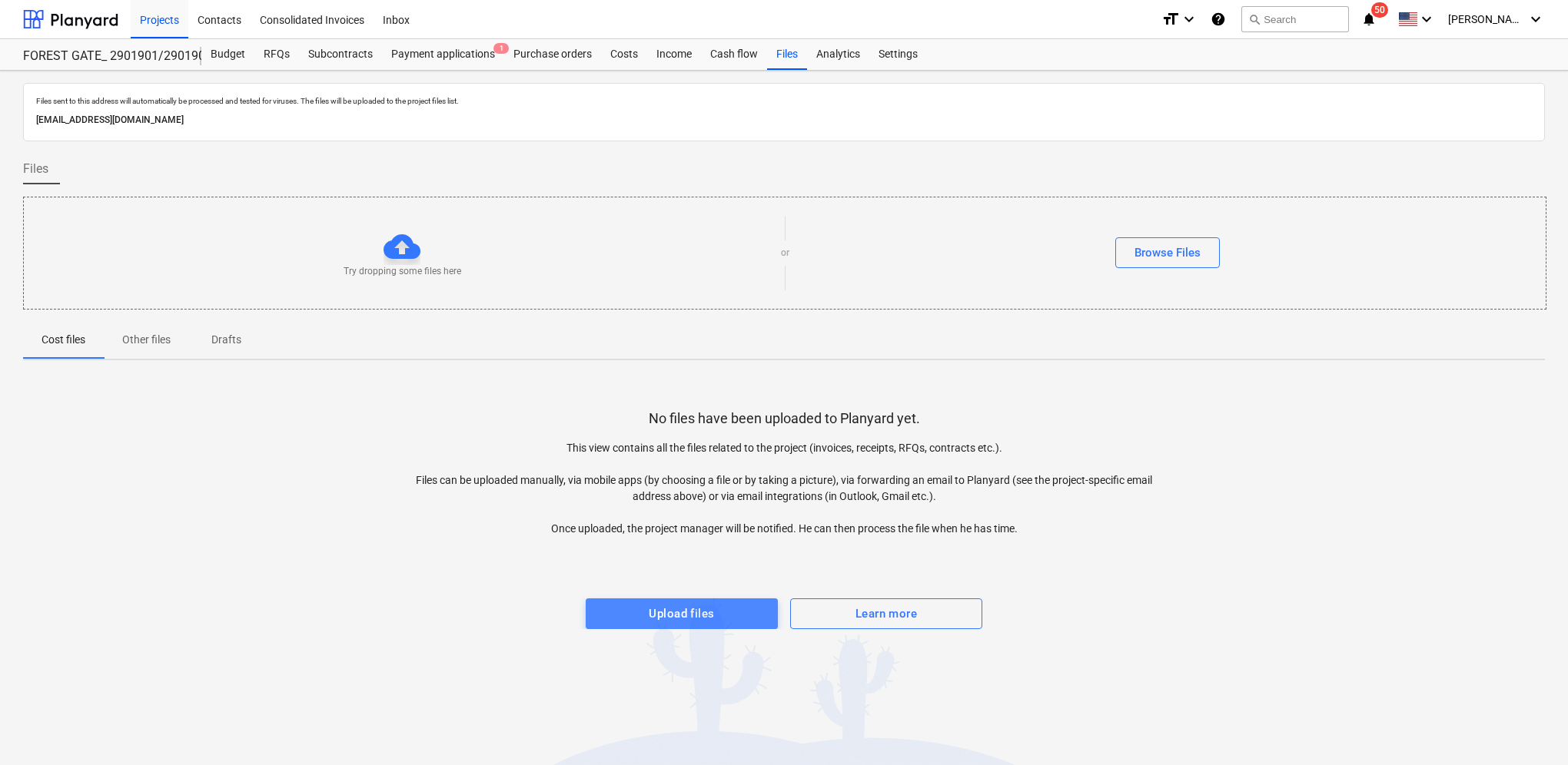
click at [730, 622] on span "Upload files" at bounding box center [682, 614] width 158 height 20
click at [674, 614] on div "Upload files" at bounding box center [681, 614] width 66 height 20
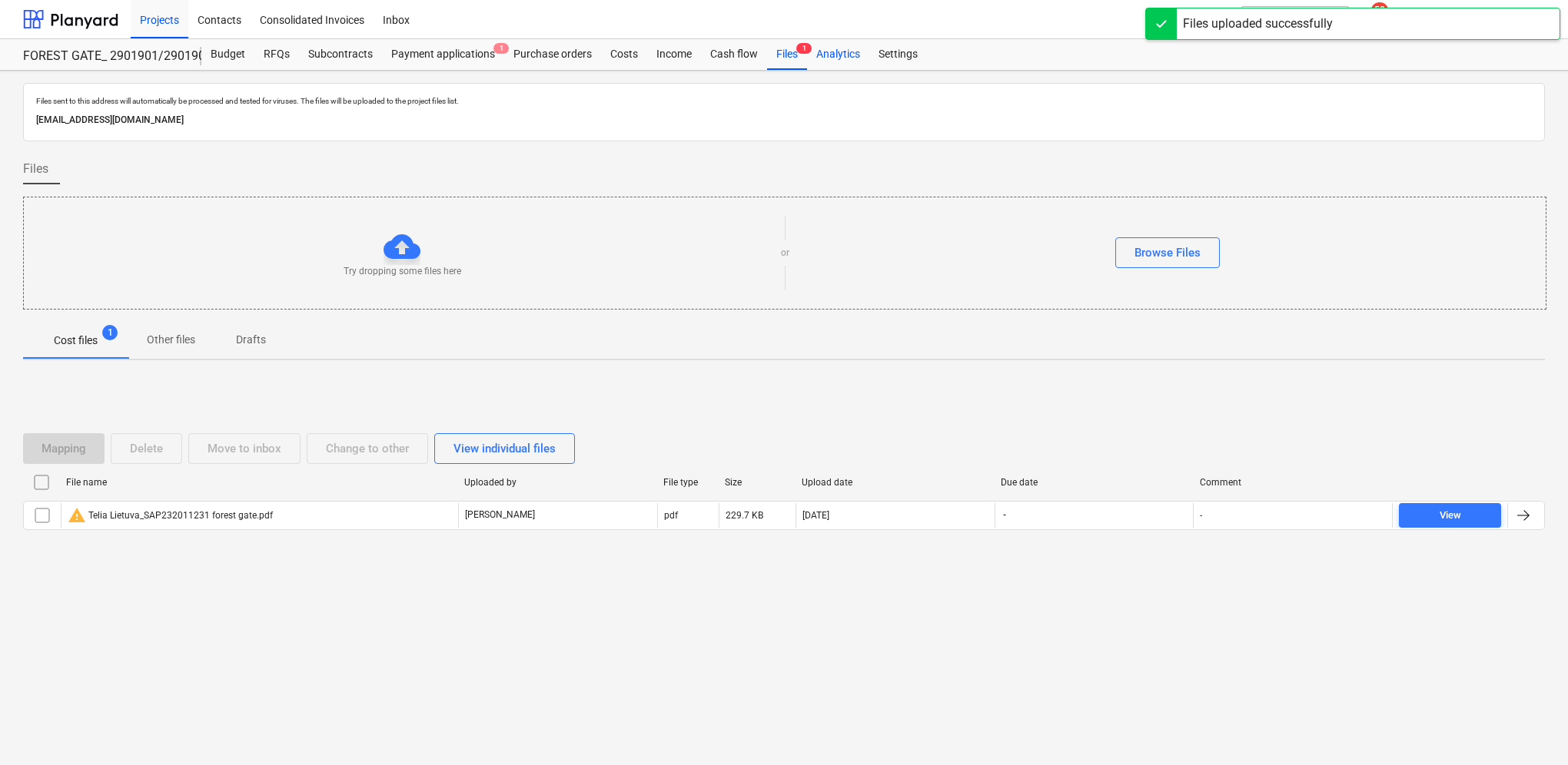
click at [807, 58] on div "Analytics" at bounding box center [837, 54] width 62 height 31
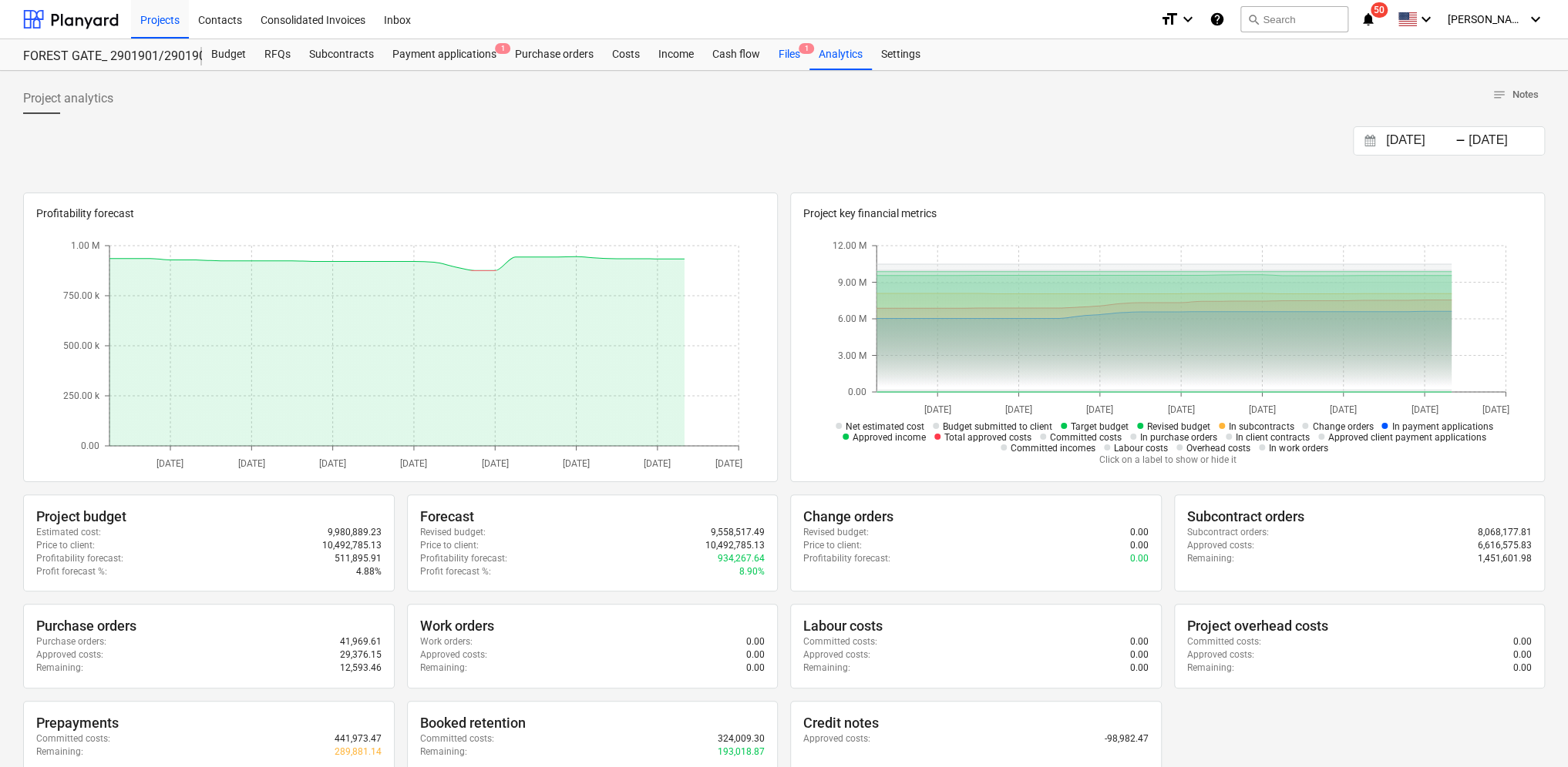
click at [792, 54] on div "Files 1" at bounding box center [789, 54] width 40 height 31
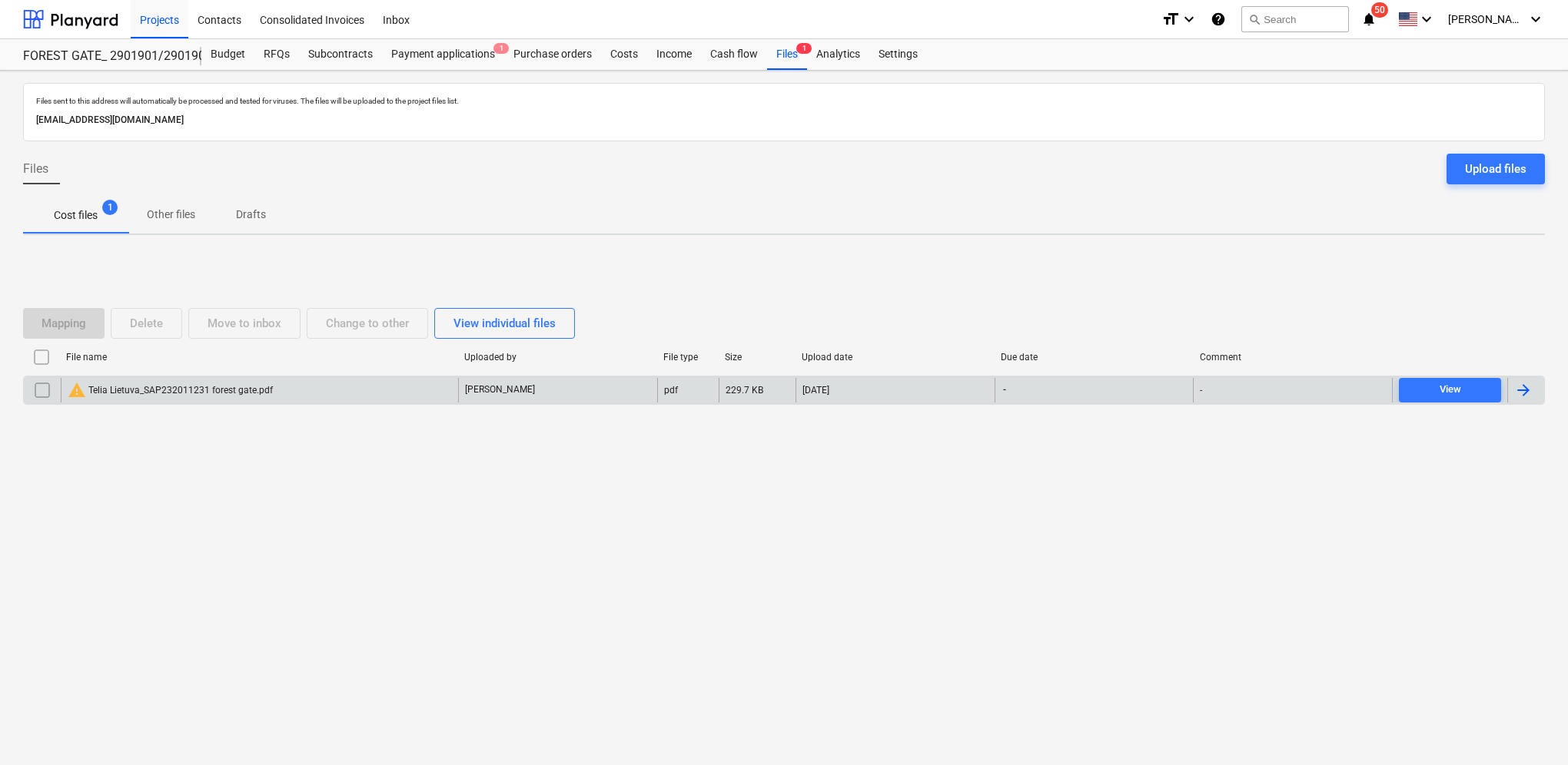
click at [1535, 388] on div at bounding box center [1525, 390] width 37 height 25
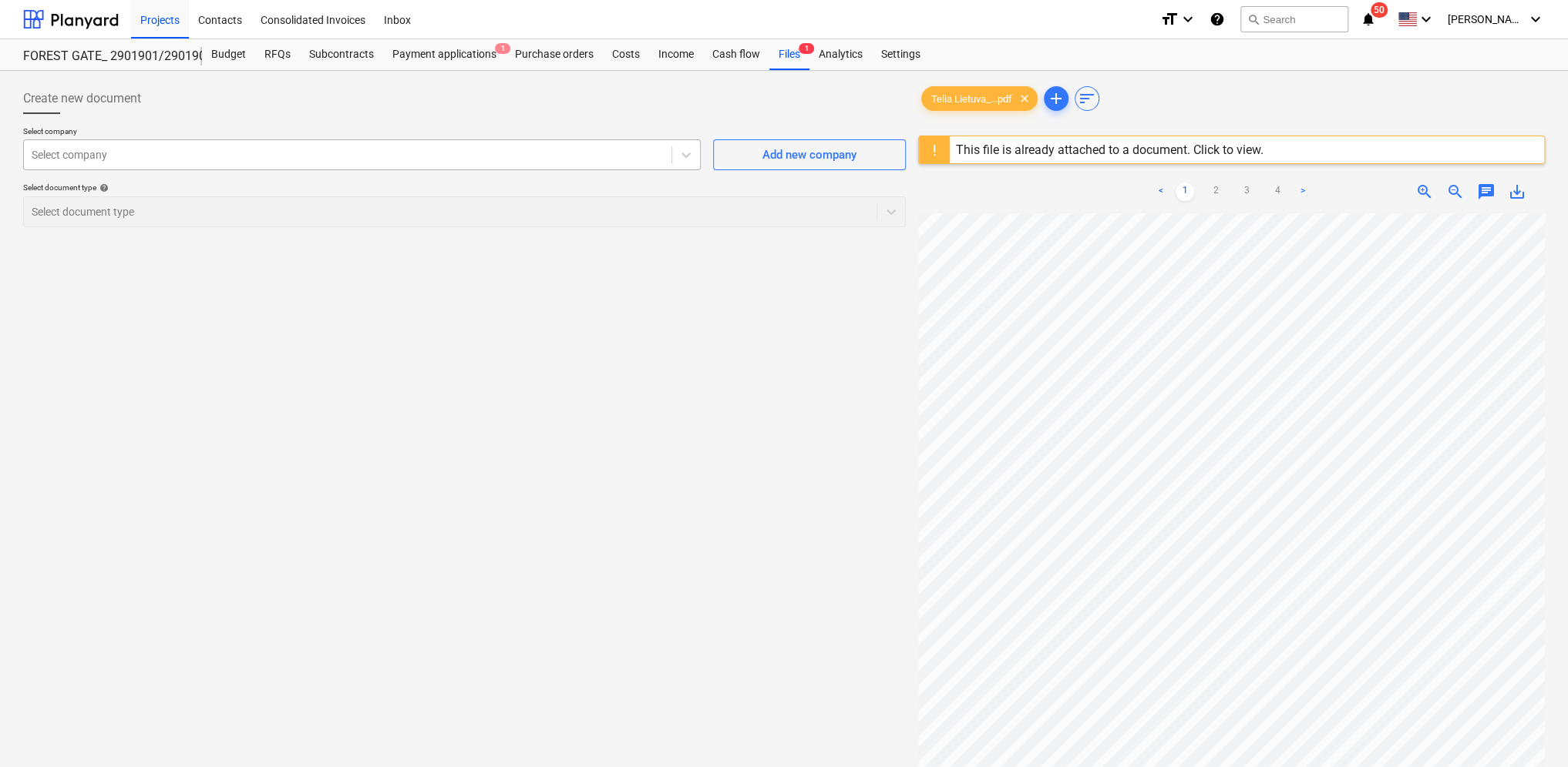
click at [129, 157] on div at bounding box center [347, 154] width 632 height 16
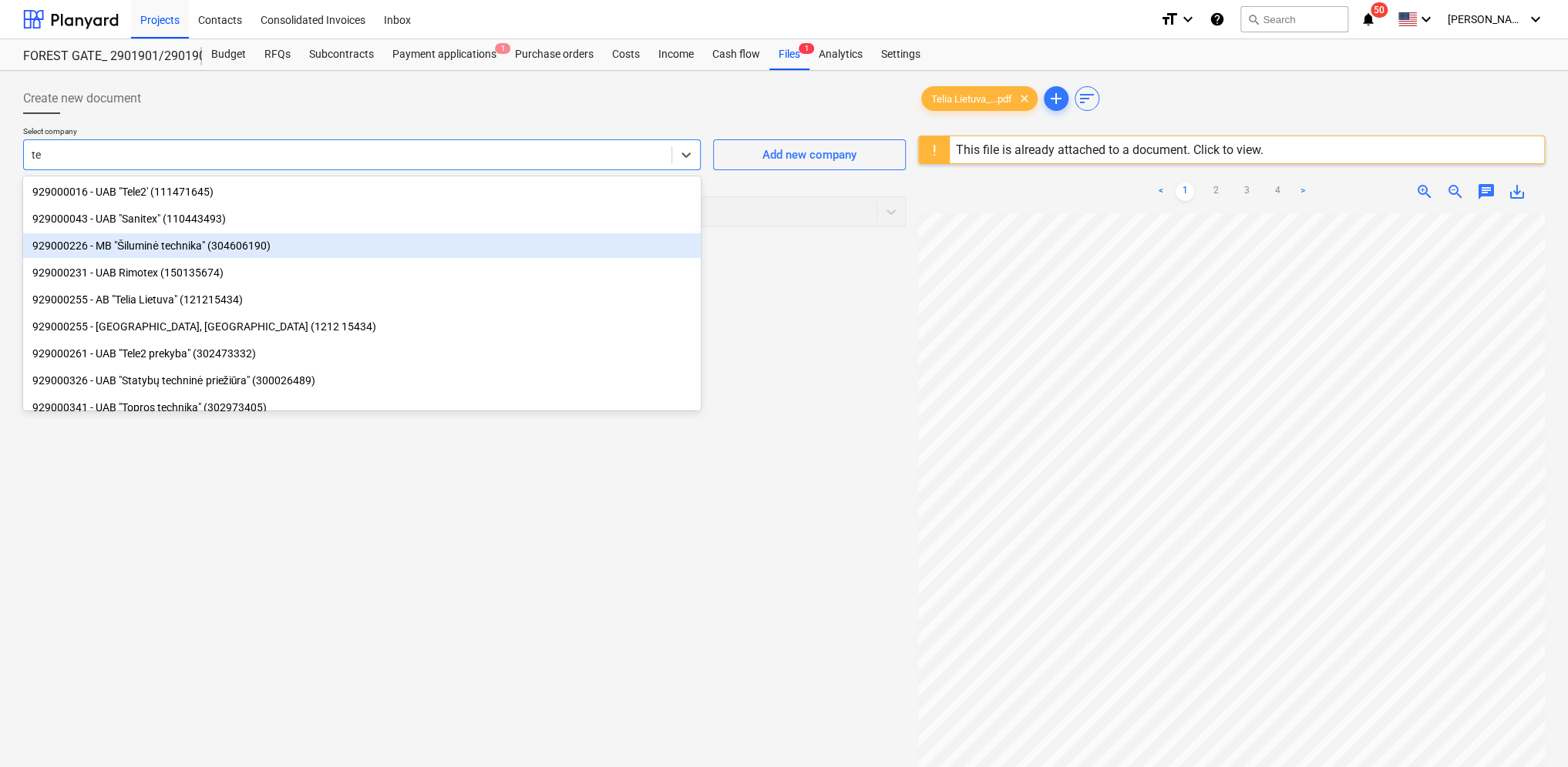
type input "tel"
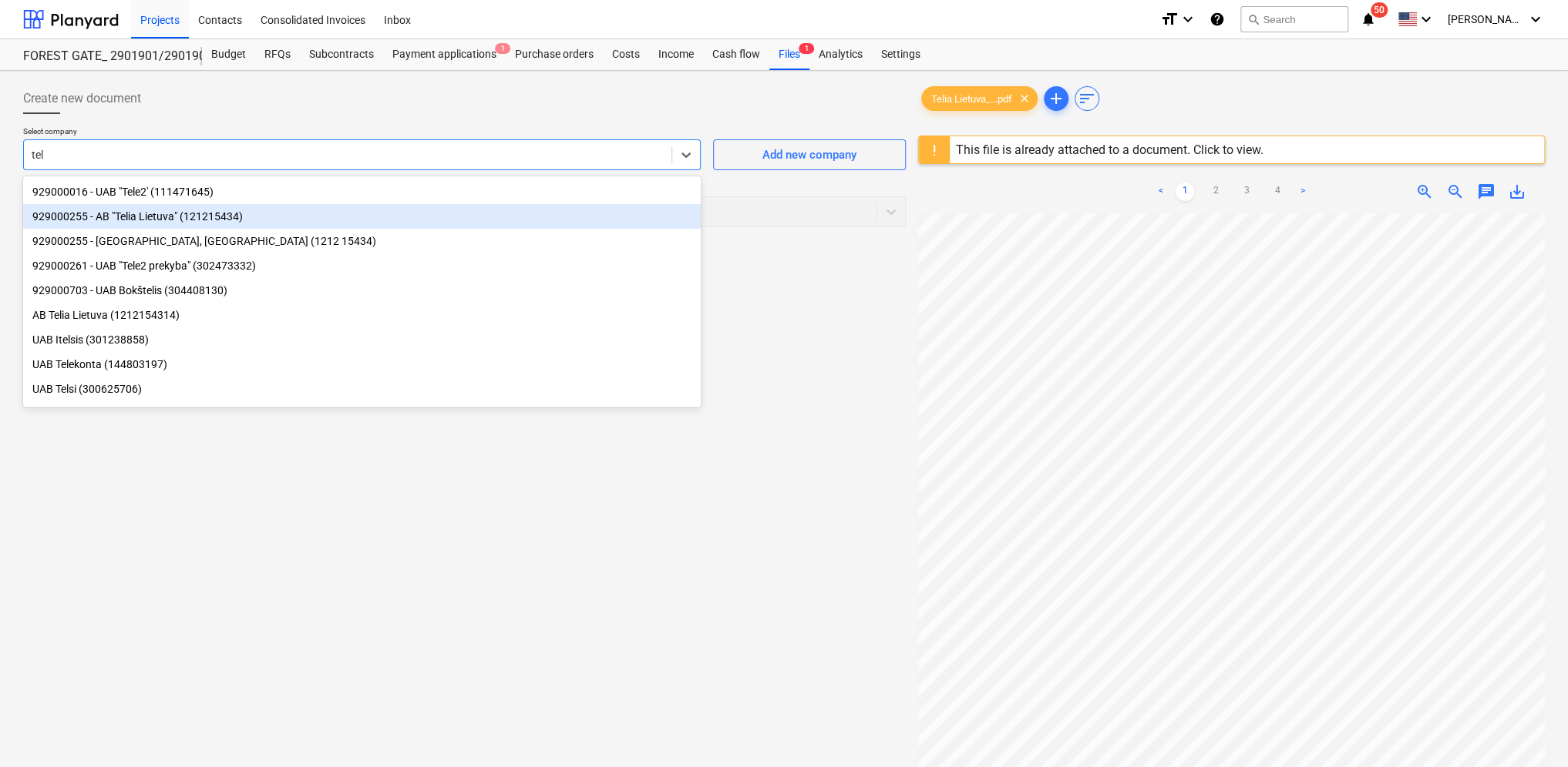
click at [138, 215] on div "929000255 - AB "Telia Lietuva" (121215434)" at bounding box center [361, 216] width 677 height 25
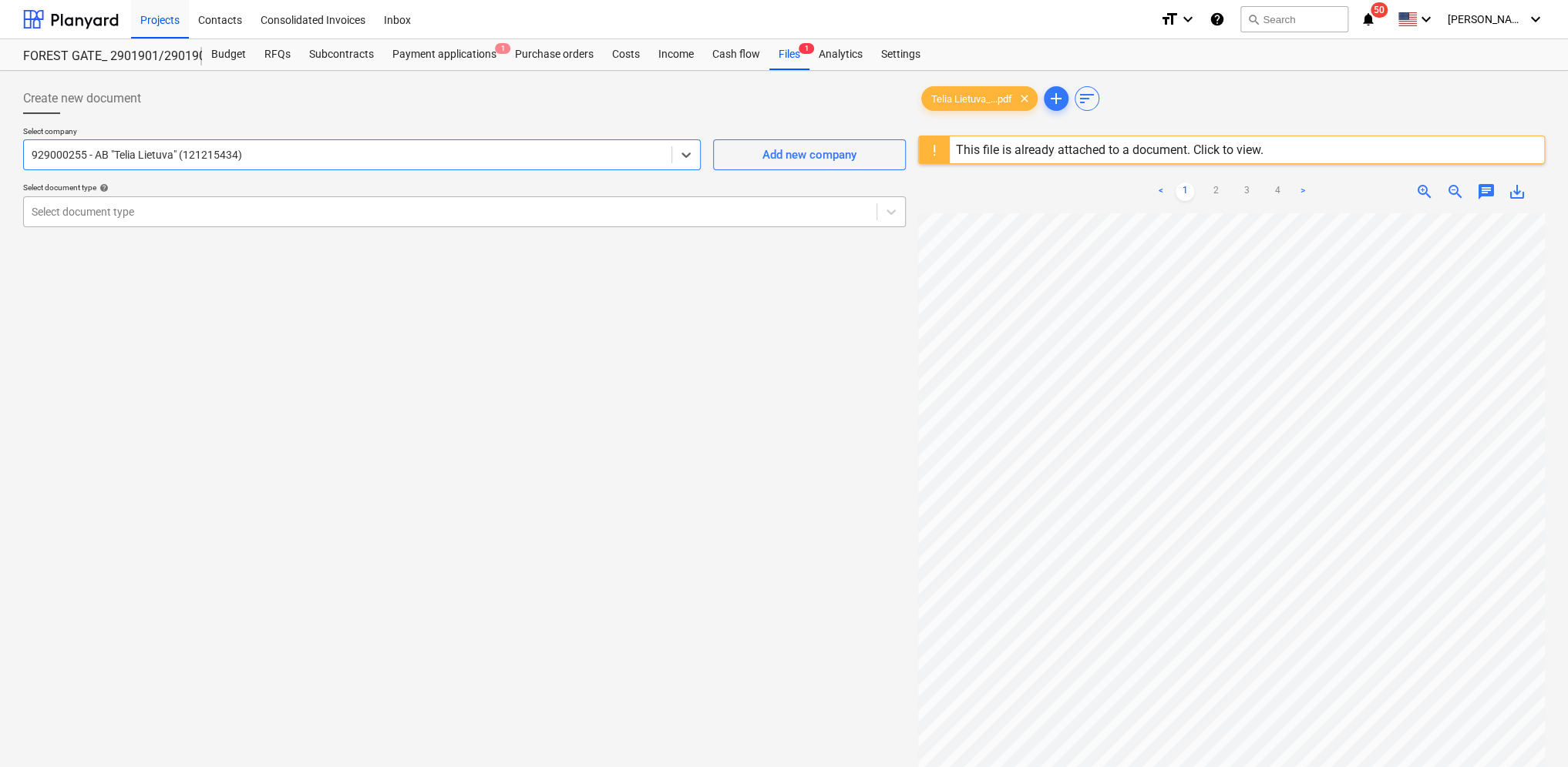
click at [165, 219] on div at bounding box center [450, 212] width 837 height 16
type input "objekto biuro"
type input "s"
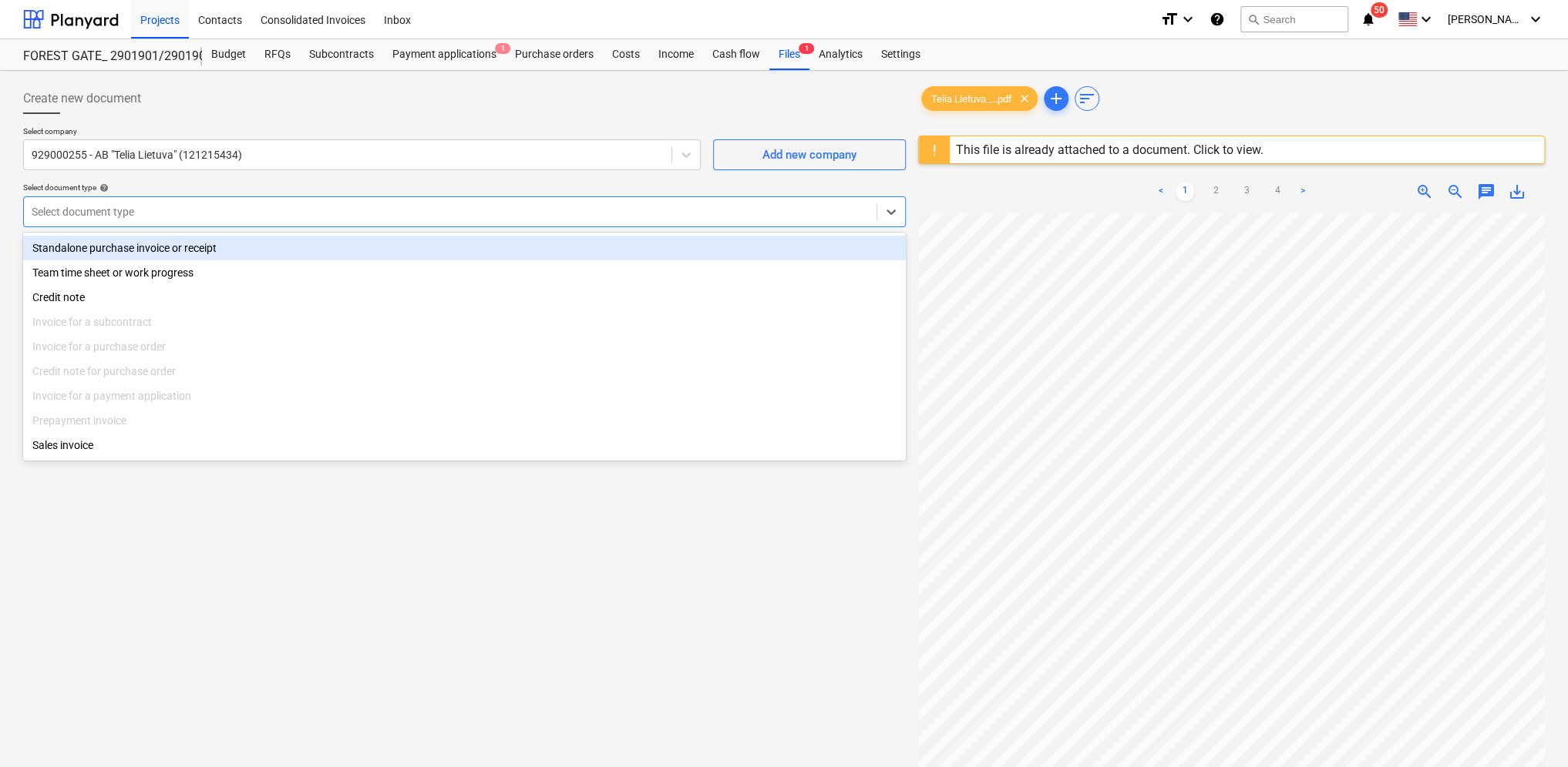
click at [156, 213] on div at bounding box center [450, 212] width 837 height 16
click at [146, 251] on div "Standalone purchase invoice or receipt" at bounding box center [464, 248] width 882 height 25
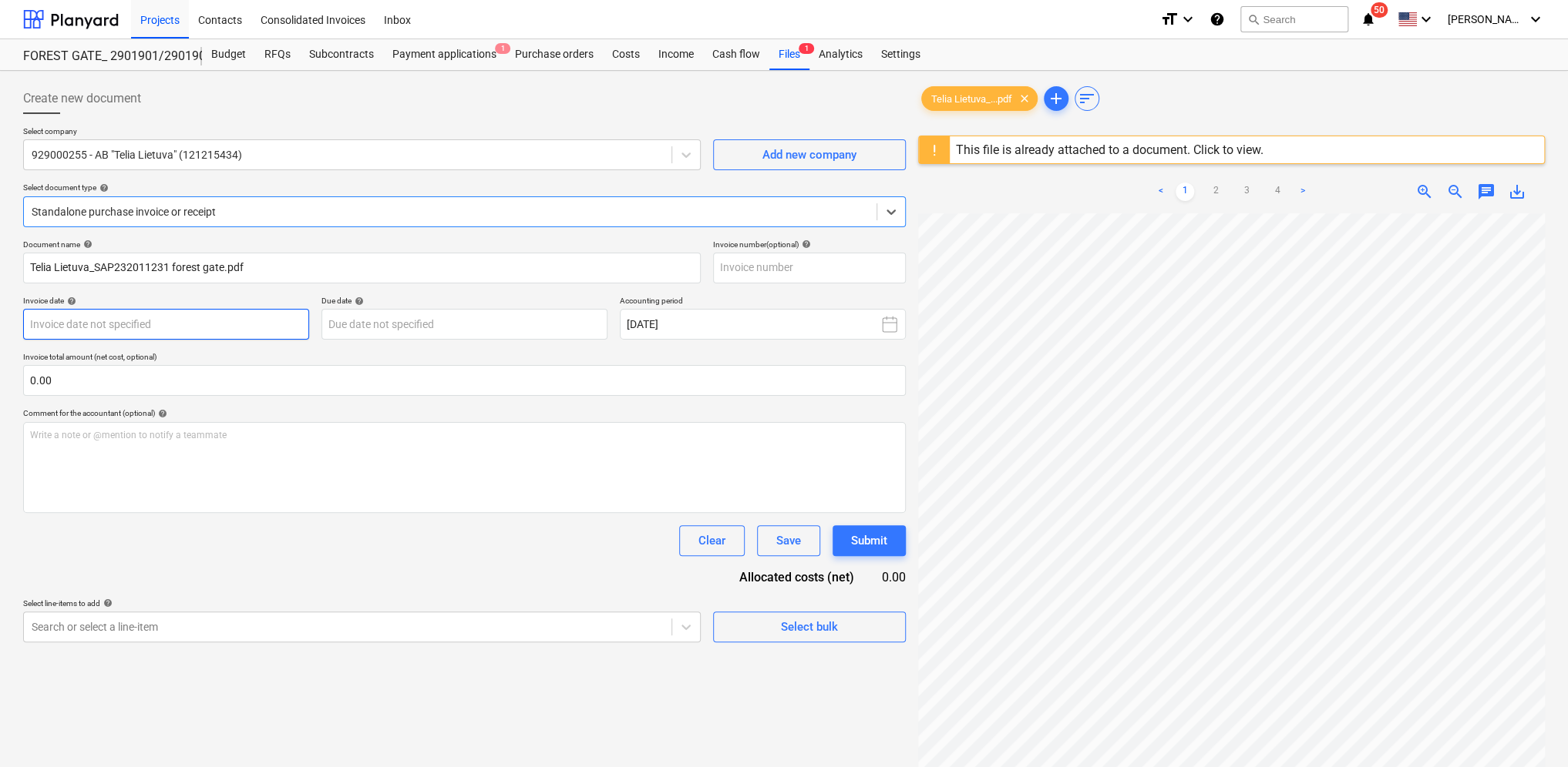
click at [113, 328] on body "Projects Contacts Consolidated Invoices Inbox format_size keyboard_arrow_down h…" at bounding box center [784, 384] width 1568 height 767
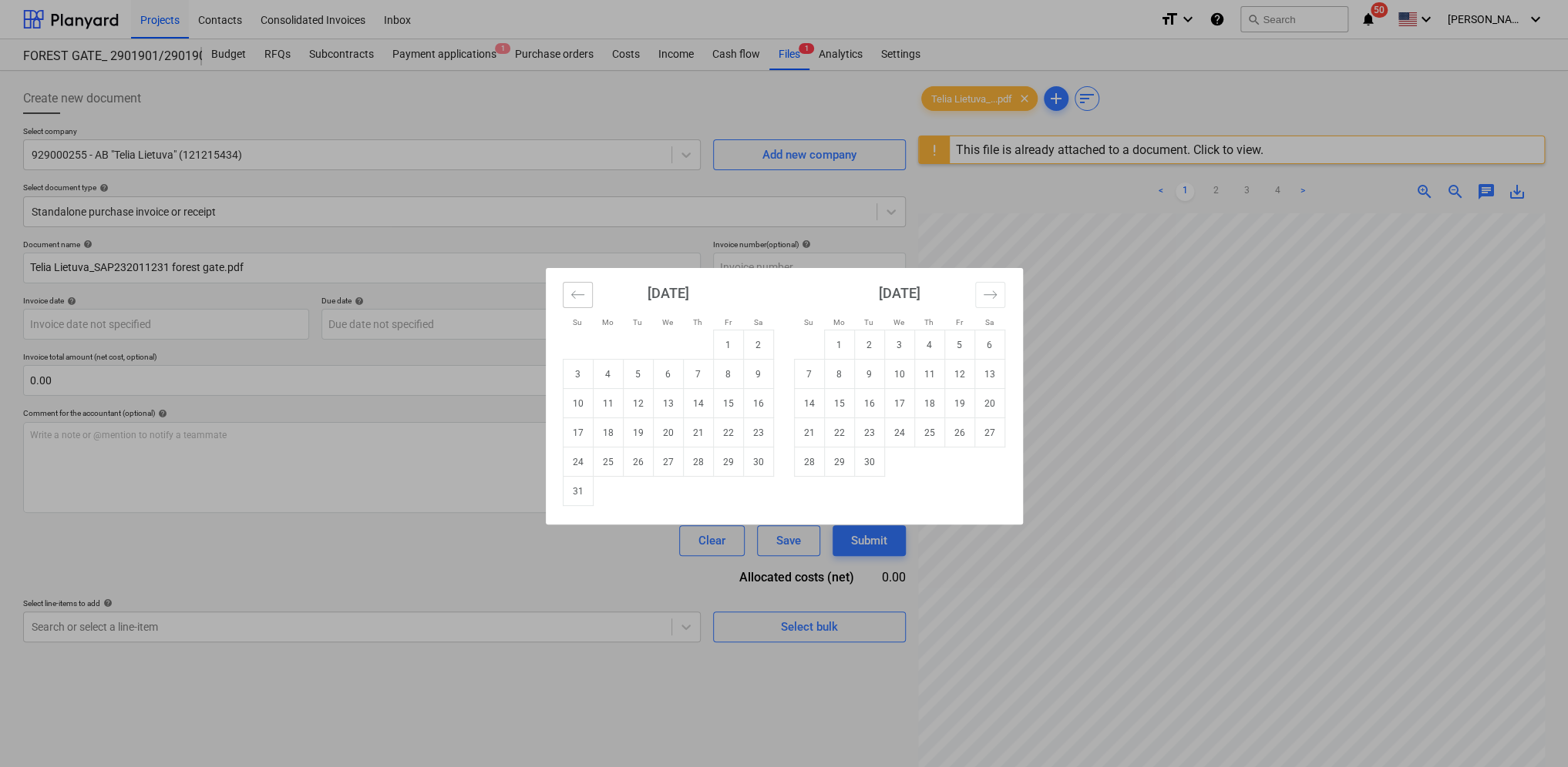
click at [577, 299] on icon "Move backward to switch to the previous month." at bounding box center [578, 294] width 15 height 15
click at [704, 459] on td "31" at bounding box center [698, 462] width 30 height 30
type input "[DATE]"
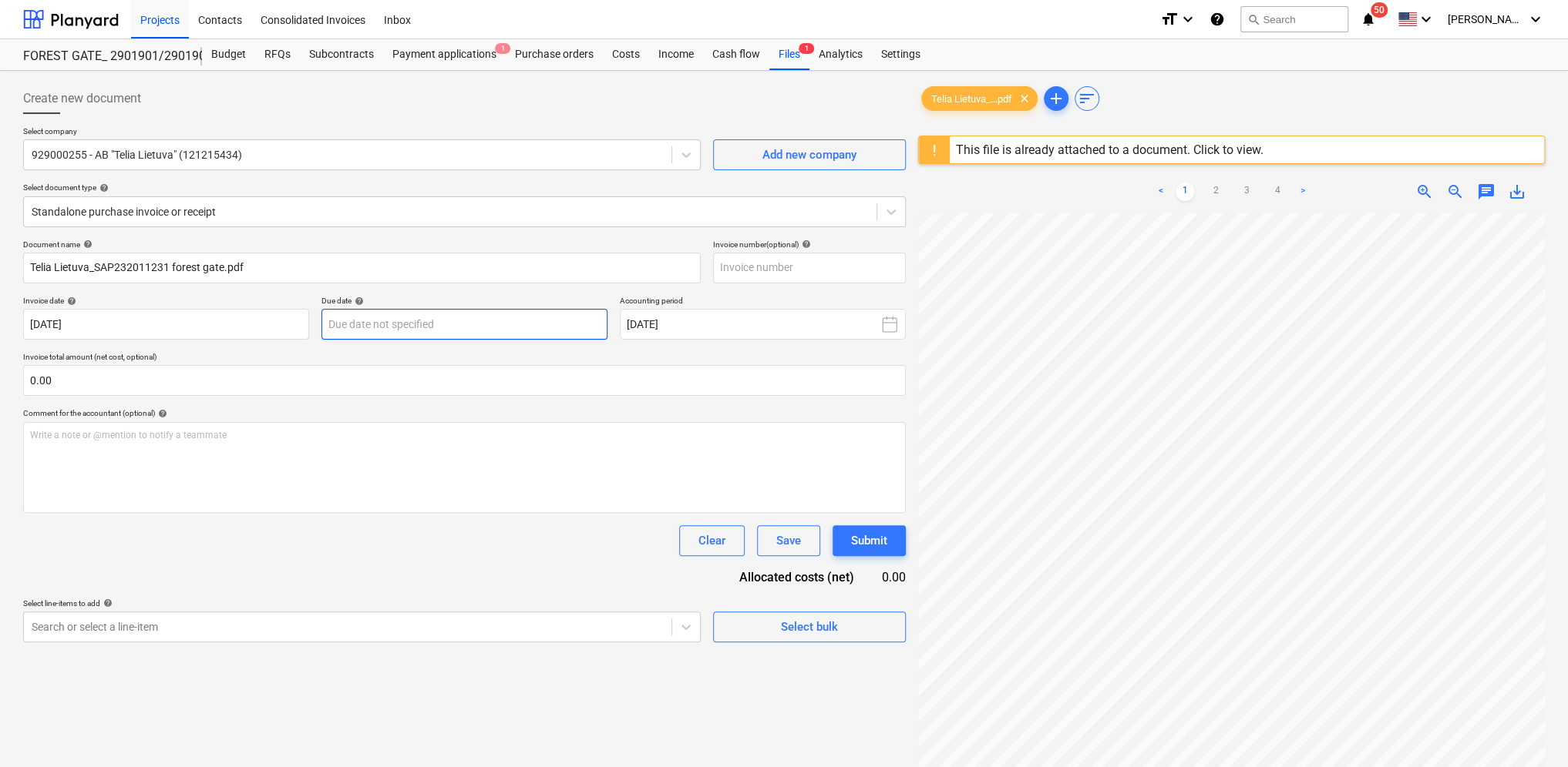
click at [481, 331] on body "Projects Contacts Consolidated Invoices Inbox format_size keyboard_arrow_down h…" at bounding box center [784, 384] width 1568 height 767
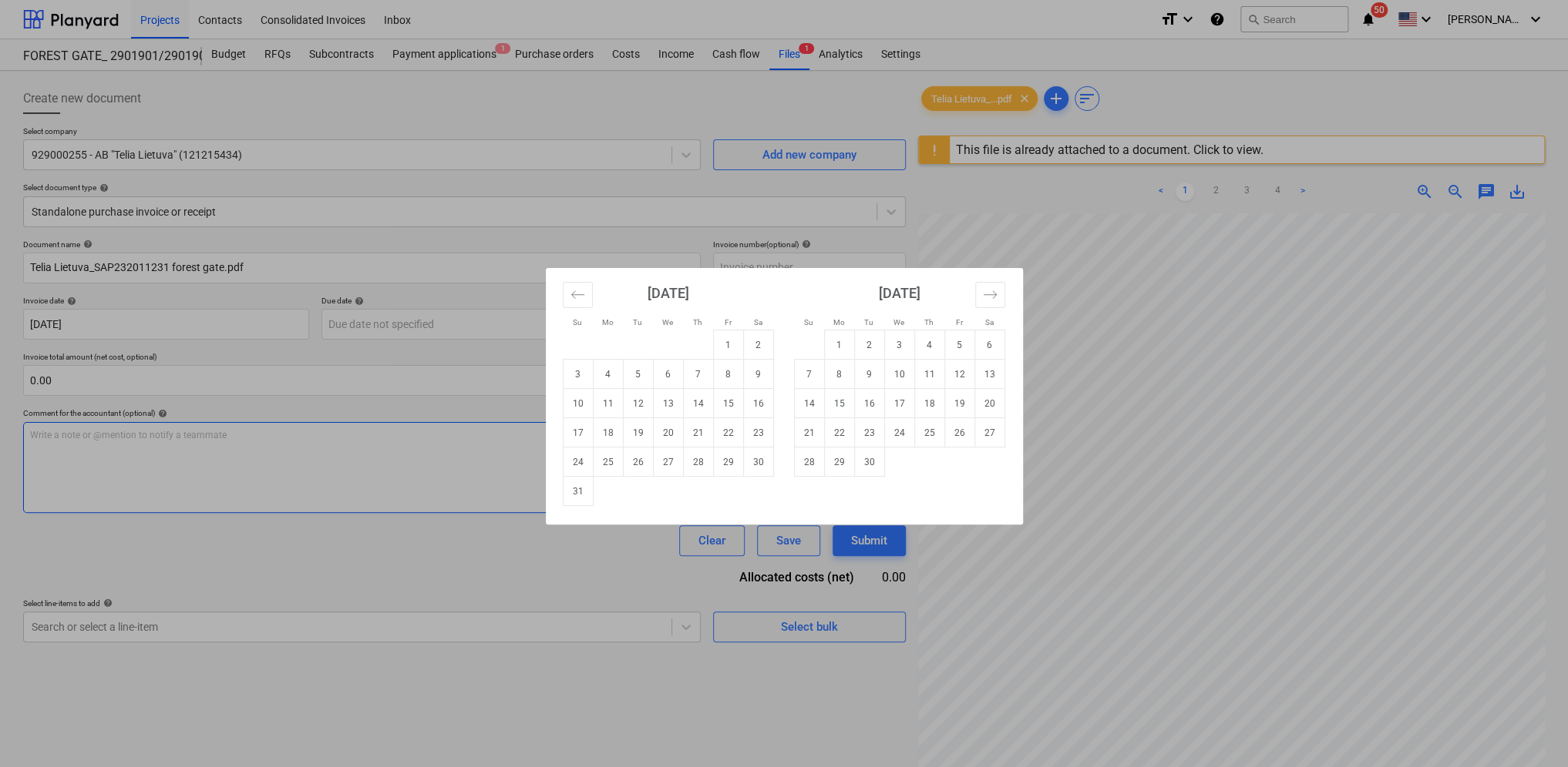
click at [583, 490] on td "31" at bounding box center [578, 492] width 30 height 30
type input "[DATE]"
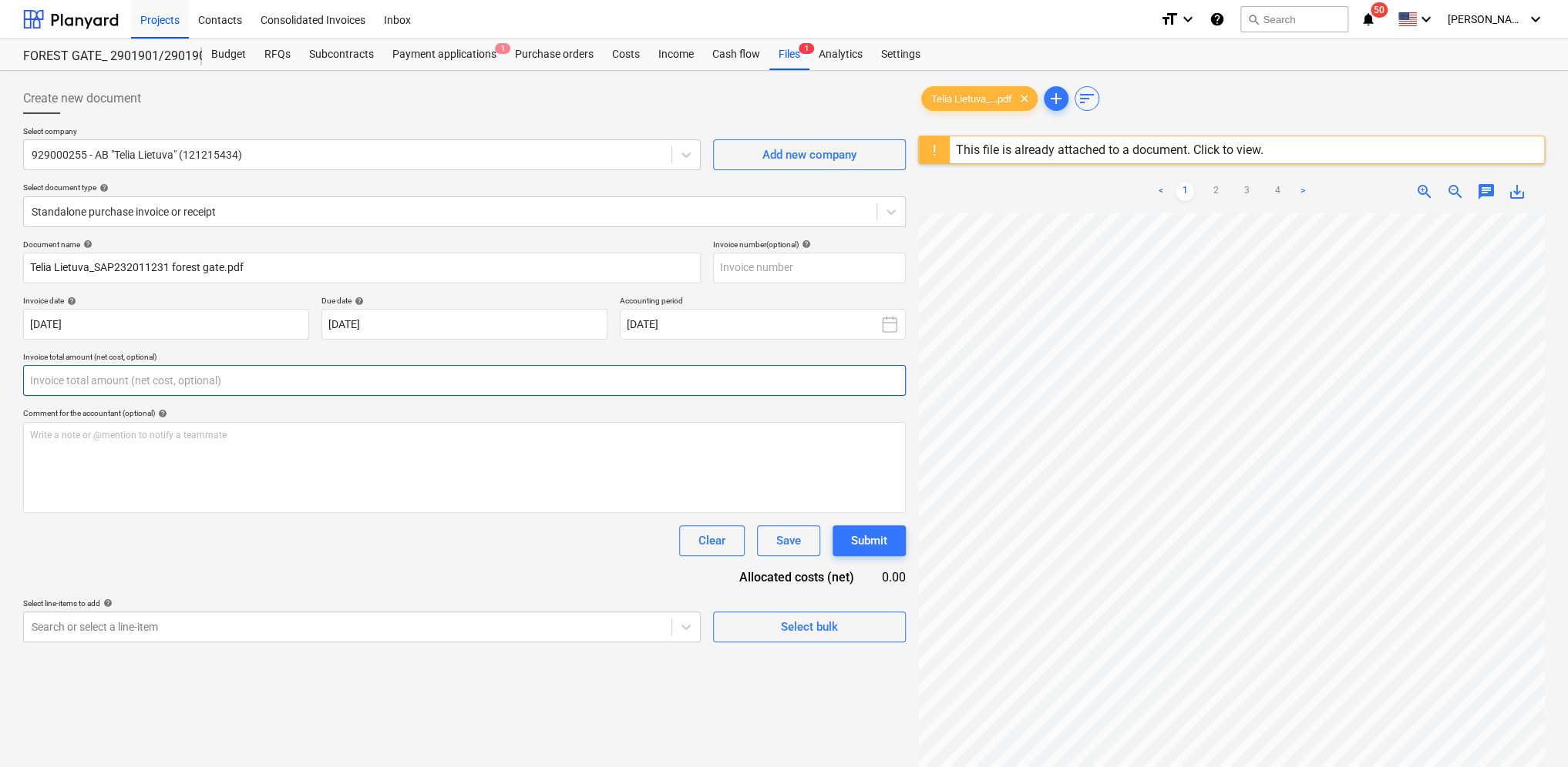
click at [43, 379] on input "text" at bounding box center [464, 380] width 882 height 31
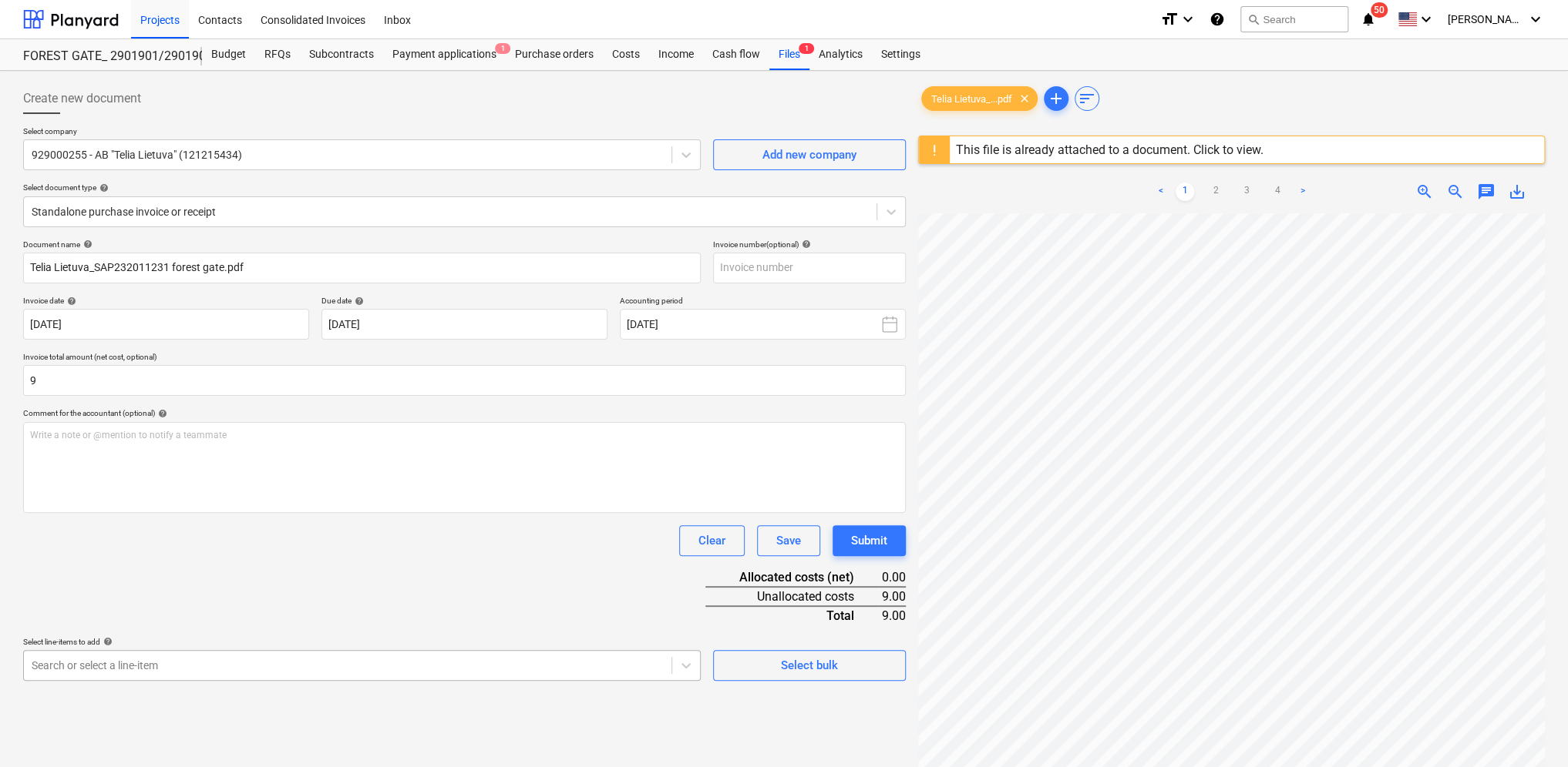
type input "9.00"
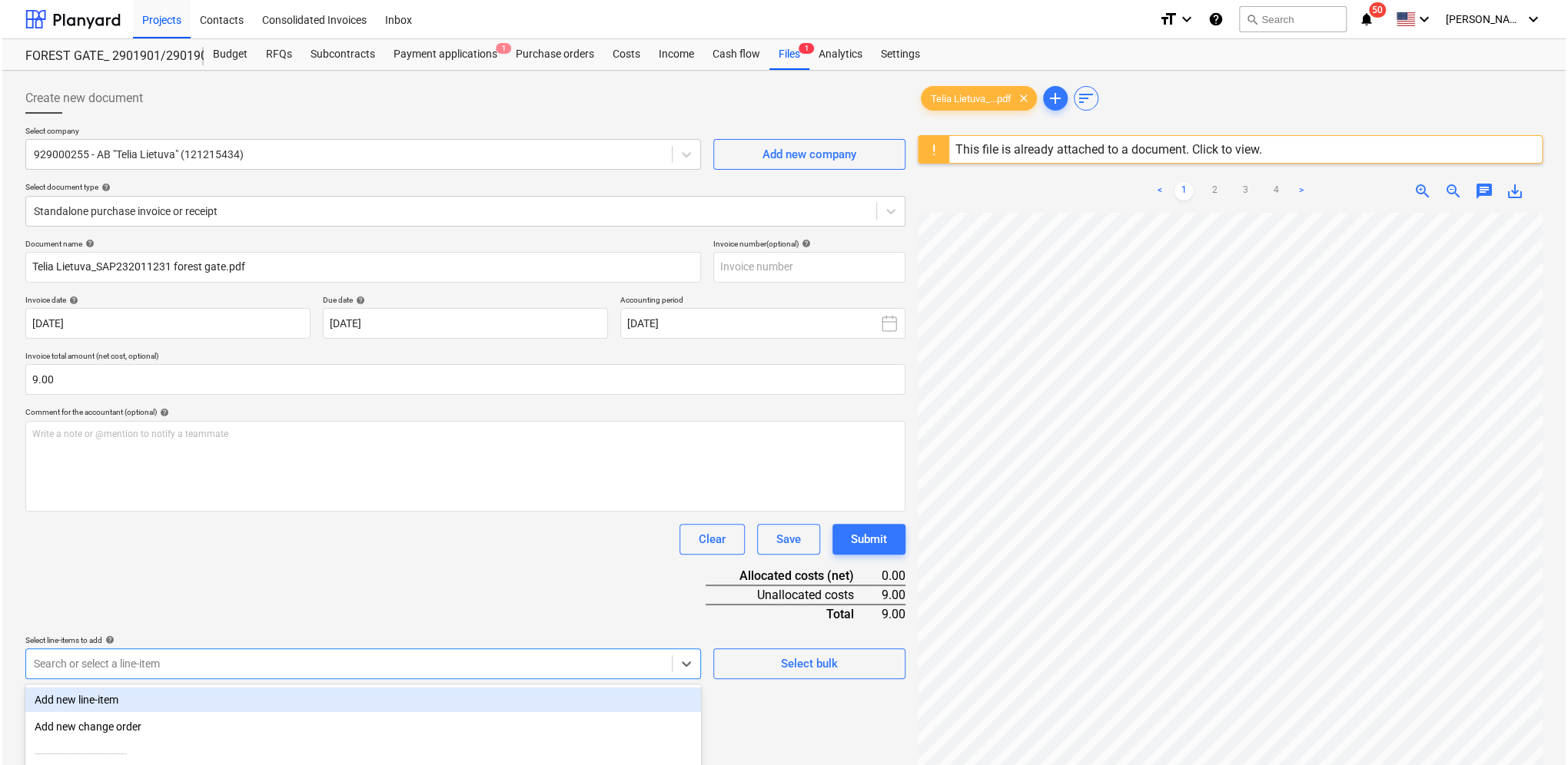
scroll to position [159, 0]
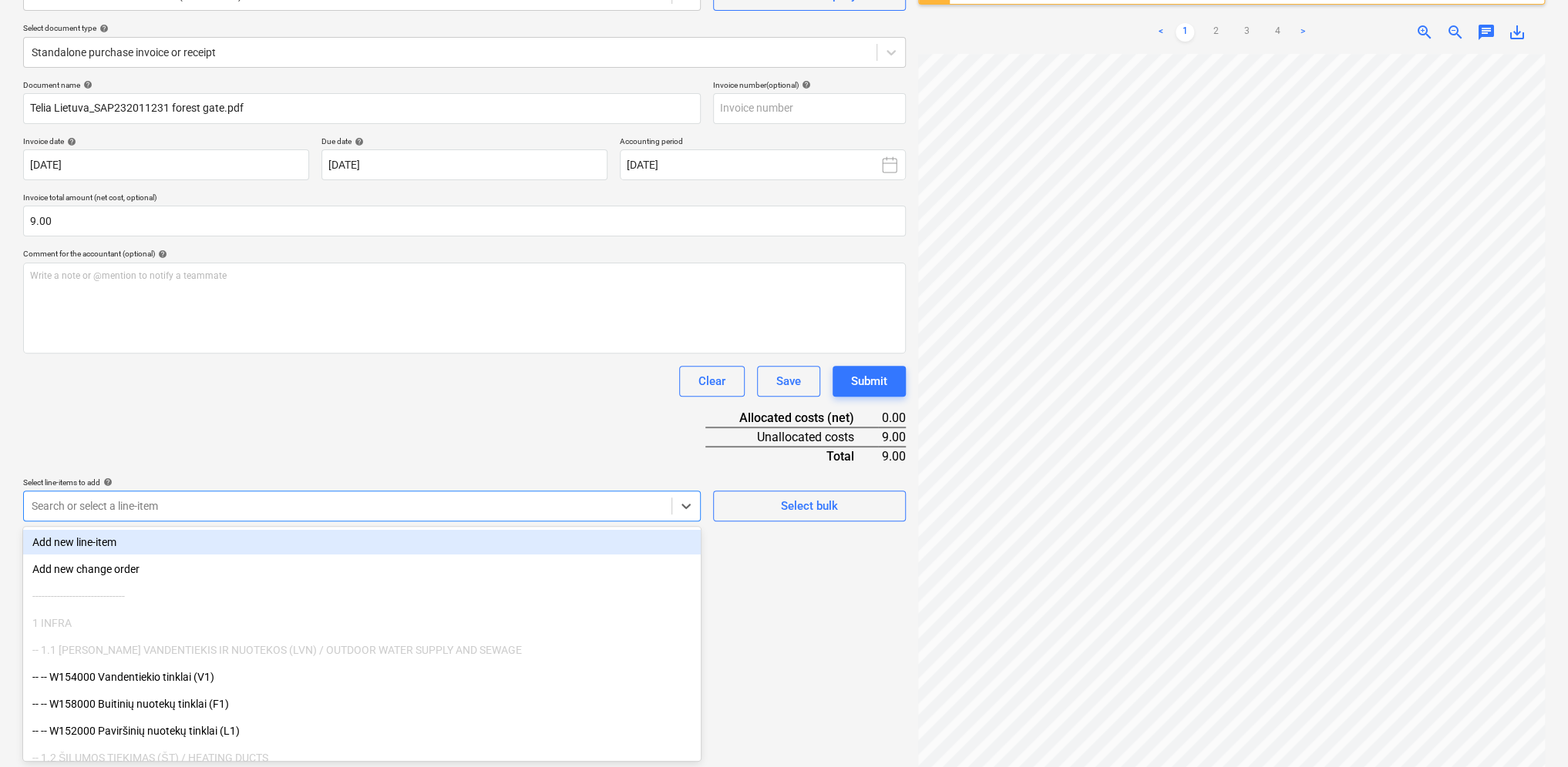
click at [71, 608] on body "Projects Contacts Consolidated Invoices Inbox format_size keyboard_arrow_down h…" at bounding box center [784, 224] width 1568 height 767
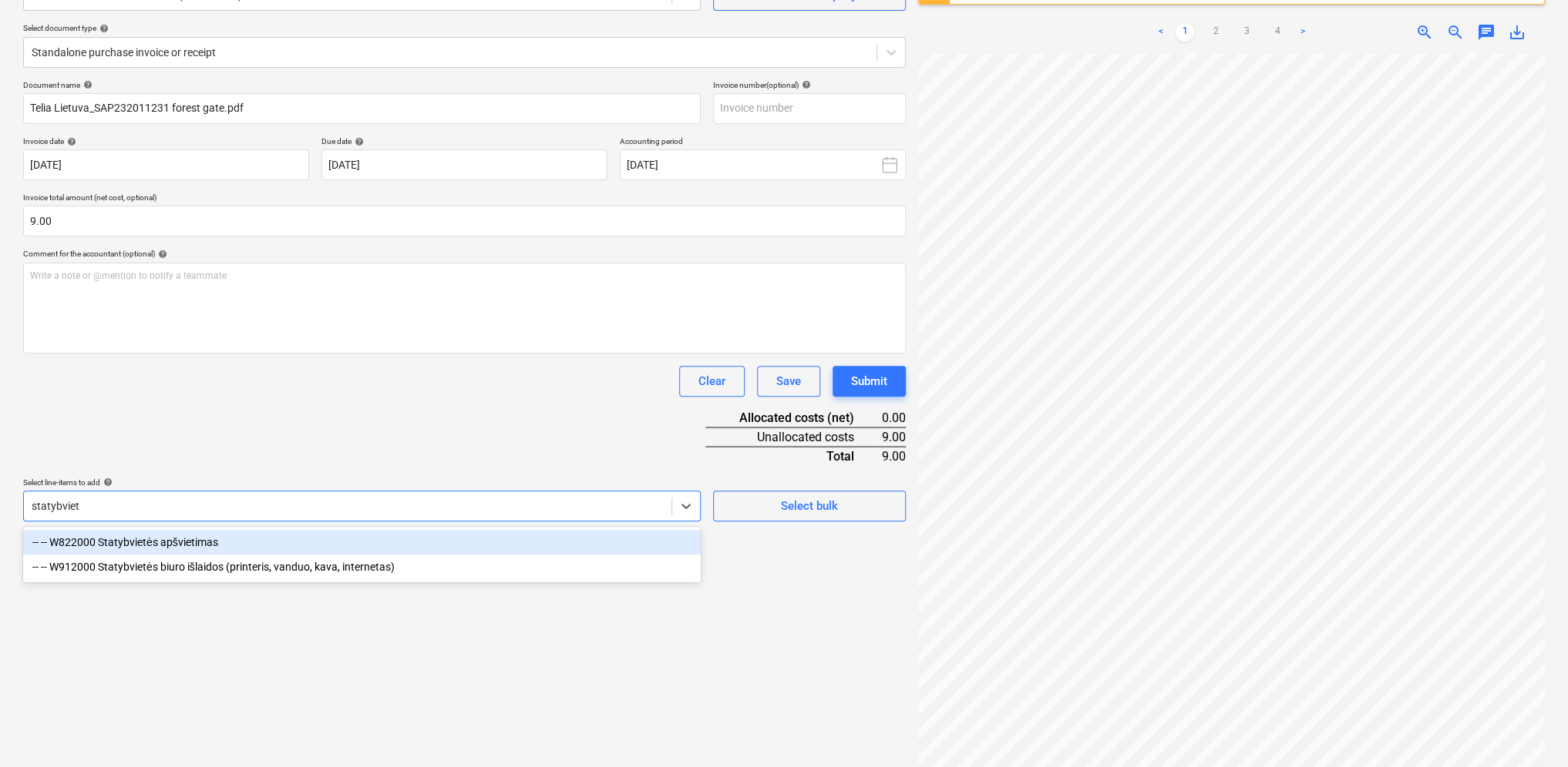
type input "statybvie"
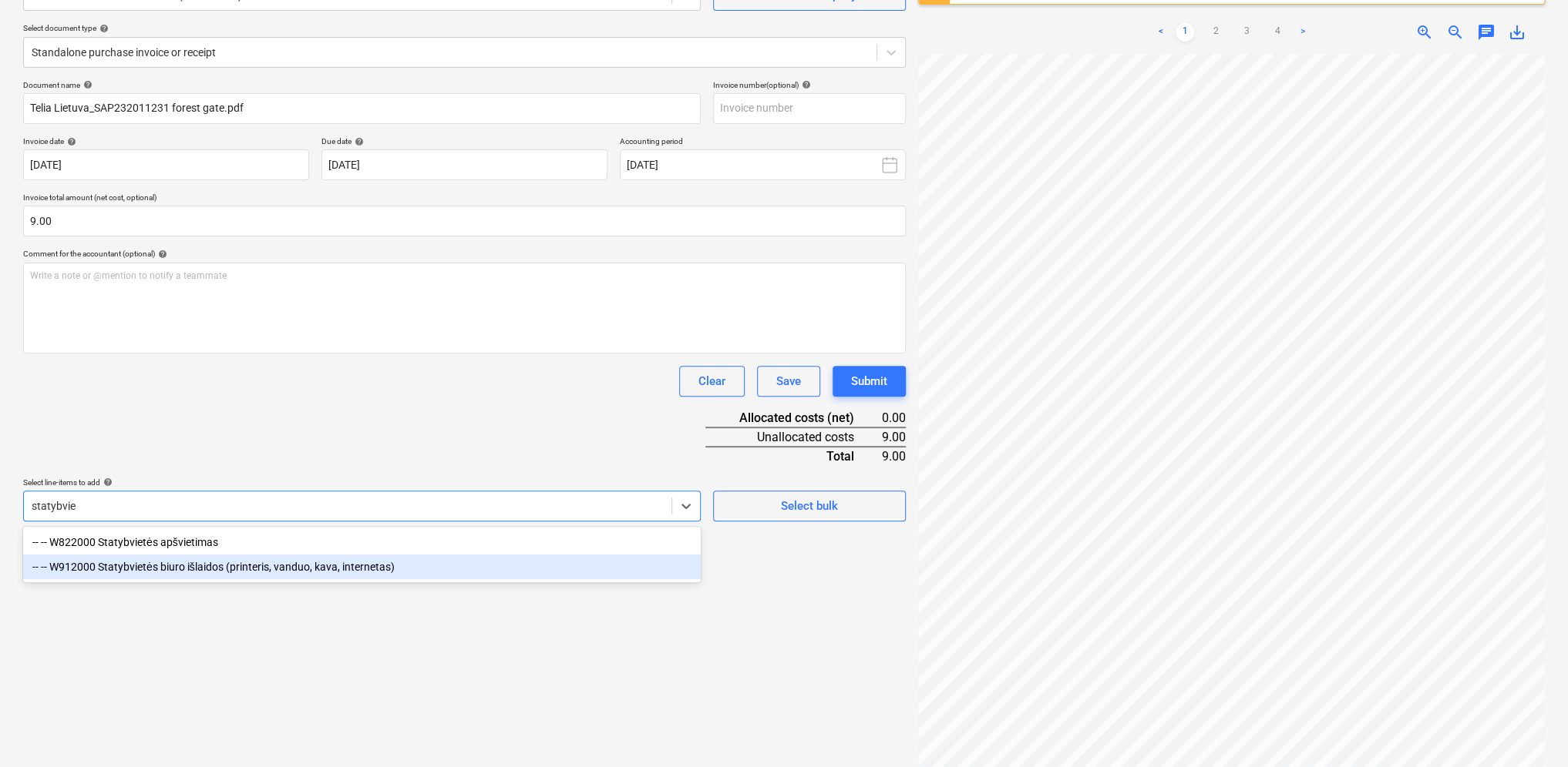
click at [164, 564] on div "-- -- W912000 Statybvietės biuro išlaidos (printeris, vanduo, kava, internetas)" at bounding box center [361, 566] width 677 height 25
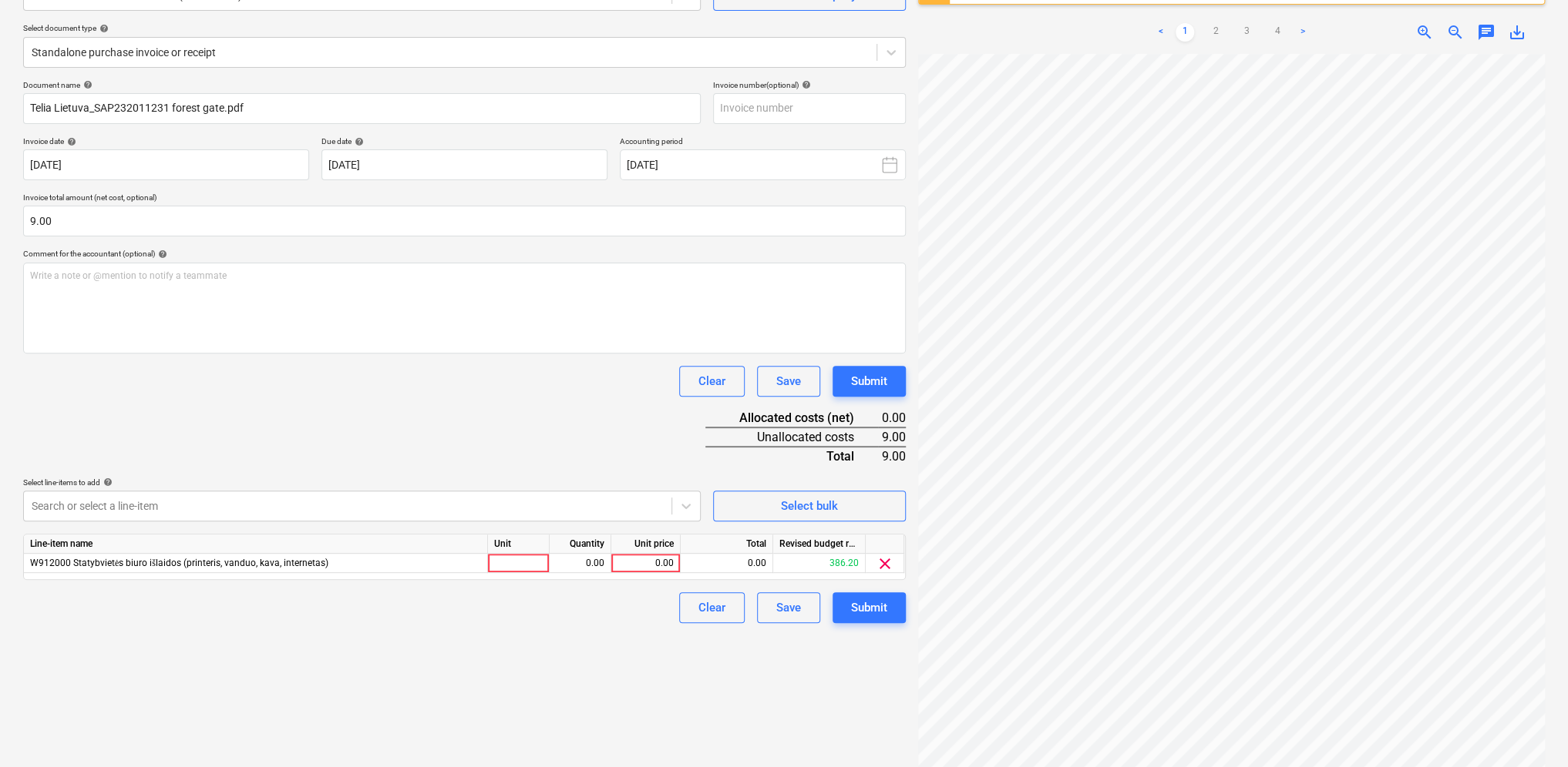
click at [308, 398] on div "Document name help Telia Lietuva_SAP232011231 forest gate.pdf Invoice number (o…" at bounding box center [464, 351] width 882 height 543
click at [528, 563] on div at bounding box center [518, 564] width 61 height 20
type input "1"
click at [594, 564] on div "0.00" at bounding box center [580, 564] width 48 height 20
click at [647, 559] on div "0.00" at bounding box center [646, 564] width 57 height 20
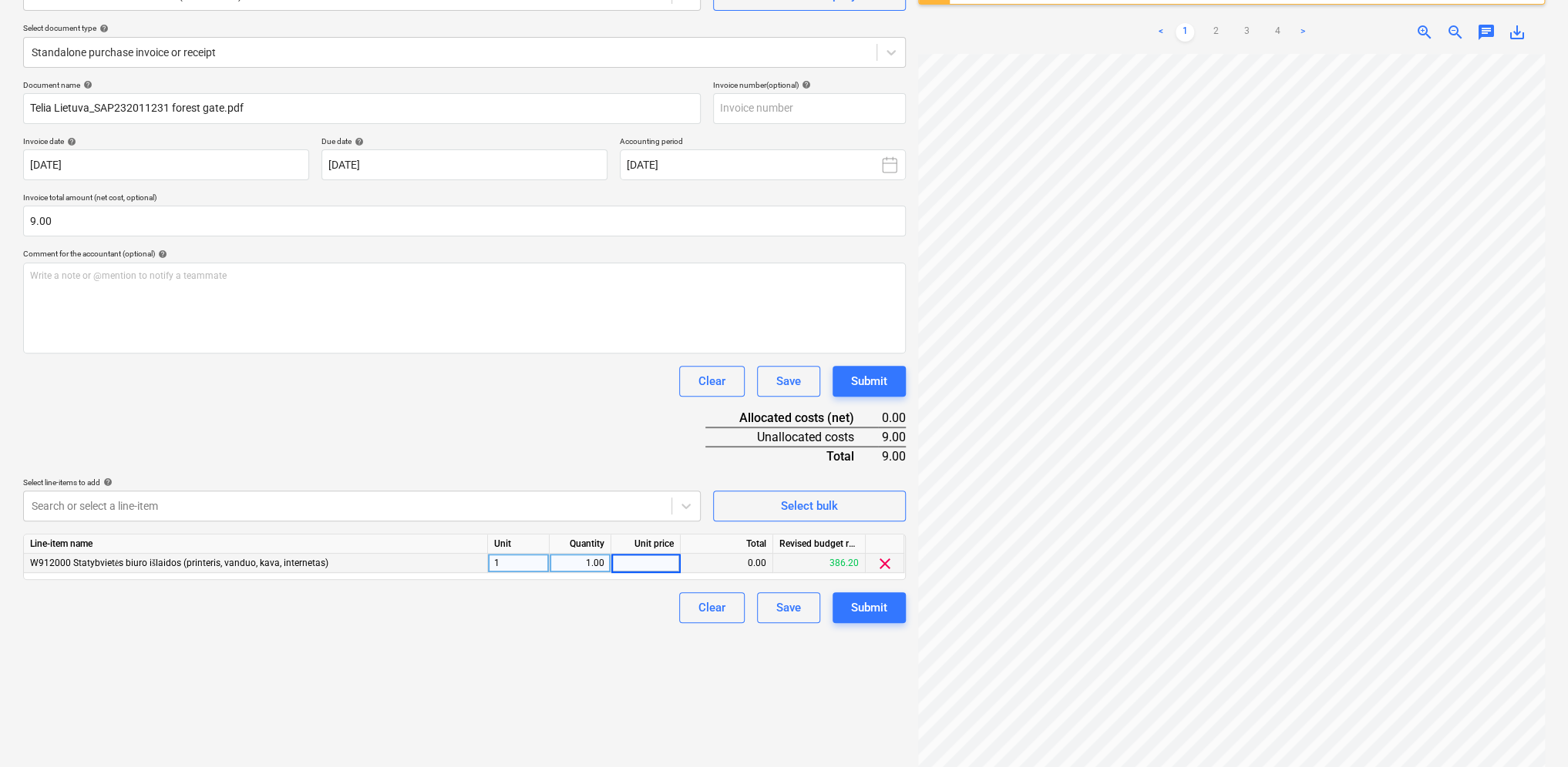
type input "9"
click at [626, 684] on div "Create new document Select company 929000255 - AB "Telia Lietuva" (121215434) A…" at bounding box center [464, 350] width 895 height 866
click at [878, 601] on div "Submit" at bounding box center [869, 608] width 36 height 20
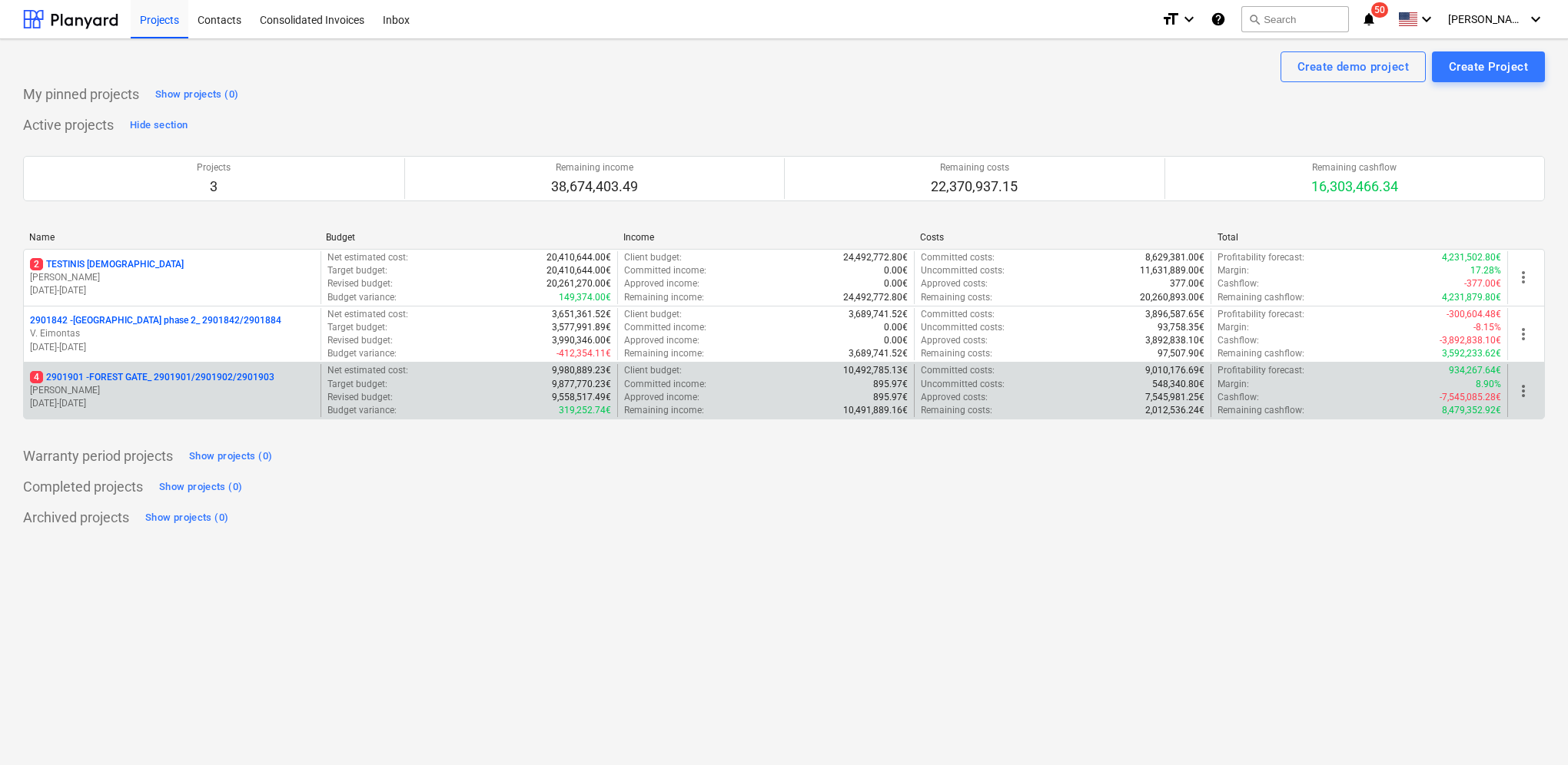
click at [175, 372] on p "4 2901901 - FOREST GATE_ 2901901/2901902/2901903" at bounding box center [152, 378] width 245 height 13
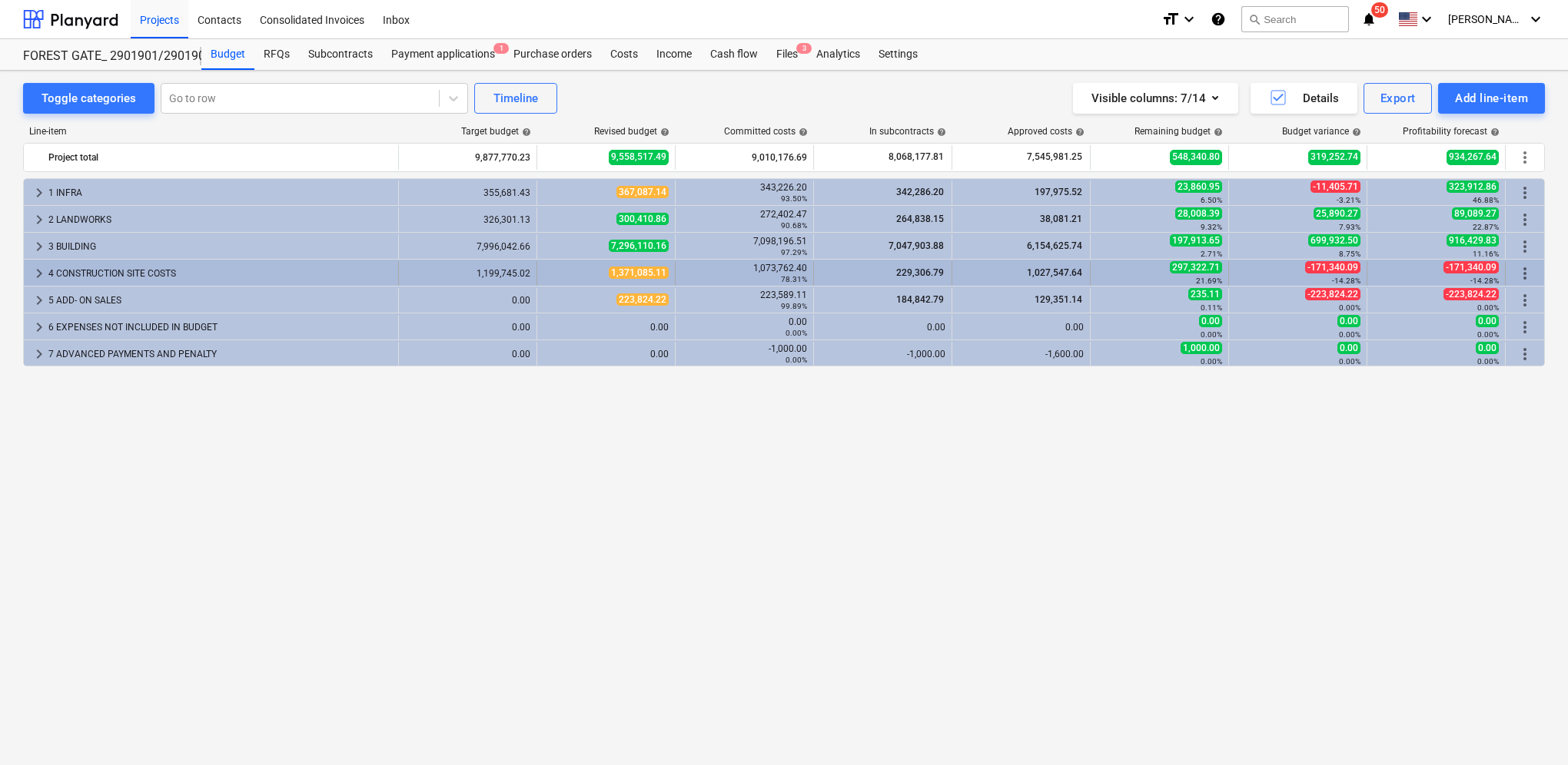
click at [40, 278] on span "keyboard_arrow_right" at bounding box center [39, 273] width 19 height 19
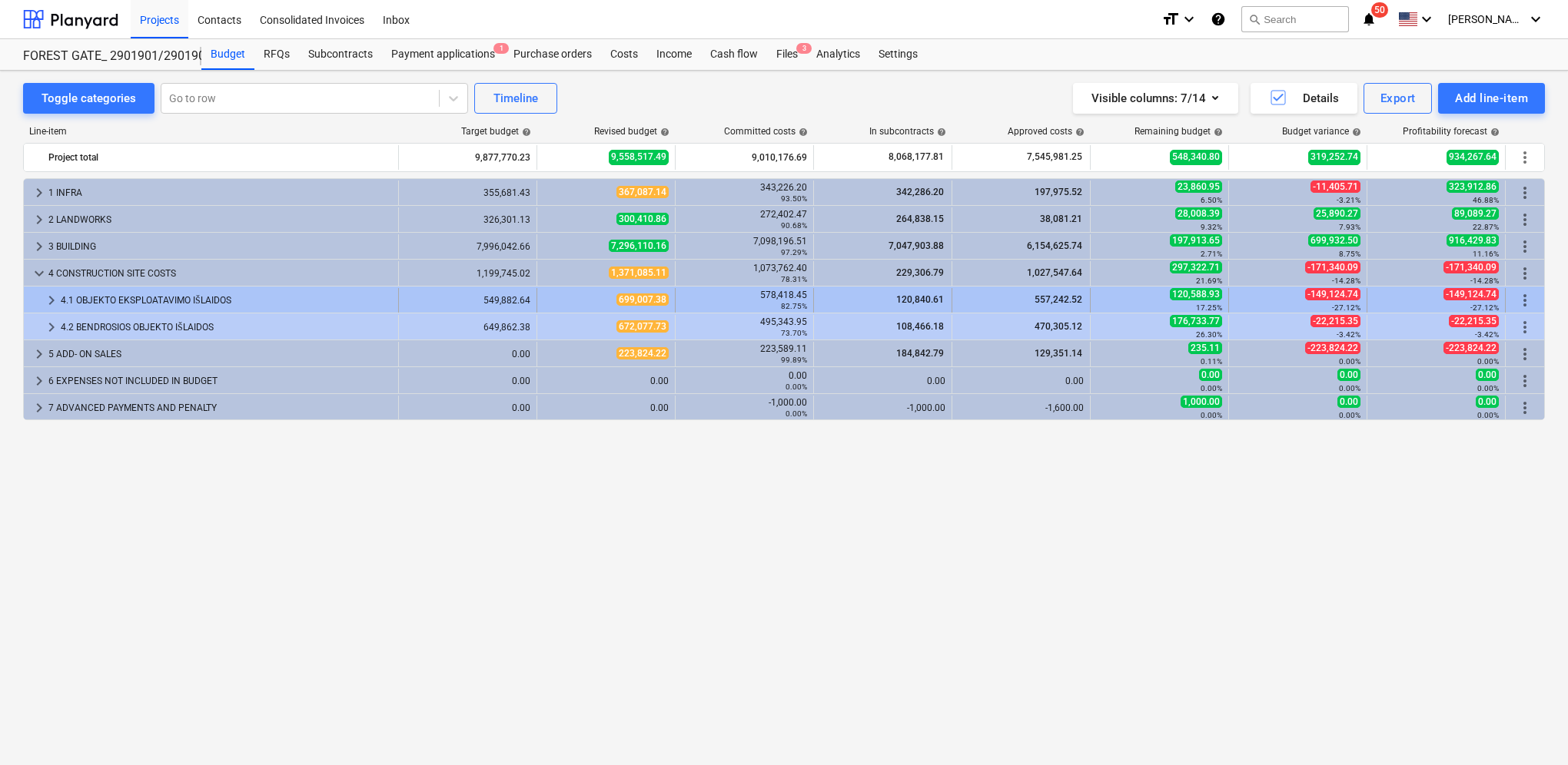
click at [41, 297] on div at bounding box center [35, 300] width 12 height 25
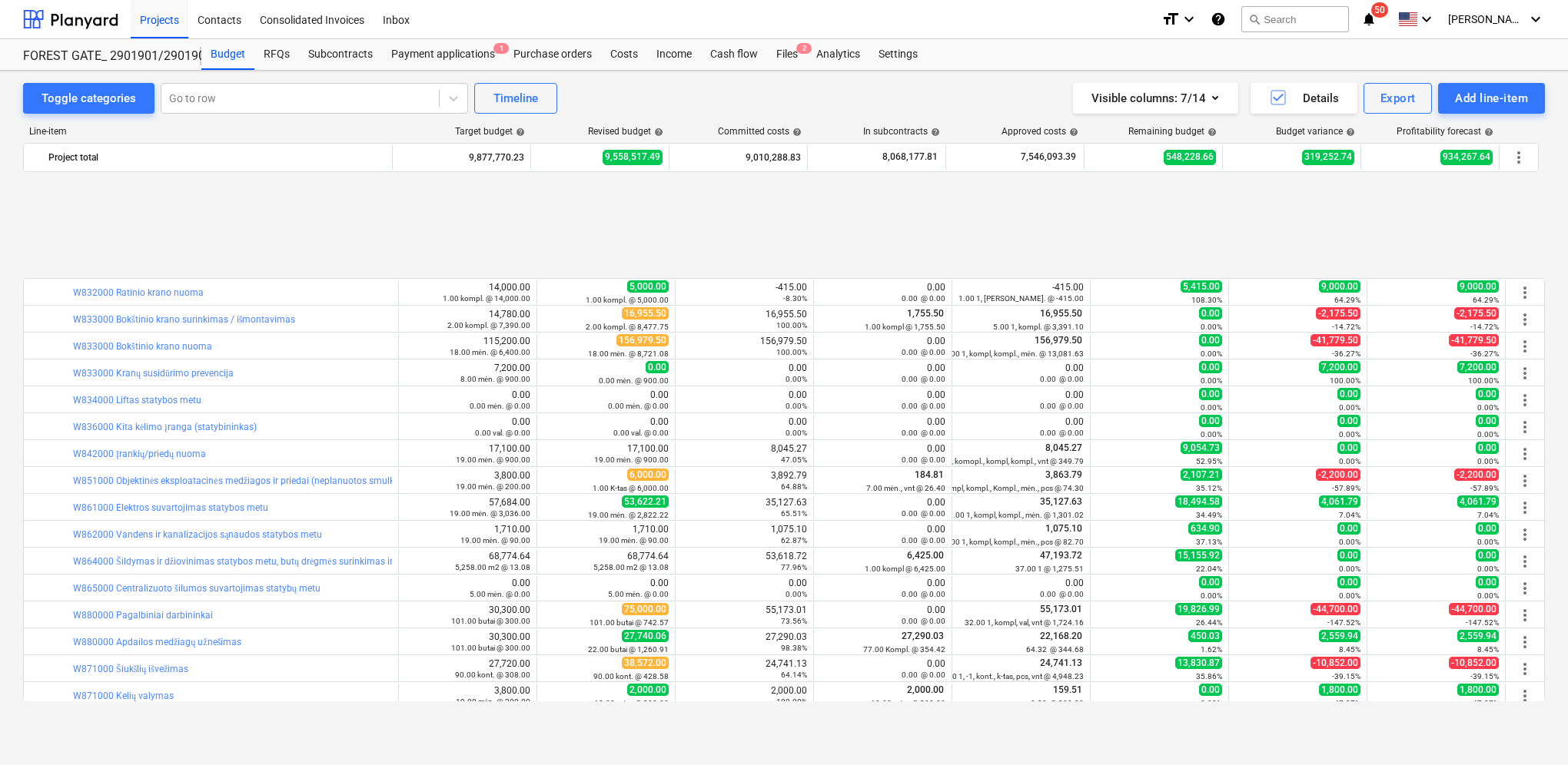
scroll to position [526, 0]
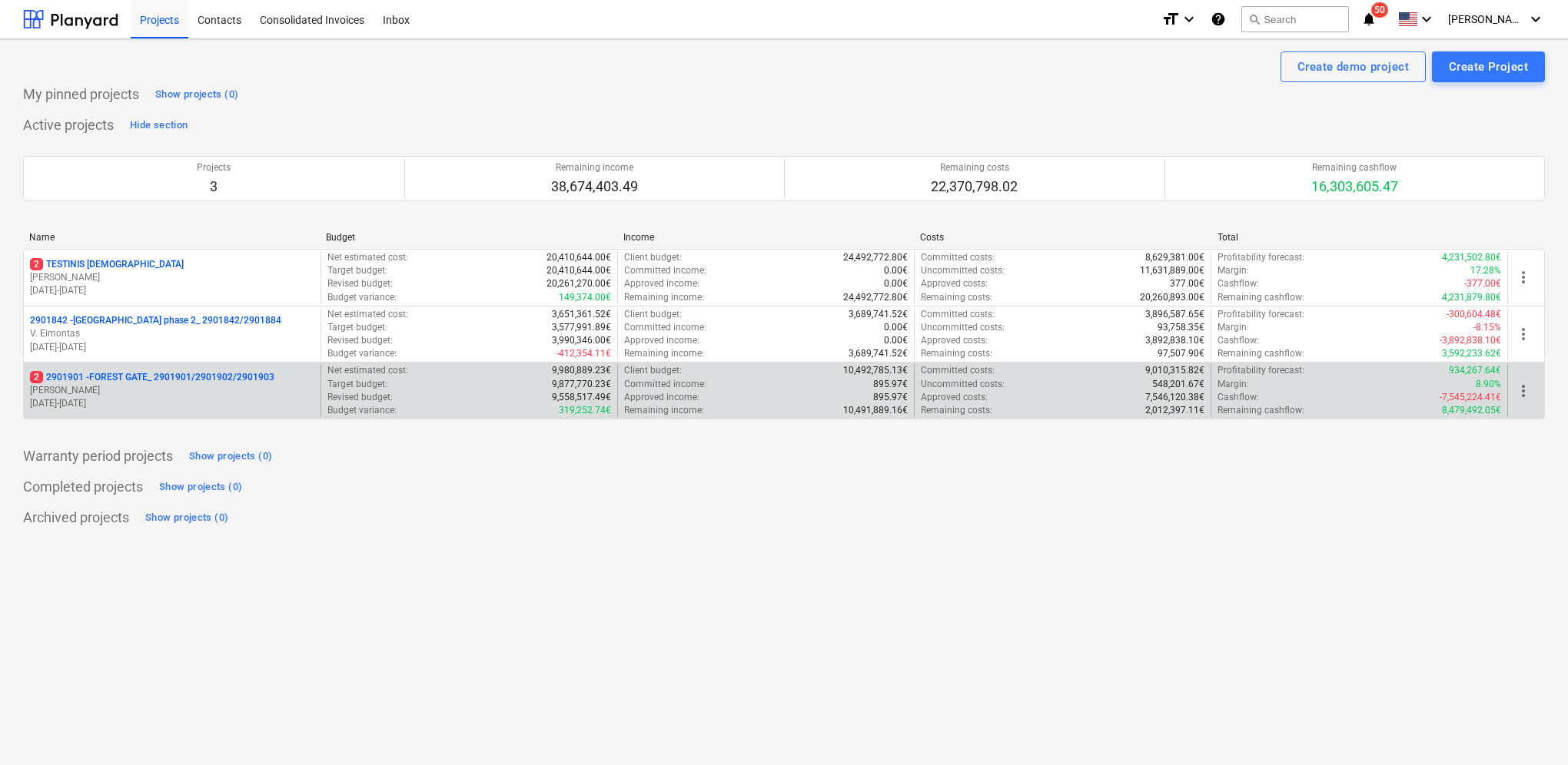
click at [151, 403] on p "18.03.2024 - 03.11.2025" at bounding box center [171, 404] width 284 height 13
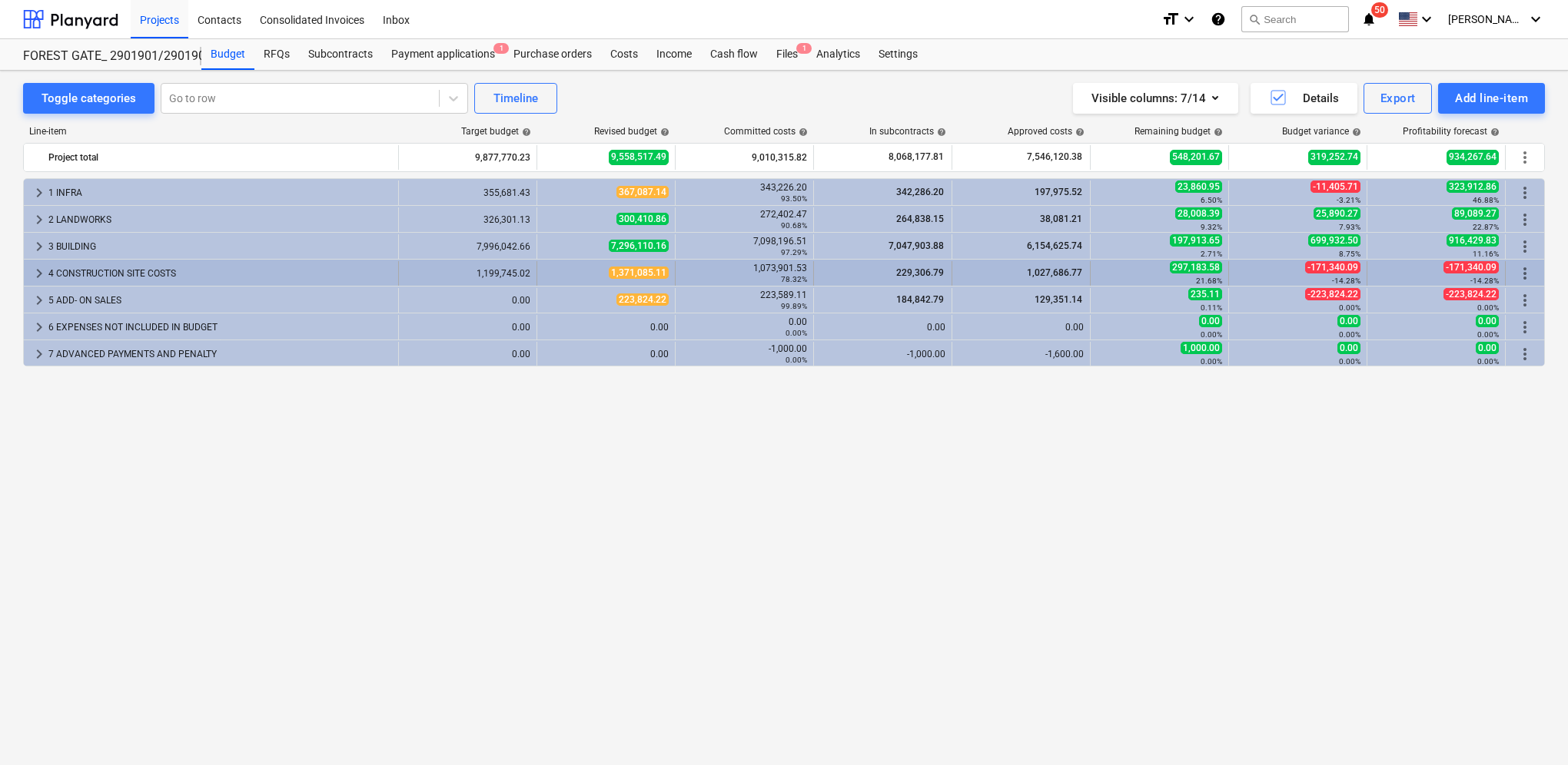
click at [40, 277] on span "keyboard_arrow_right" at bounding box center [39, 273] width 19 height 19
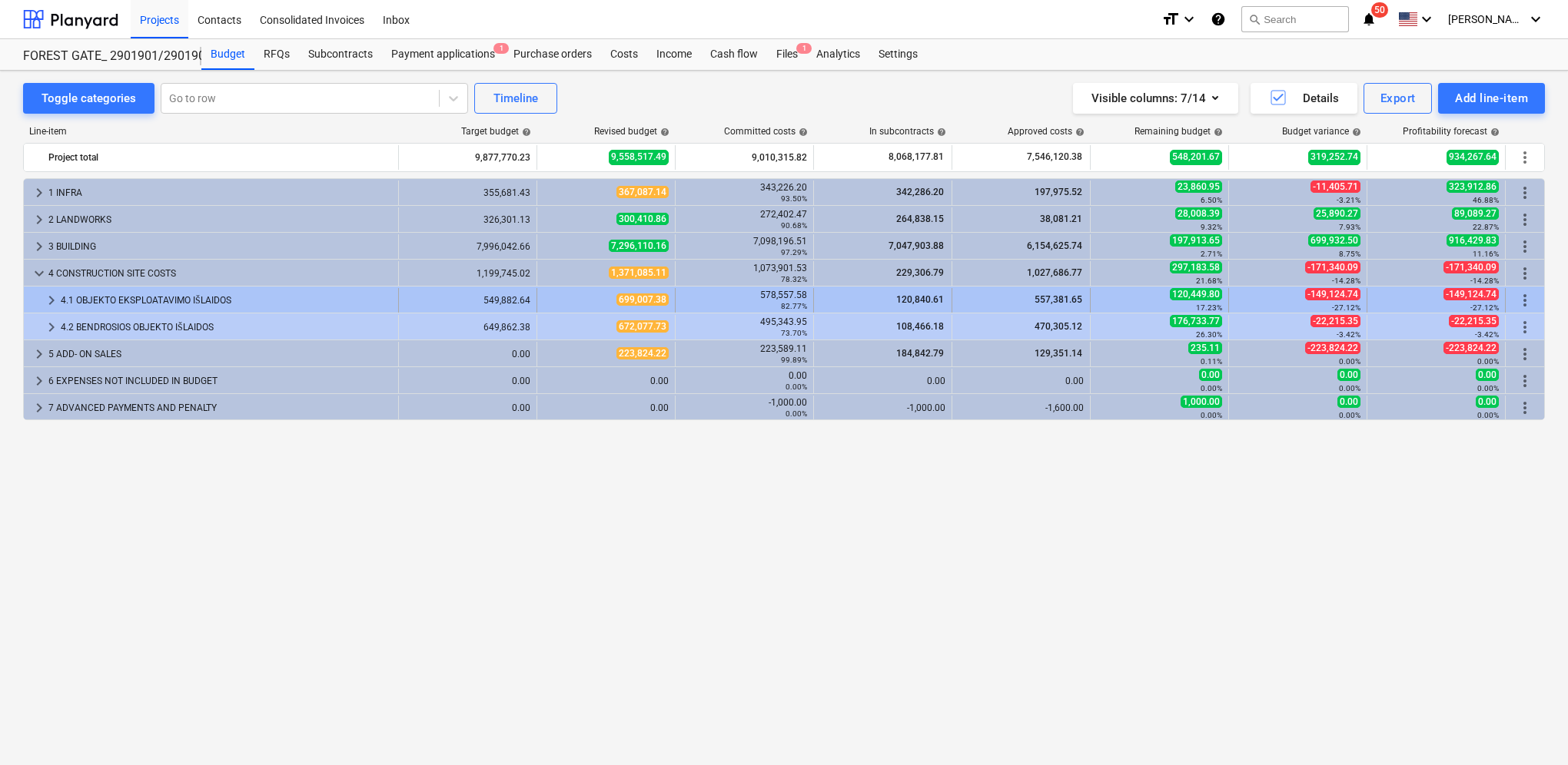
click at [40, 301] on div at bounding box center [35, 300] width 12 height 25
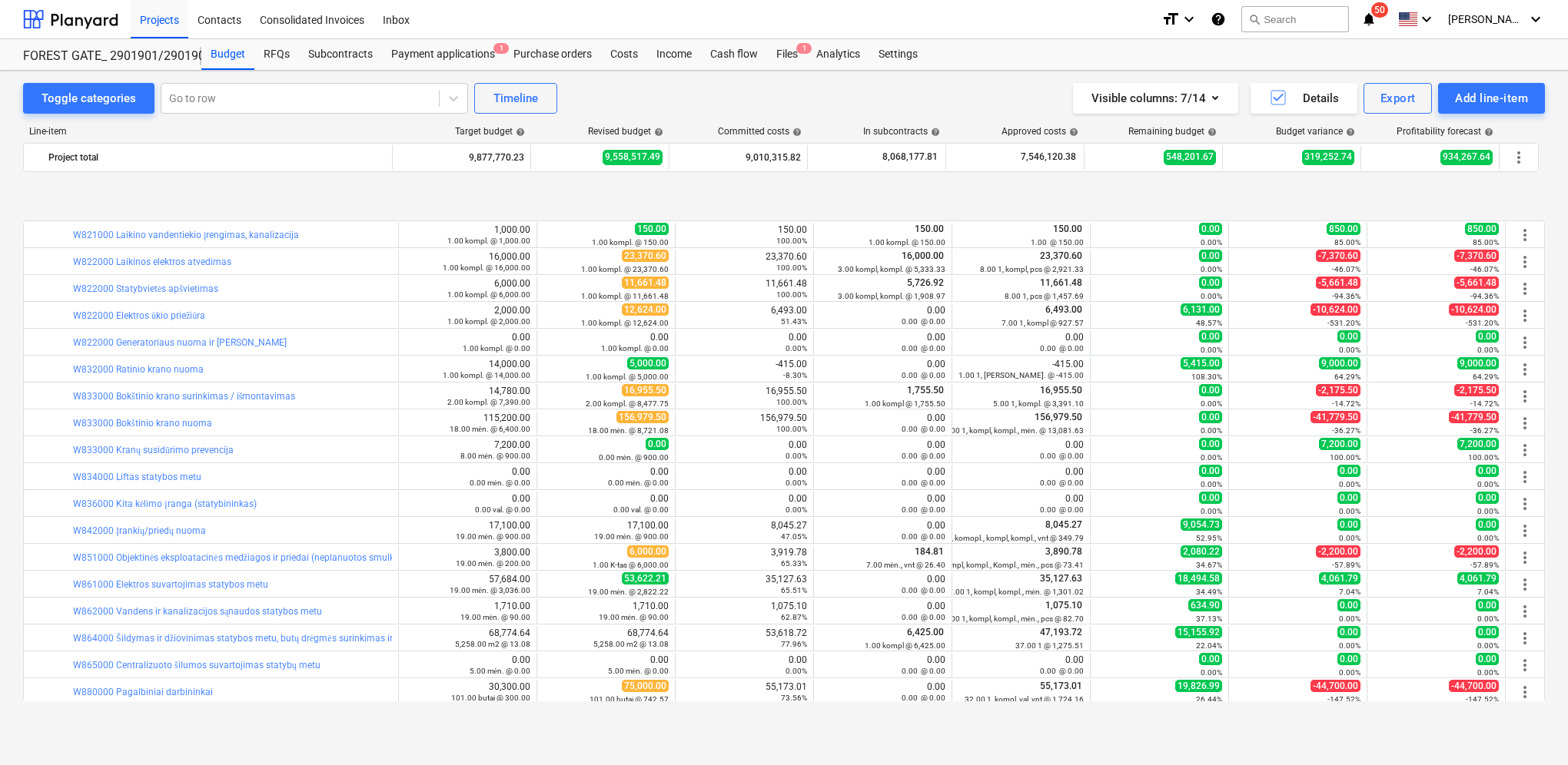
scroll to position [461, 0]
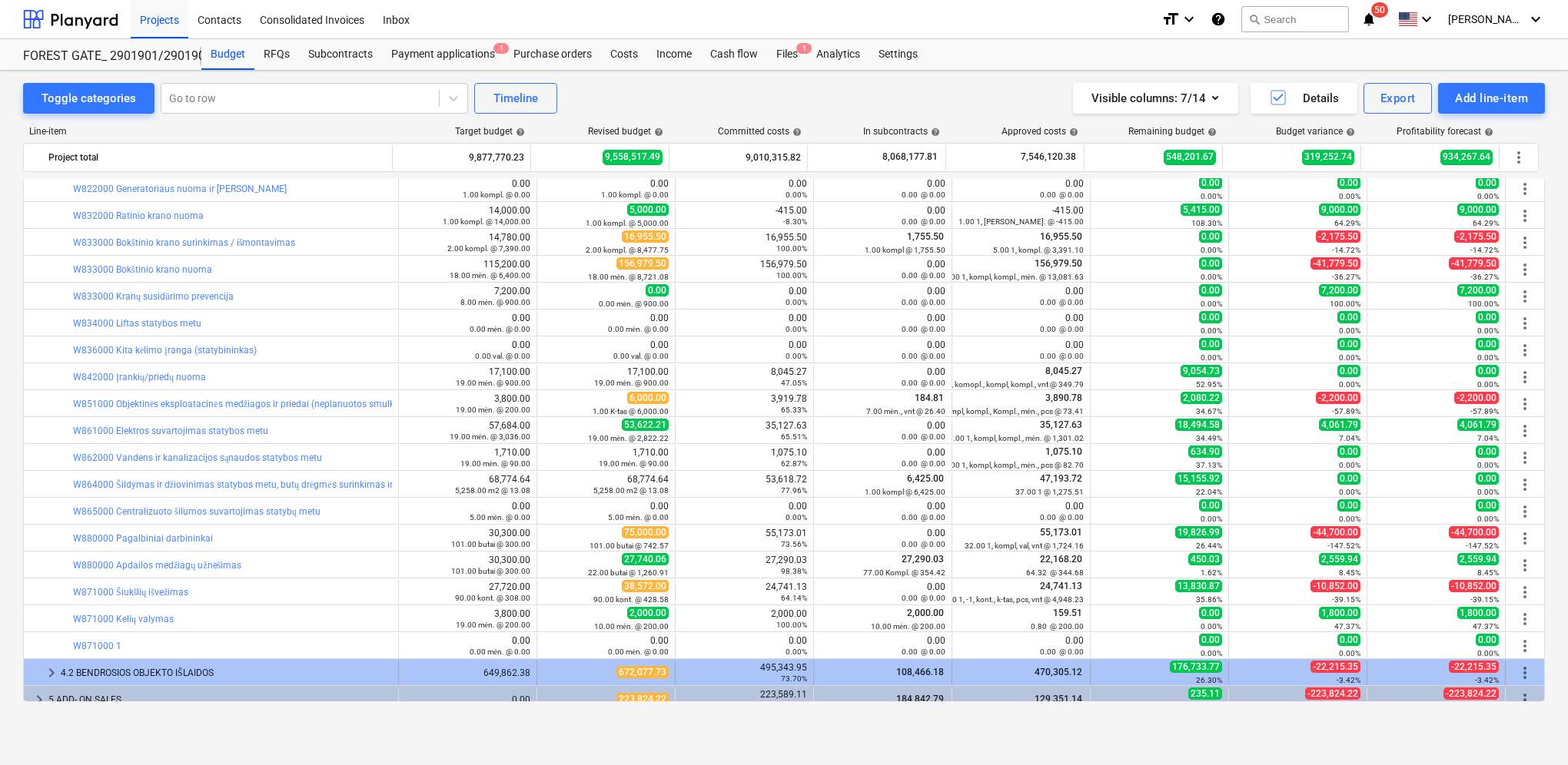
click at [49, 671] on span "keyboard_arrow_right" at bounding box center [52, 673] width 19 height 19
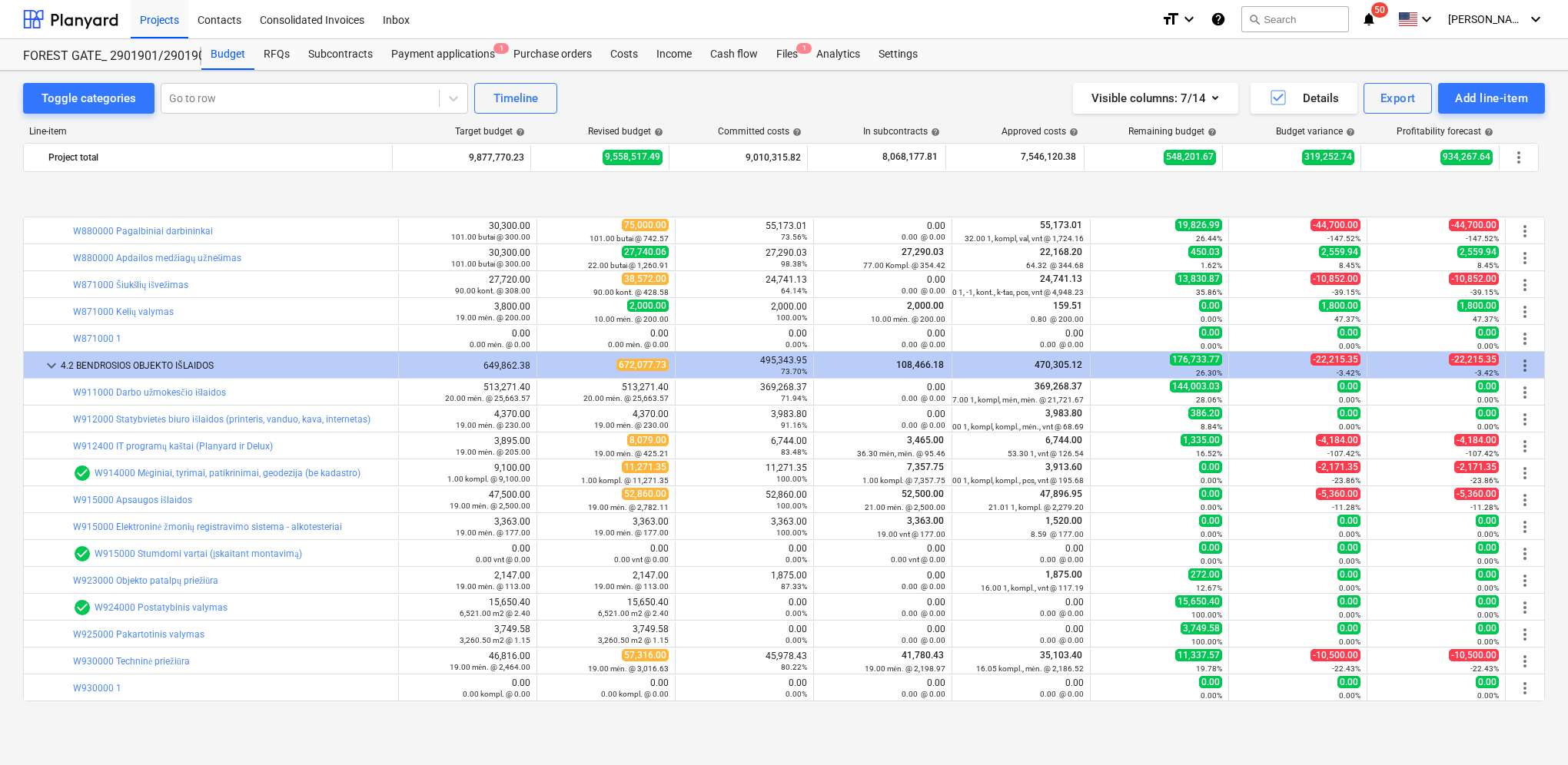
scroll to position [848, 0]
